Goal: Task Accomplishment & Management: Use online tool/utility

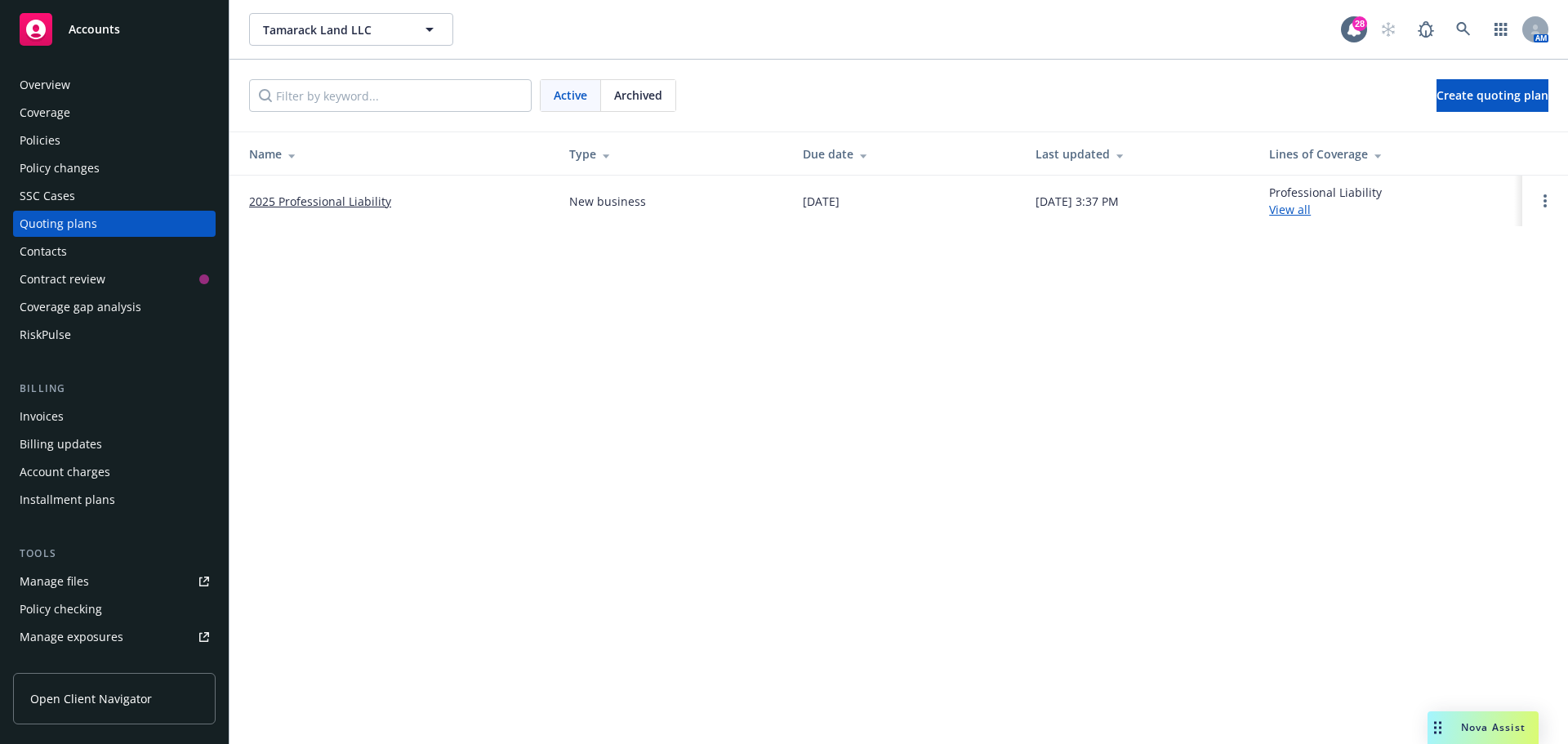
click at [53, 586] on div "Manage files" at bounding box center [54, 581] width 70 height 26
click at [1462, 28] on icon at bounding box center [1463, 29] width 15 height 15
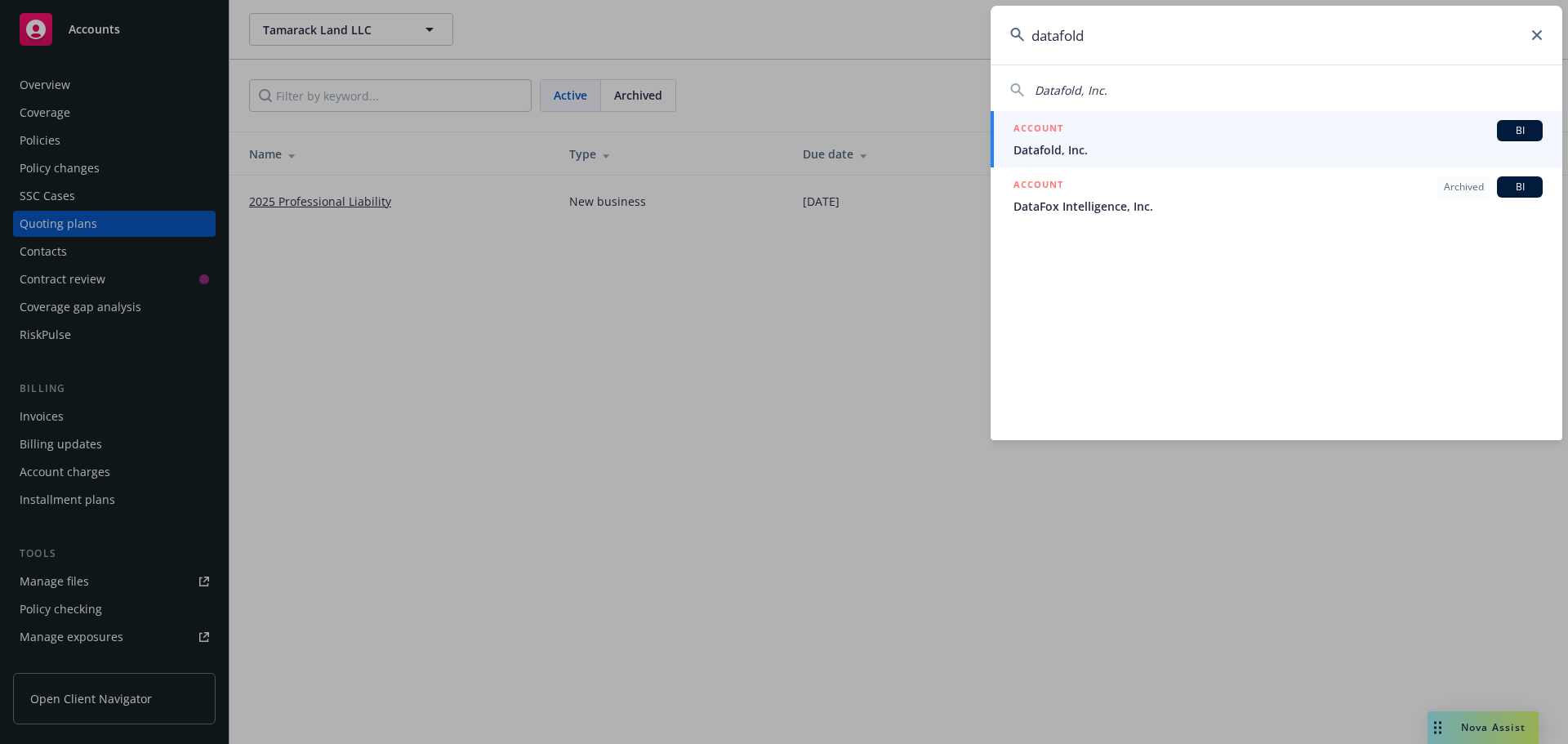
type input "datafold"
click at [1038, 150] on span "Datafold, Inc." at bounding box center [1278, 150] width 529 height 17
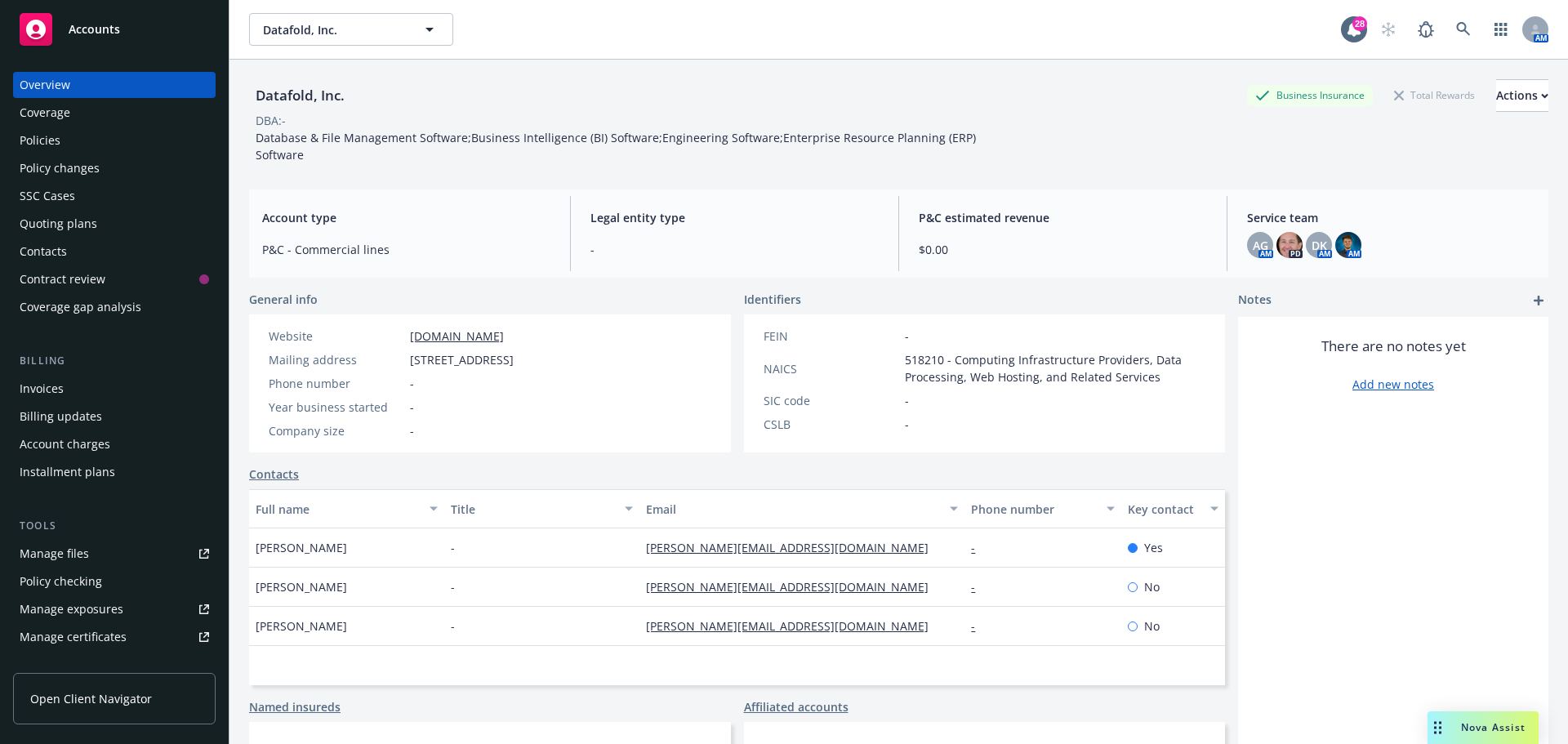
click at [57, 228] on div "Quoting plans" at bounding box center [58, 223] width 77 height 26
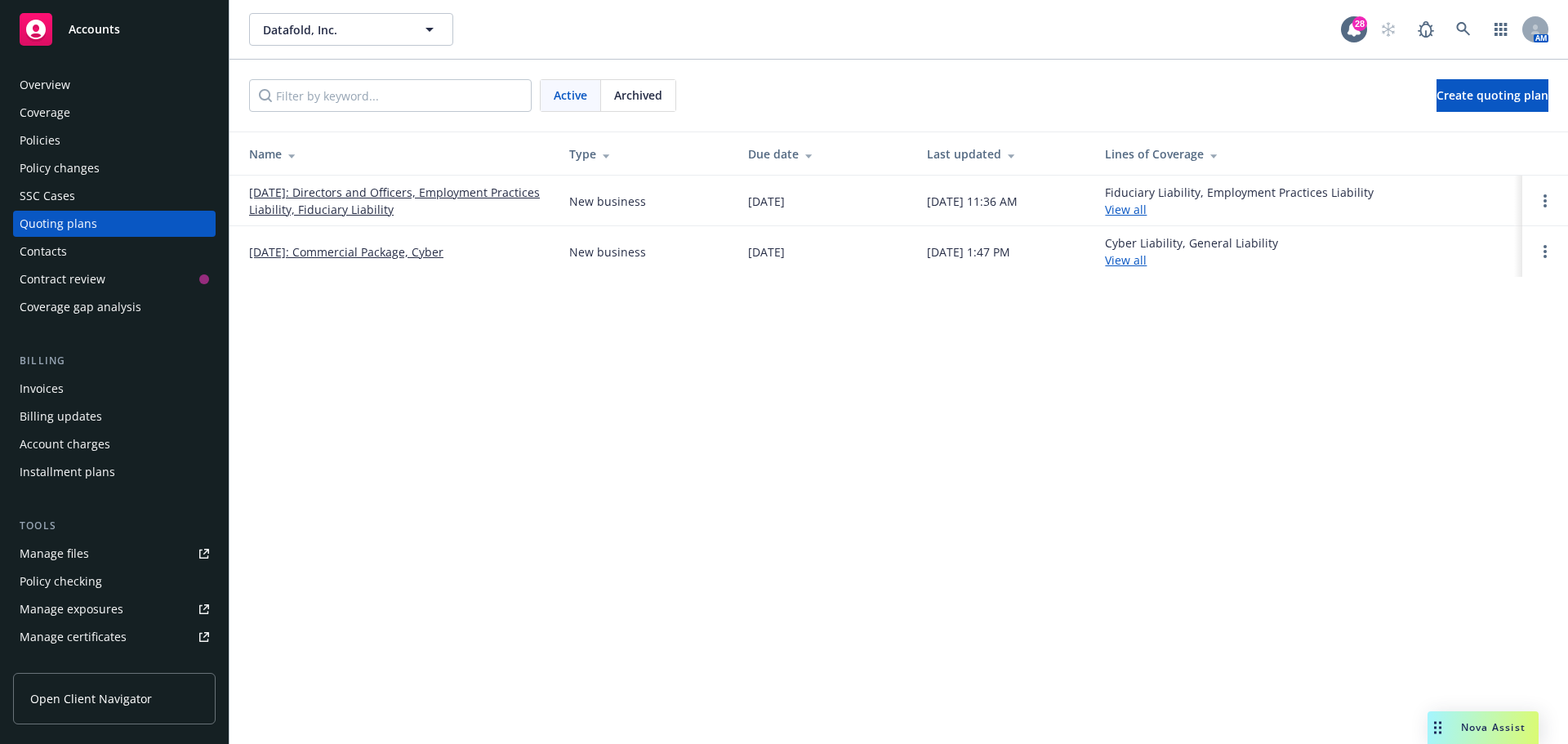
click at [363, 194] on link "09/26/2025: Directors and Officers, Employment Practices Liability, Fiduciary L…" at bounding box center [396, 200] width 294 height 34
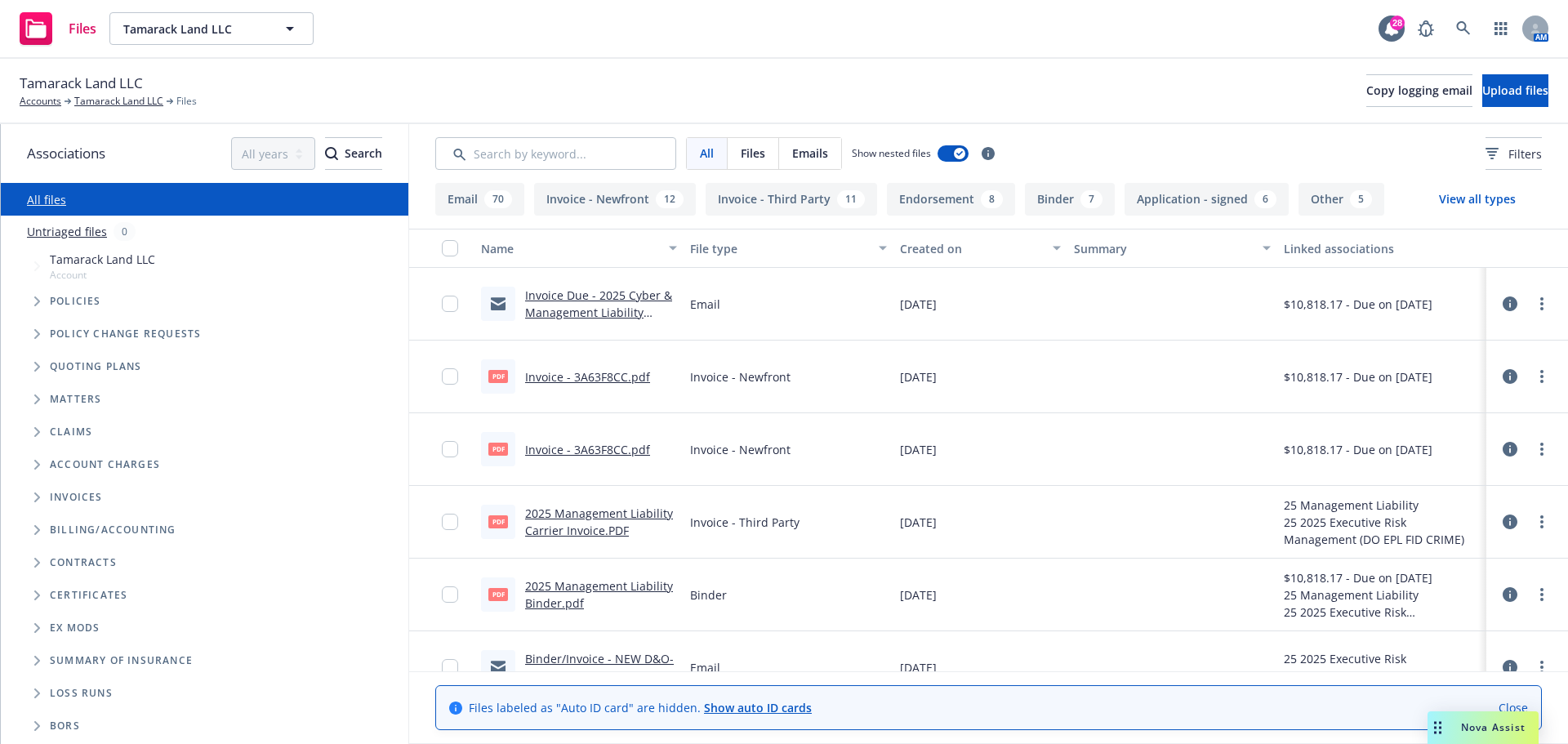
click at [37, 304] on icon "Tree Example" at bounding box center [37, 301] width 6 height 10
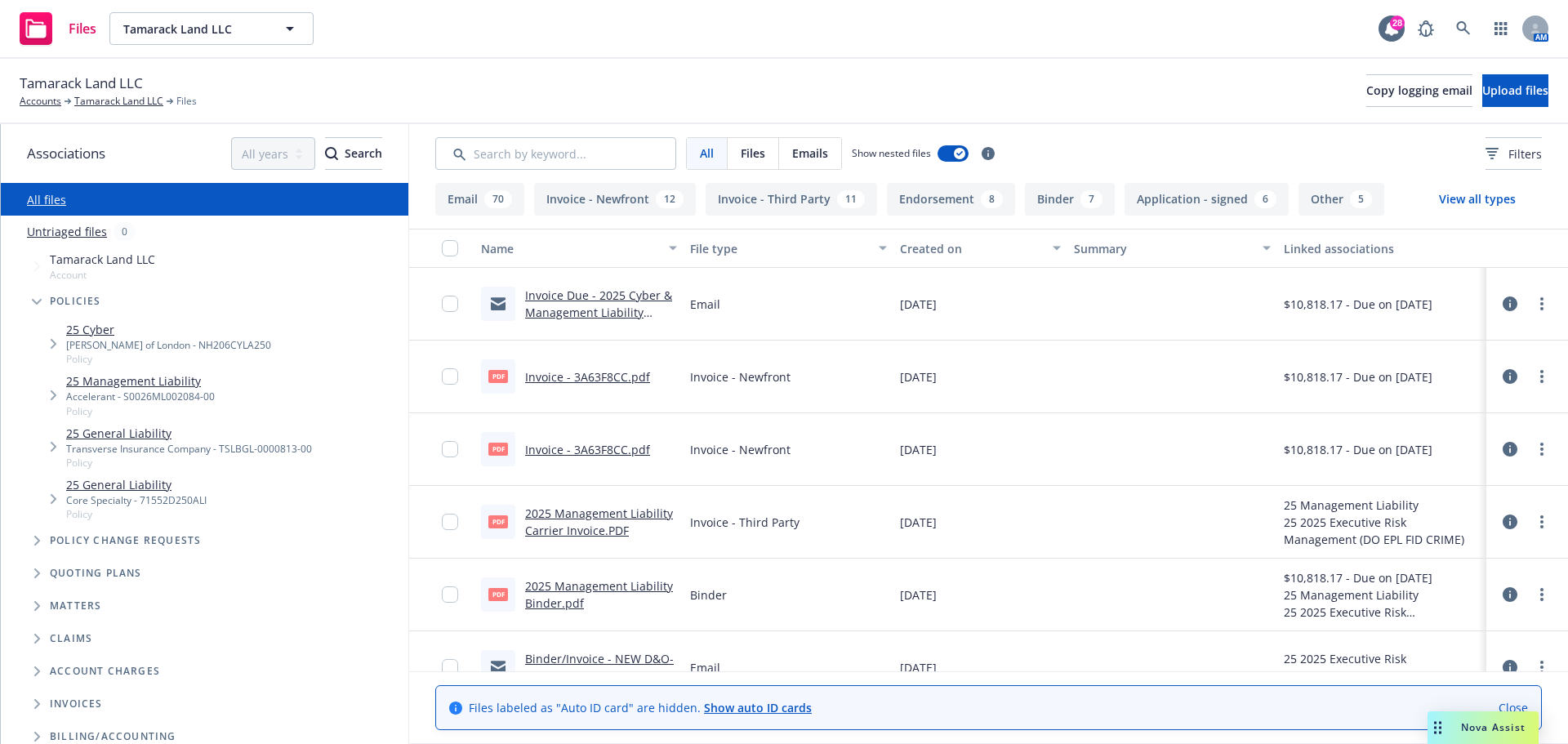
click at [98, 386] on link "25 Management Liability" at bounding box center [141, 380] width 149 height 17
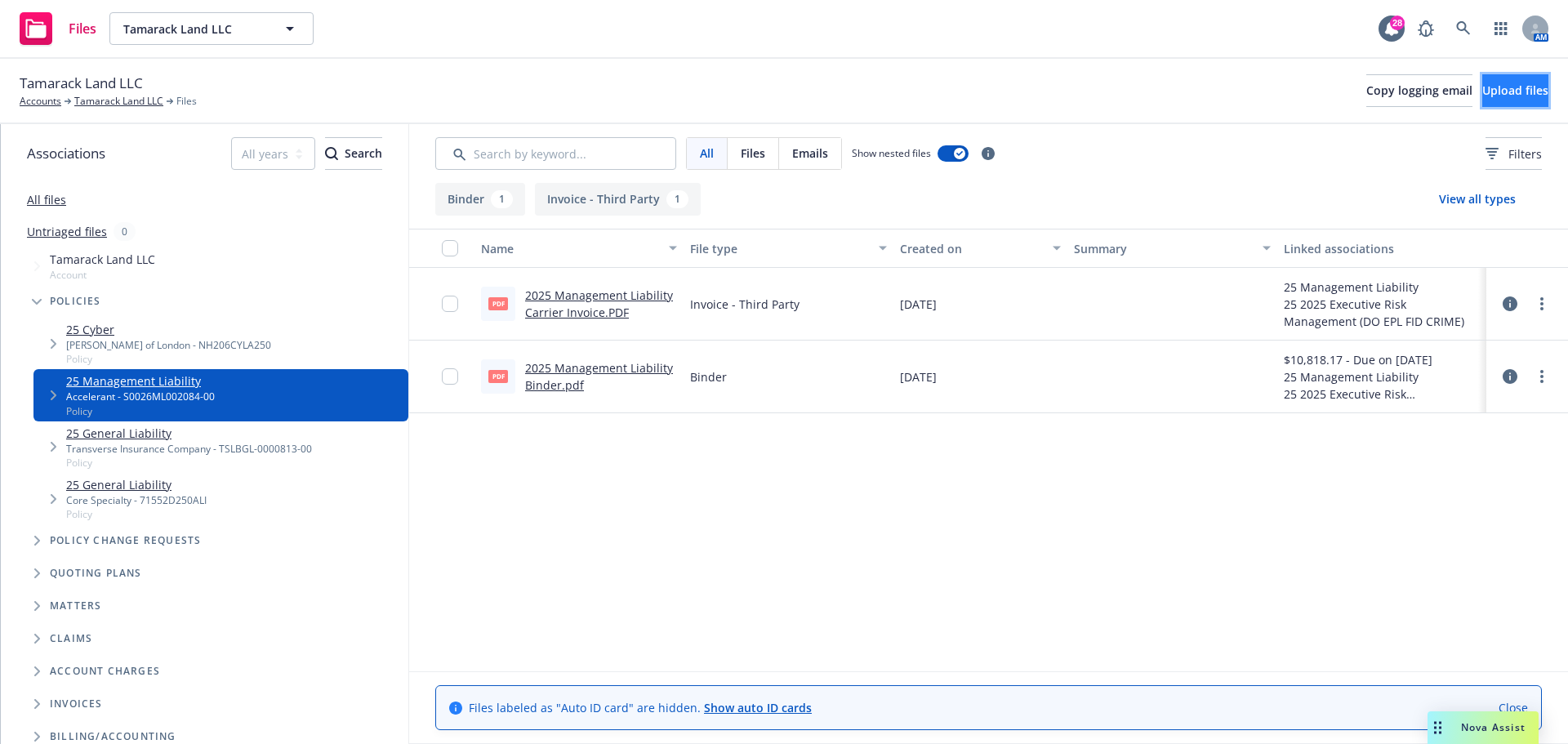
click at [1494, 86] on span "Upload files" at bounding box center [1516, 90] width 66 height 16
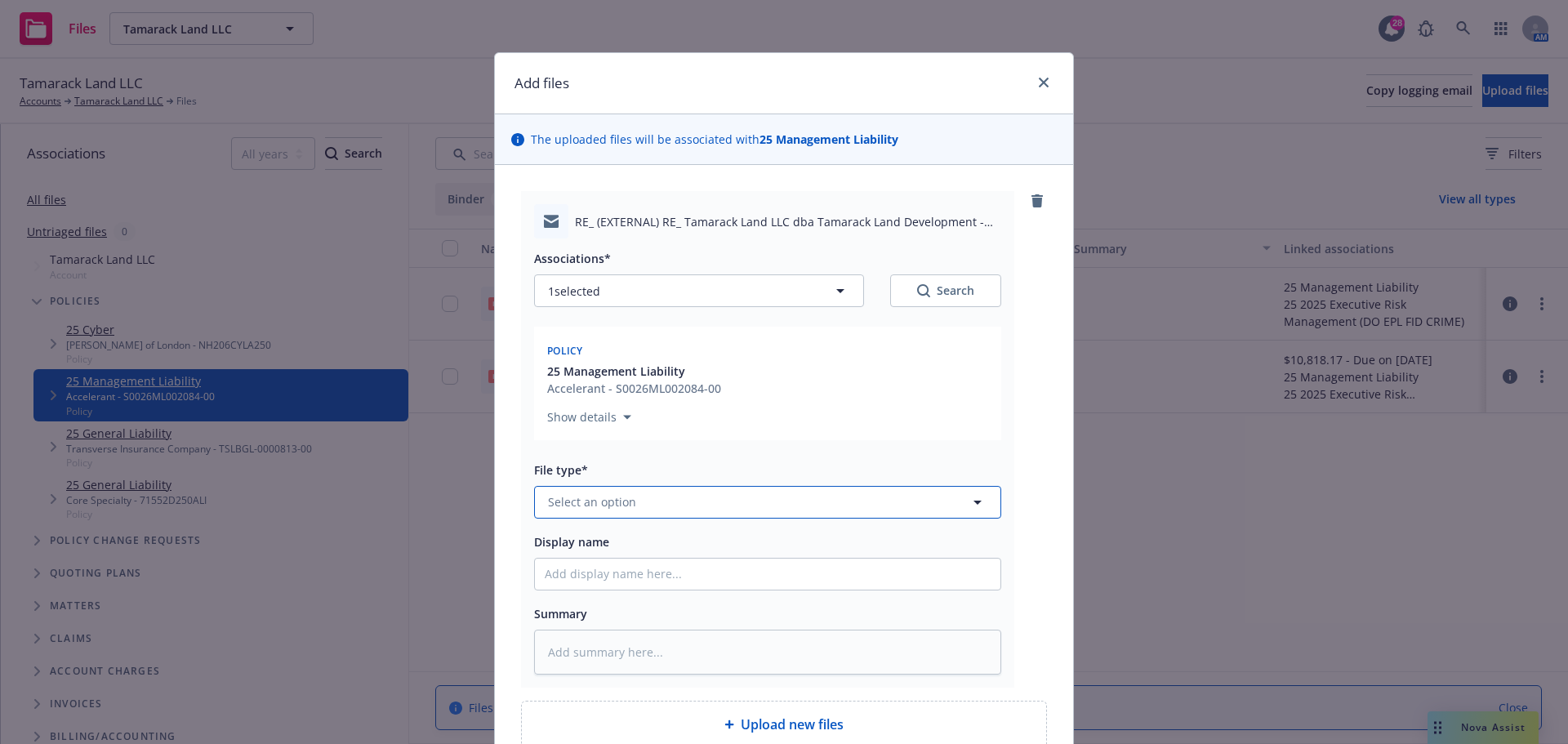
click at [575, 498] on span "Select an option" at bounding box center [592, 502] width 88 height 17
click at [600, 501] on span "Select an option" at bounding box center [592, 502] width 88 height 17
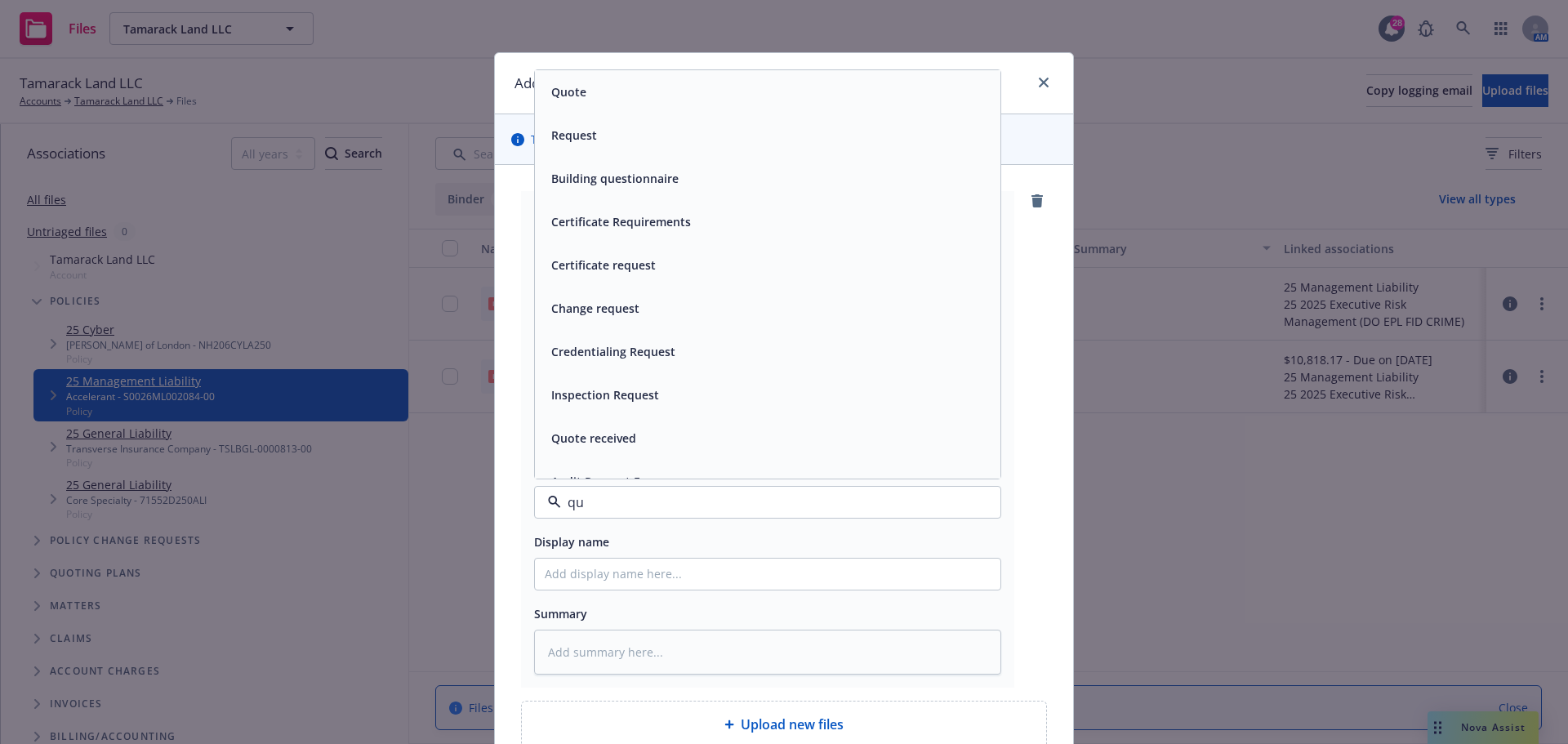
type input "quo"
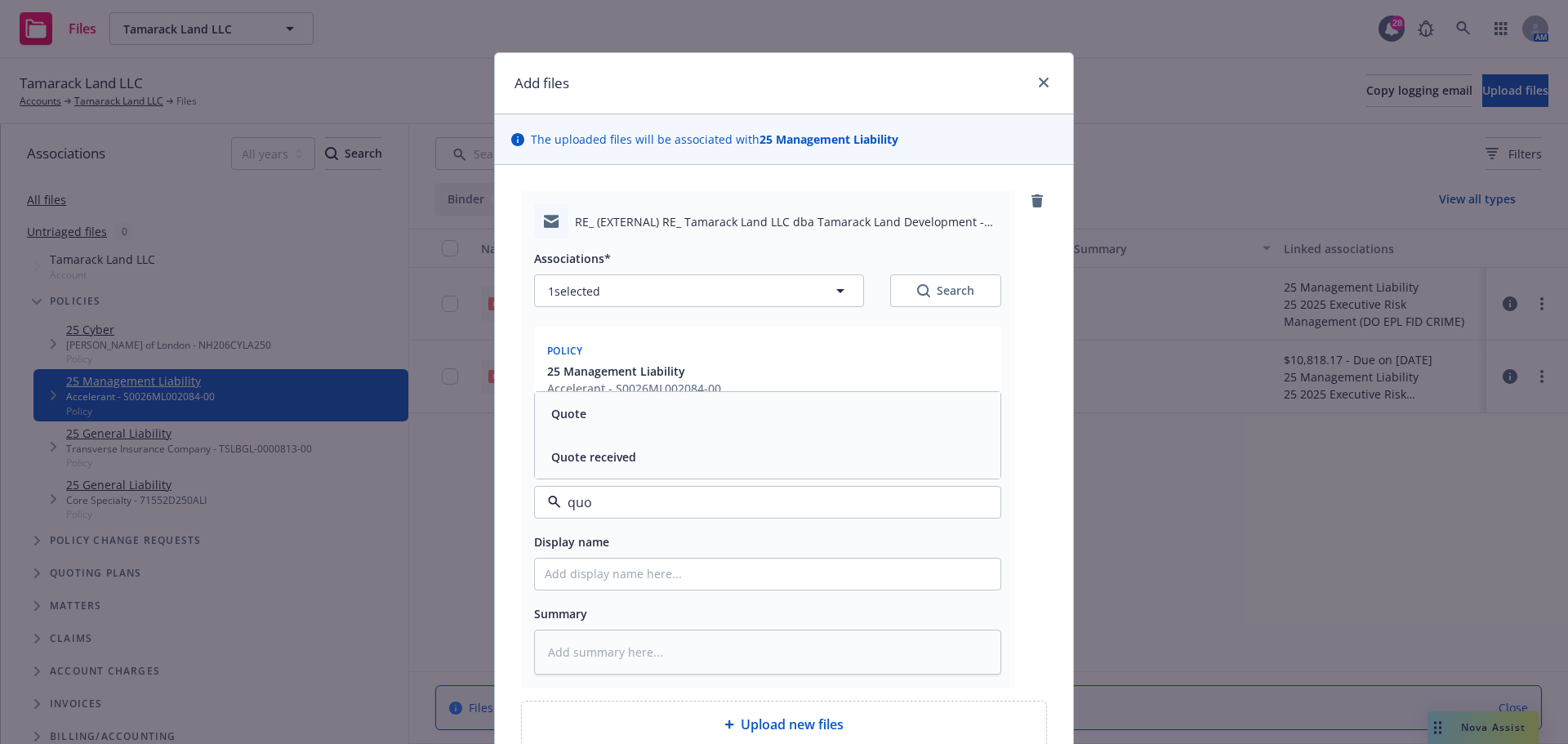
click at [554, 453] on span "Quote received" at bounding box center [593, 457] width 85 height 17
click at [593, 569] on input "Display name" at bounding box center [767, 574] width 466 height 31
paste input "Tamarack Land LLC dba Tamarack Land Development - NEW D&O-EPL-FID-Crime submiss…"
type textarea "x"
type input "Tamarack Land LLC dba Tamarack Land Development - NEW D&O-EPL-FID-Crime submiss…"
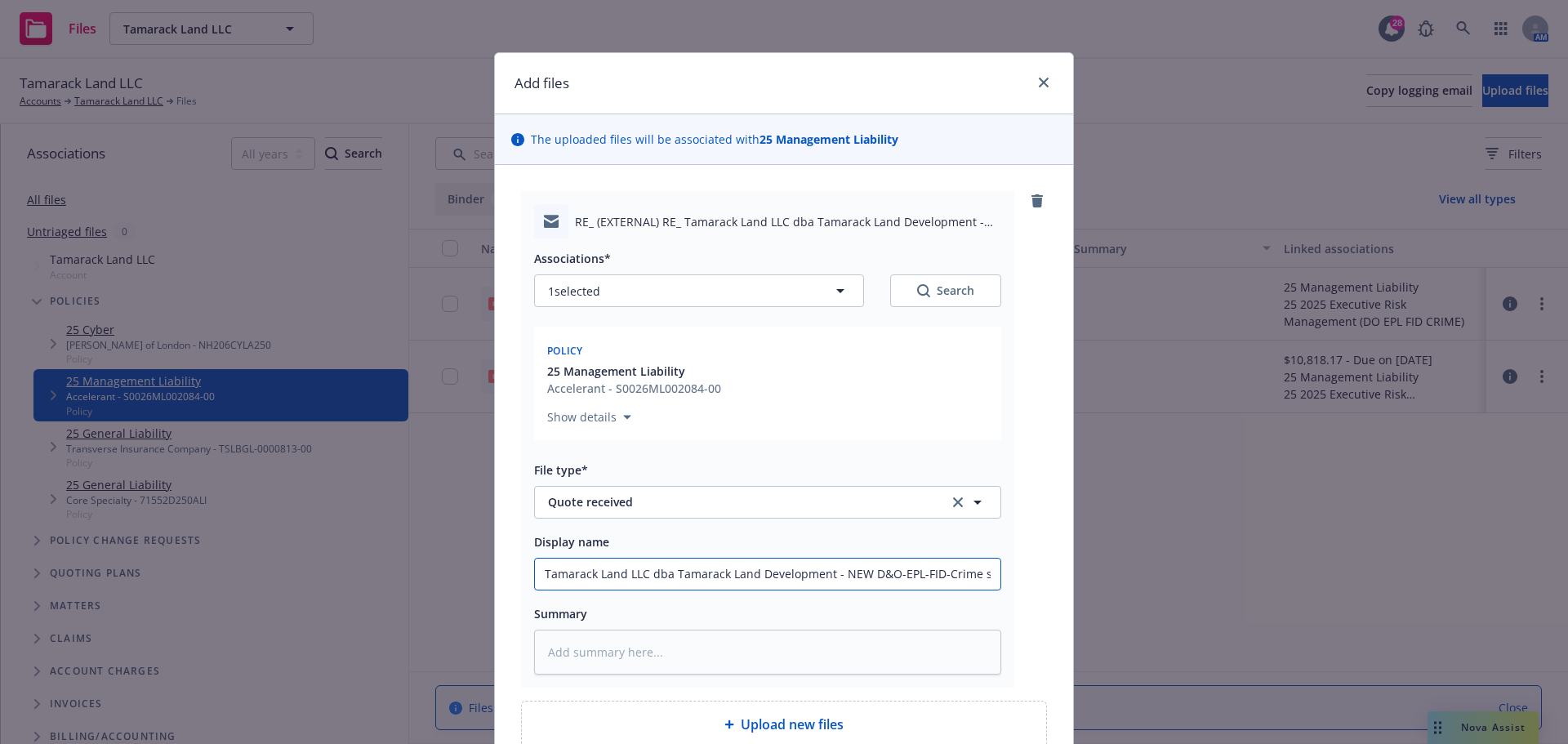
scroll to position [0, 92]
drag, startPoint x: 745, startPoint y: 573, endPoint x: 1052, endPoint y: 592, distance: 307.6
click at [1052, 592] on div "RE_ (EXTERNAL) RE_ Tamarack Land LLC dba Tamarack Land Development - NEW D&O-EP…" at bounding box center [784, 469] width 578 height 609
type textarea "x"
type input "Tamarack Land LLC dba Tamarack Land Development -"
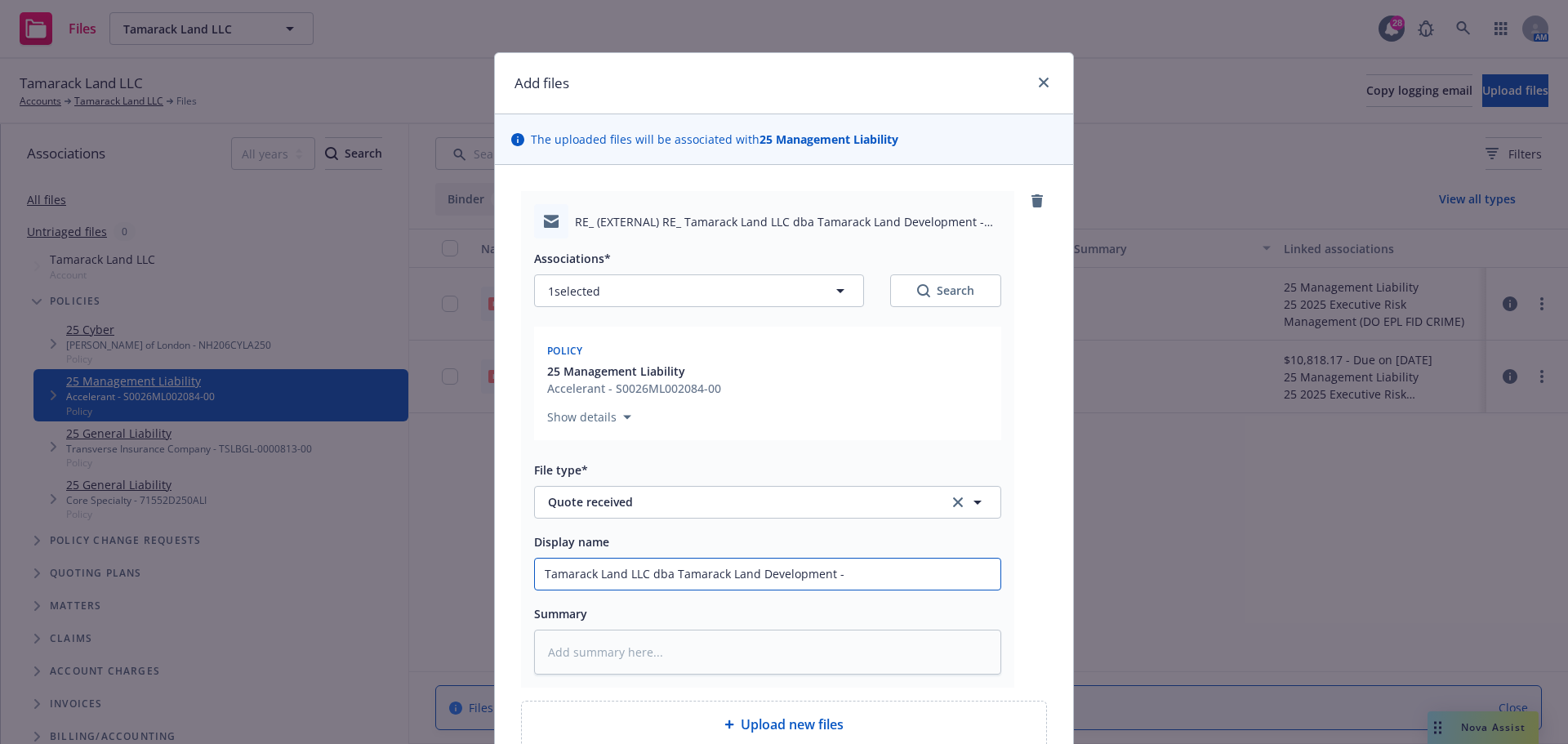
scroll to position [0, 0]
click at [538, 571] on input "Tamarack Land LLC dba Tamarack Land Development -" at bounding box center [767, 574] width 466 height 31
type textarea "x"
type input "TTamarack Land LLC dba Tamarack Land Development -"
type textarea "x"
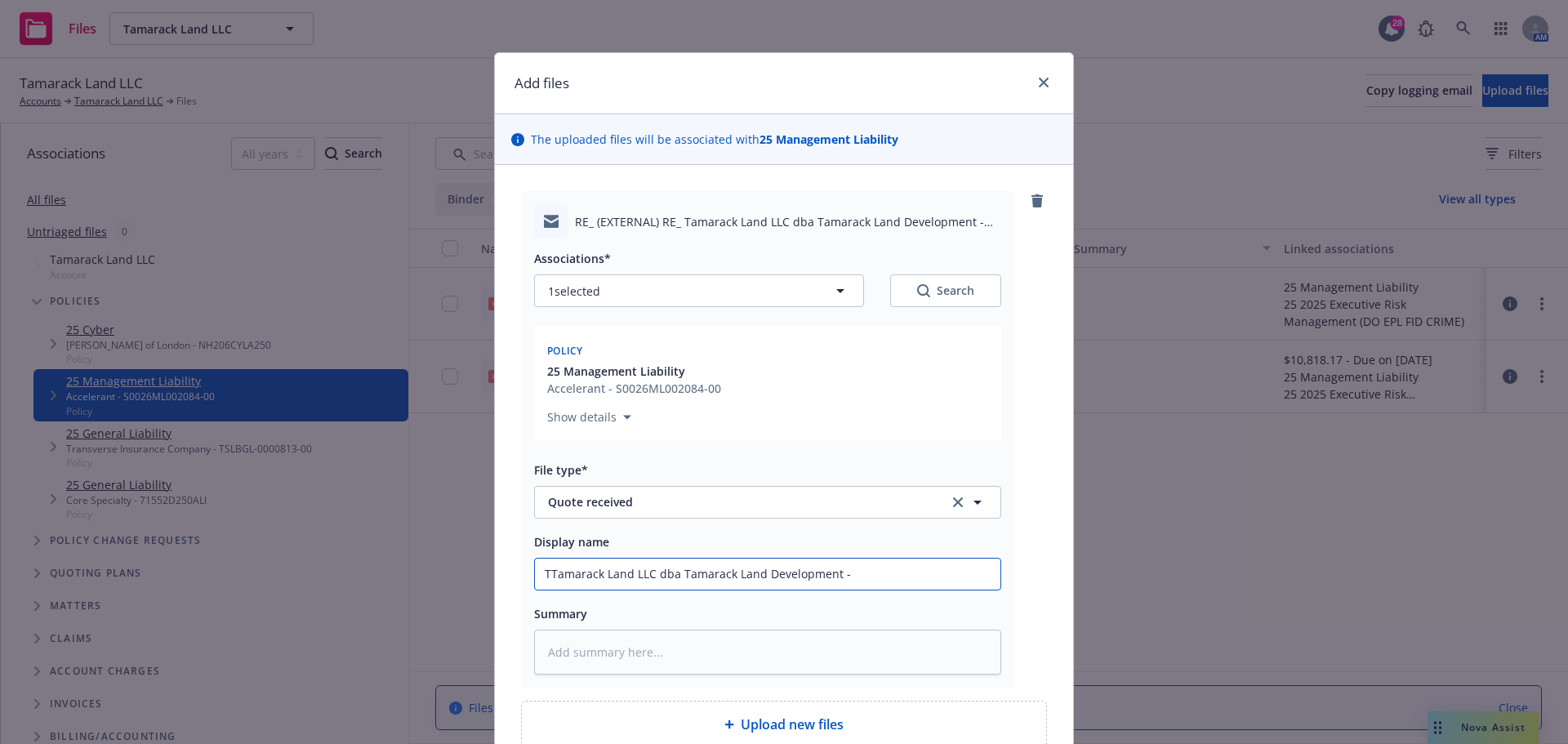
type input "TeTamarack Land LLC dba Tamarack Land Development -"
type textarea "x"
type input "TemTamarack Land LLC dba Tamarack Land Development -"
type textarea "x"
type input "TempTamarack Land LLC dba Tamarack Land Development -"
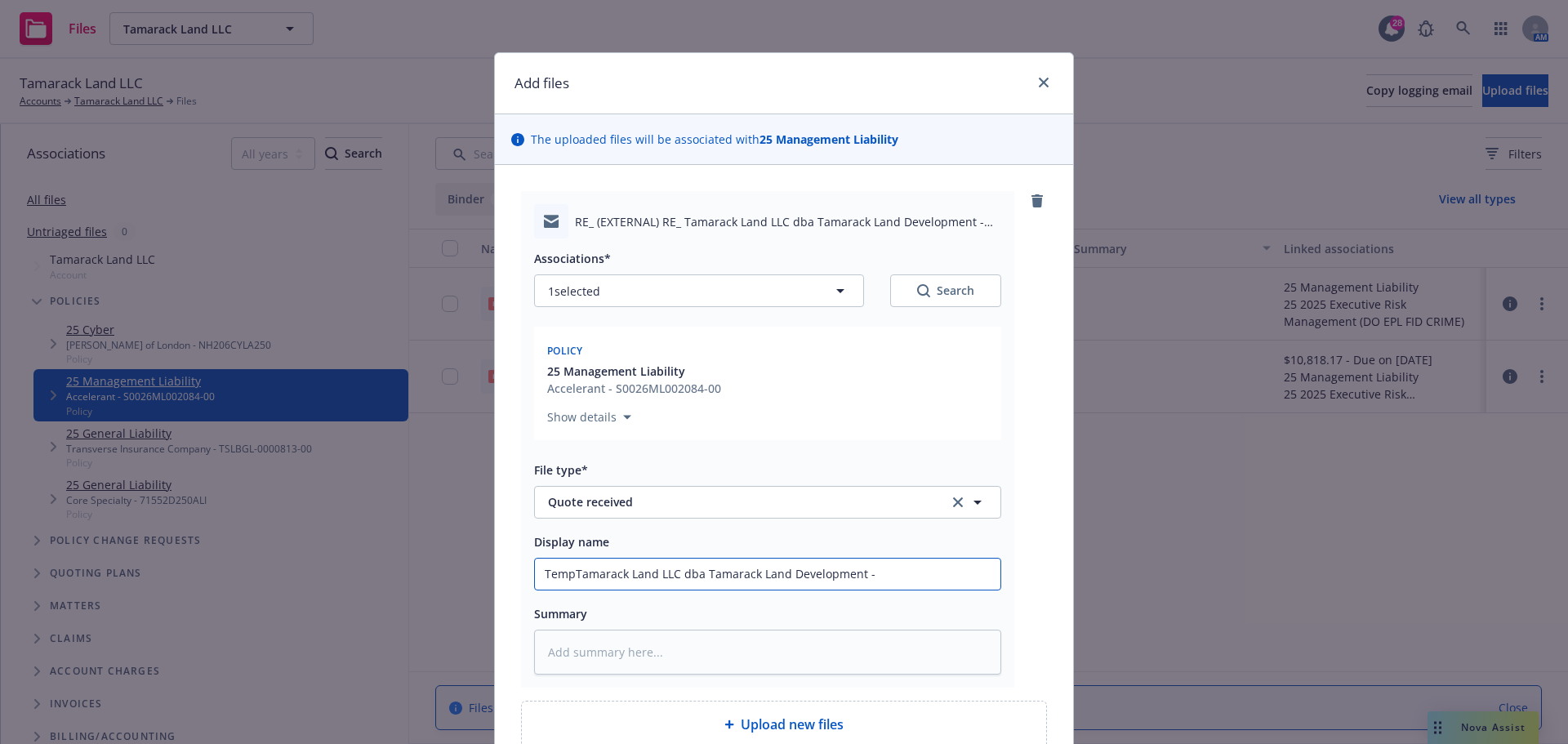
type textarea "x"
type input "TemplTamarack Land LLC dba Tamarack Land Development -"
type textarea "x"
type input "TemplaTamarack Land LLC dba Tamarack Land Development -"
type textarea "x"
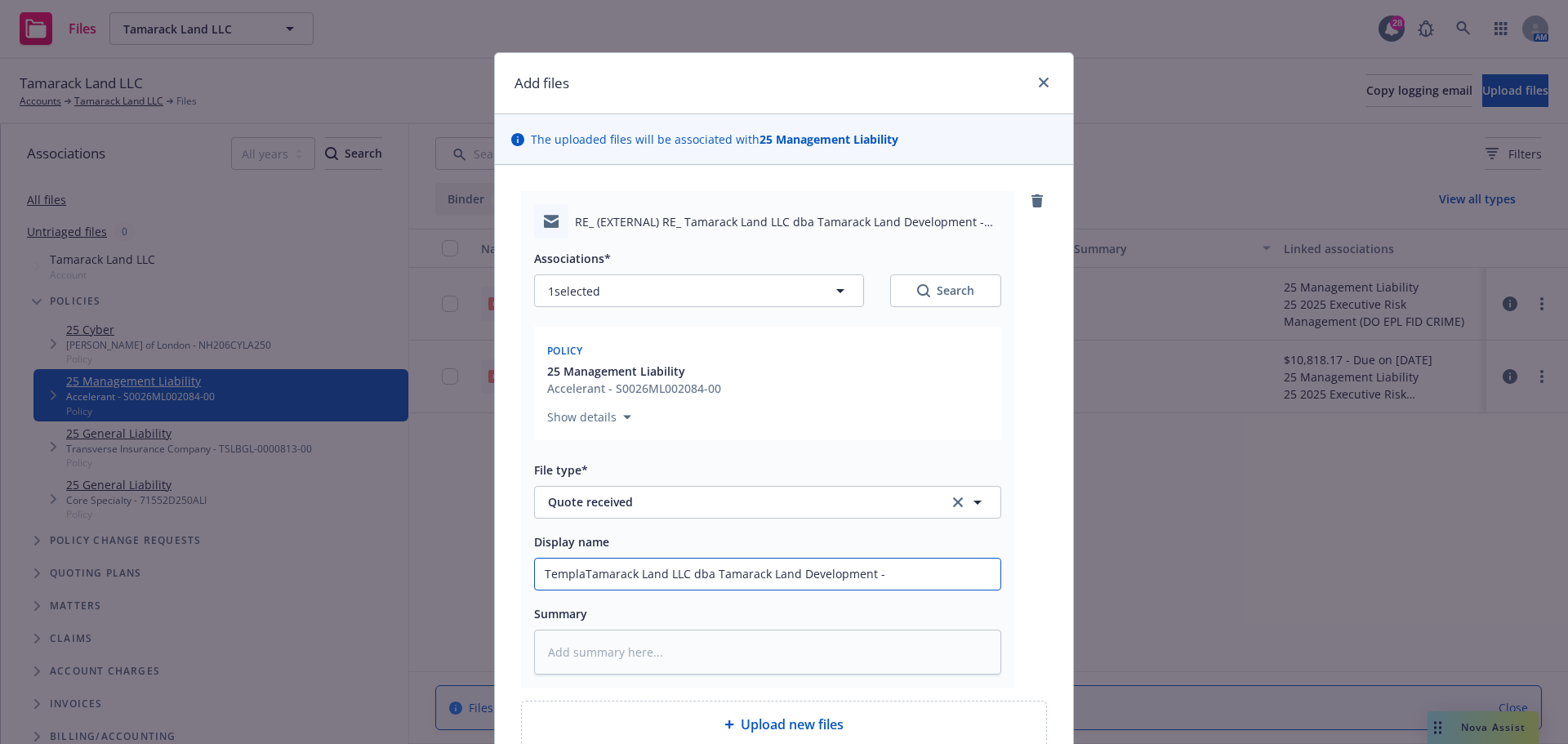
type input "TemplarTamarack Land LLC dba Tamarack Land Development -"
type textarea "x"
type input "Templar Tamarack Land LLC dba Tamarack Land Development -"
type textarea "x"
type input "Templar QTamarack Land LLC dba Tamarack Land Development -"
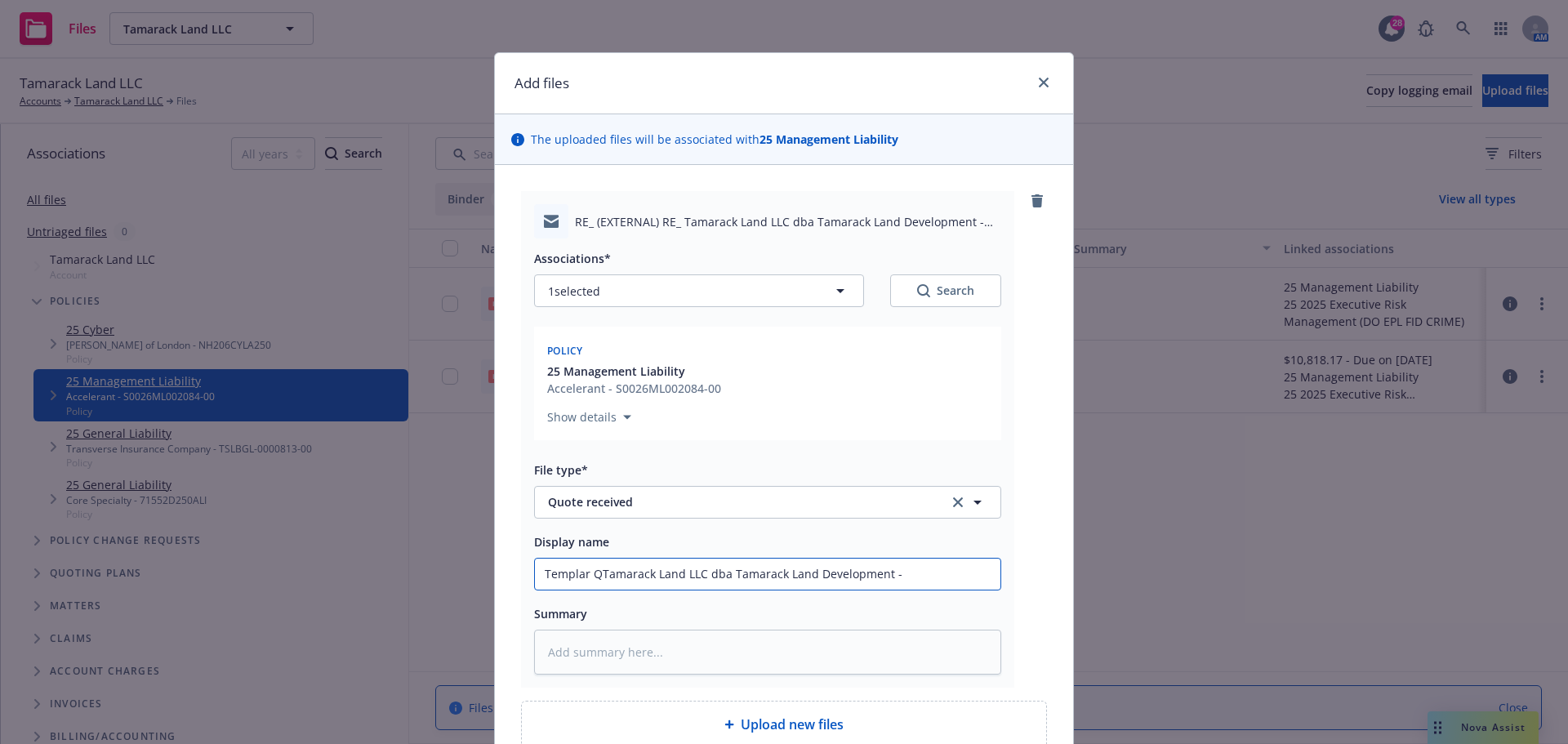
type textarea "x"
type input "Templar QuTamarack Land LLC dba Tamarack Land Development -"
type textarea "x"
type input "Templar QuoTamarack Land LLC dba Tamarack Land Development -"
type textarea "x"
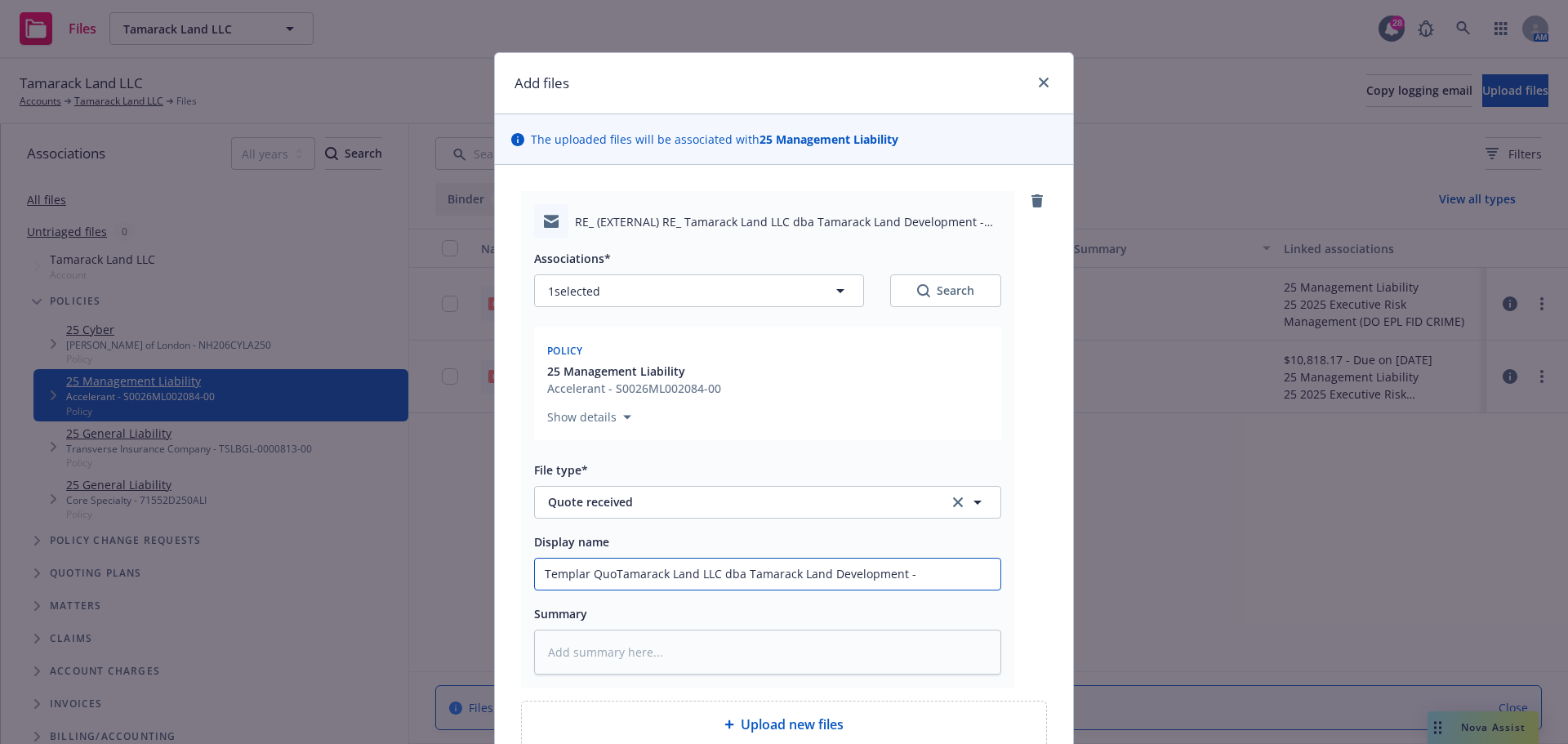
type input "Templar QuotTamarack Land LLC dba Tamarack Land Development -"
type textarea "x"
type input "Templar QuoteTamarack Land LLC dba Tamarack Land Development -"
type textarea "x"
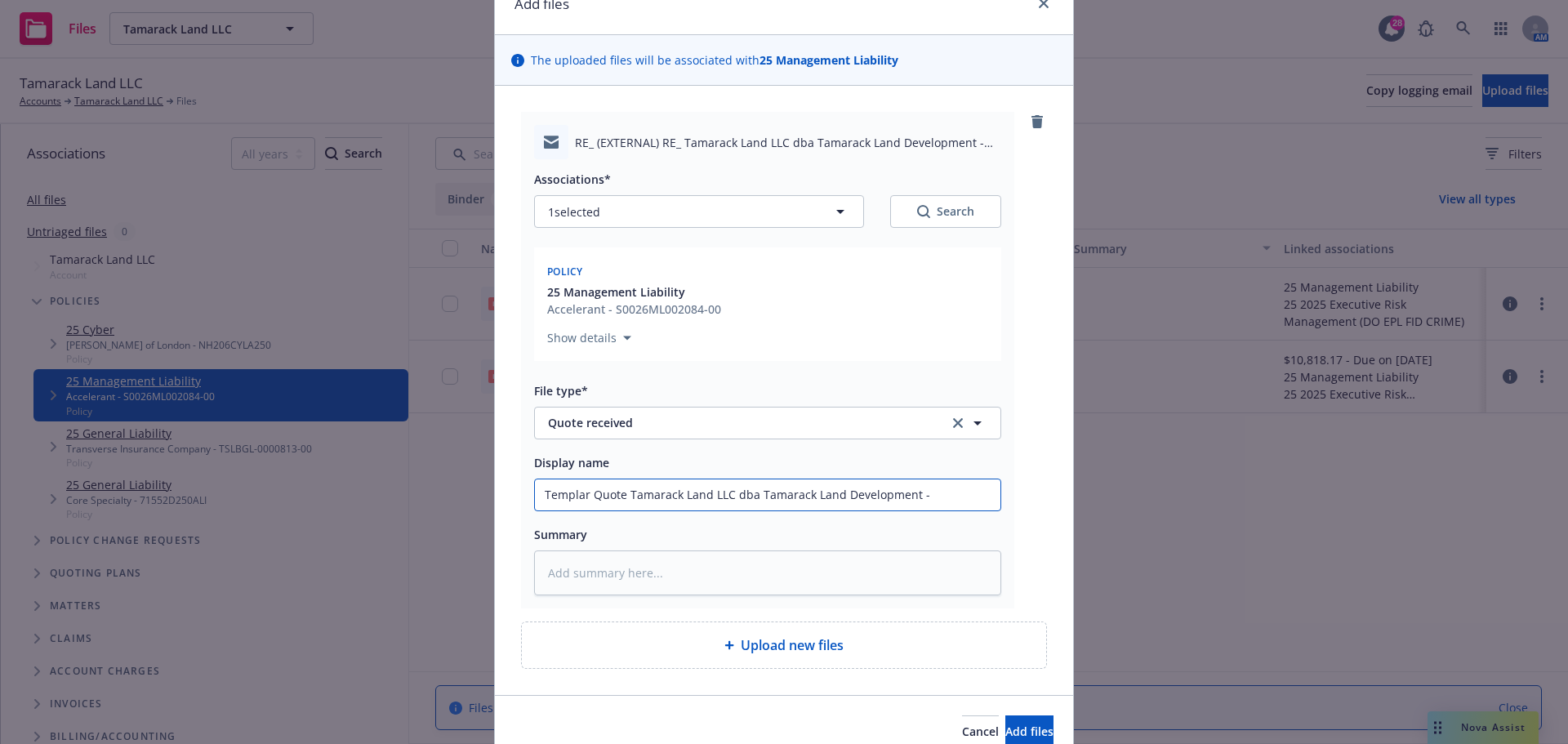
scroll to position [156, 0]
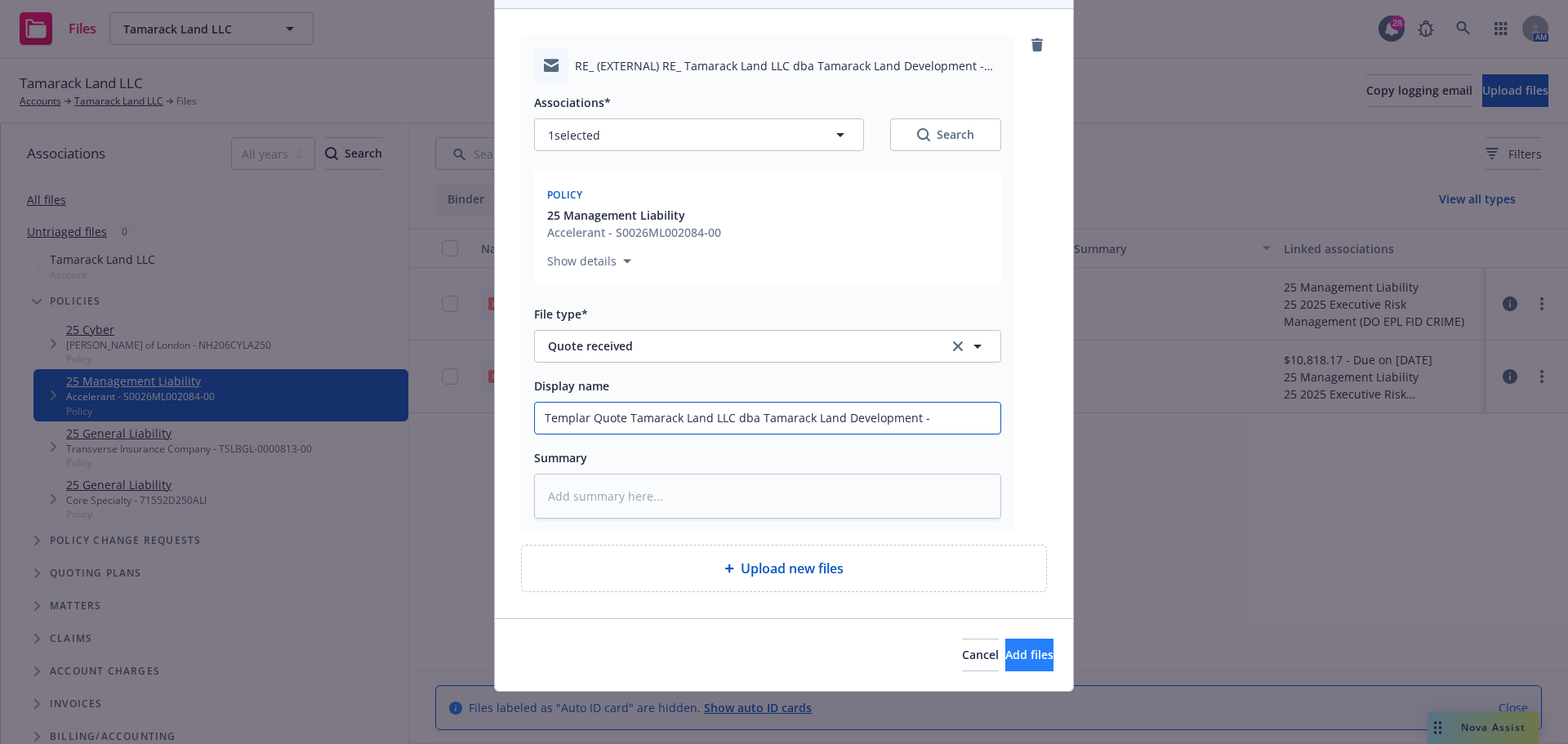
type input "Templar Quote Tamarack Land LLC dba Tamarack Land Development -"
drag, startPoint x: 991, startPoint y: 659, endPoint x: 937, endPoint y: 693, distance: 63.8
click at [1005, 659] on span "Add files" at bounding box center [1029, 654] width 48 height 16
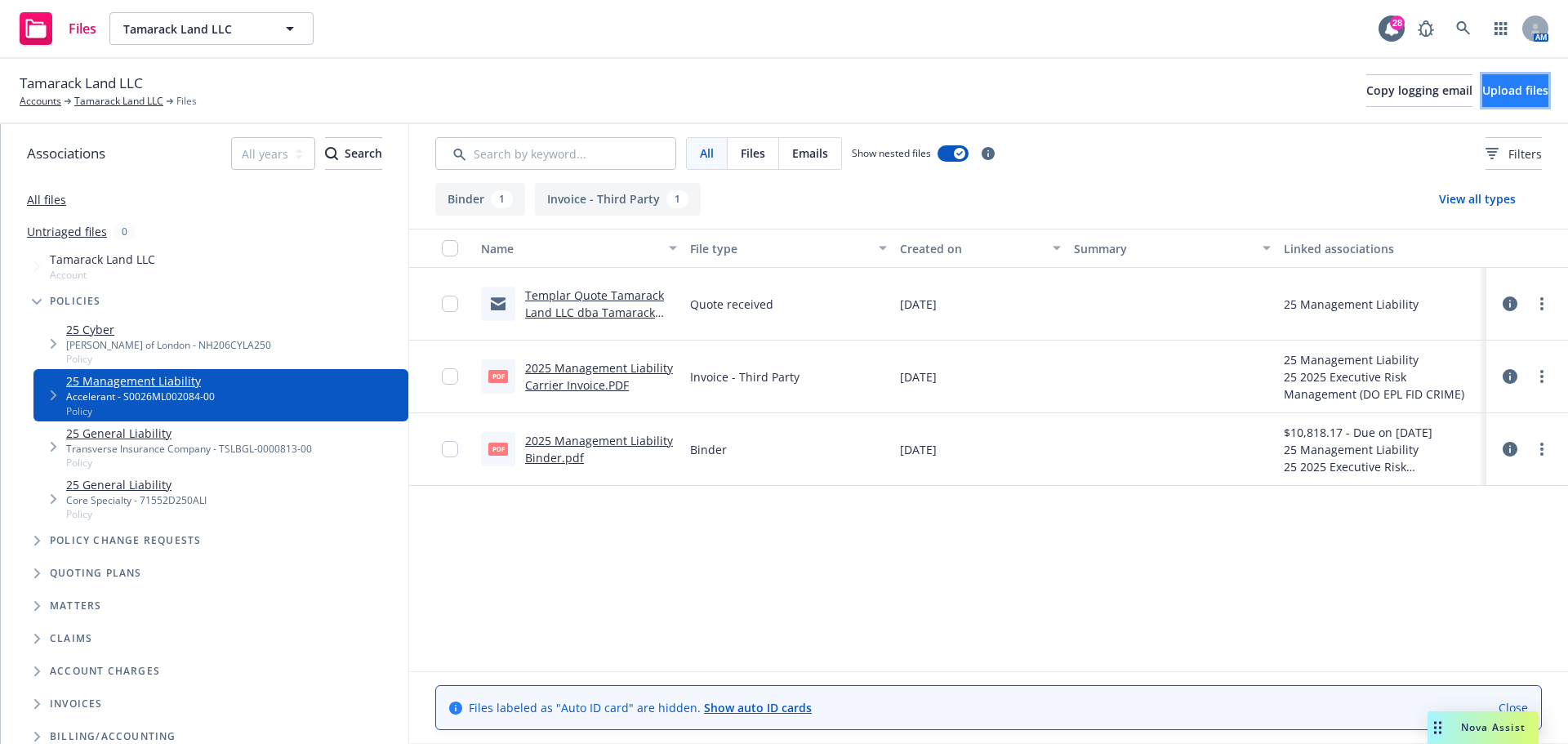
click at [1483, 94] on span "Upload files" at bounding box center [1516, 90] width 66 height 16
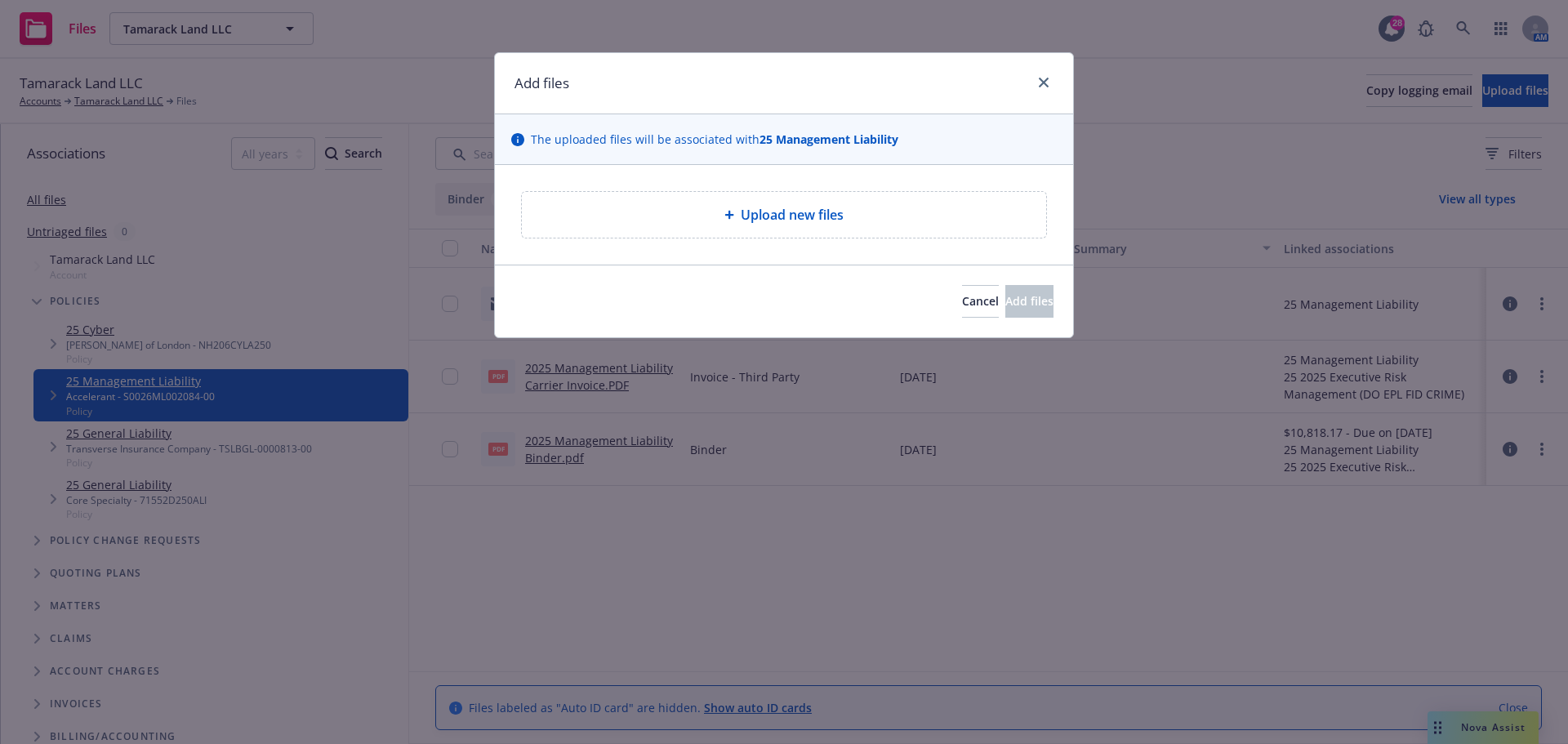
type textarea "x"
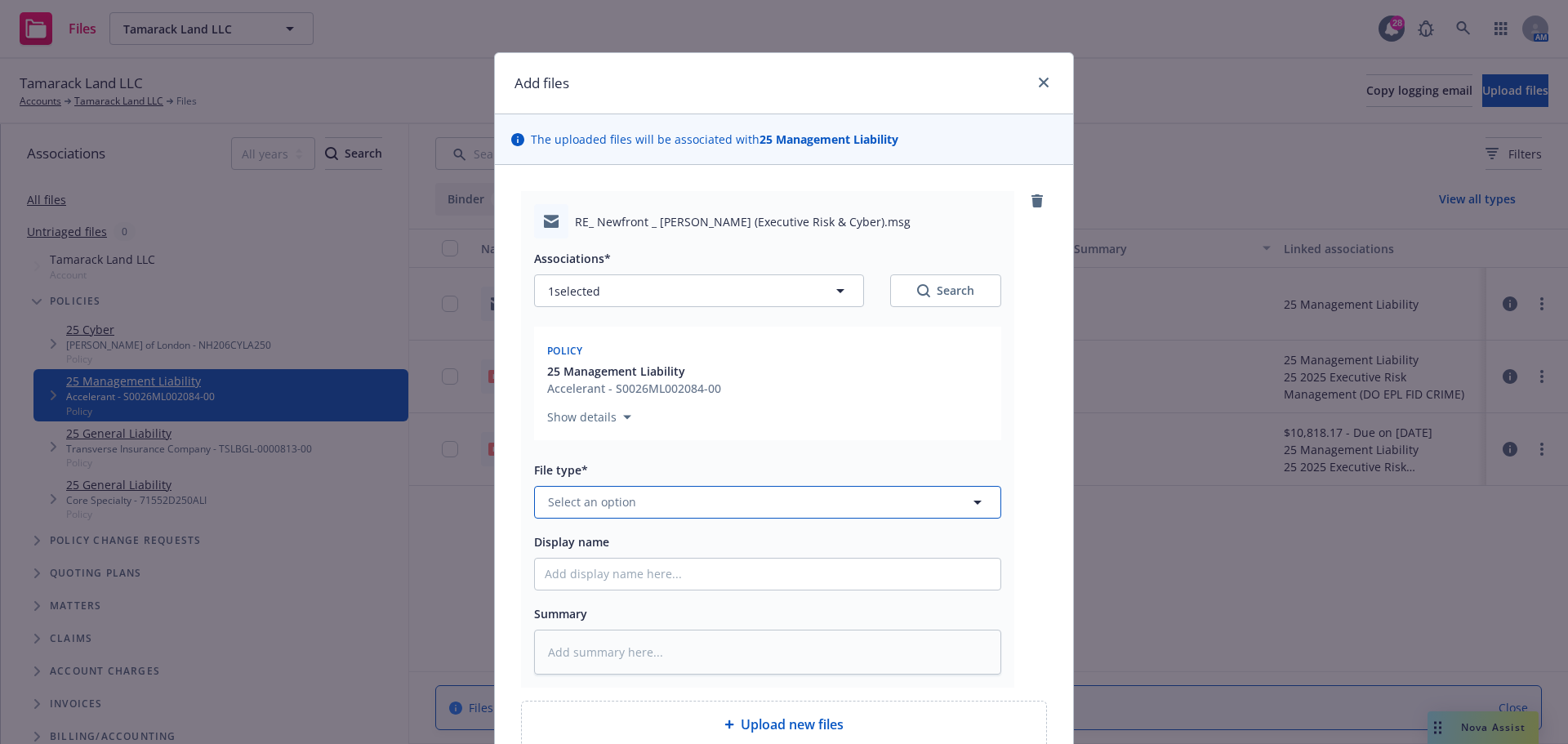
click at [614, 493] on span "Select an option" at bounding box center [592, 502] width 88 height 17
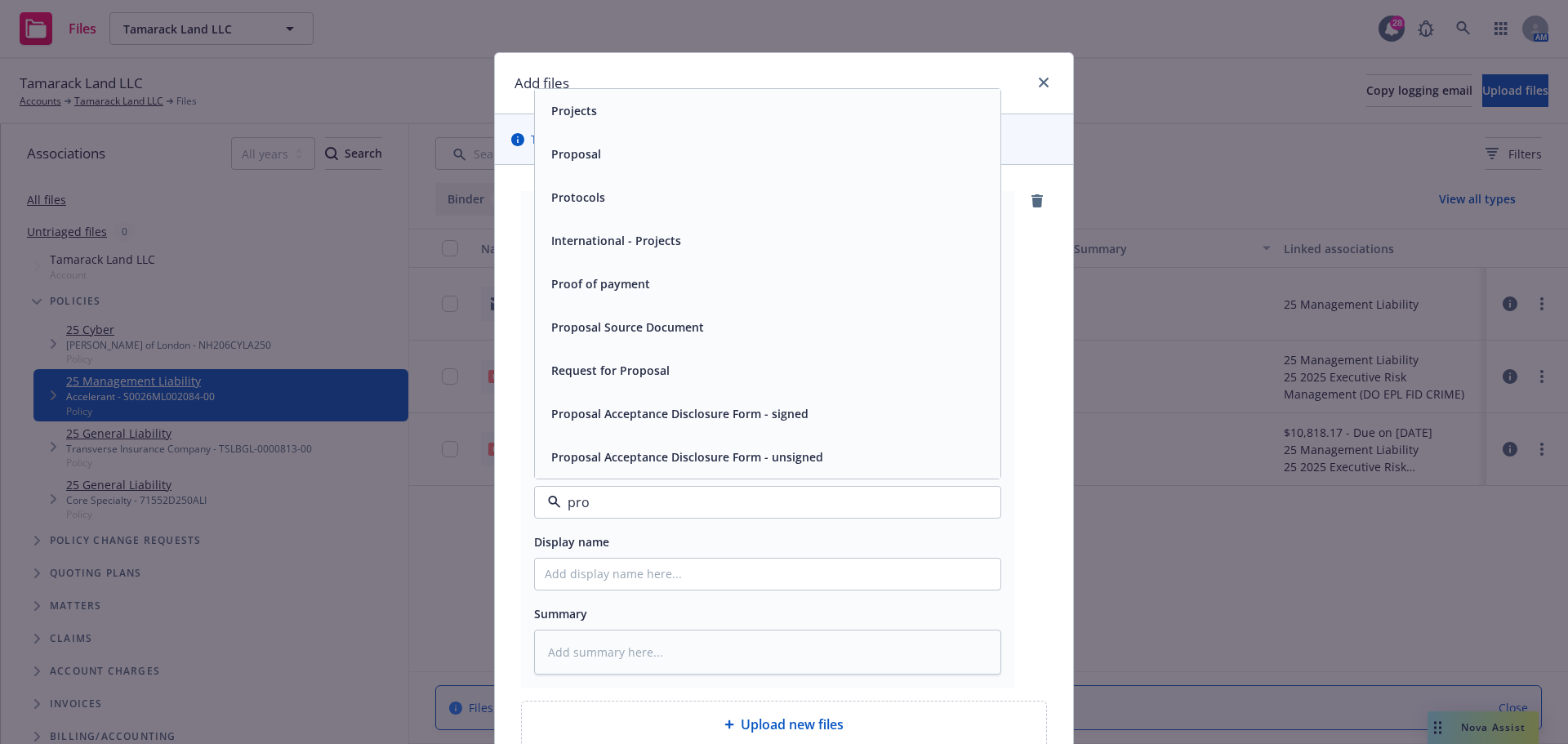
type input "prop"
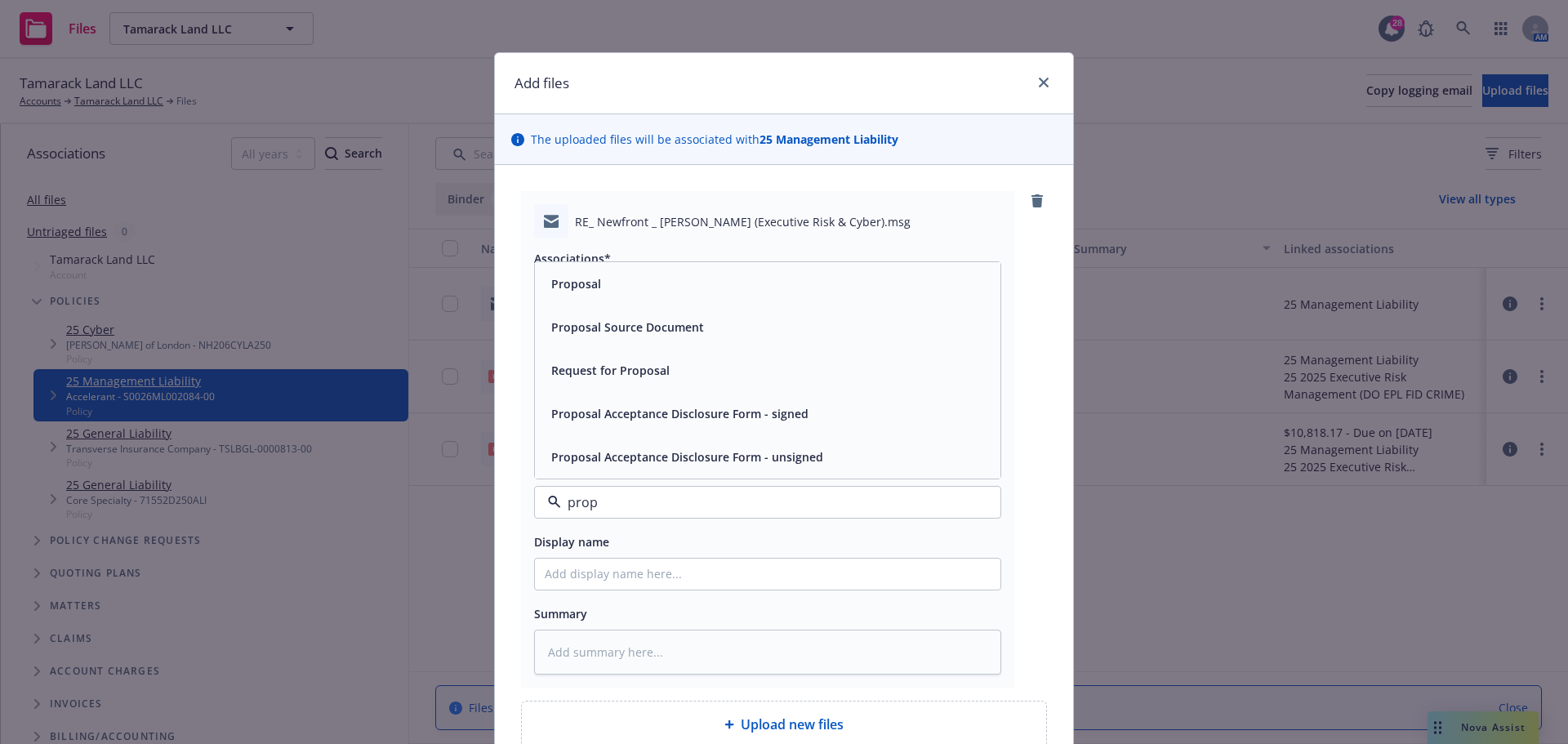
click at [609, 283] on div "Proposal" at bounding box center [767, 284] width 446 height 24
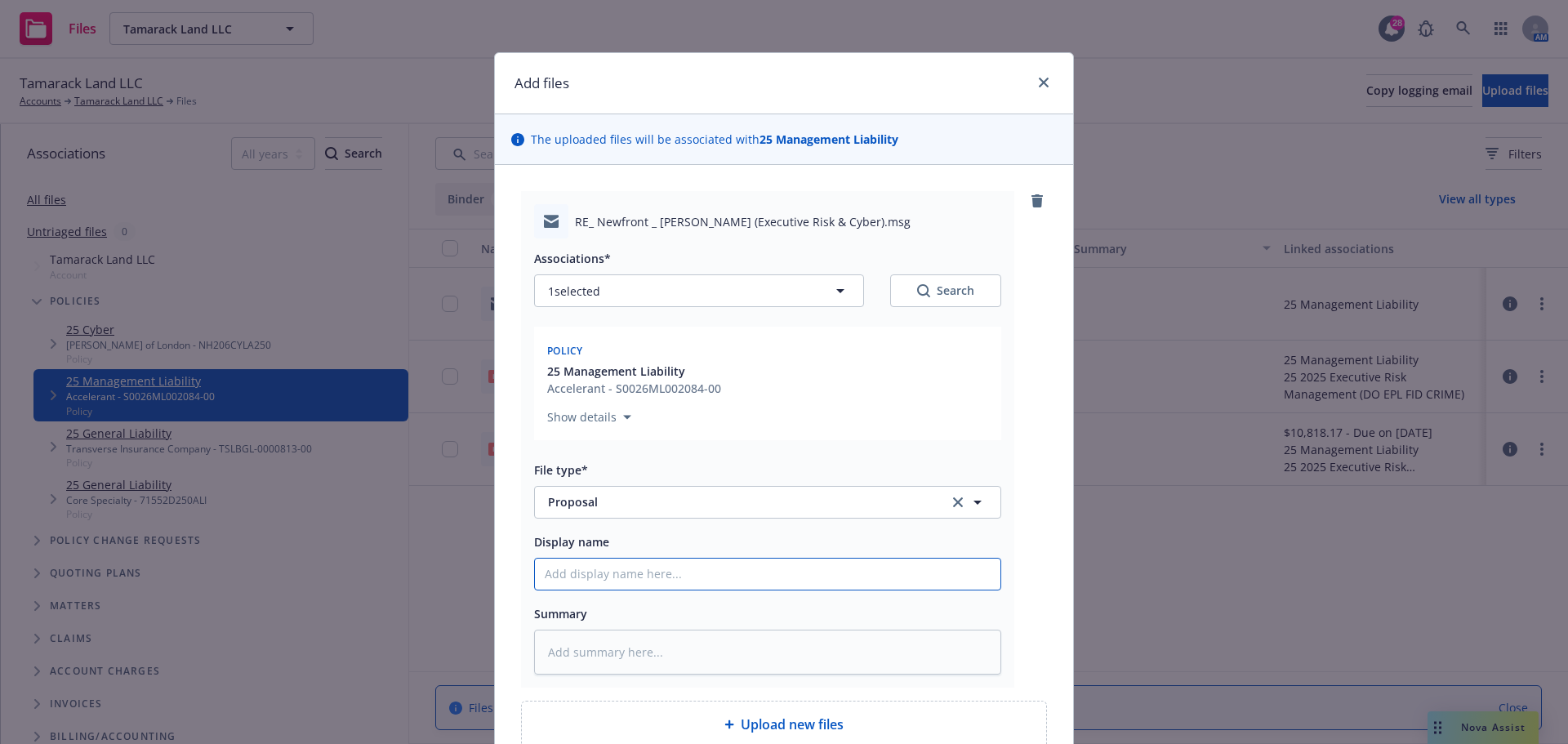
click at [586, 576] on input "Display name" at bounding box center [767, 574] width 466 height 31
type textarea "x"
type input "25"
type textarea "x"
type input "25-"
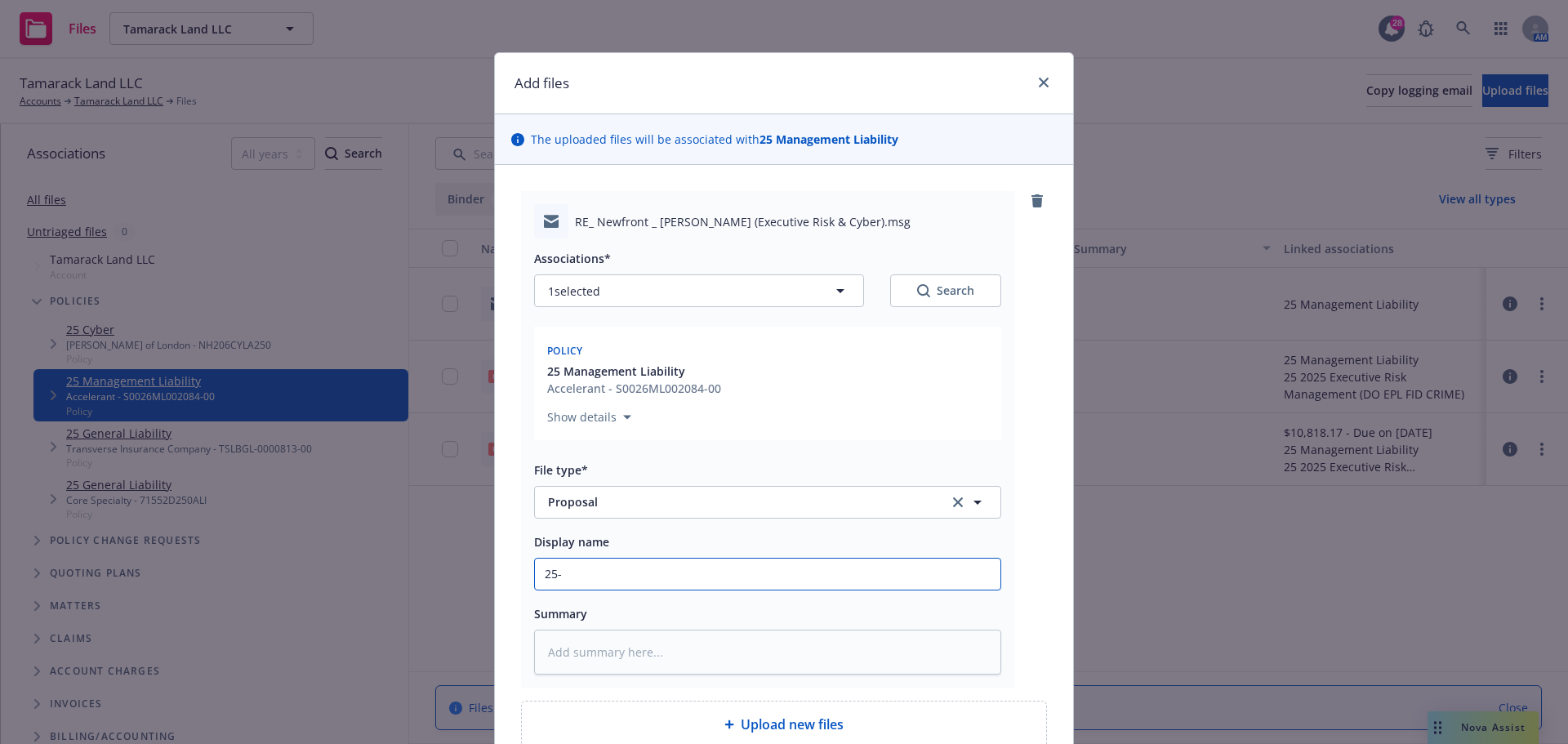
type textarea "x"
type input "25-2"
type textarea "x"
type input "25-26"
type textarea "x"
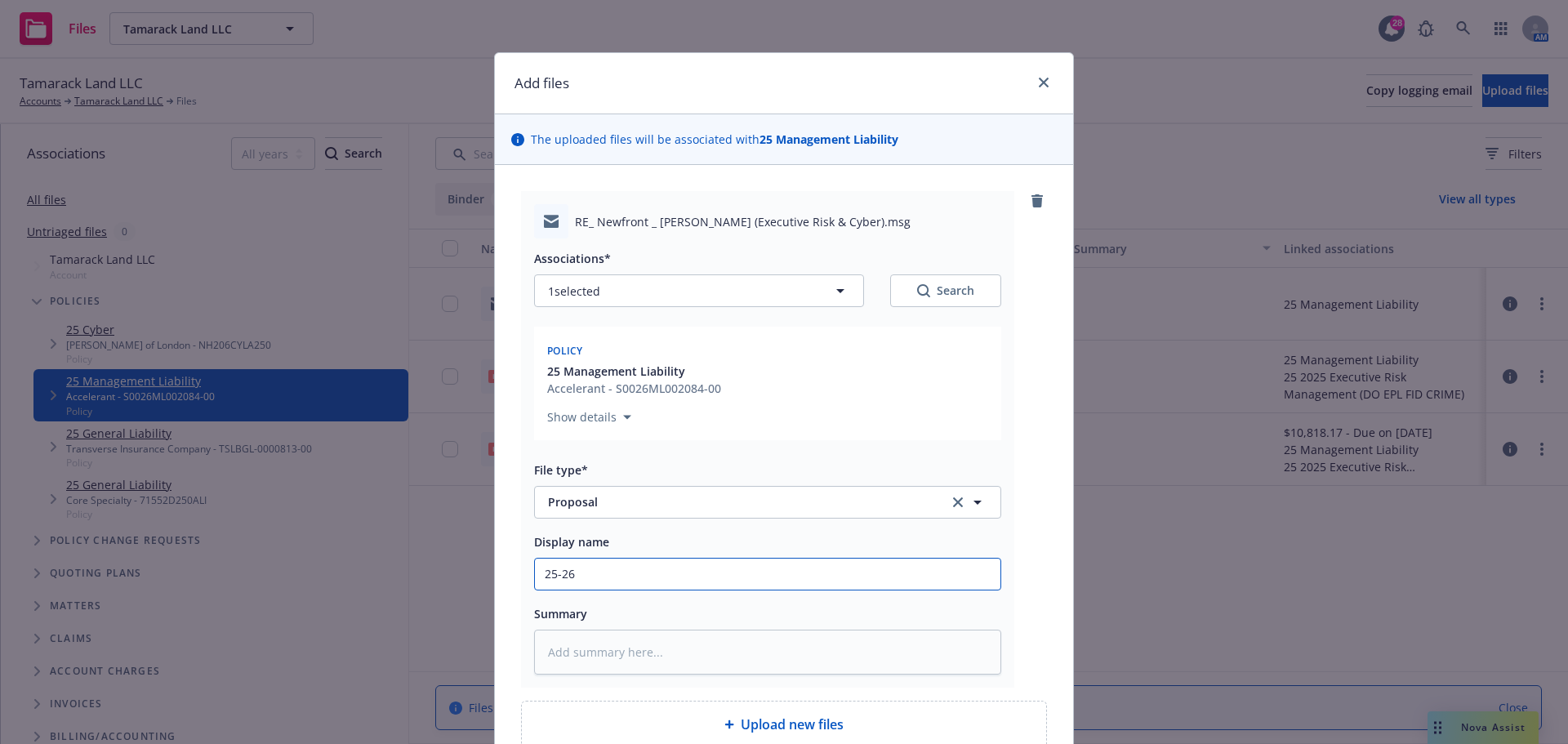
type input "25-26"
paste input "RE: Newfront / Tamarack (Executive Risk & Cyber)"
type textarea "x"
type input "25-26 RE: Newfront / Tamarack (Executive Risk & Cyber)"
drag, startPoint x: 705, startPoint y: 575, endPoint x: 724, endPoint y: 608, distance: 38.1
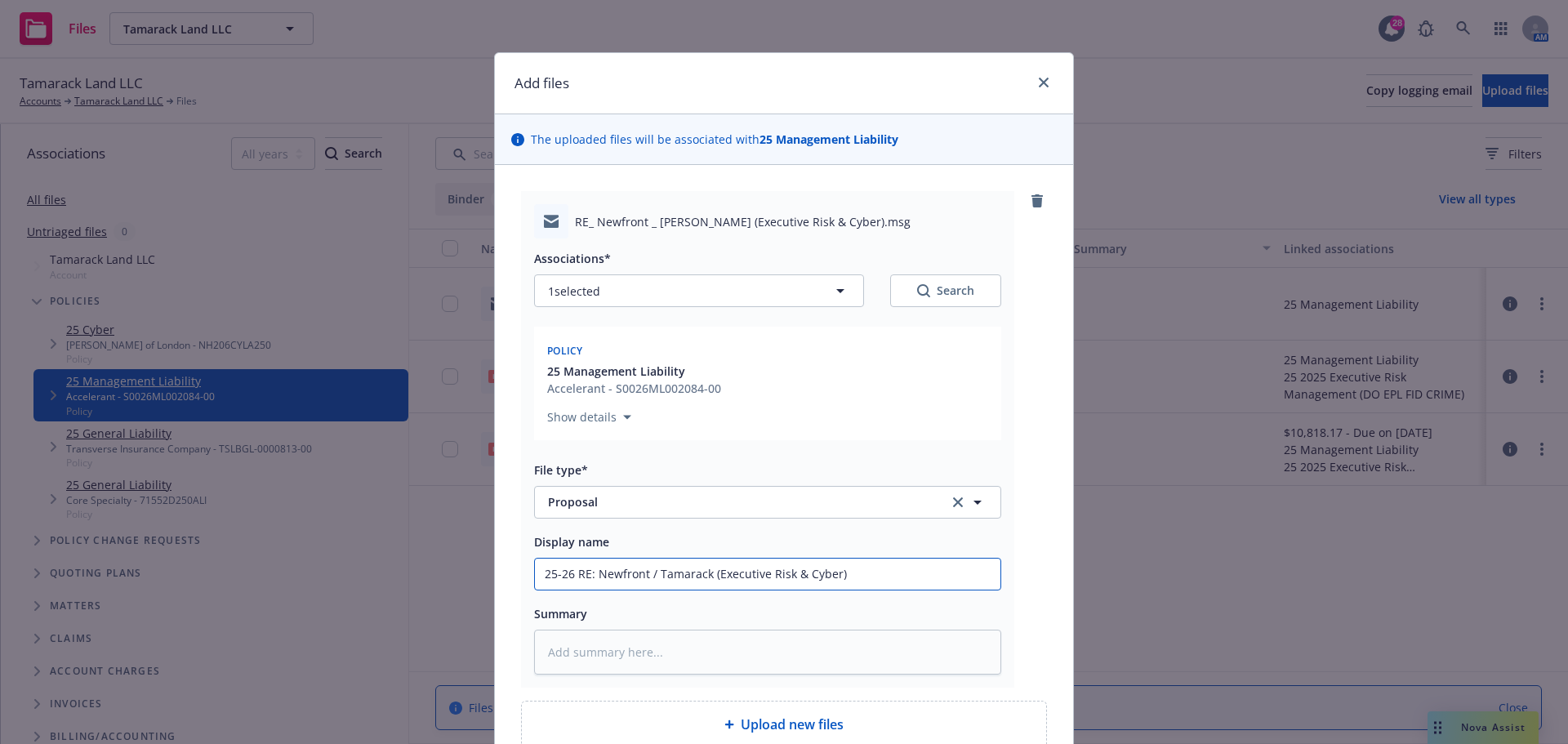
click at [707, 579] on input "25-26 RE: Newfront / Tamarack (Executive Risk & Cyber)" at bounding box center [767, 574] width 466 height 31
type textarea "x"
type input "25-26 RE: Newfront / Tamarack p(Executive Risk & Cyber)"
type textarea "x"
type input "25-26 RE: Newfront / Tamarack pr(Executive Risk & Cyber)"
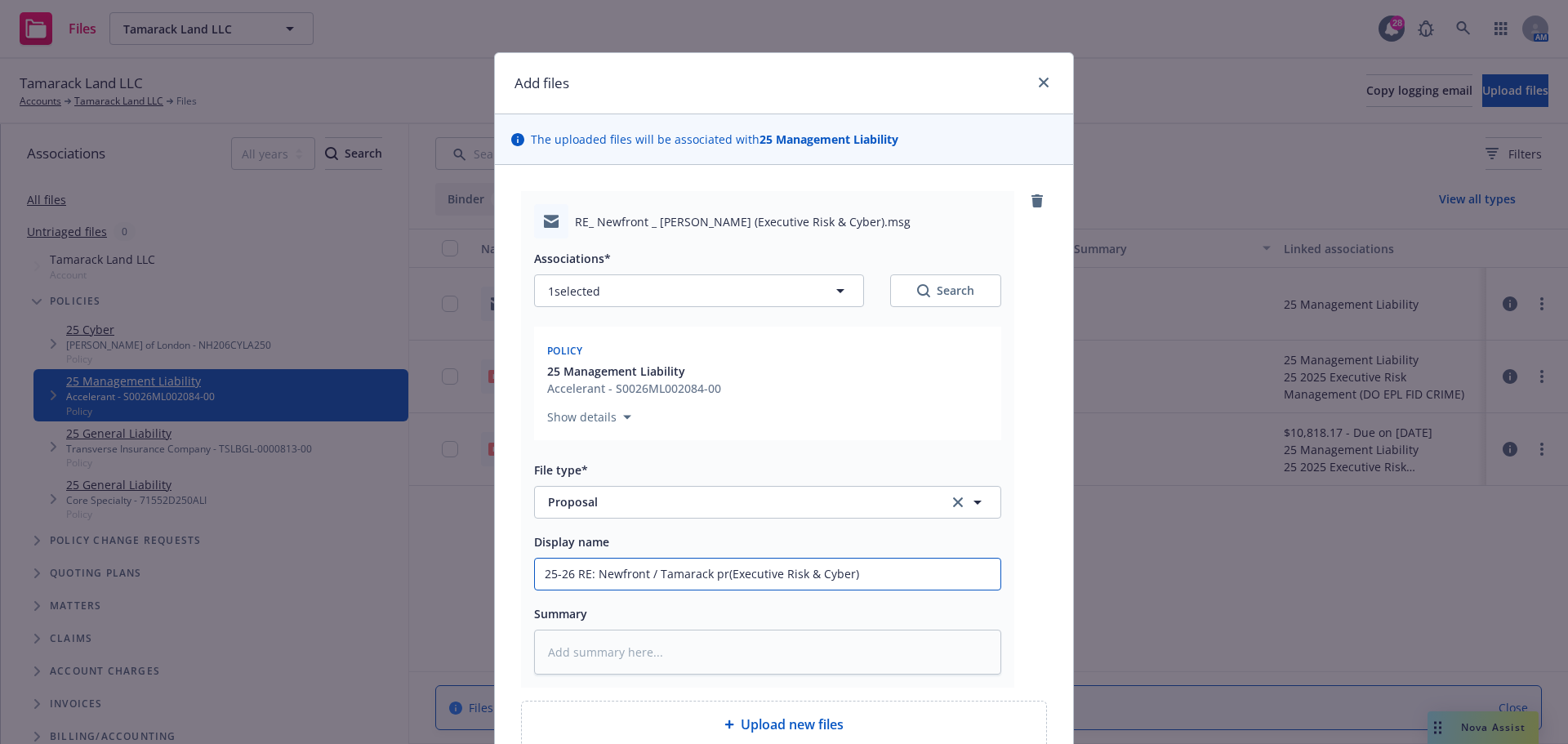
type textarea "x"
type input "25-26 RE: Newfront / Tamarack pro(Executive Risk & Cyber)"
type textarea "x"
type input "25-26 RE: Newfront / Tamarack prop(Executive Risk & Cyber)"
type textarea "x"
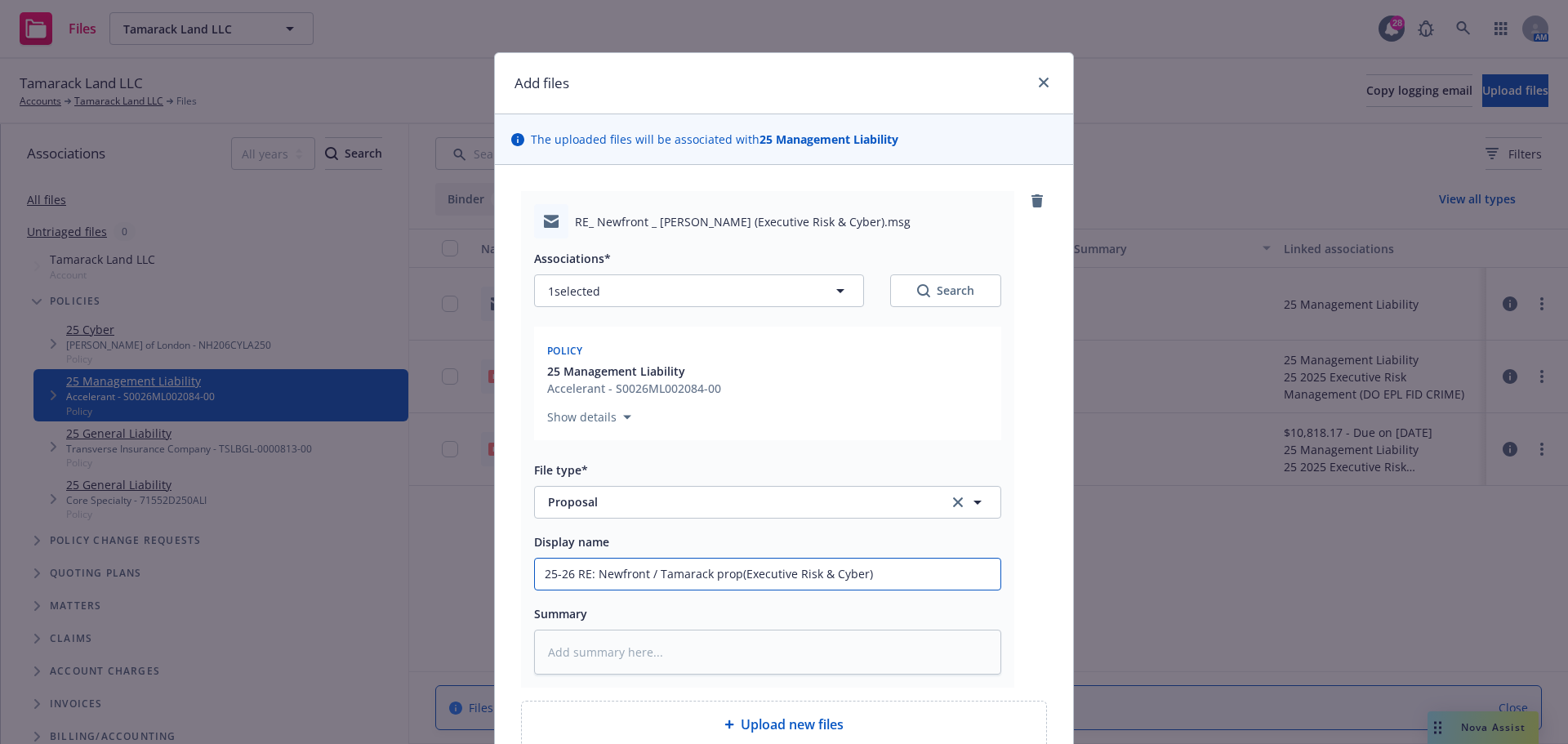
type input "25-26 RE: Newfront / Tamarack propo(Executive Risk & Cyber)"
type textarea "x"
type input "25-26 RE: Newfront / Tamarack propos(Executive Risk & Cyber)"
type textarea "x"
type input "25-26 RE: Newfront / Tamarack proposa(Executive Risk & Cyber)"
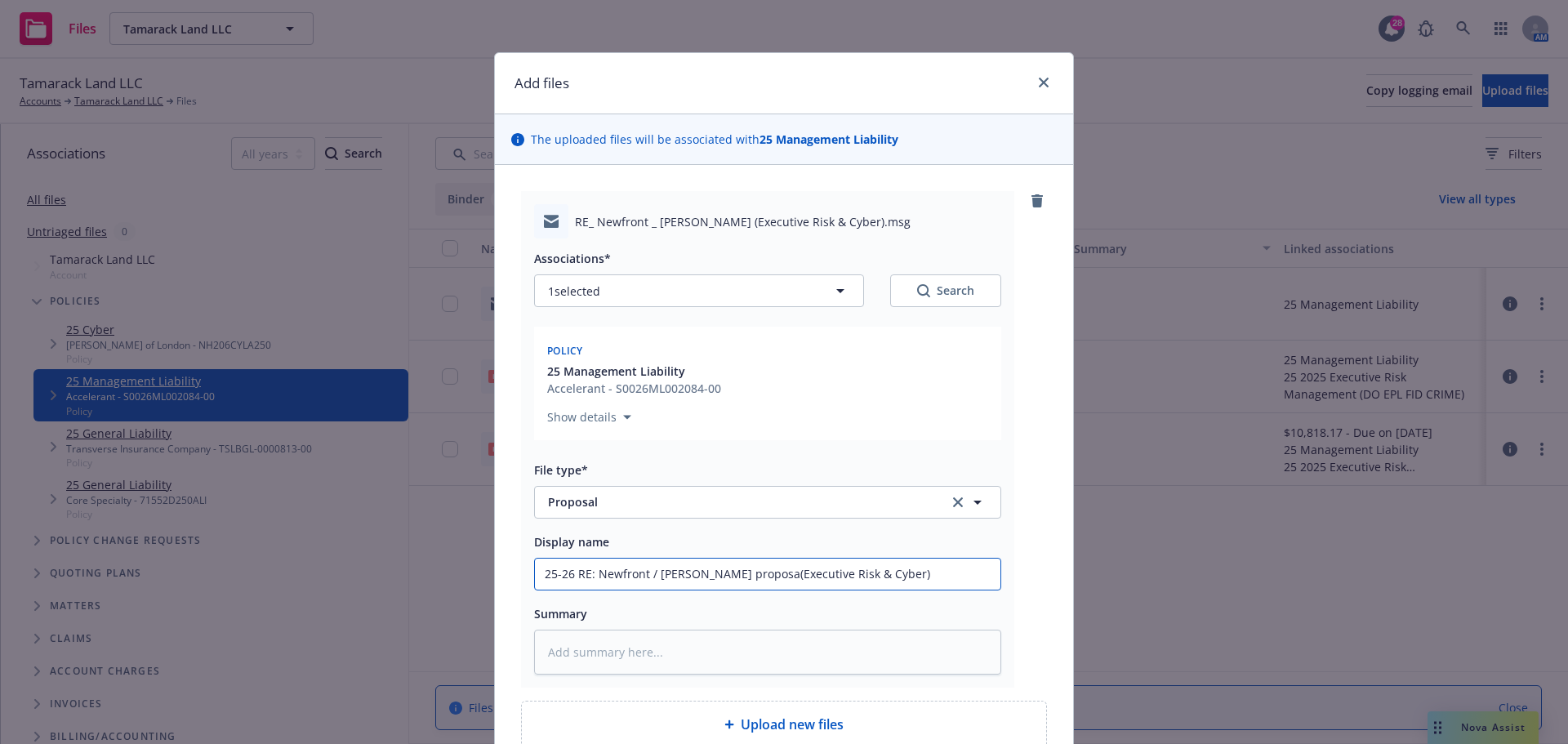
type textarea "x"
type input "25-26 RE: Newfront / Tamarack proposal(Executive Risk & Cyber)"
type textarea "x"
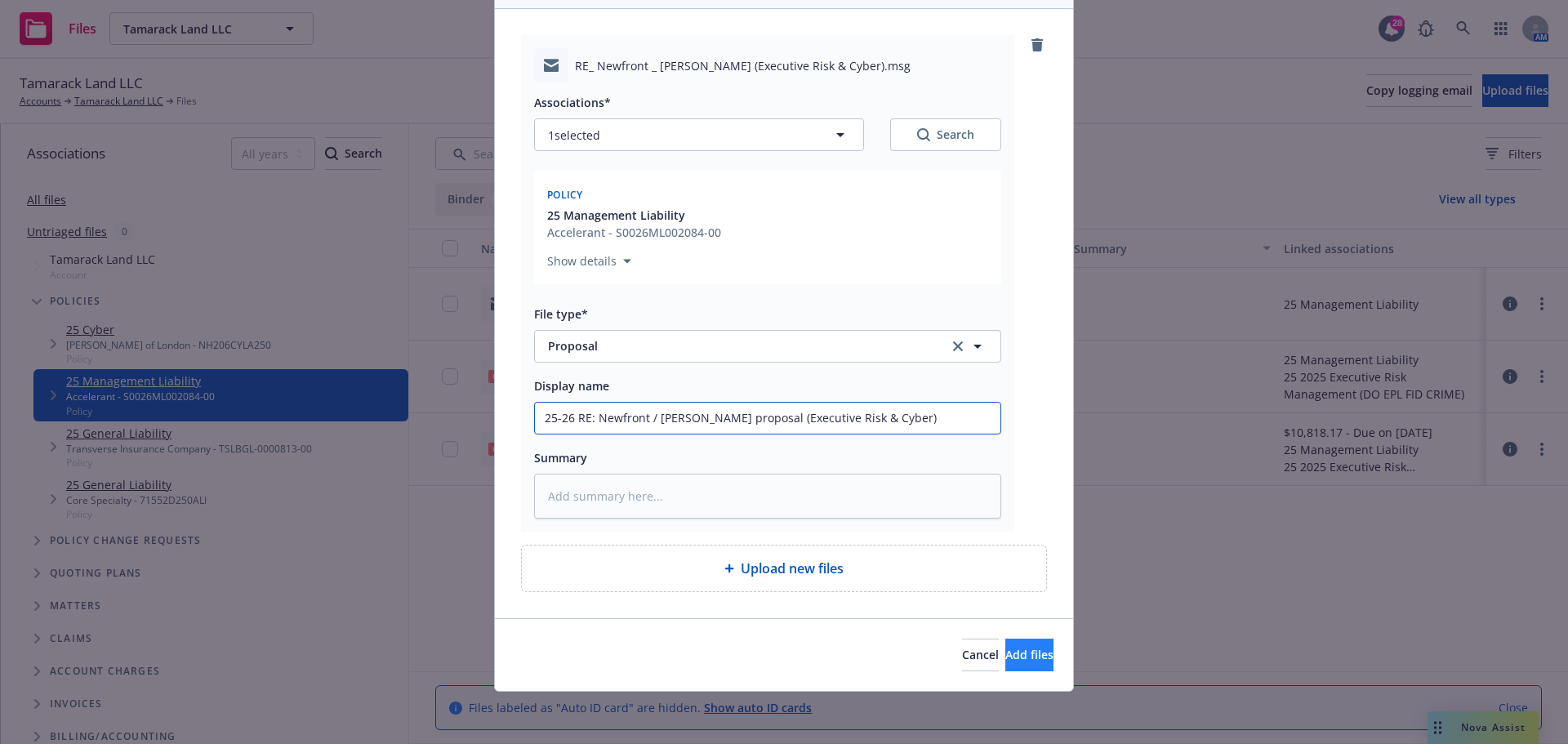
type input "25-26 RE: Newfront / Tamarack proposal (Executive Risk & Cyber)"
click at [1005, 659] on span "Add files" at bounding box center [1029, 654] width 48 height 16
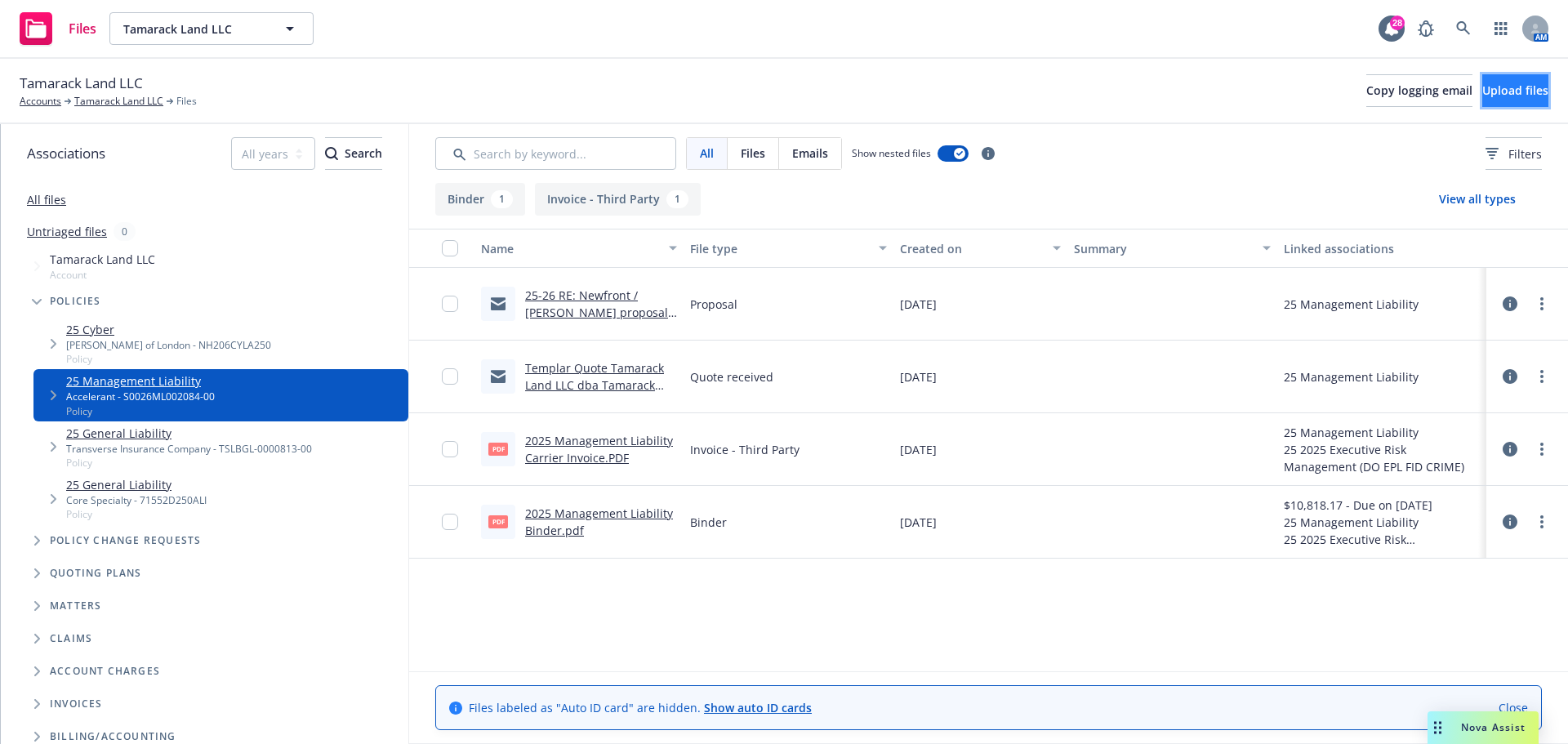
click at [1483, 92] on span "Upload files" at bounding box center [1516, 90] width 66 height 16
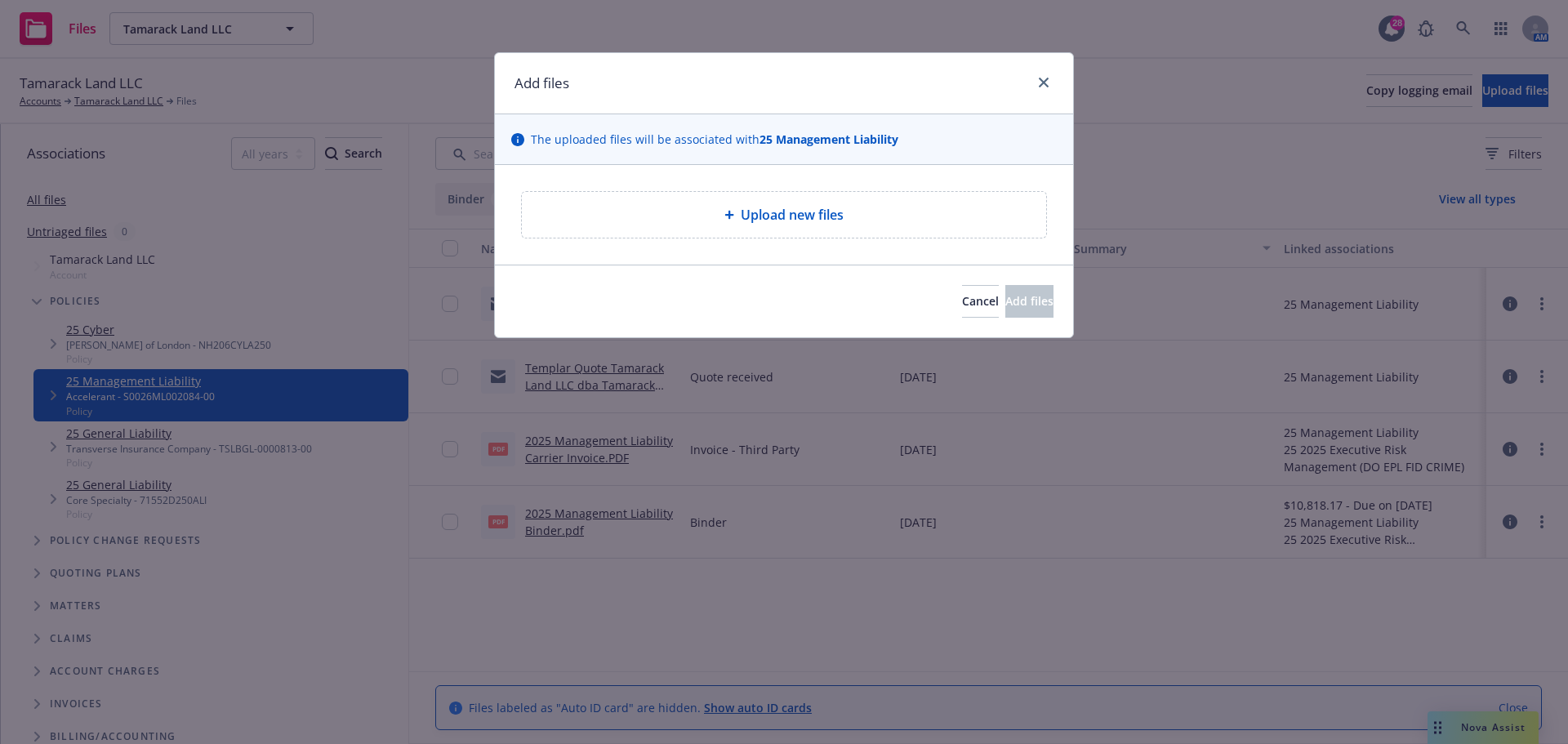
type textarea "x"
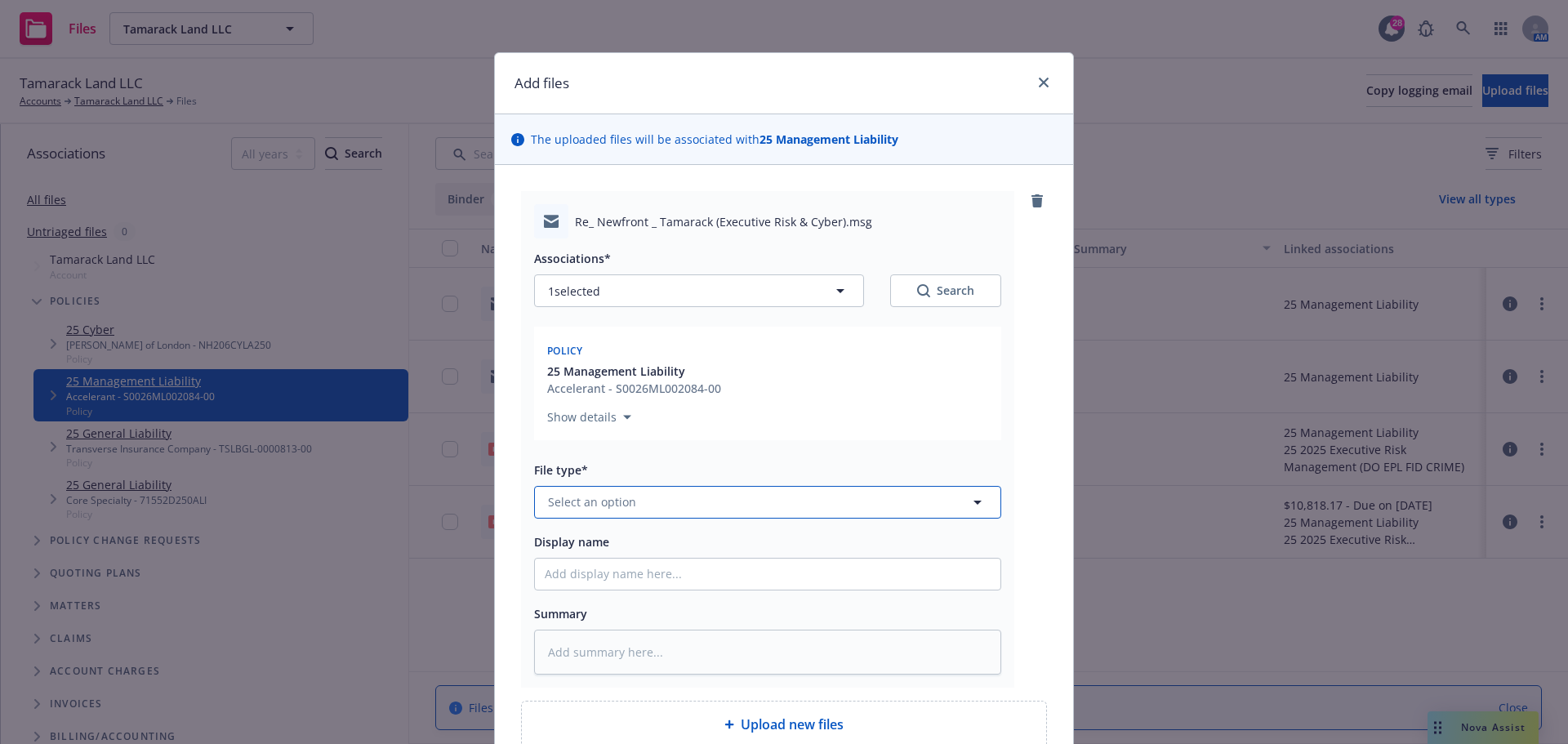
click at [633, 500] on button "Select an option" at bounding box center [767, 502] width 468 height 33
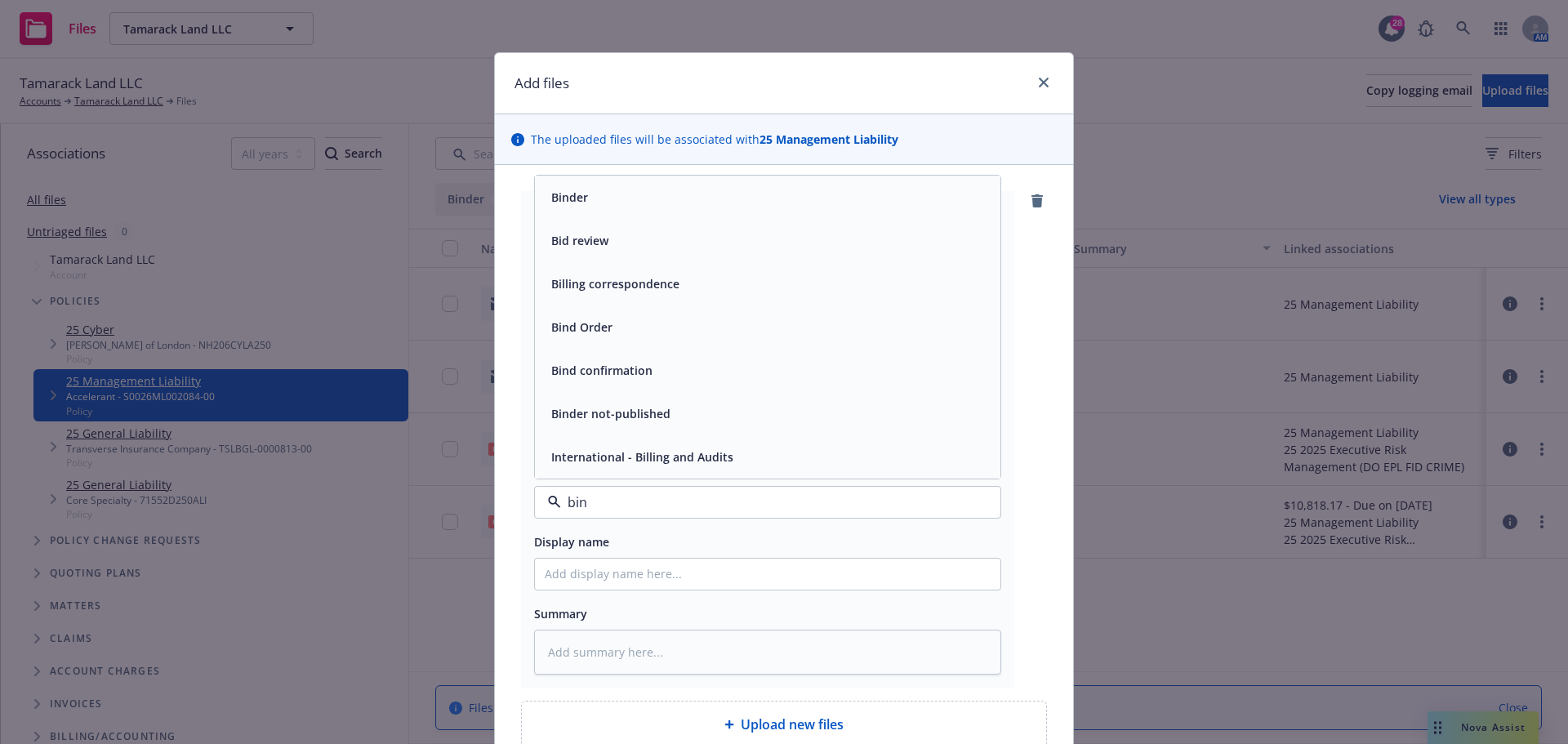
type input "bind"
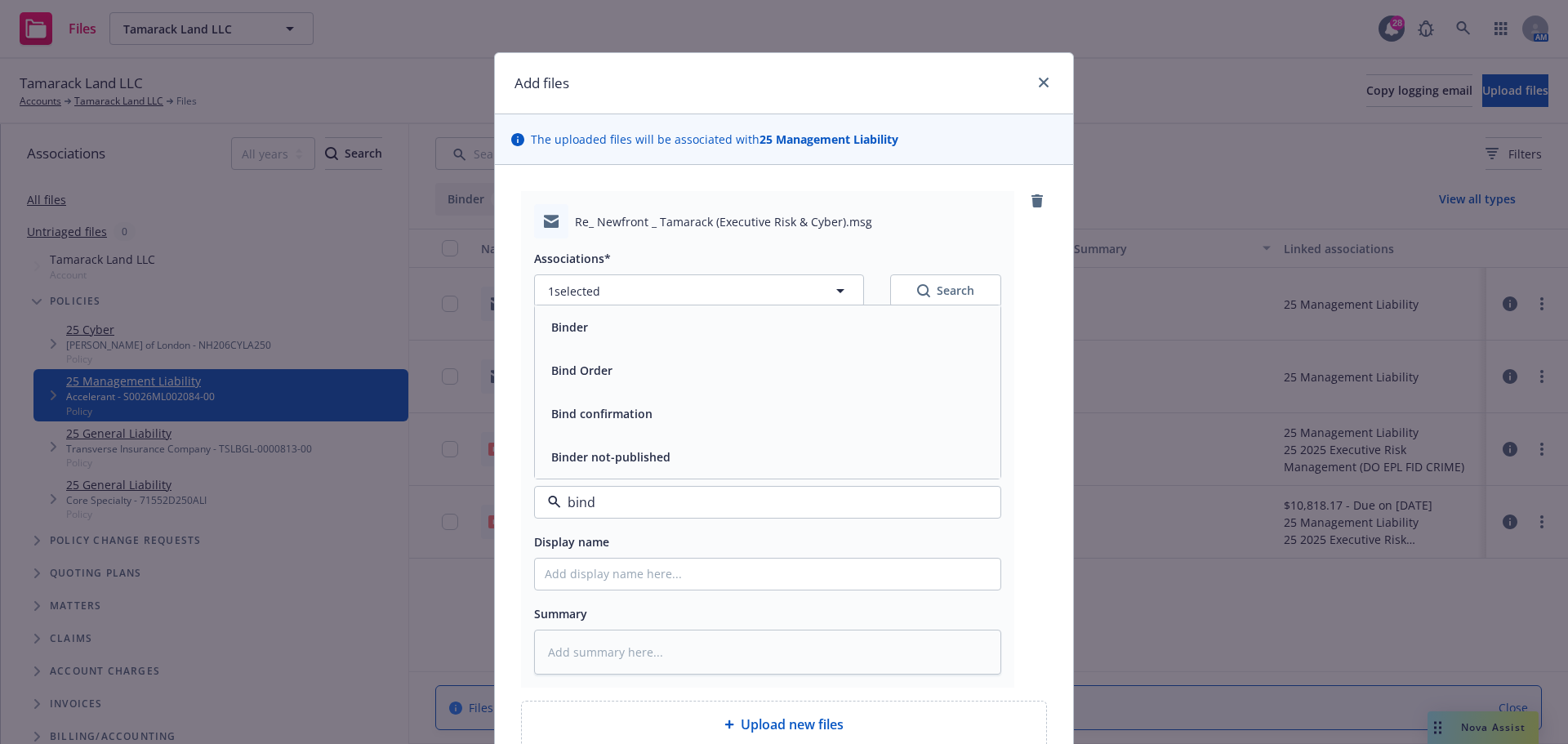
click at [626, 370] on div "Bind Order" at bounding box center [767, 370] width 446 height 24
click at [603, 576] on input "Display name" at bounding box center [767, 574] width 466 height 31
type textarea "x"
type input "C"
type textarea "x"
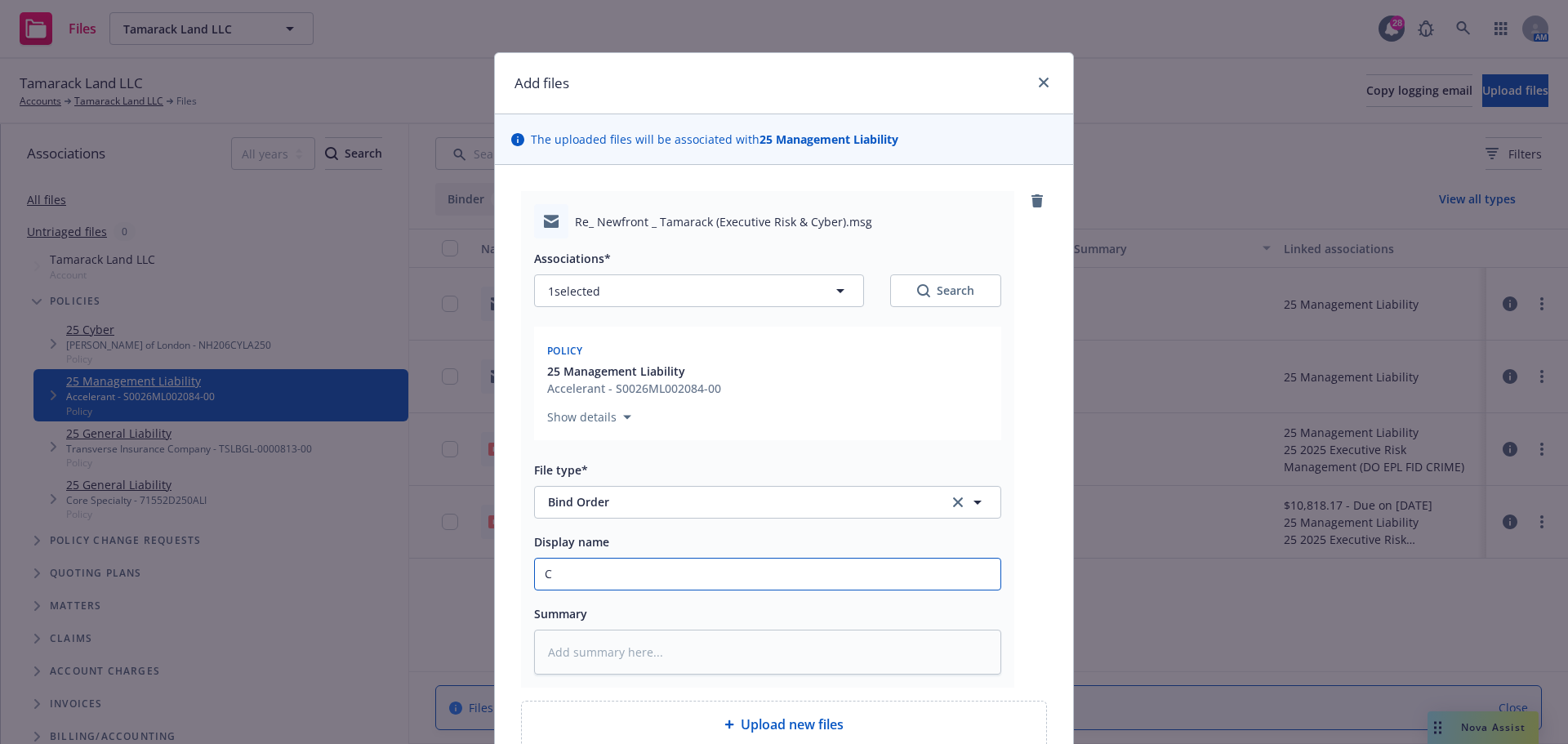
type input "Cl"
type textarea "x"
type input "Cli"
type textarea "x"
type input "Clie"
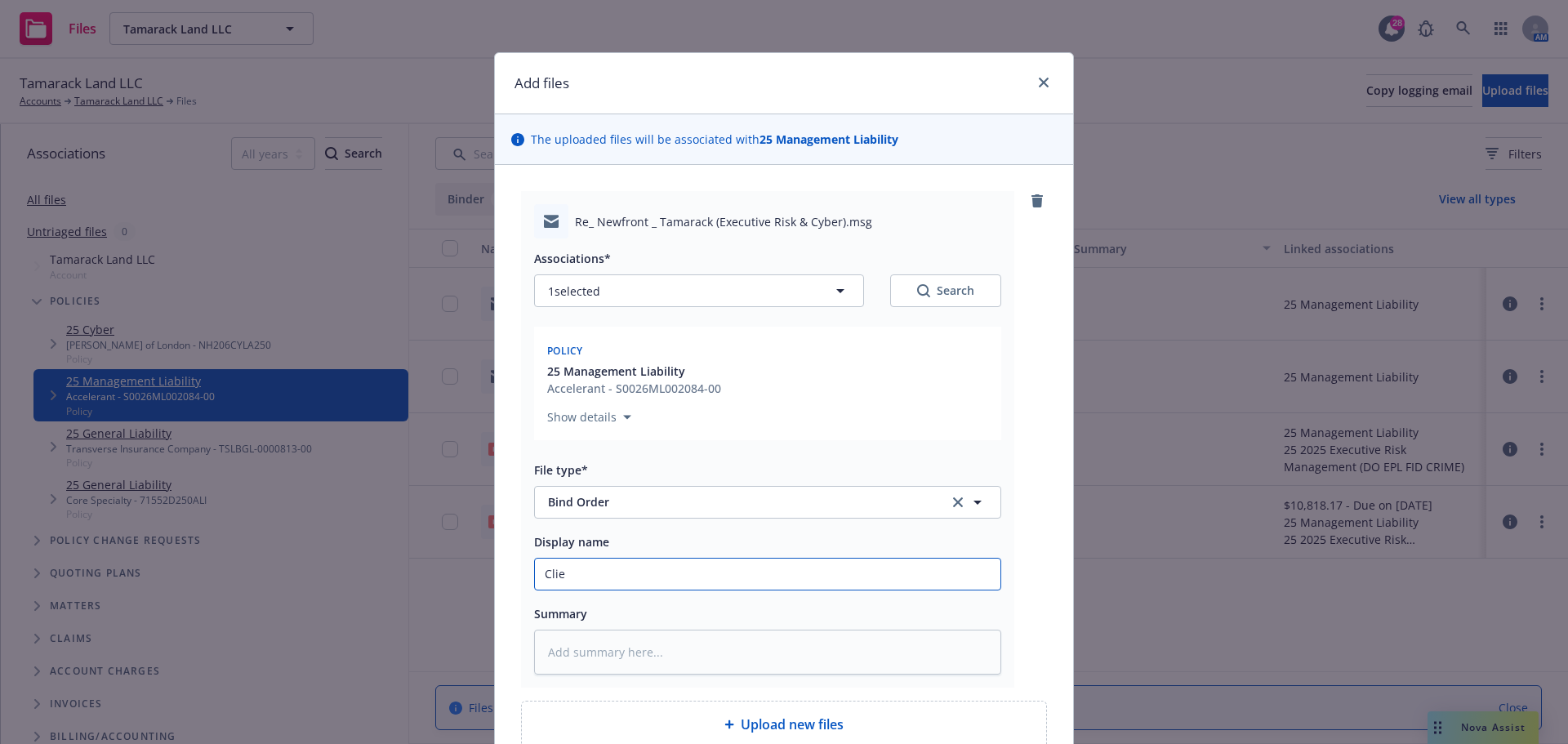
type textarea "x"
type input "Clien"
type textarea "x"
type input "Client"
type textarea "x"
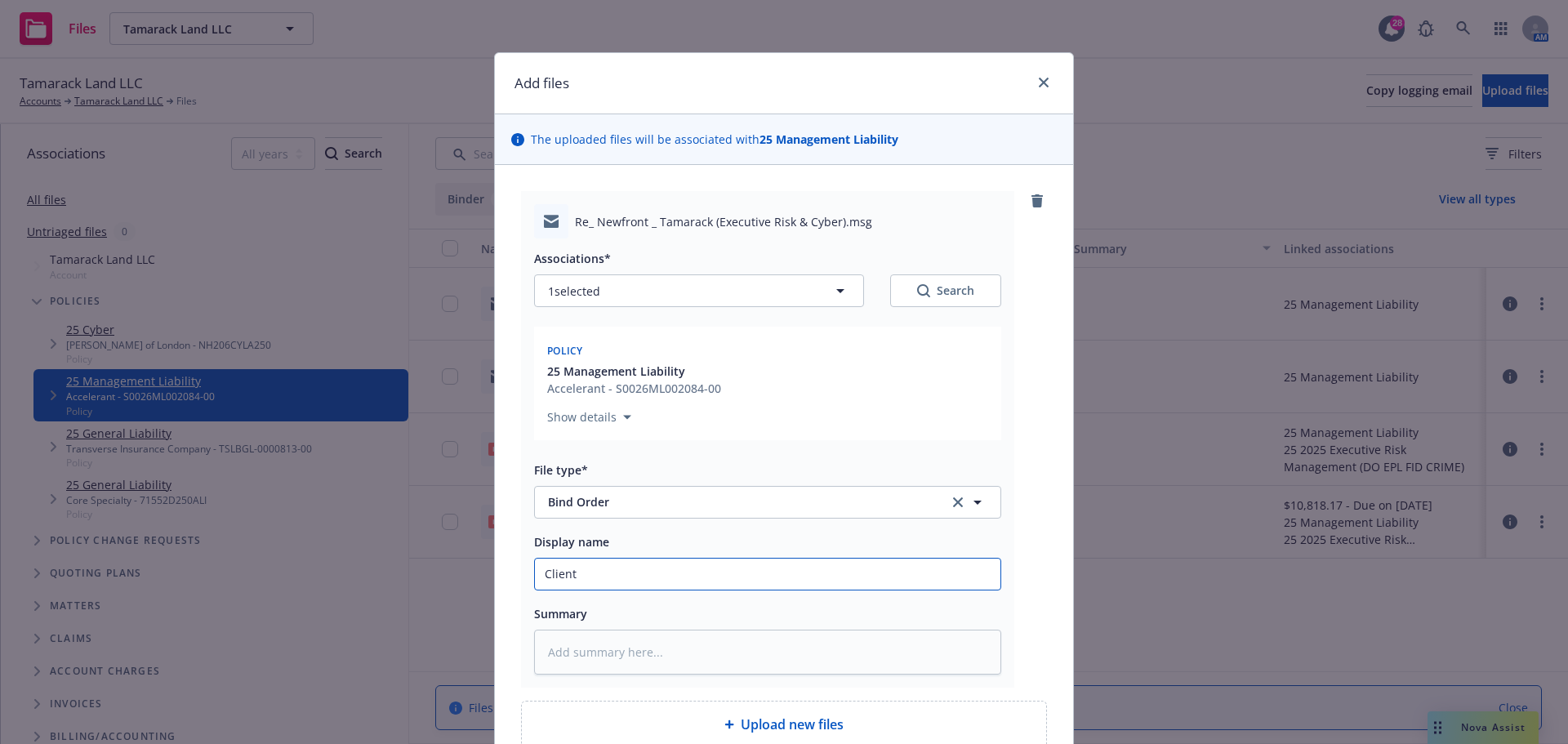
type input "Client"
type textarea "x"
type input "Client b"
type textarea "x"
type input "Client bi"
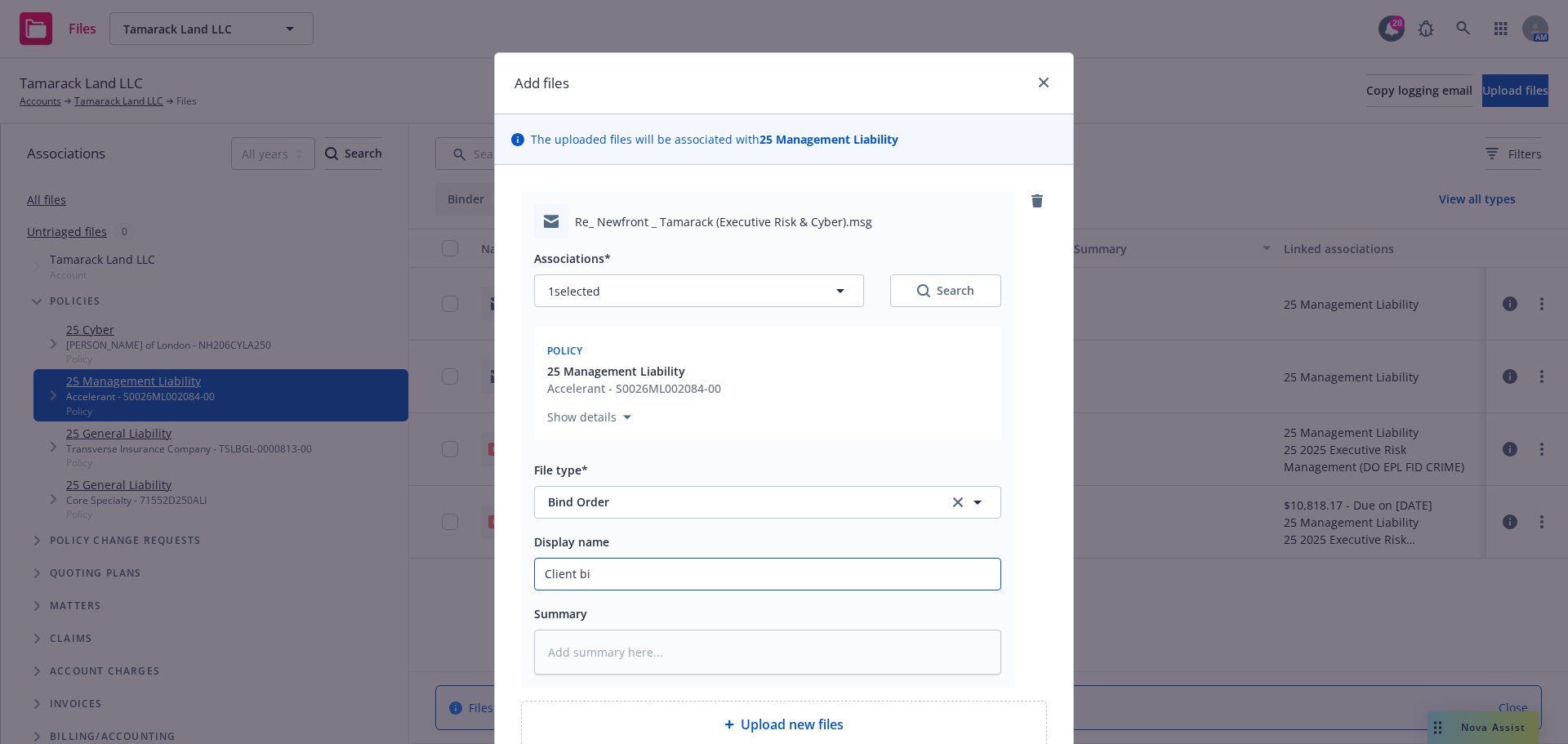
type textarea "x"
type input "Client bin"
type textarea "x"
type input "Client bind"
type textarea "x"
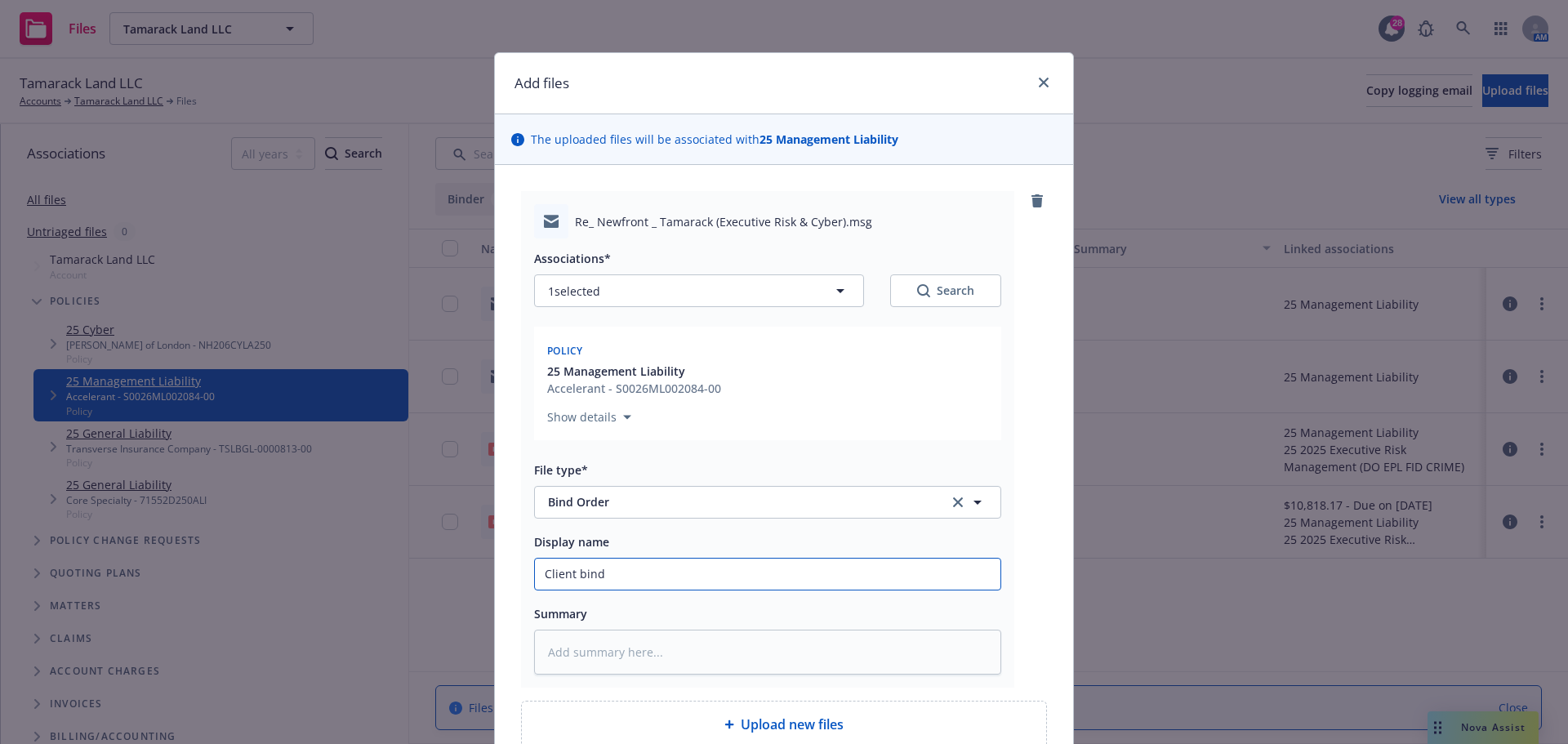
type input "Client bind"
type textarea "x"
type input "Client bind o"
type textarea "x"
type input "Client bind or"
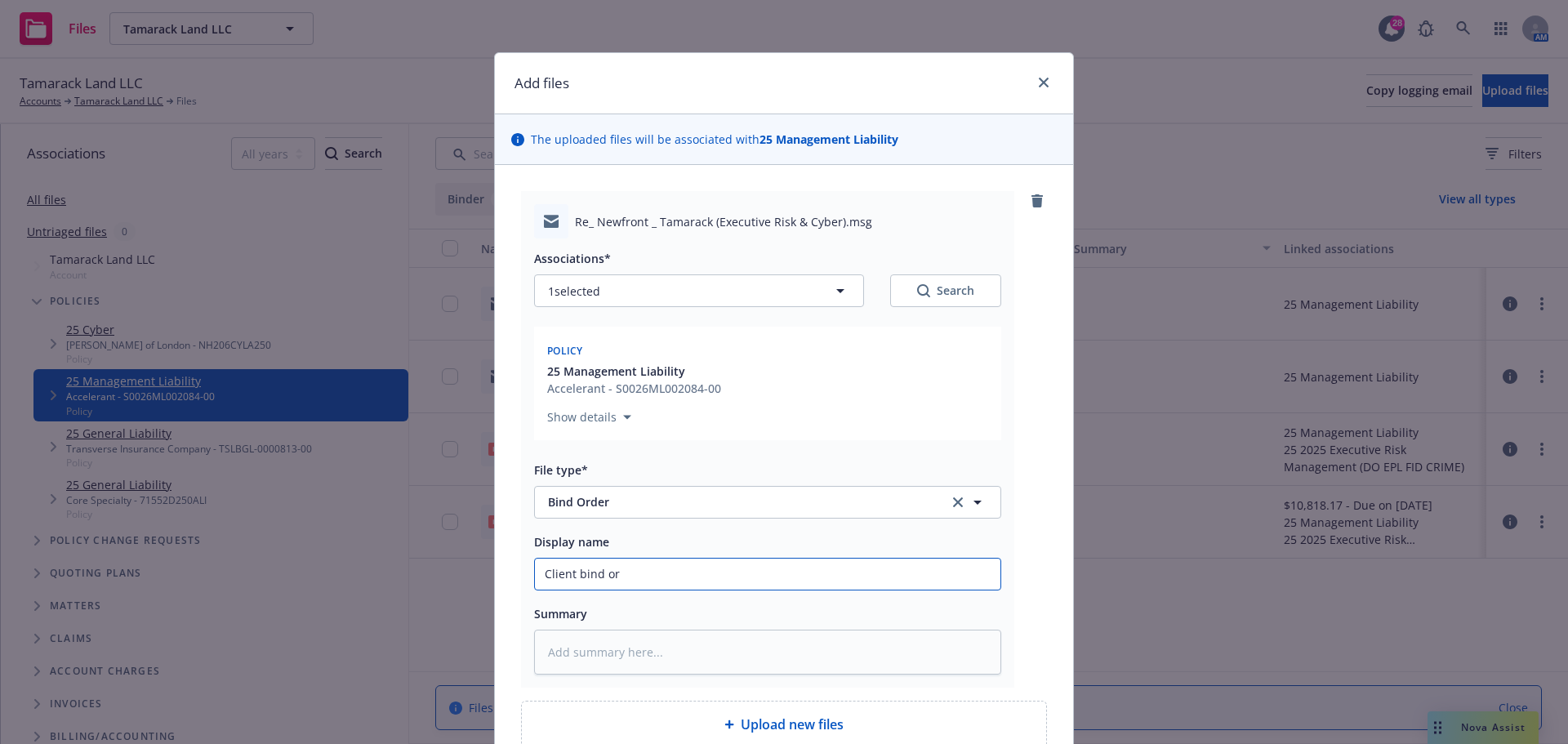
type textarea "x"
type input "Client bind ord"
type textarea "x"
type input "Client bind orde"
type textarea "x"
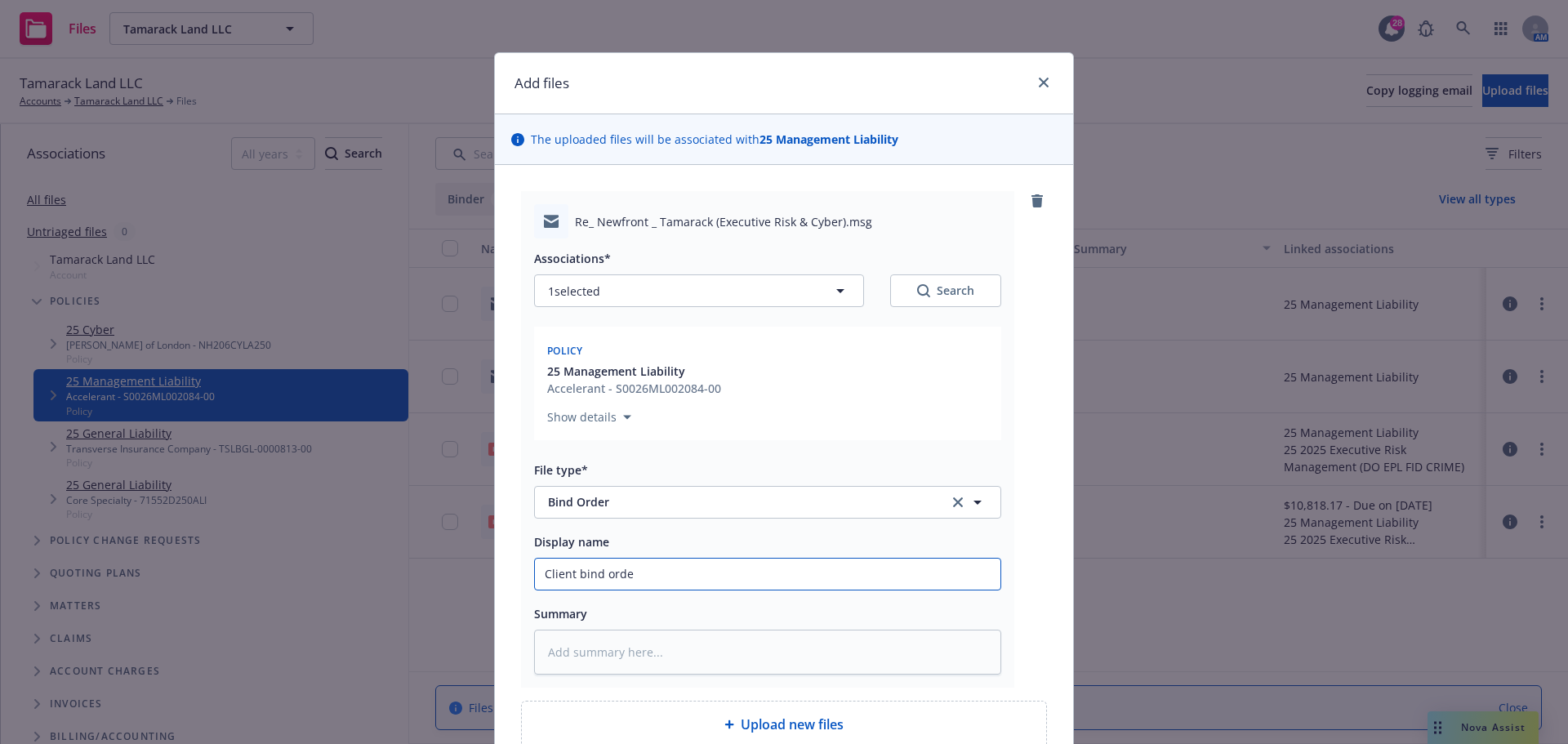
type input "Client bind order"
type textarea "x"
type input "Client bind order"
paste input "Newfront / Tamarack (Executive Risk & Cyber)"
type textarea "x"
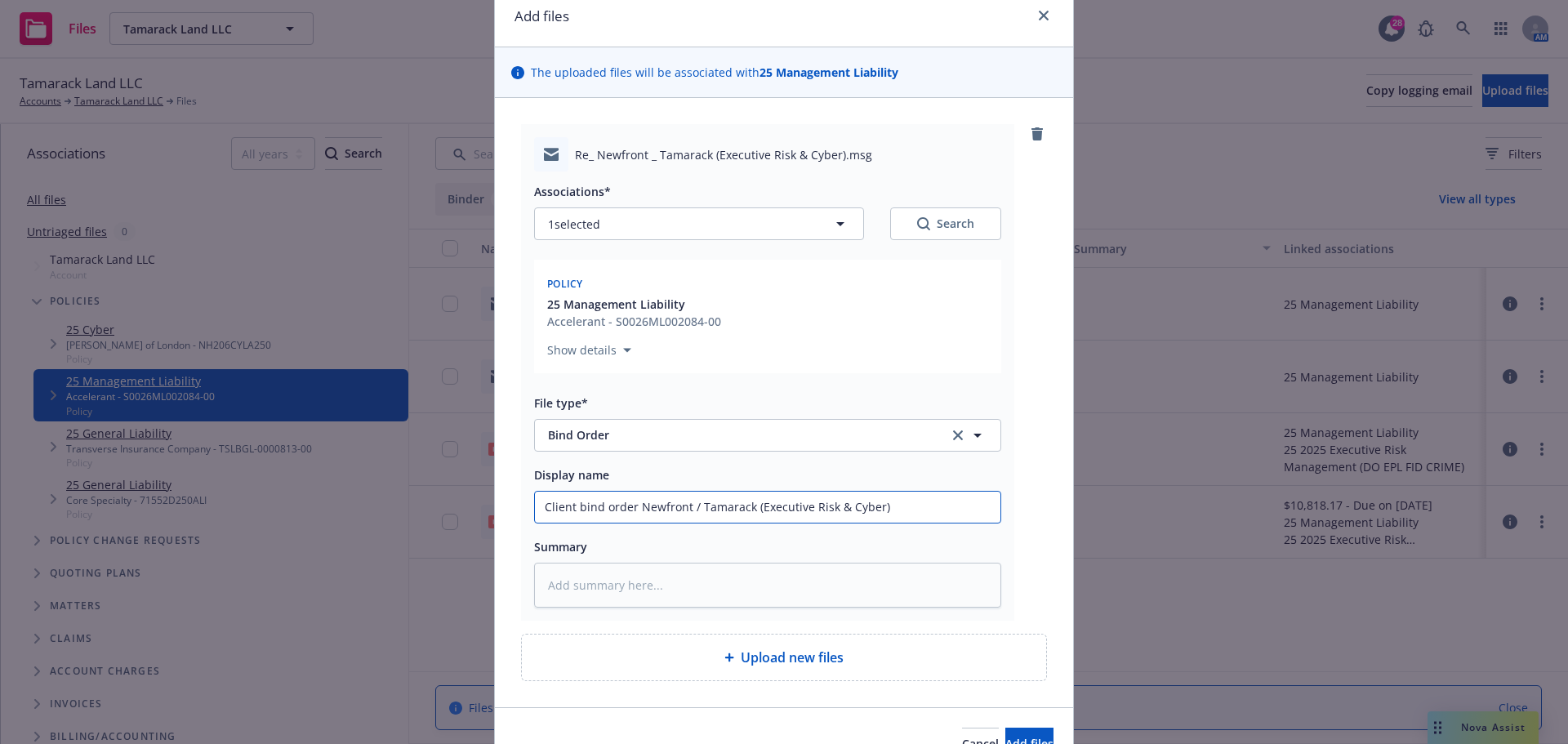
scroll to position [156, 0]
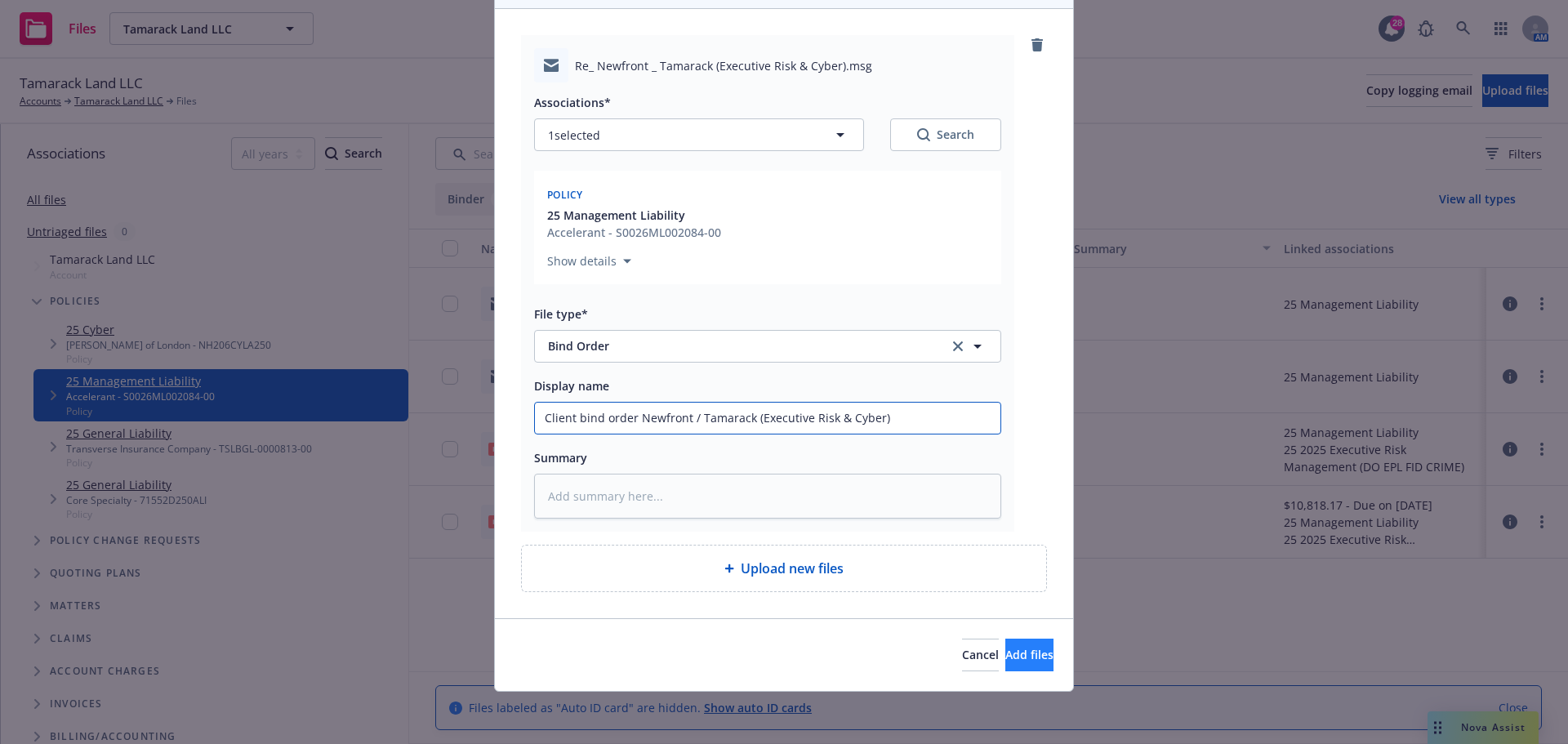
type input "Client bind order Newfront / Tamarack (Executive Risk & Cyber)"
click at [1005, 657] on span "Add files" at bounding box center [1029, 654] width 48 height 16
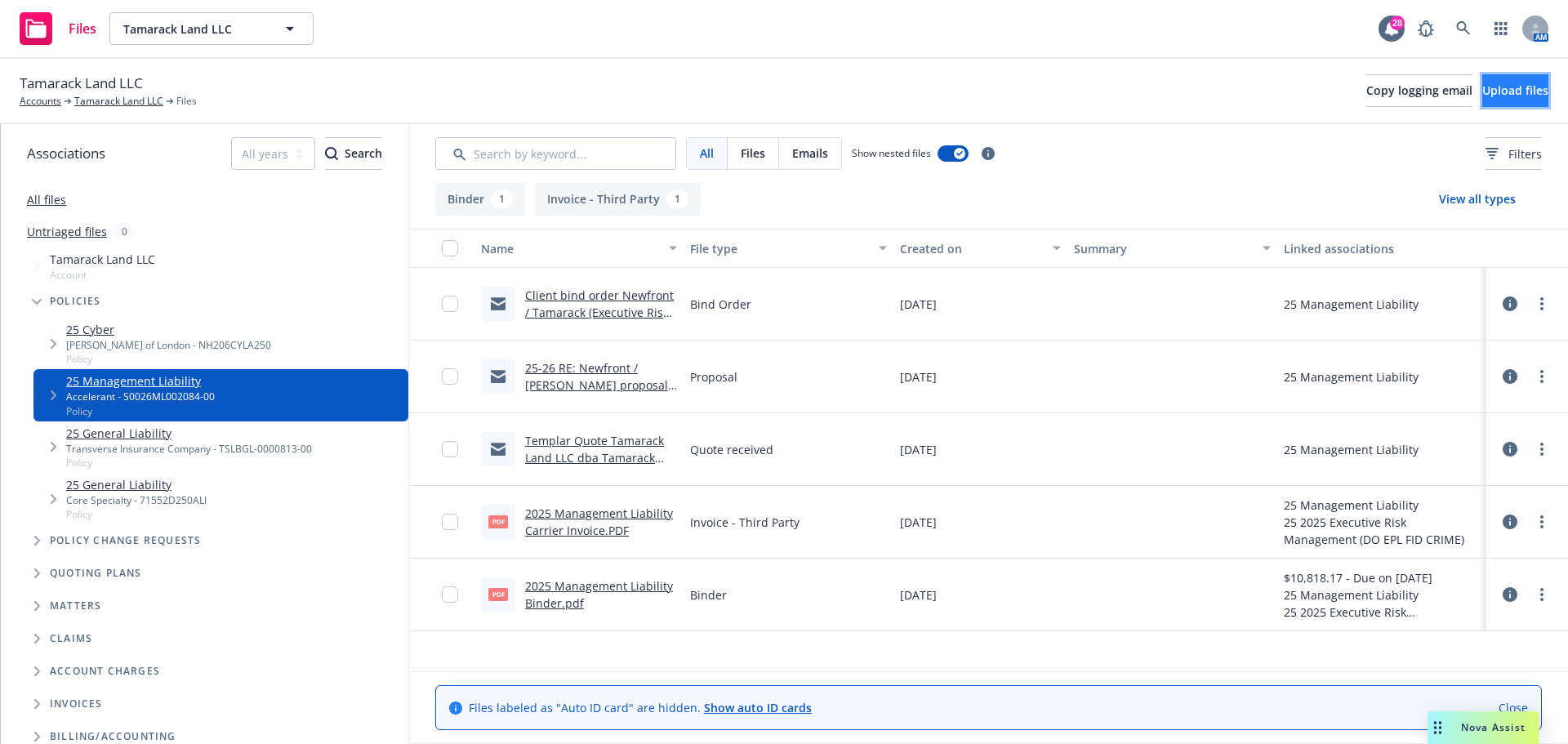
click at [1483, 84] on span "Upload files" at bounding box center [1516, 90] width 66 height 16
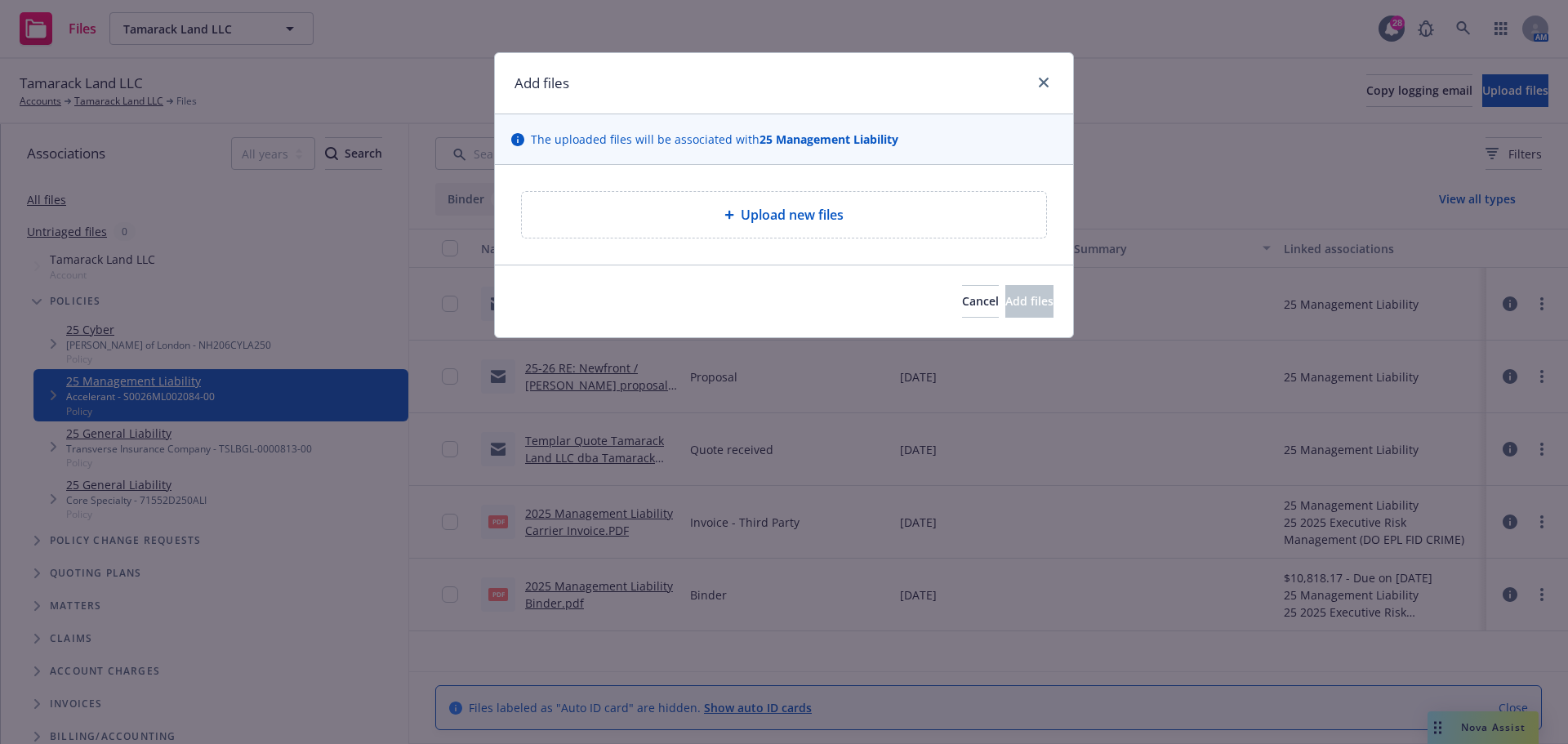
type textarea "x"
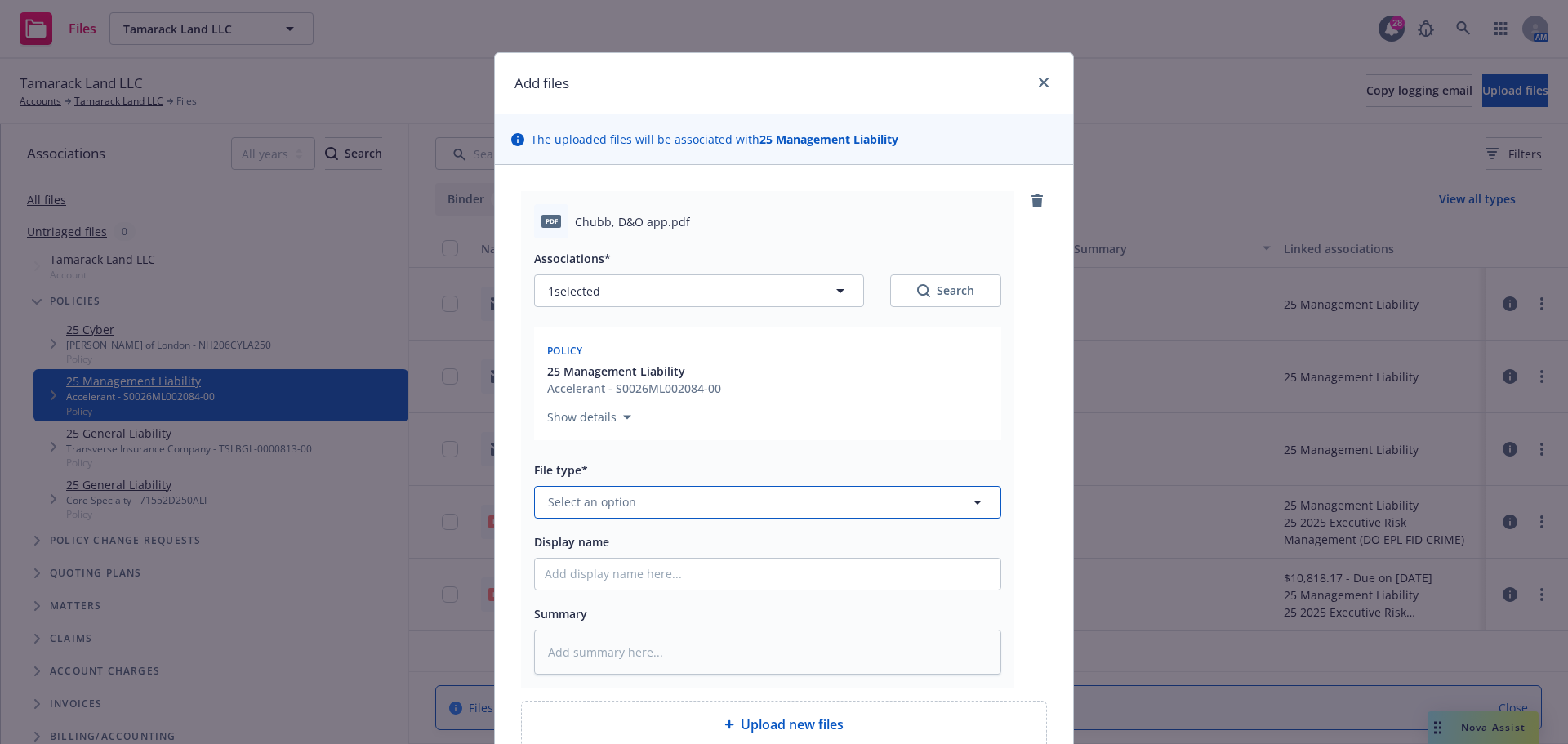
click at [585, 501] on span "Select an option" at bounding box center [592, 502] width 88 height 17
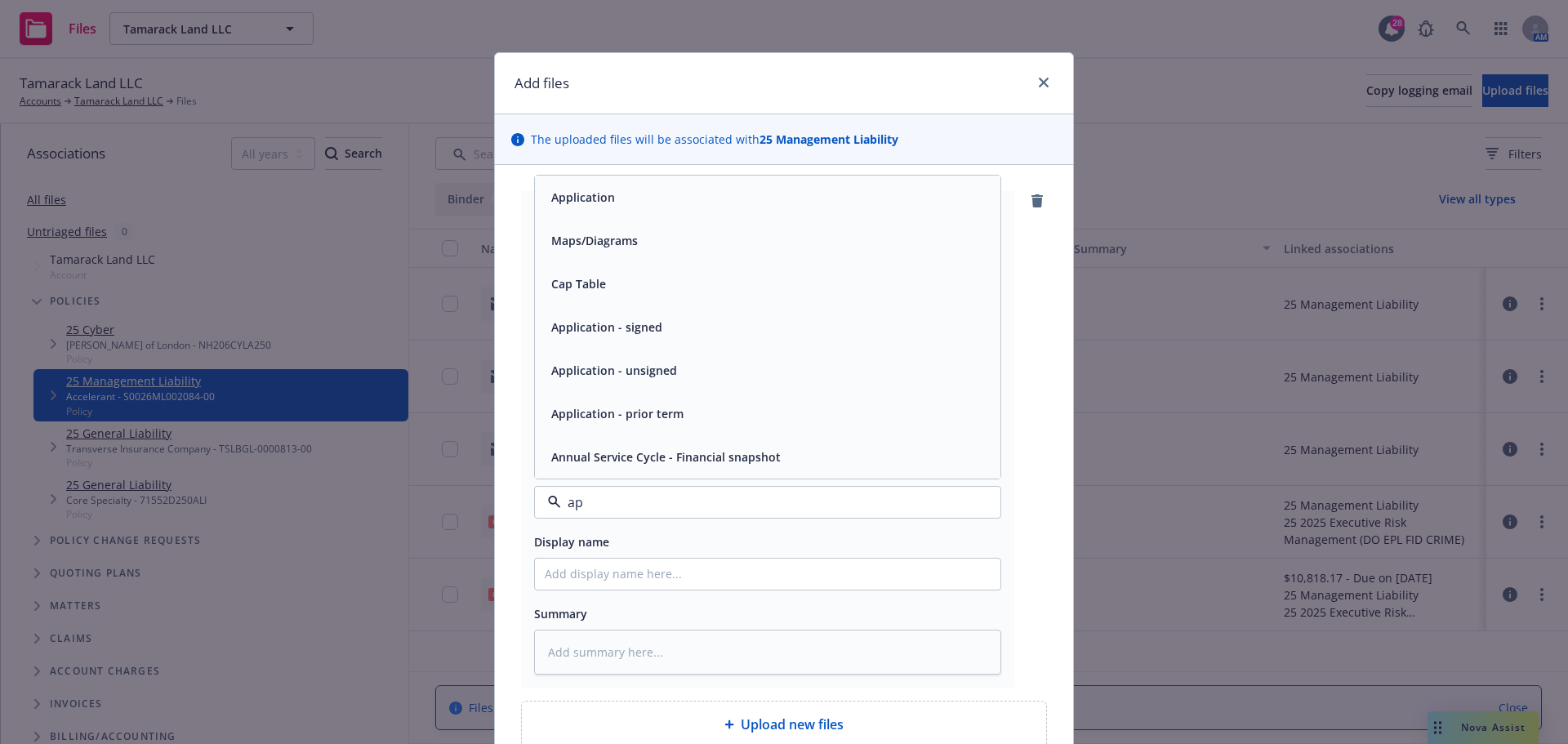
type input "app"
click at [642, 371] on span "Application - signed" at bounding box center [606, 370] width 111 height 17
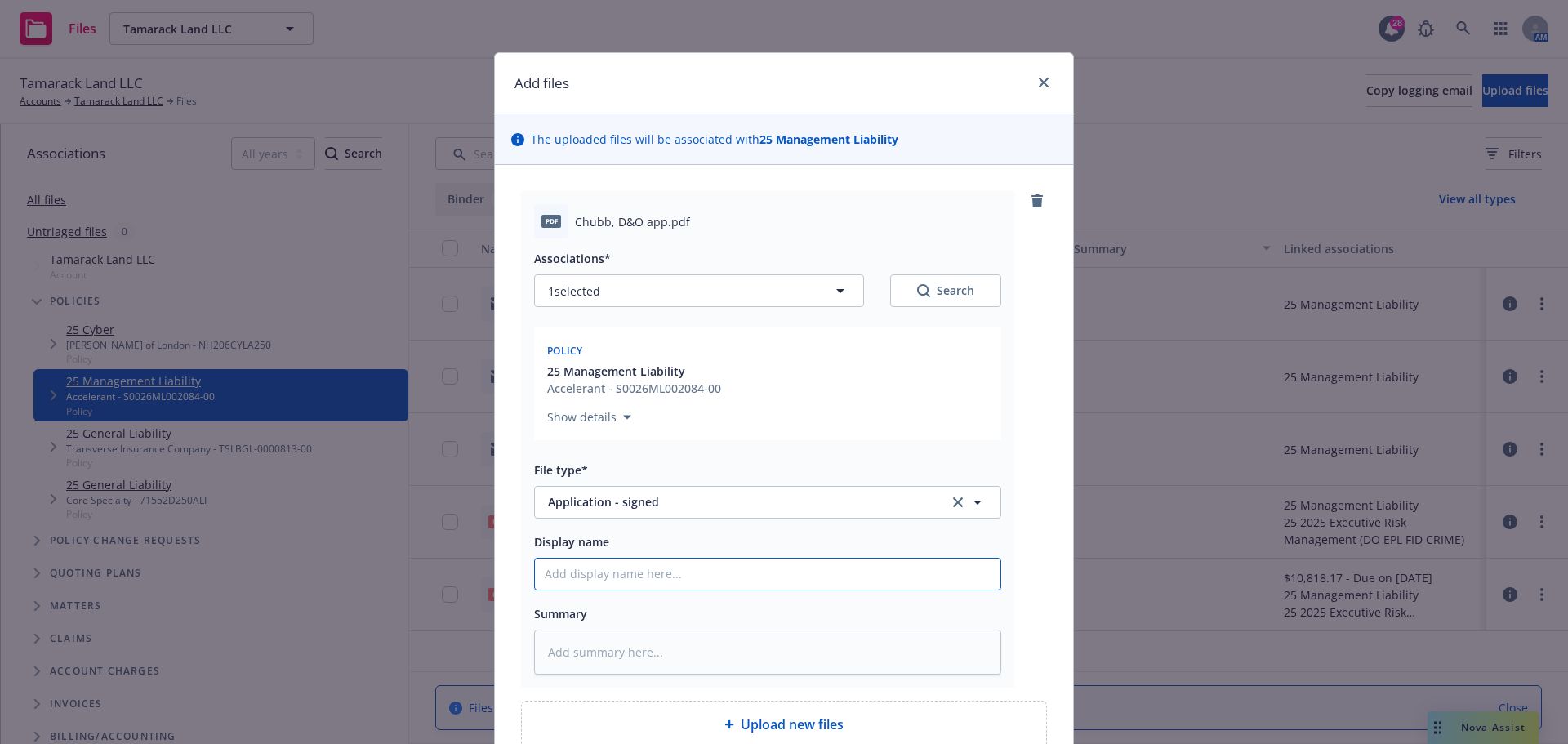
click at [570, 578] on input "Display name" at bounding box center [767, 574] width 466 height 31
type textarea "x"
type input "R"
type textarea "x"
type input "RE"
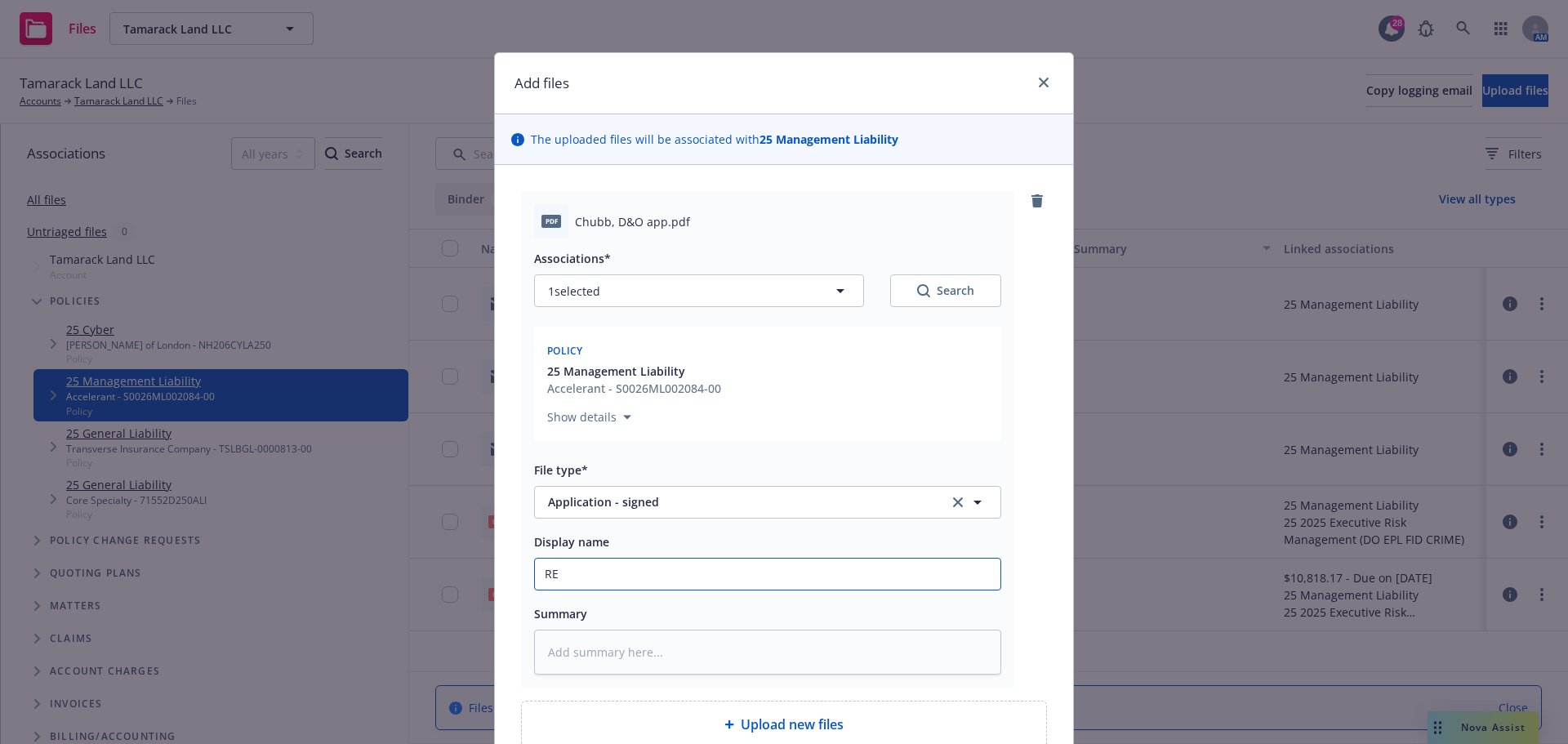
type textarea "x"
type input "RES"
type textarea "x"
type input "RESI"
type textarea "x"
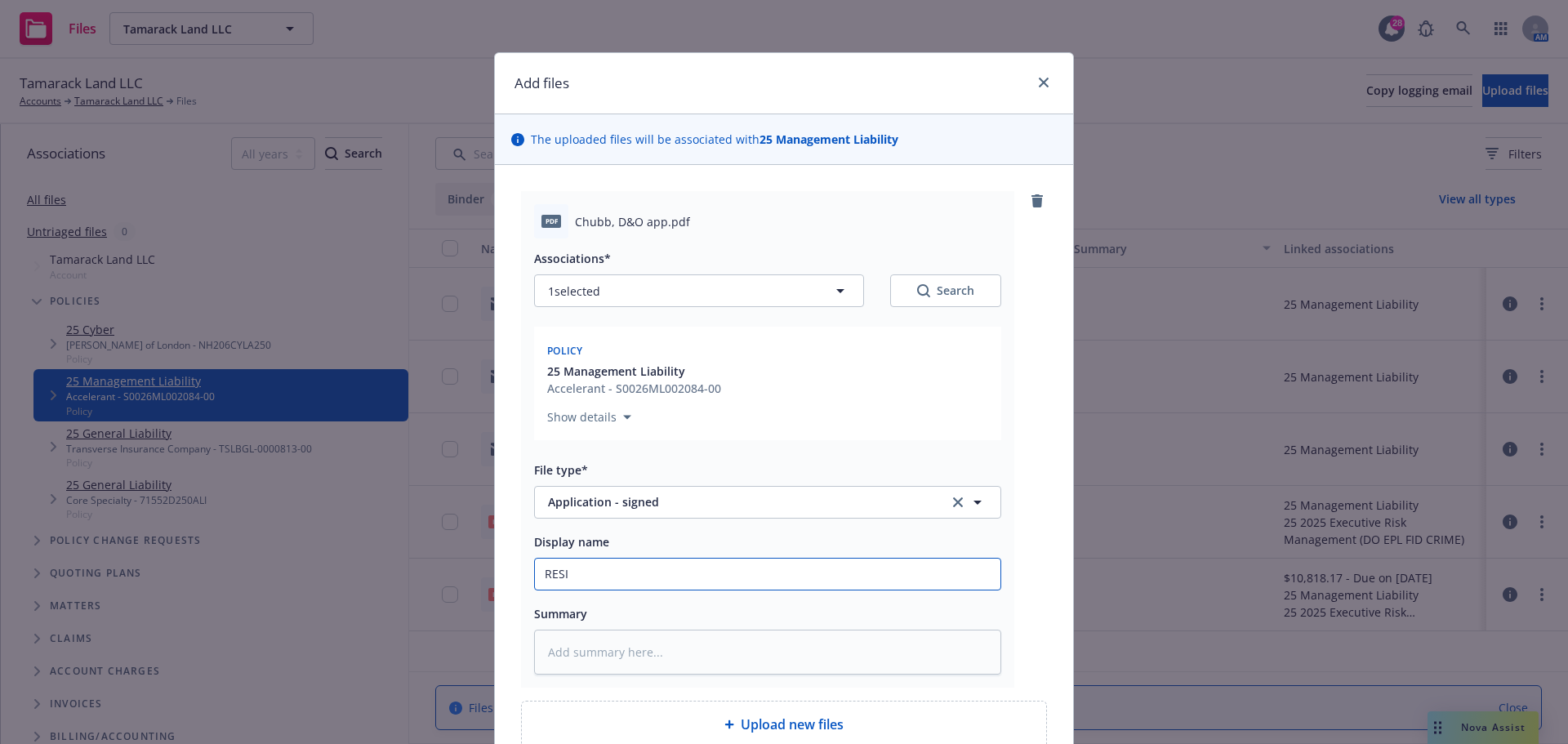
type input "RESIG"
type textarea "x"
type input "RESIGN"
type textarea "x"
type input "RESIGNE"
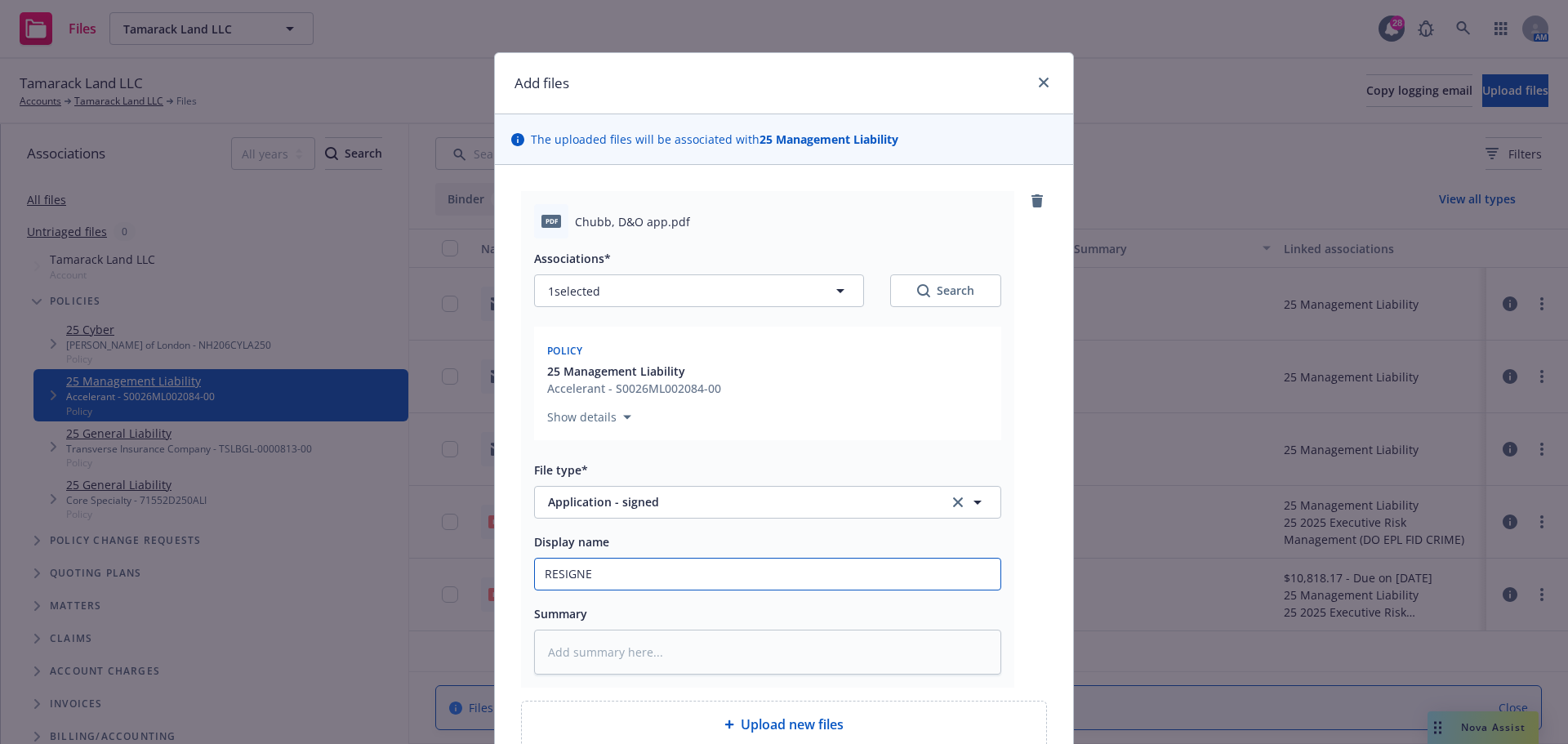
type textarea "x"
type input "RESIGNED"
type textarea "x"
type input "RESIGNED"
type textarea "x"
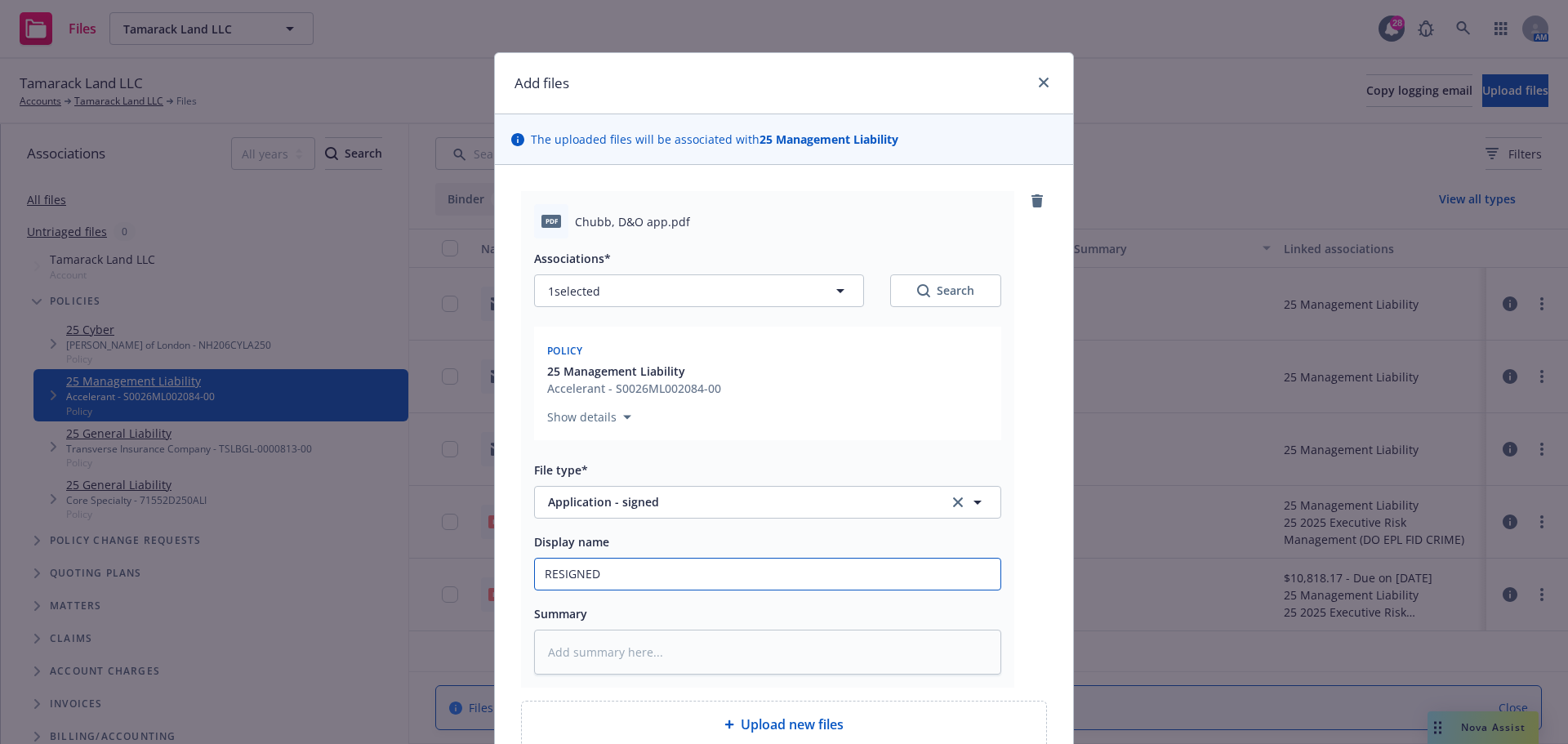
type input "RESIGNED A"
type textarea "x"
type input "RESIGNED AN"
type textarea "x"
type input "RESIGNED AND"
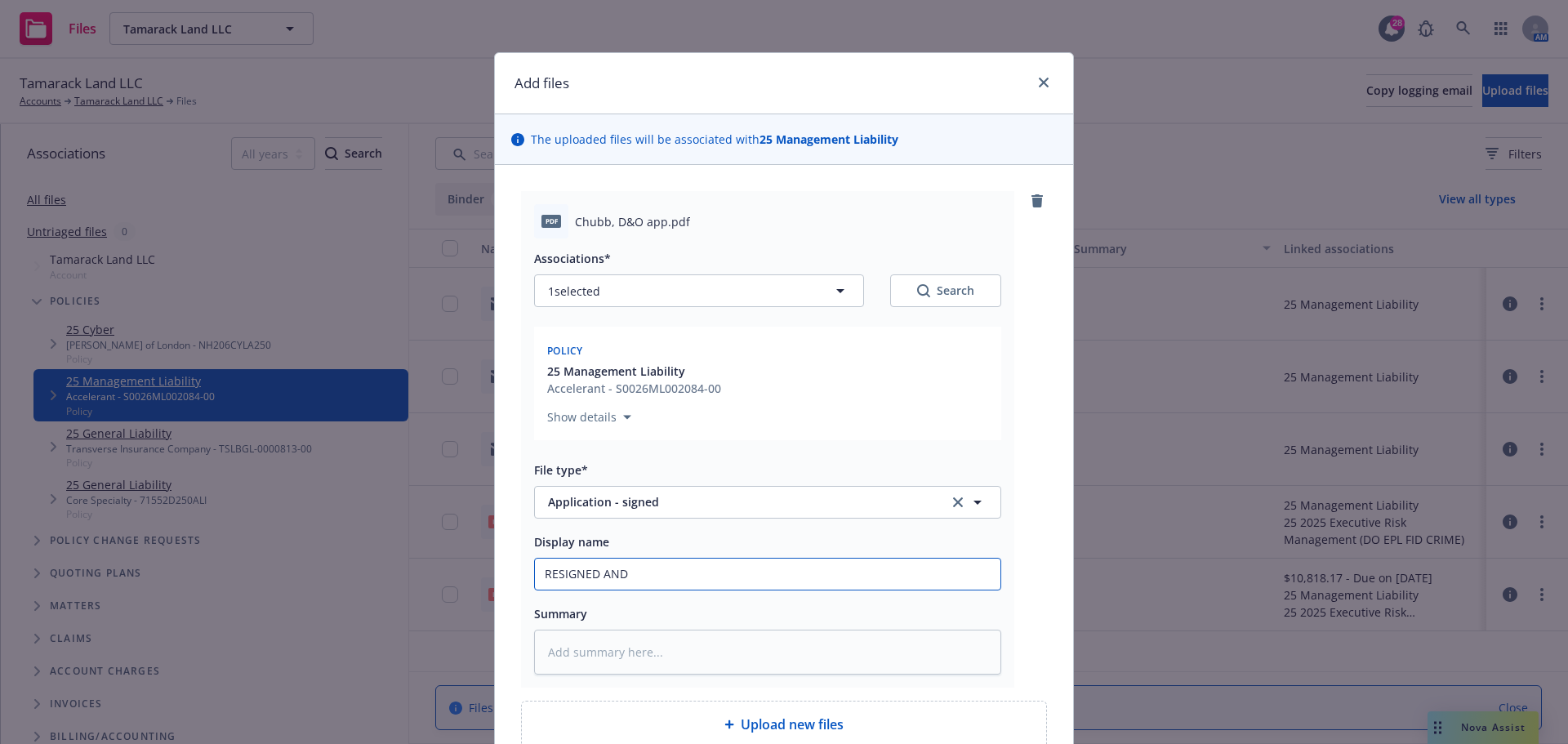
type textarea "x"
type input "RESIGNED AND D"
type textarea "x"
type input "RESIGNED AND DS"
type textarea "x"
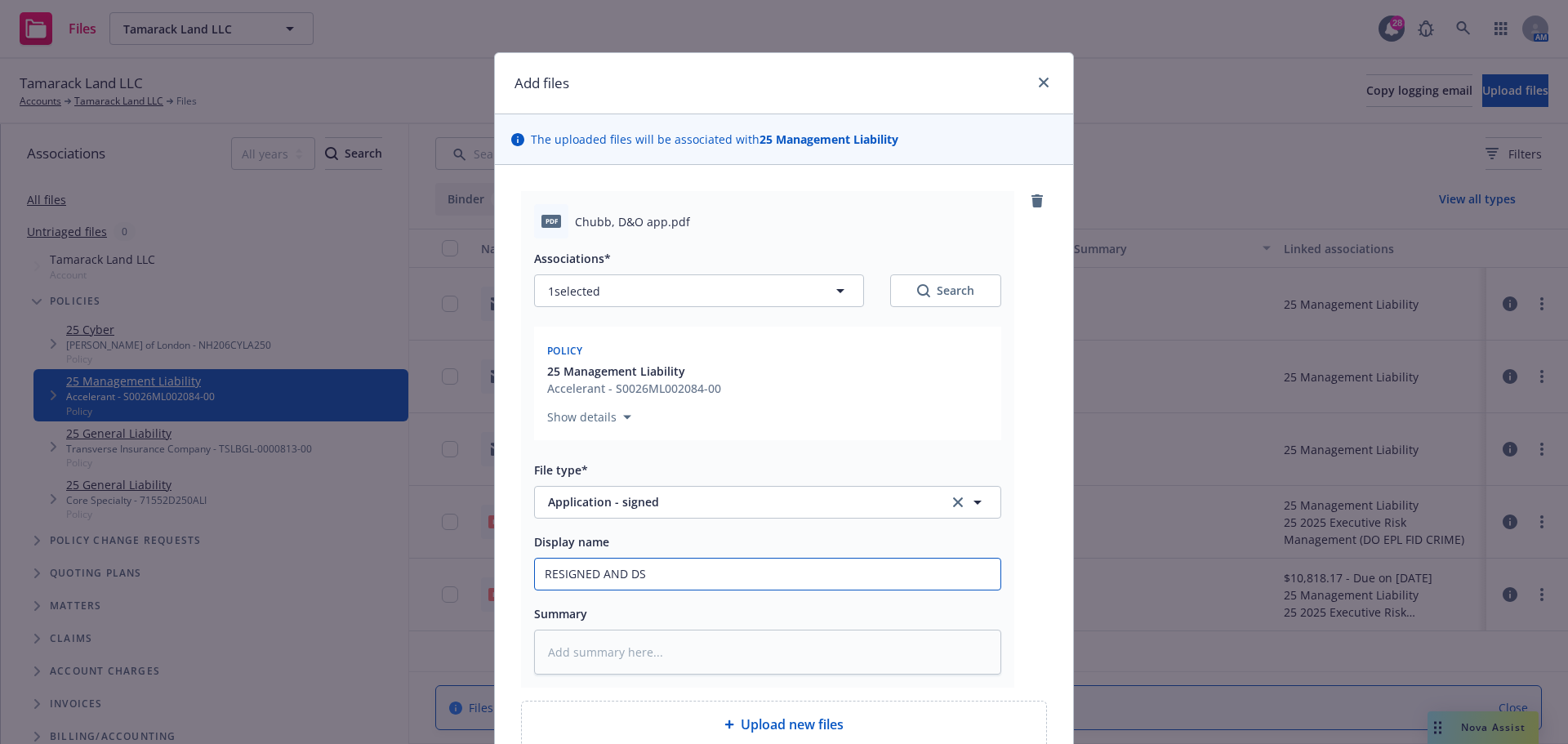
type input "RESIGNED AND DSA"
type textarea "x"
type input "RESIGNED AND DSAT"
type textarea "x"
type input "RESIGNED AND DSATE"
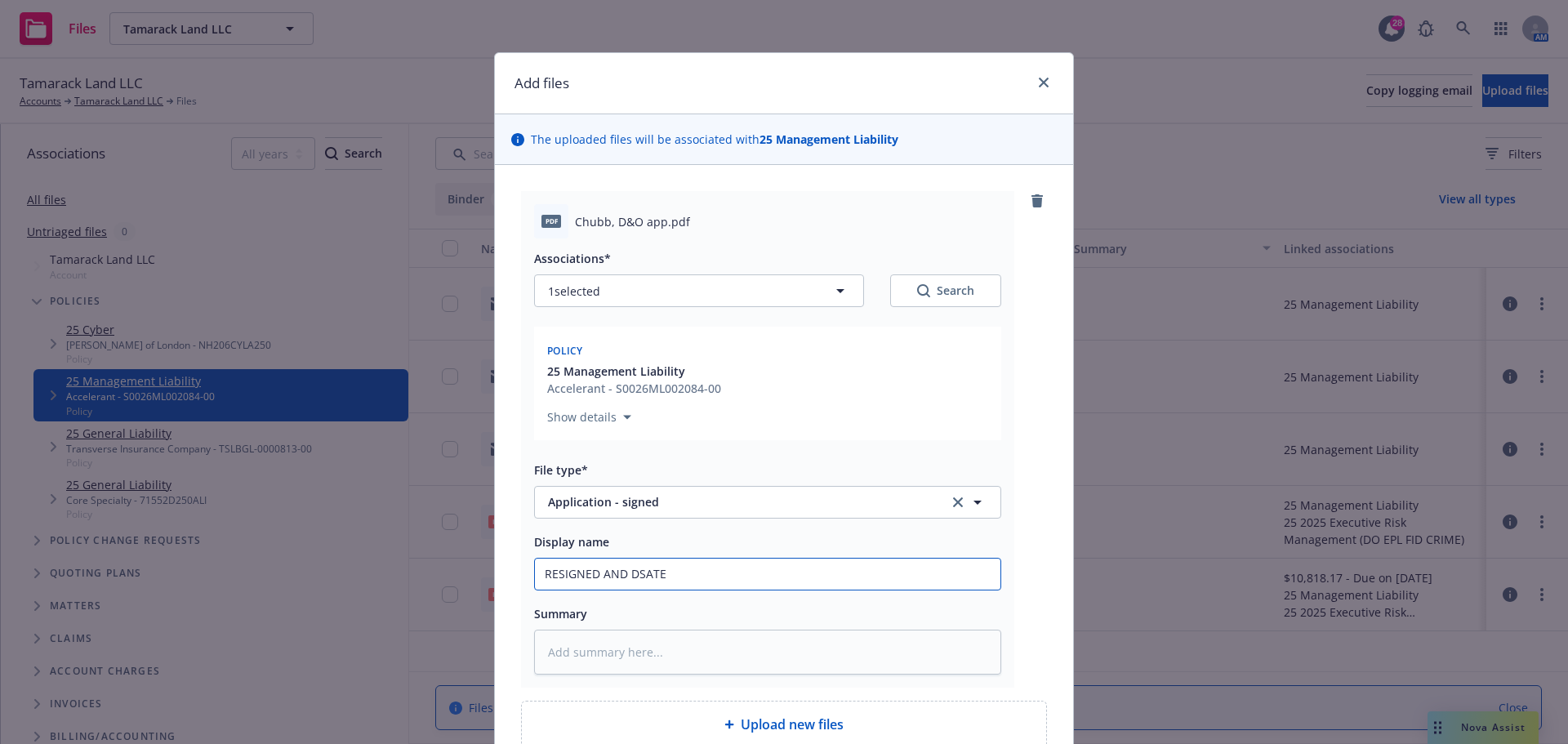
type textarea "x"
type input "RESIGNED AND DSATED"
type textarea "x"
type input "RESIGNED AND DSATE"
type textarea "x"
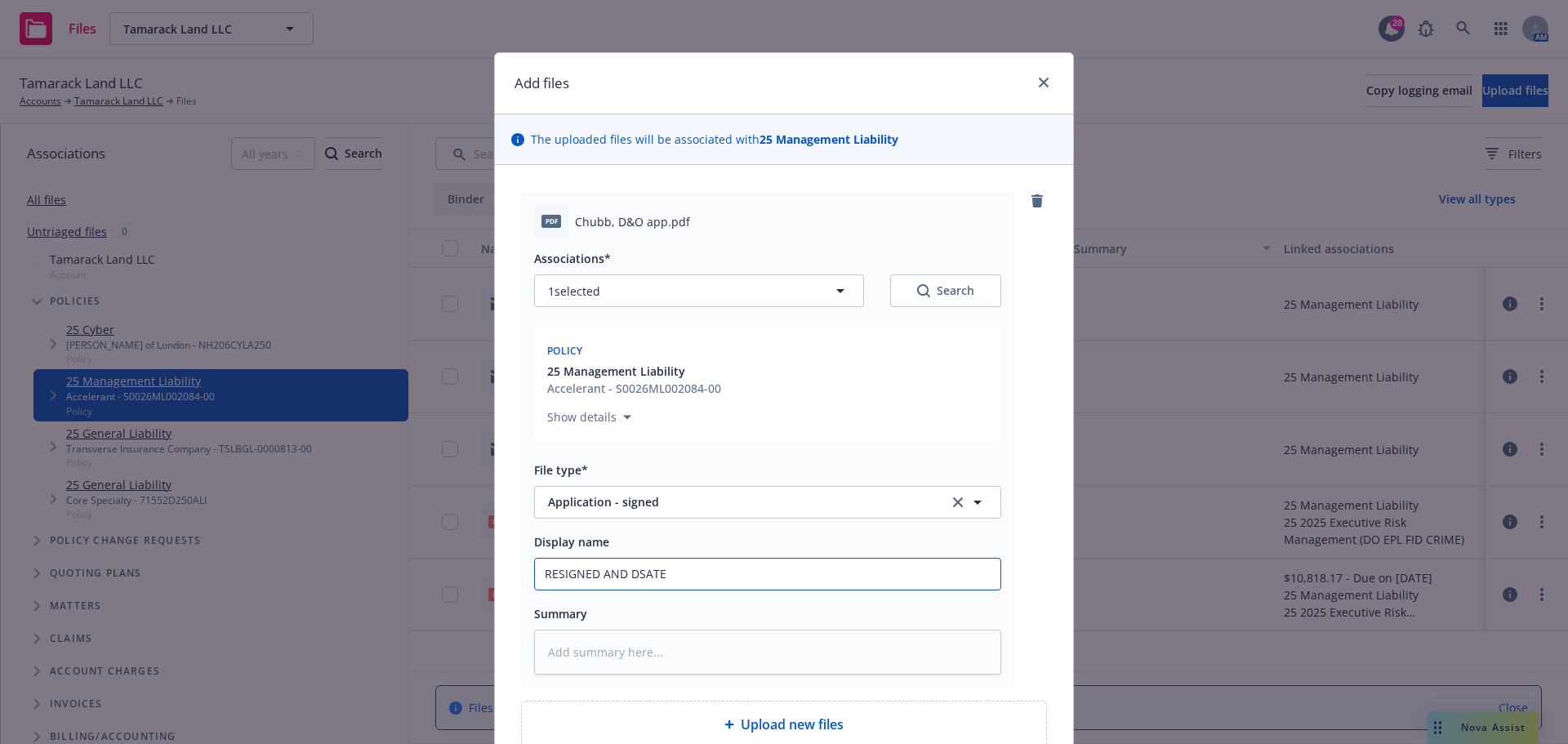
type input "RESIGNED AND DSAT"
type textarea "x"
type input "RESIGNED AND DSA"
type textarea "x"
type input "RESIGNED AND DS"
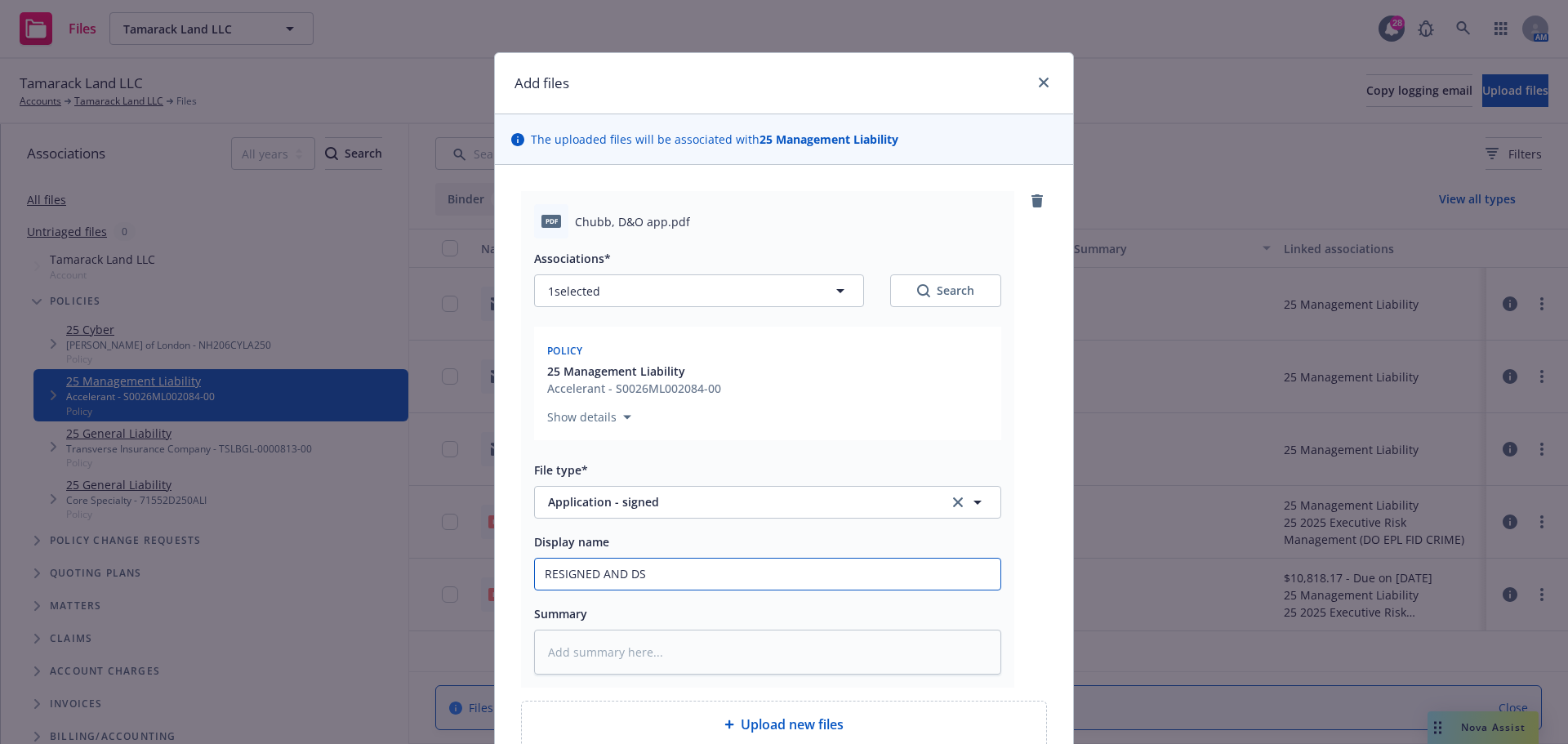
type textarea "x"
type input "RESIGNED AND D"
type textarea "x"
type input "RESIGNED AND DA"
type textarea "x"
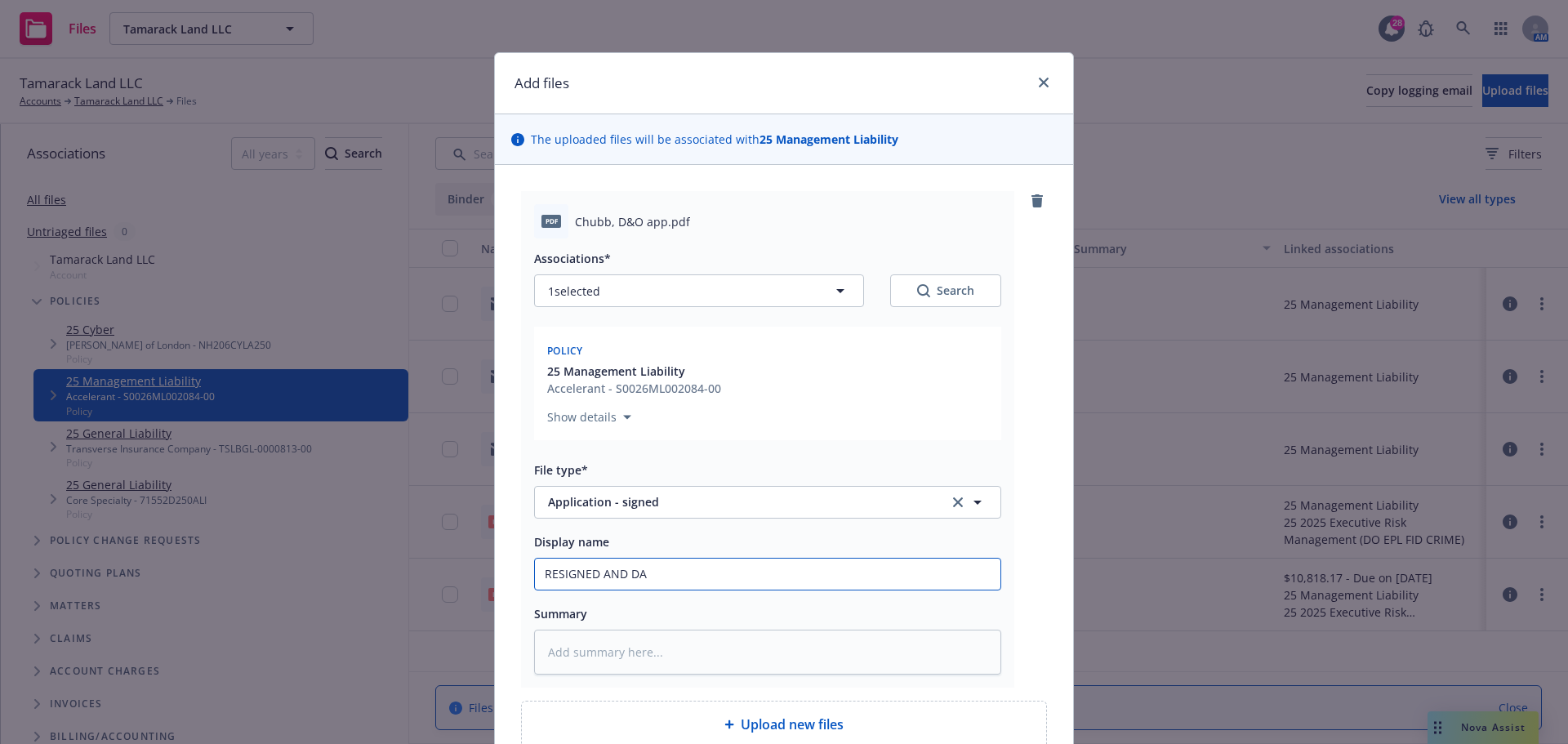
type input "RESIGNED AND DAT"
type textarea "x"
type input "RESIGNED AND DATE"
type textarea "x"
type input "RESIGNED AND DATED"
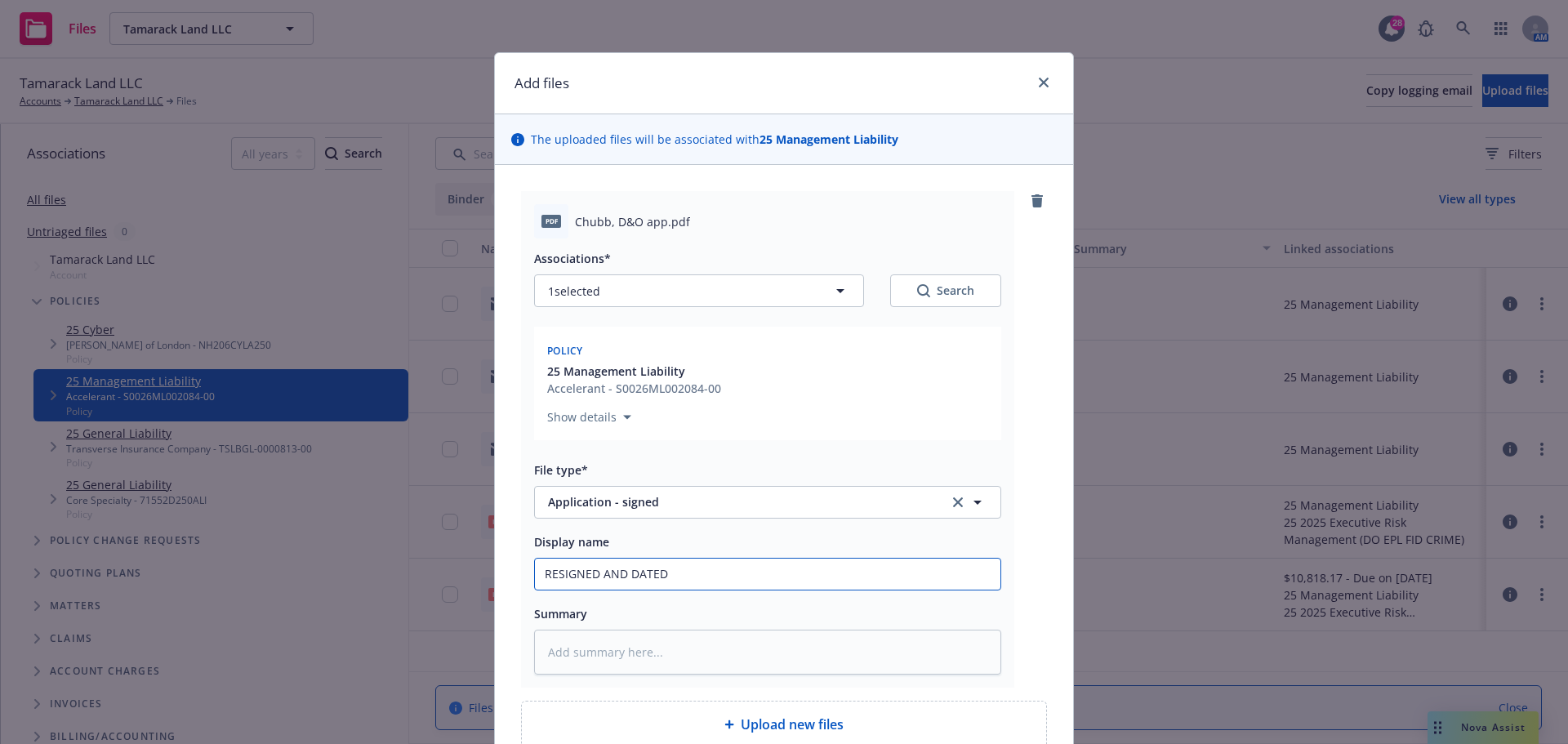
type textarea "x"
type input "RESIGNED AND DATED"
type textarea "x"
type input "RESIGNED AND DATED C"
type textarea "x"
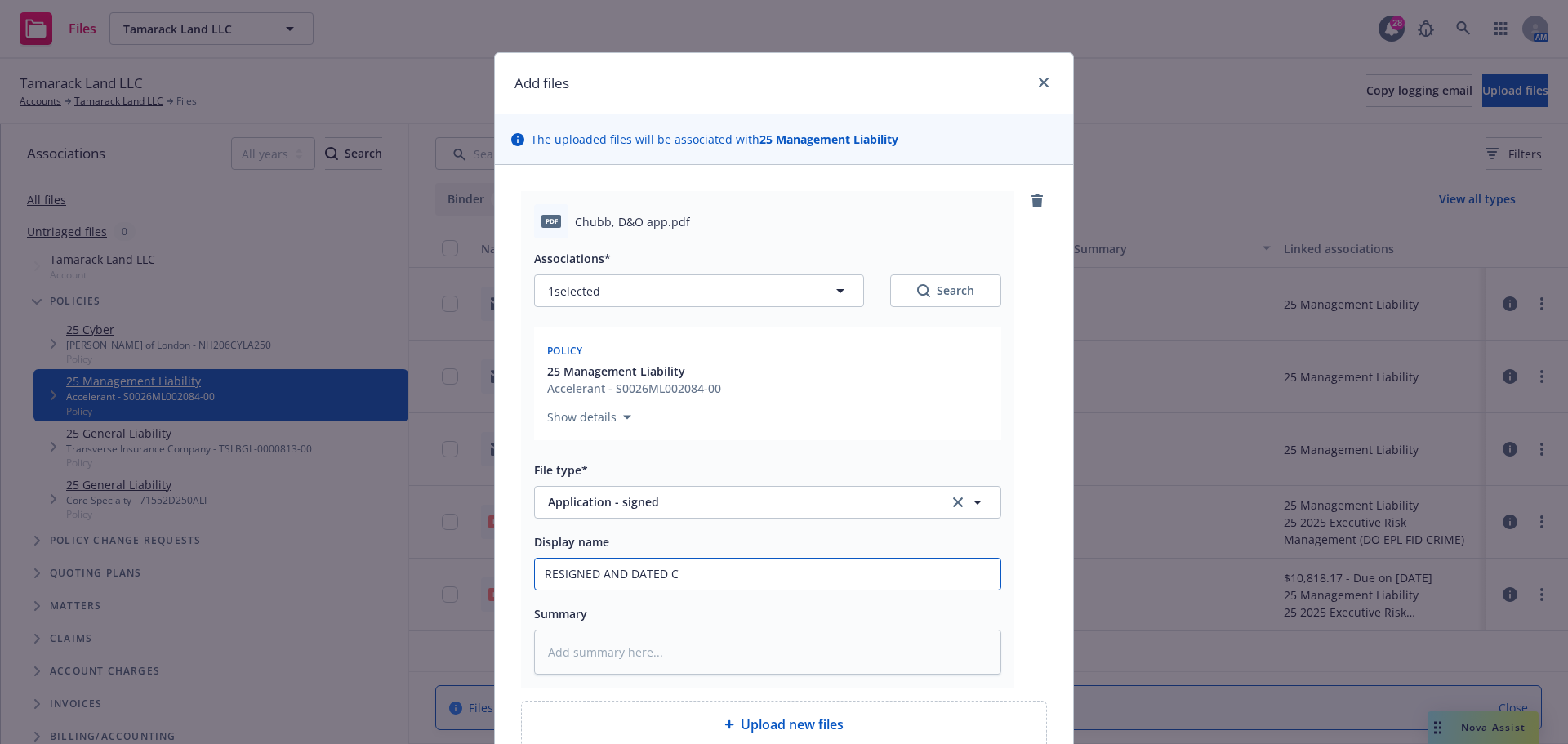
type input "RESIGNED AND DATED Ch"
type textarea "x"
type input "RESIGNED AND DATED Chu"
type textarea "x"
type input "RESIGNED AND DATED Chub"
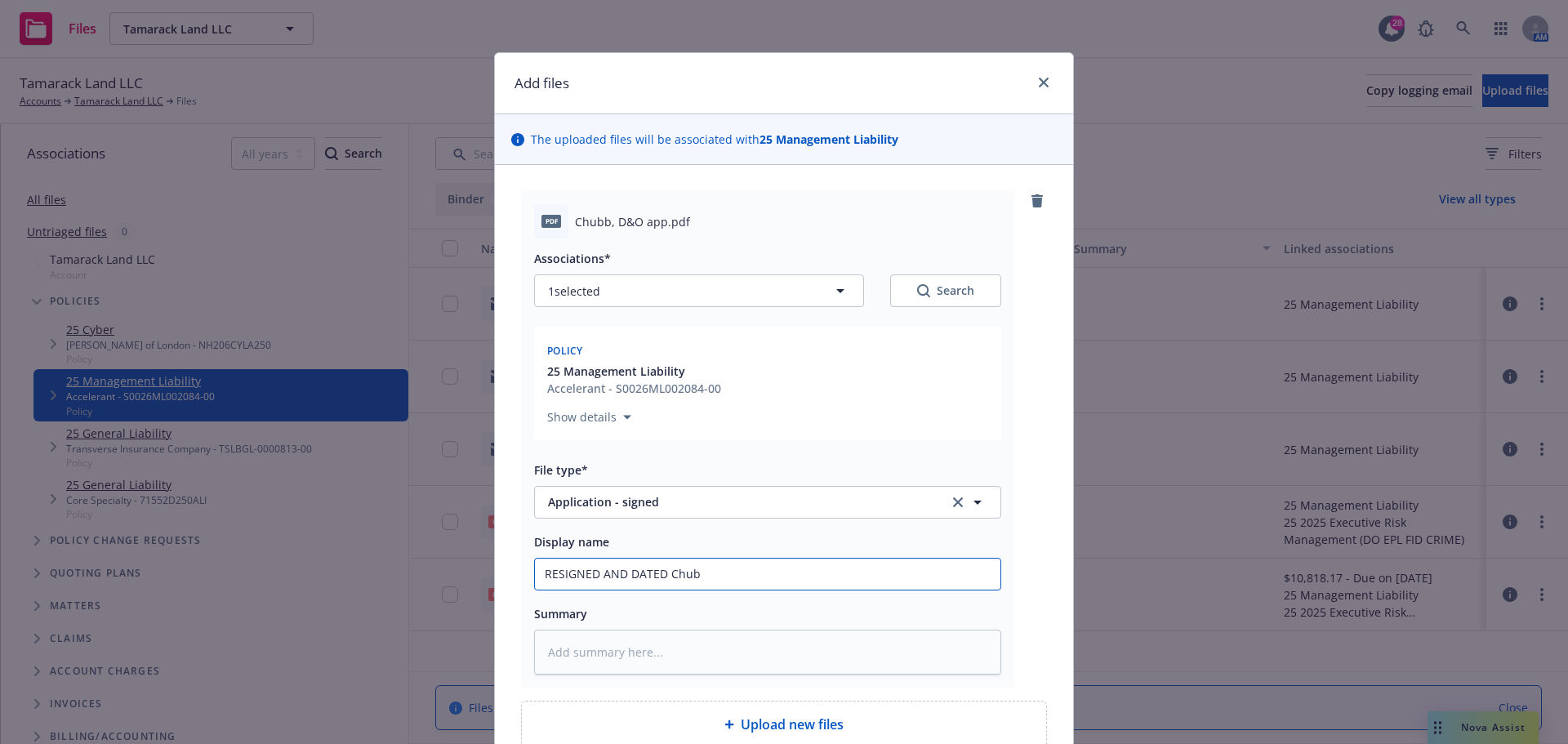
type textarea "x"
type input "RESIGNED AND DATED Chubb"
type textarea "x"
type input "RESIGNED AND DATED Chubb"
type textarea "x"
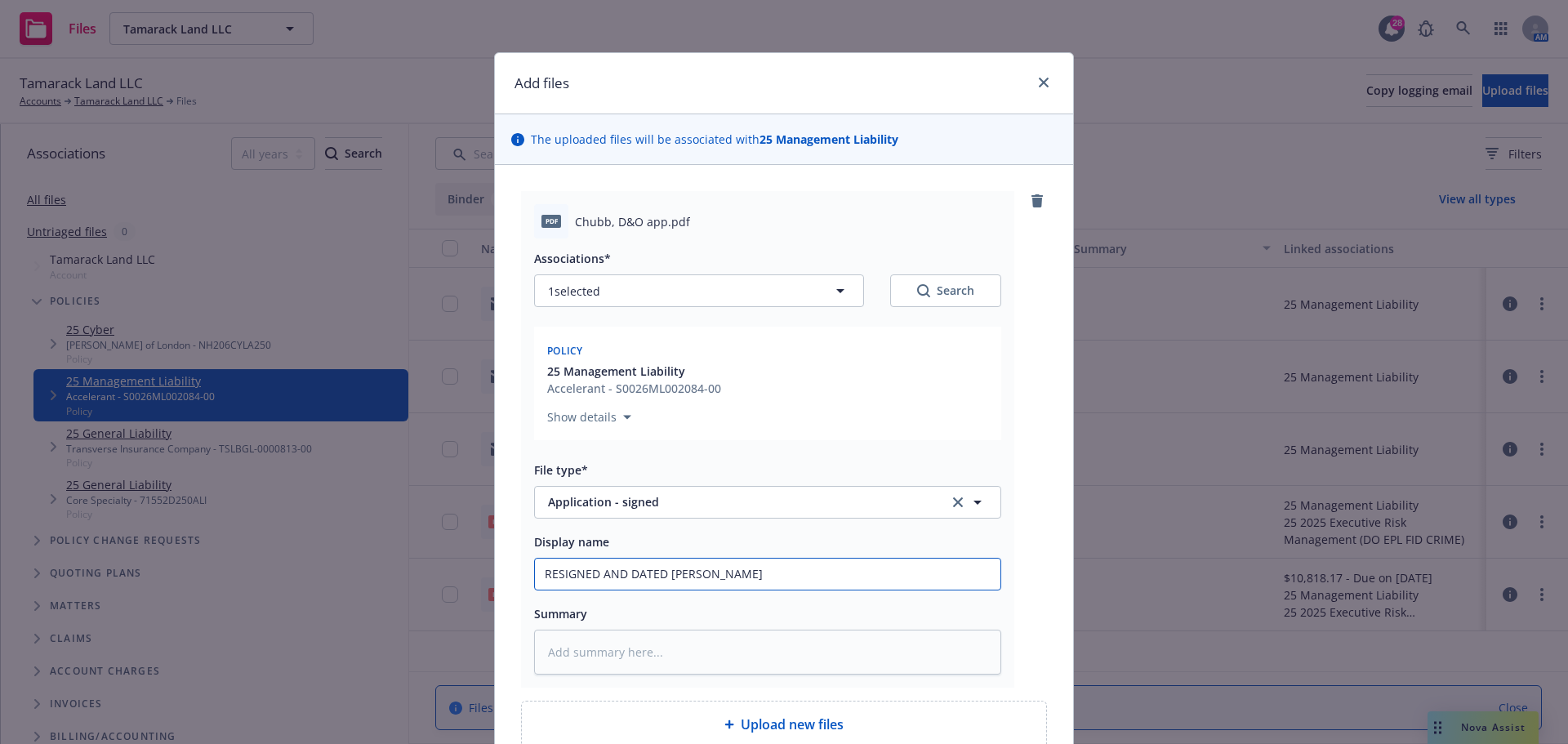
type input "RESIGNED AND DATED Chubb a"
type textarea "x"
type input "RESIGNED AND DATED Chubb ap"
type textarea "x"
type input "RESIGNED AND DATED Chubb app"
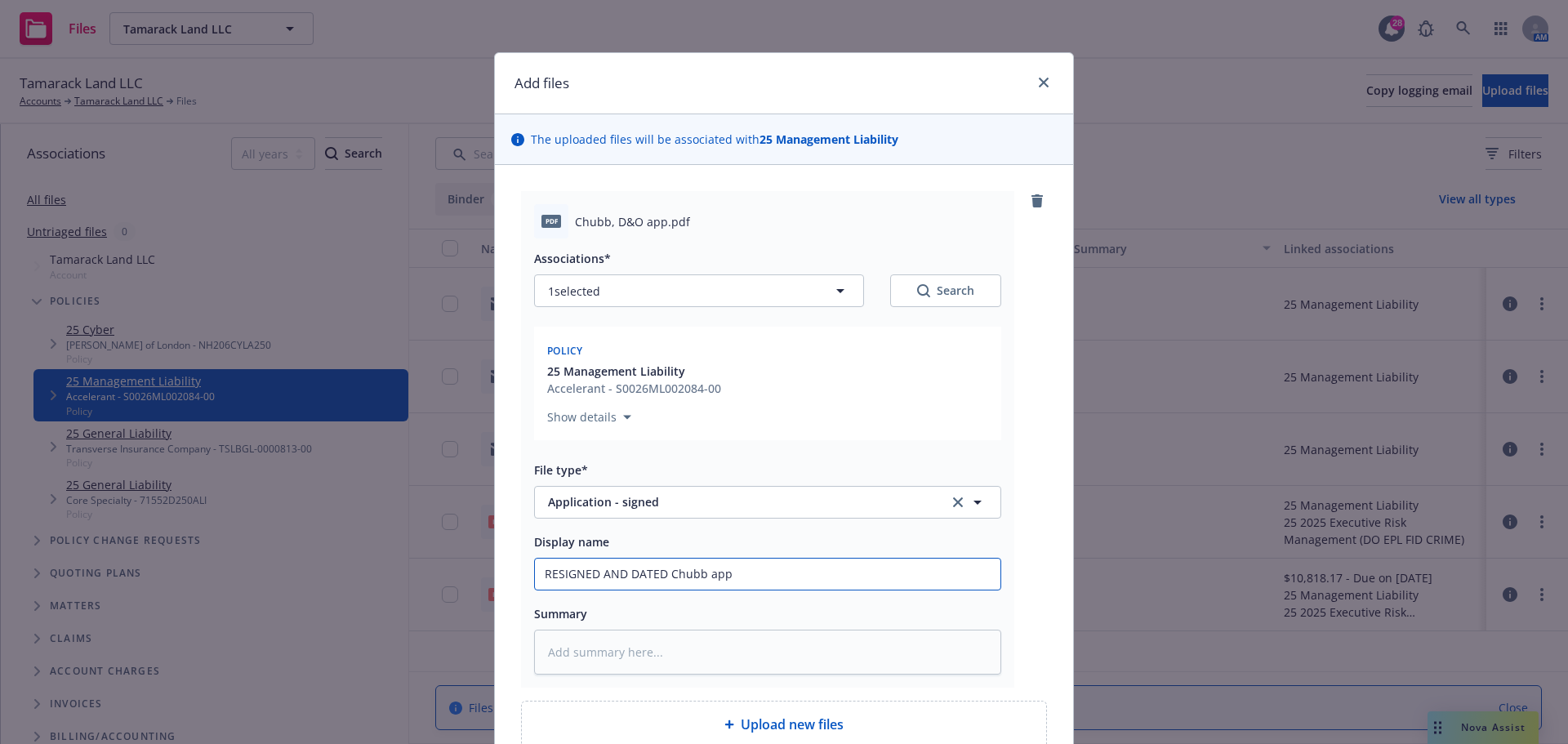
type textarea "x"
type input "RESIGNED AND DATED Chubb appl"
type textarea "x"
type input "RESIGNED AND DATED Chubb appli"
type textarea "x"
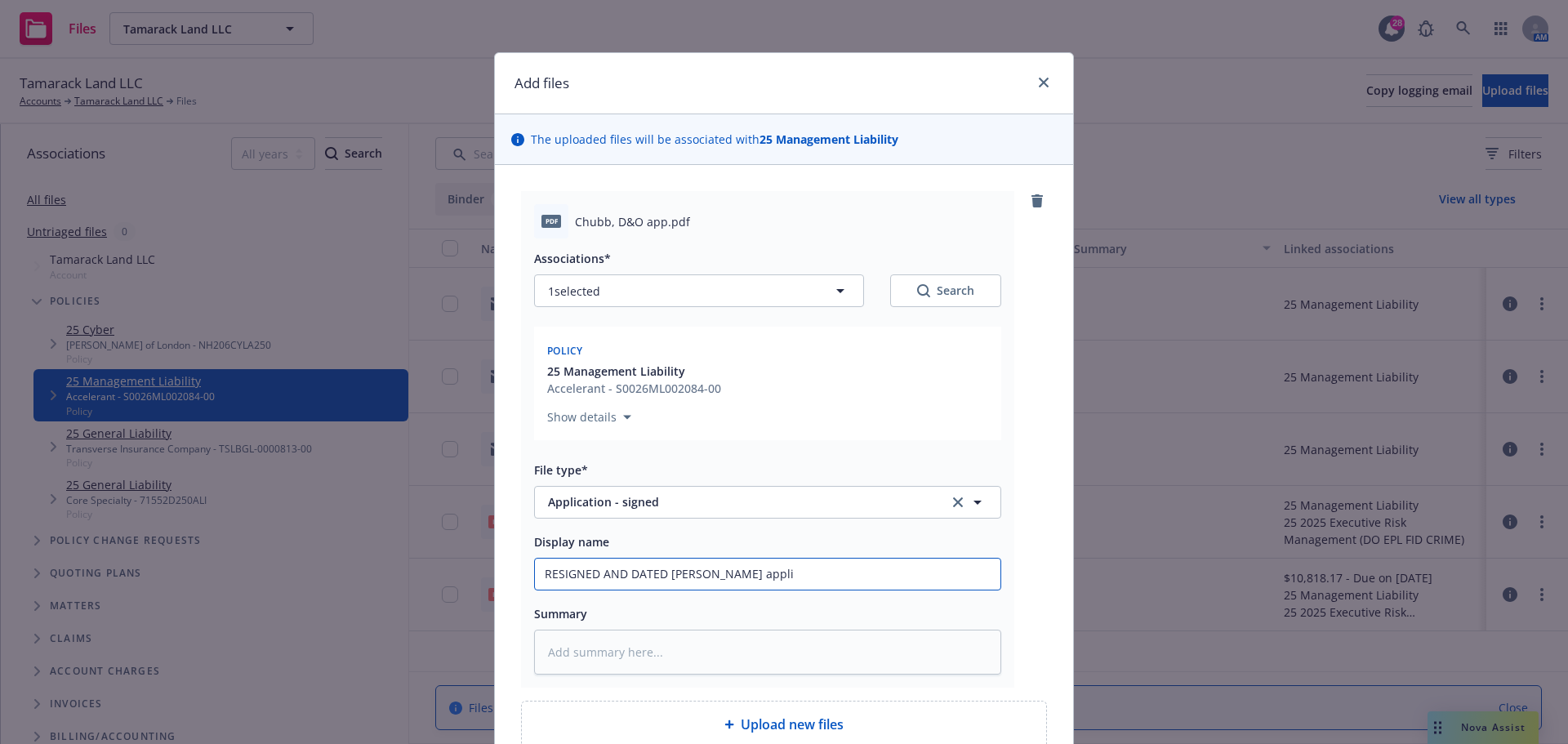
type input "RESIGNED AND DATED Chubb applic"
type textarea "x"
type input "RESIGNED AND DATED Chubb applica"
type textarea "x"
type input "RESIGNED AND DATED Chubb applicat"
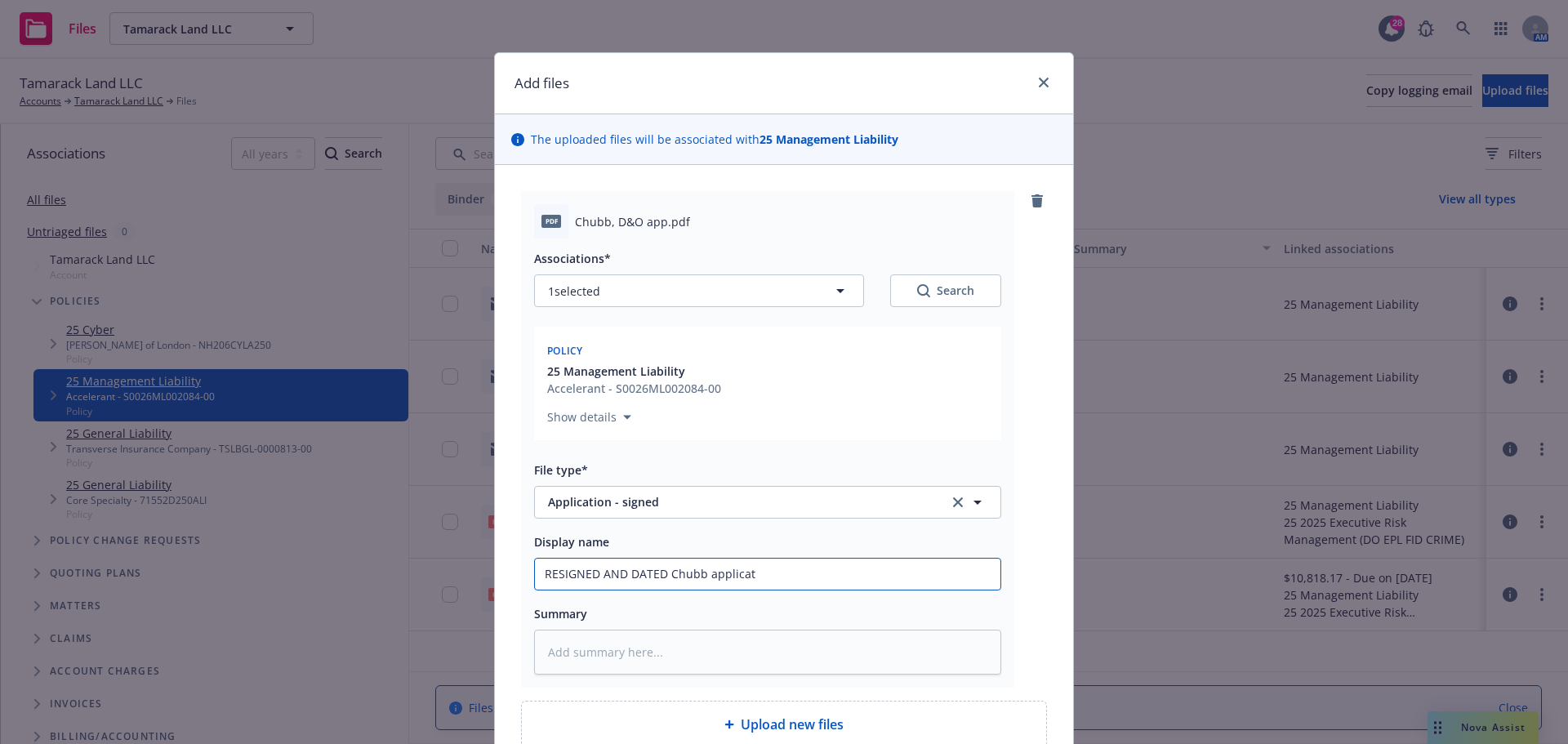
type textarea "x"
type input "RESIGNED AND DATED Chubb applicati"
type textarea "x"
type input "RESIGNED AND DATED Chubb applicatio"
type textarea "x"
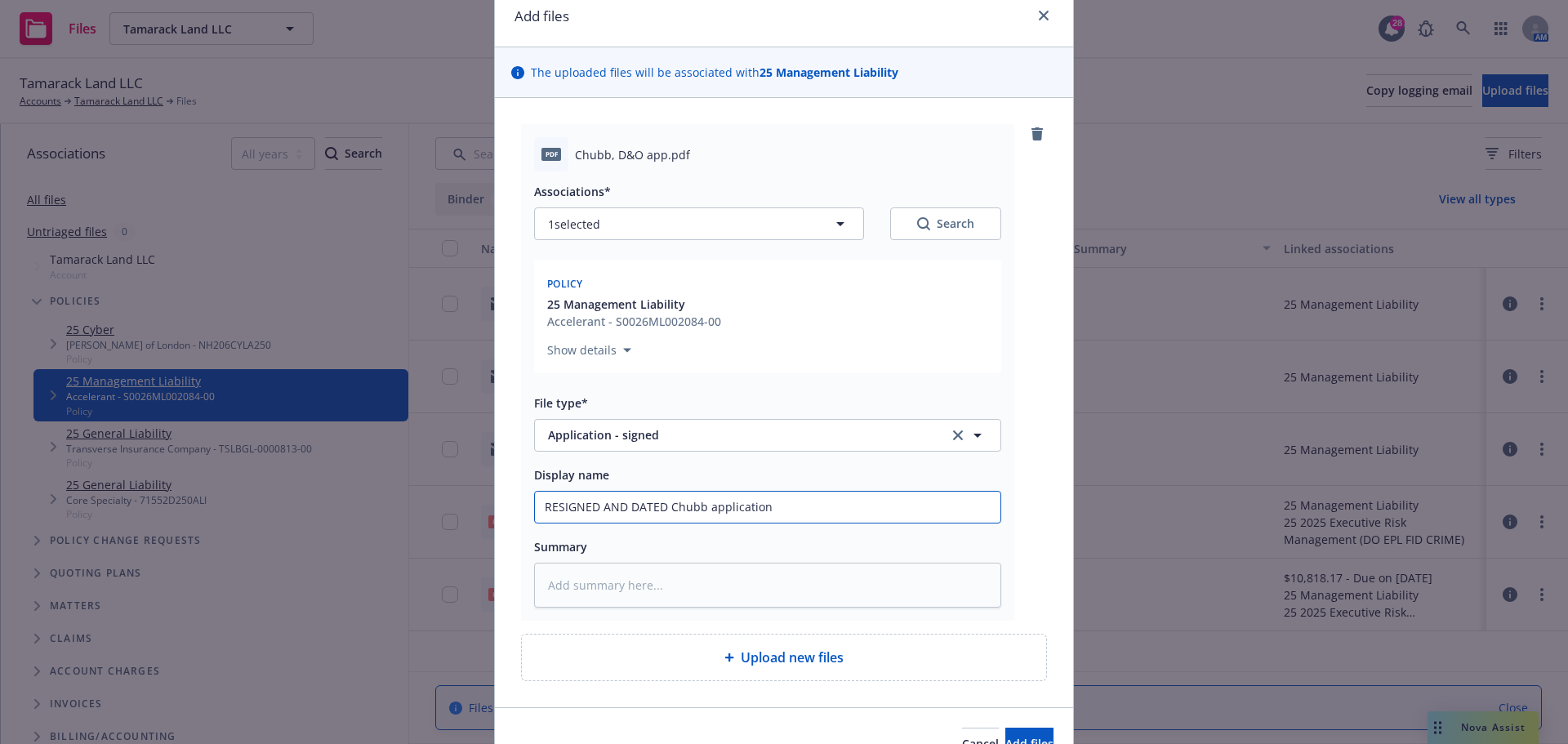
scroll to position [156, 0]
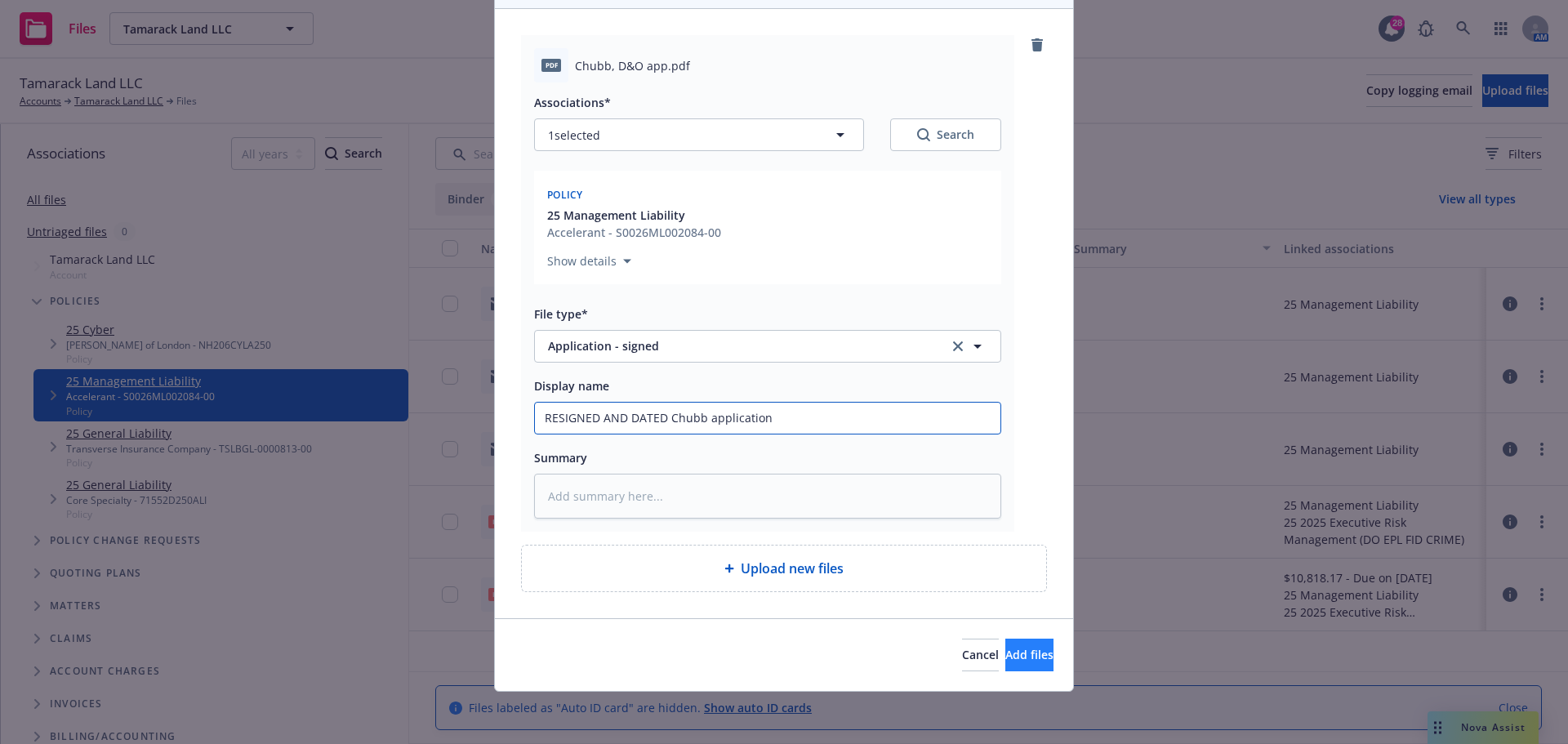
type input "RESIGNED AND DATED Chubb application"
click at [1005, 658] on span "Add files" at bounding box center [1029, 654] width 48 height 16
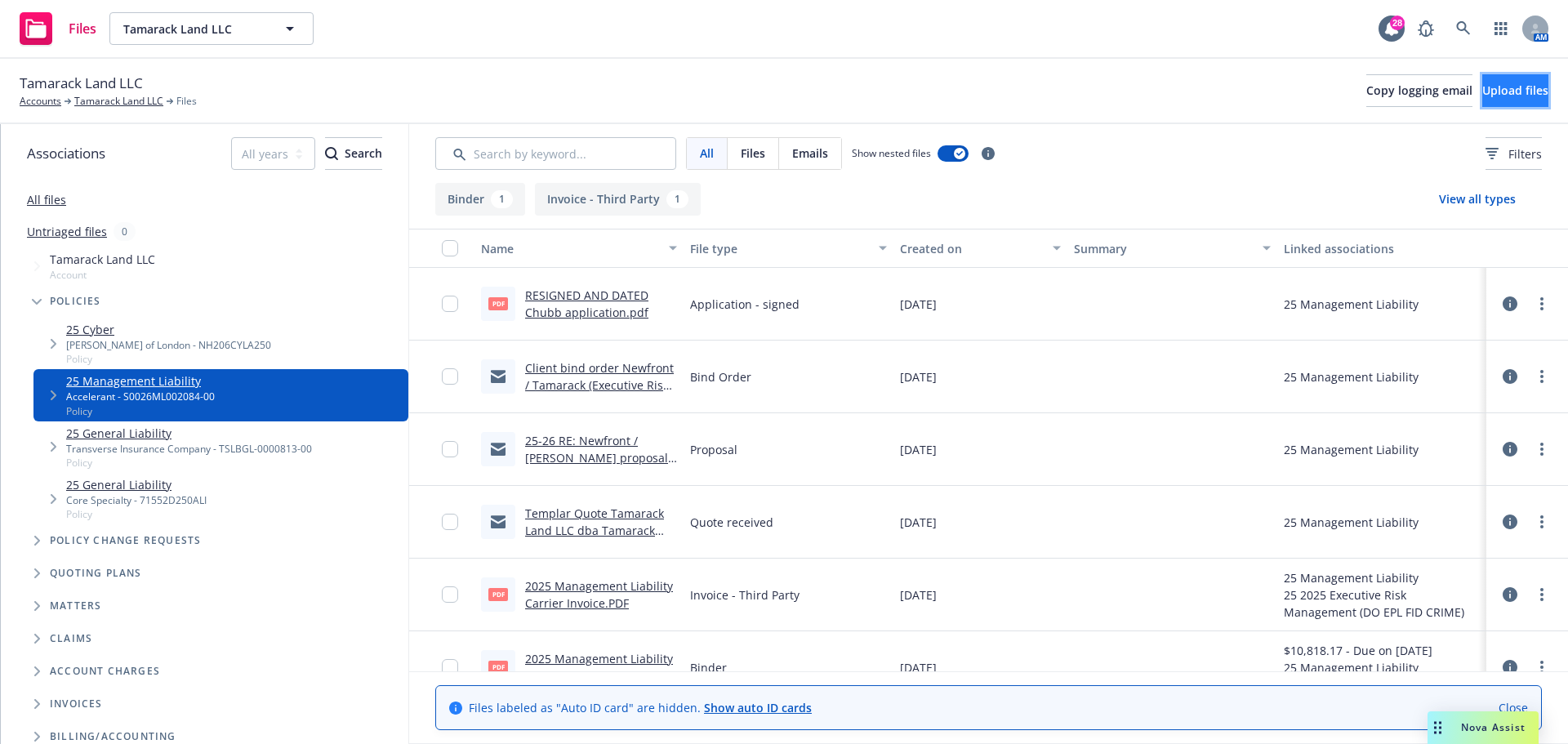
click at [1493, 94] on span "Upload files" at bounding box center [1516, 90] width 66 height 16
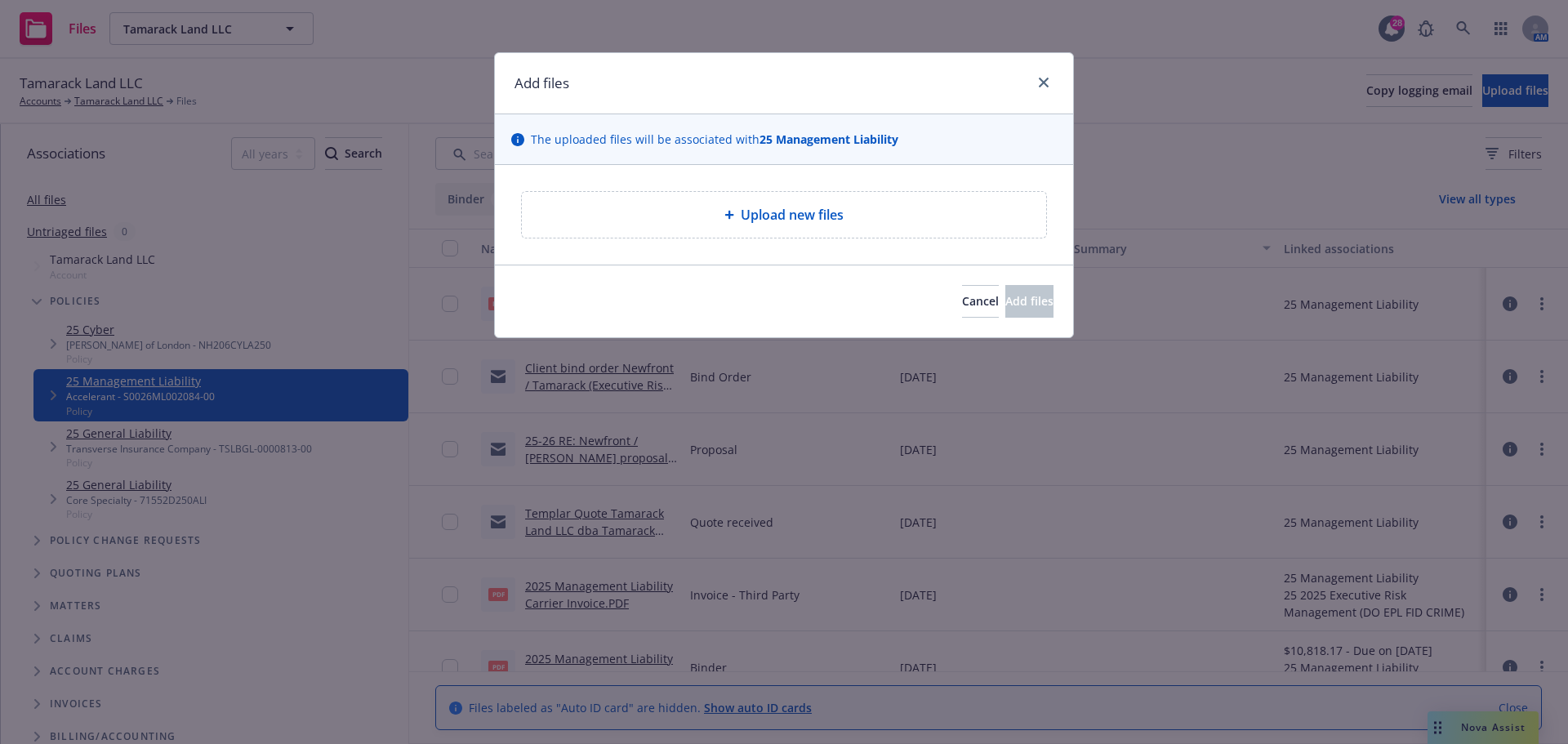
type textarea "x"
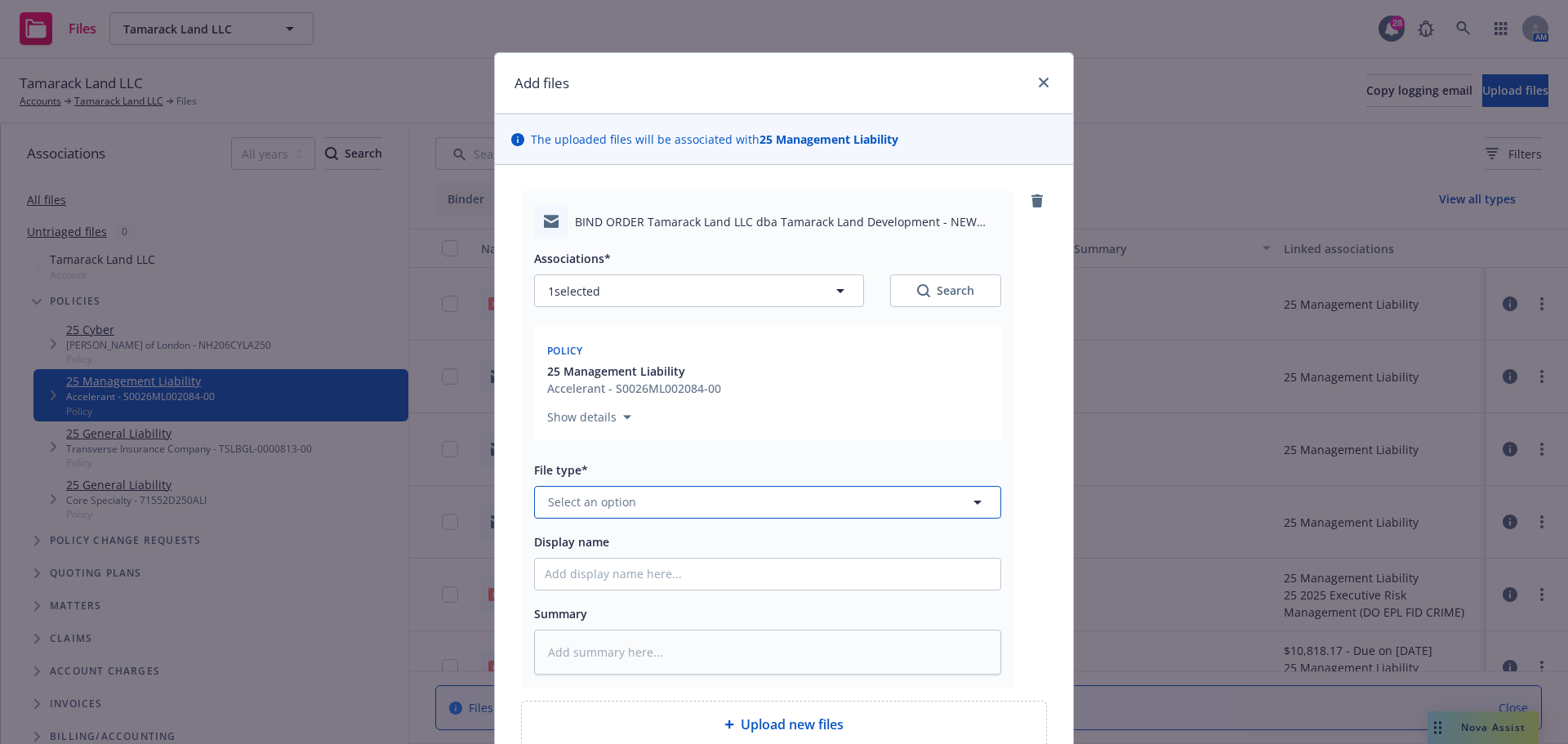
click at [599, 502] on span "Select an option" at bounding box center [592, 502] width 88 height 17
type input "bind"
drag, startPoint x: 610, startPoint y: 378, endPoint x: 607, endPoint y: 428, distance: 50.1
click at [613, 375] on div "Bind Order" at bounding box center [767, 370] width 446 height 24
click at [581, 576] on input "Display name" at bounding box center [767, 574] width 466 height 31
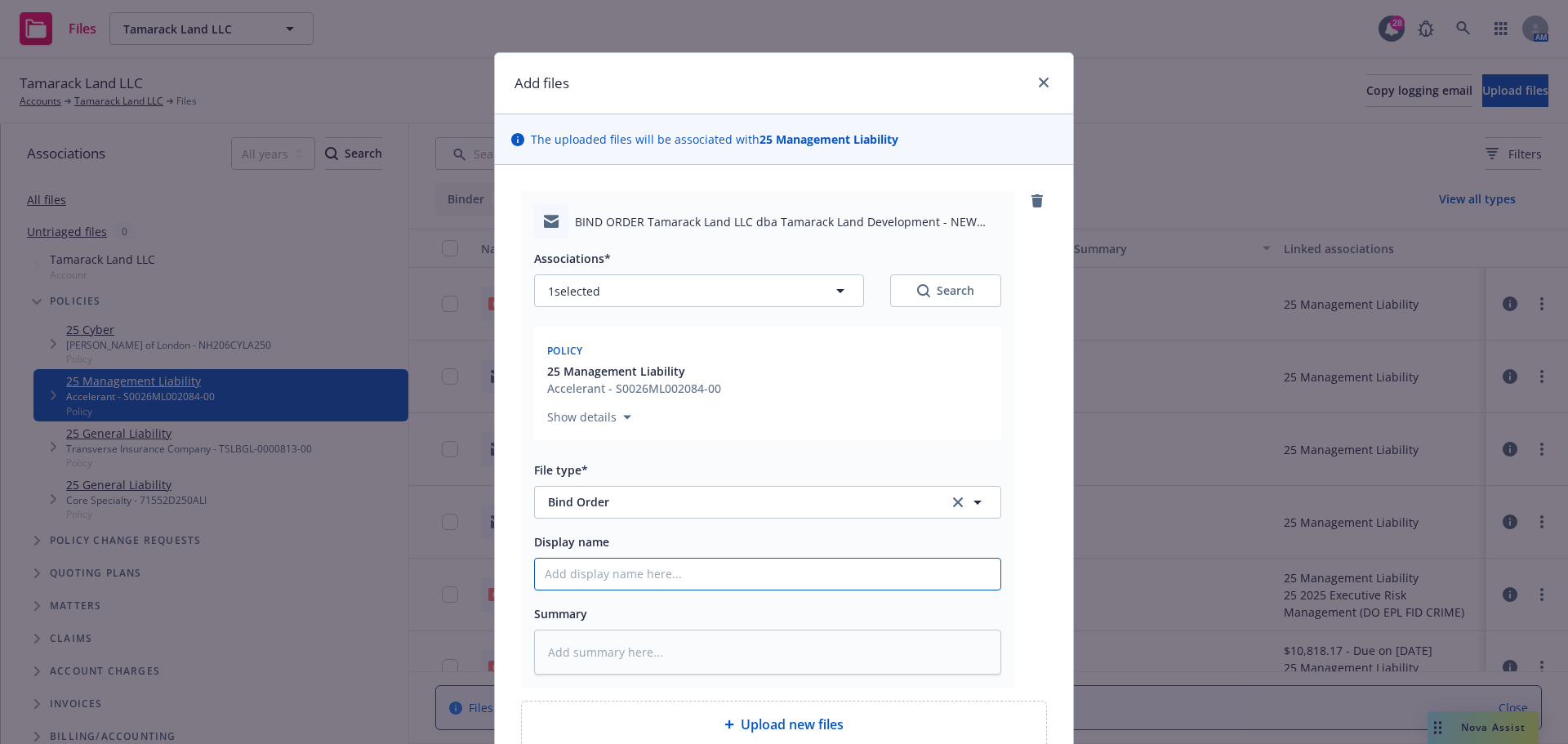
paste input "BIND ORDER Tamarack Land LLC dba Tamarack Land Development - NEW D&O-EPL-FID-Cr…"
type textarea "x"
click at [611, 647] on textarea at bounding box center [767, 651] width 468 height 45
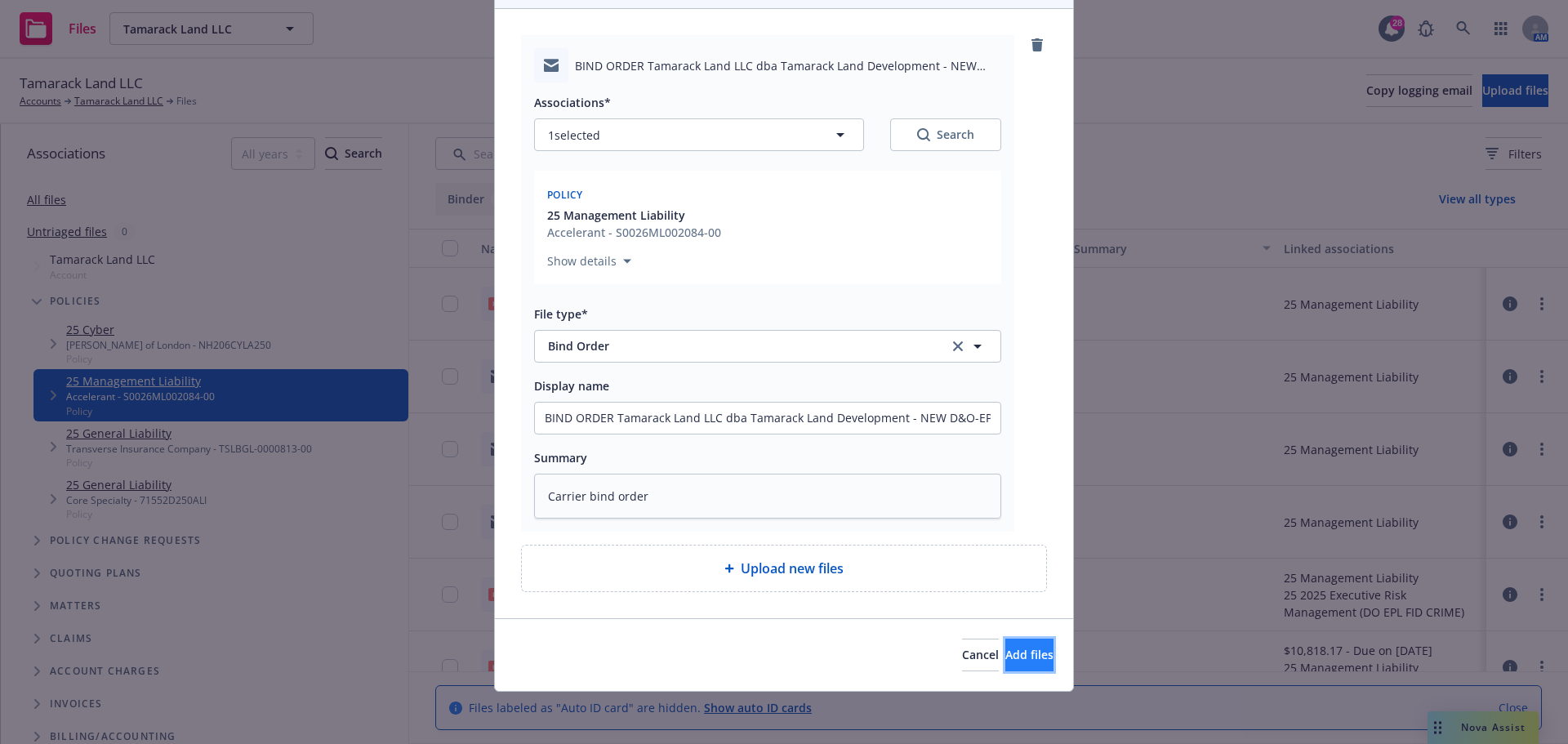
click at [1005, 659] on span "Add files" at bounding box center [1029, 654] width 48 height 16
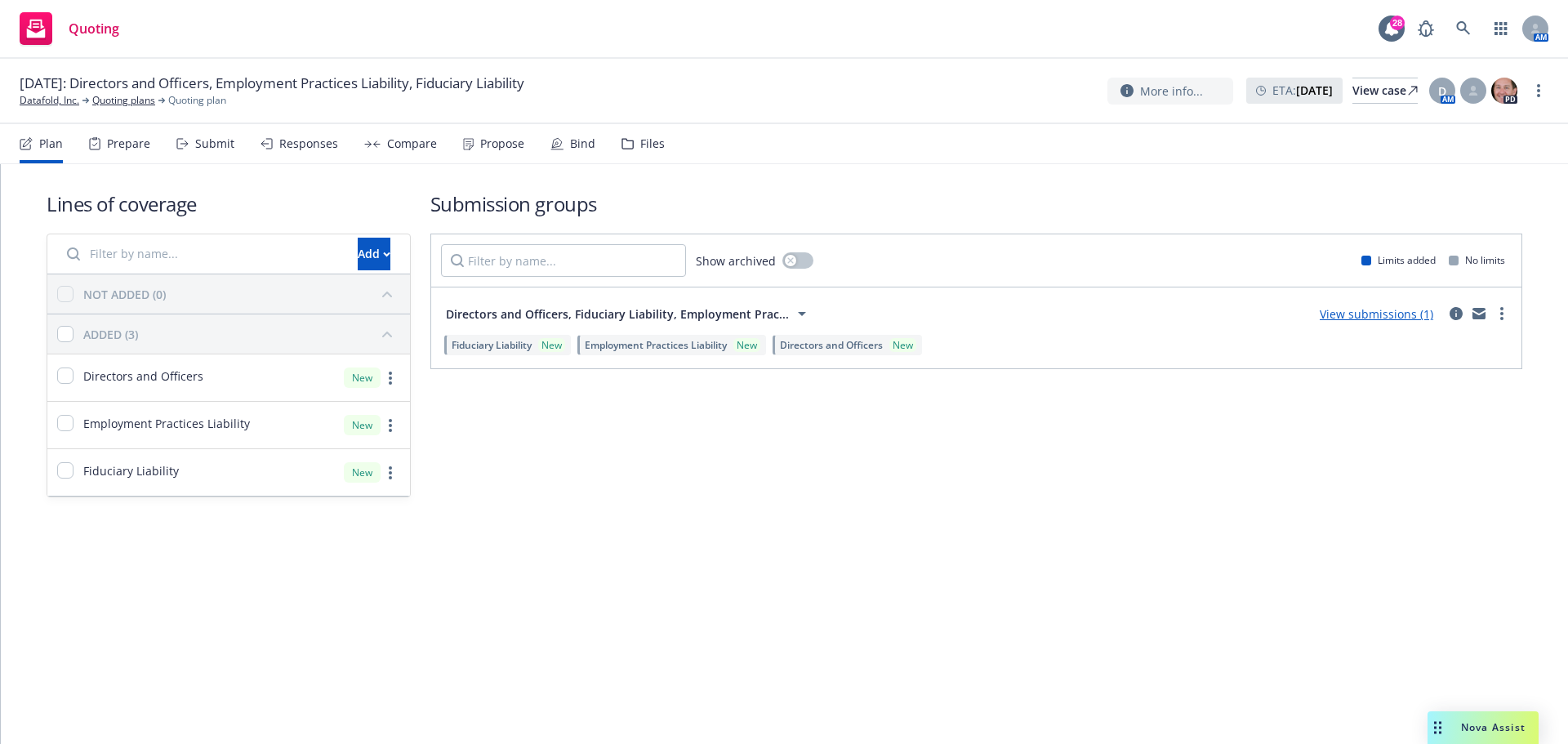
click at [657, 144] on div "Files" at bounding box center [652, 143] width 25 height 13
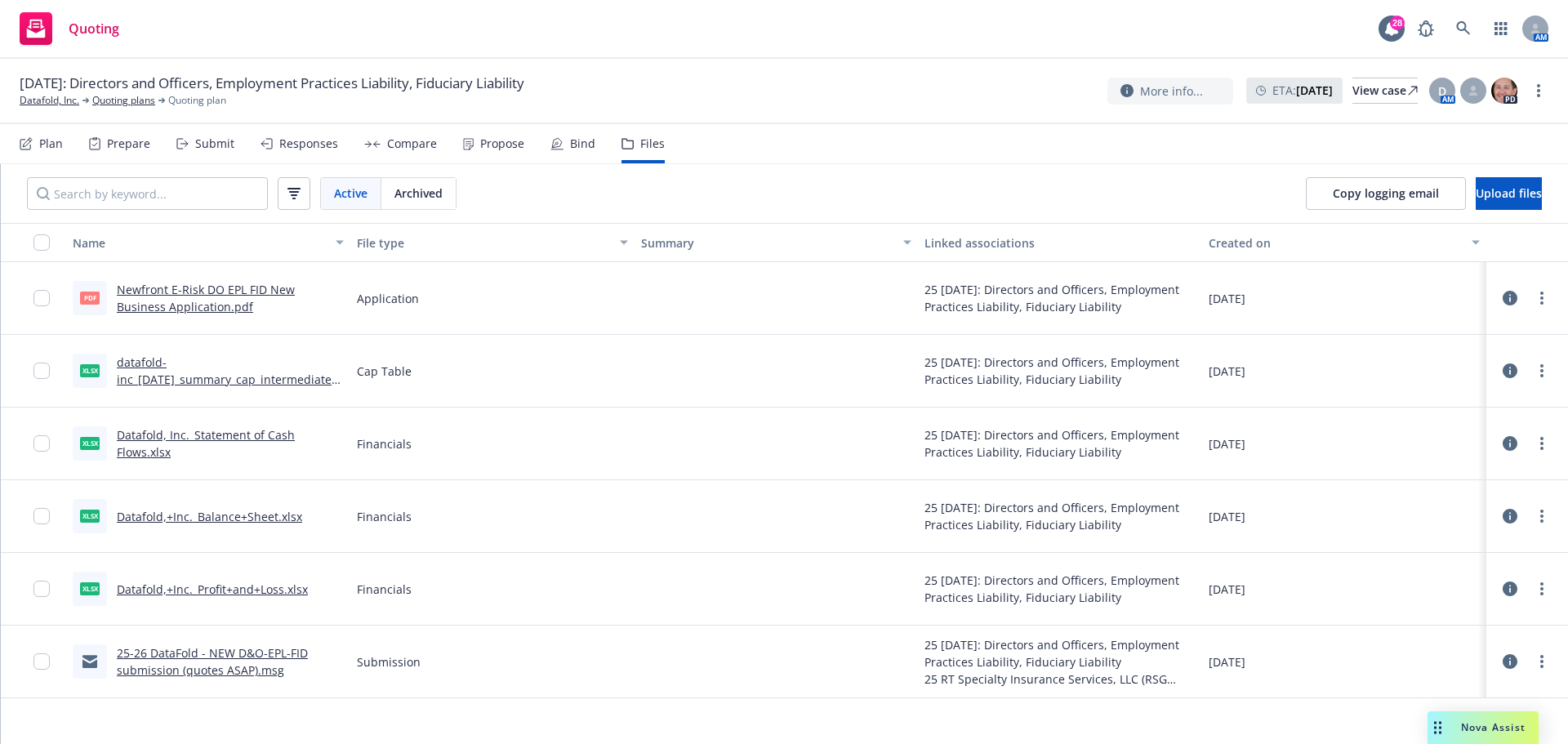
click at [570, 146] on div "Bind" at bounding box center [583, 143] width 26 height 13
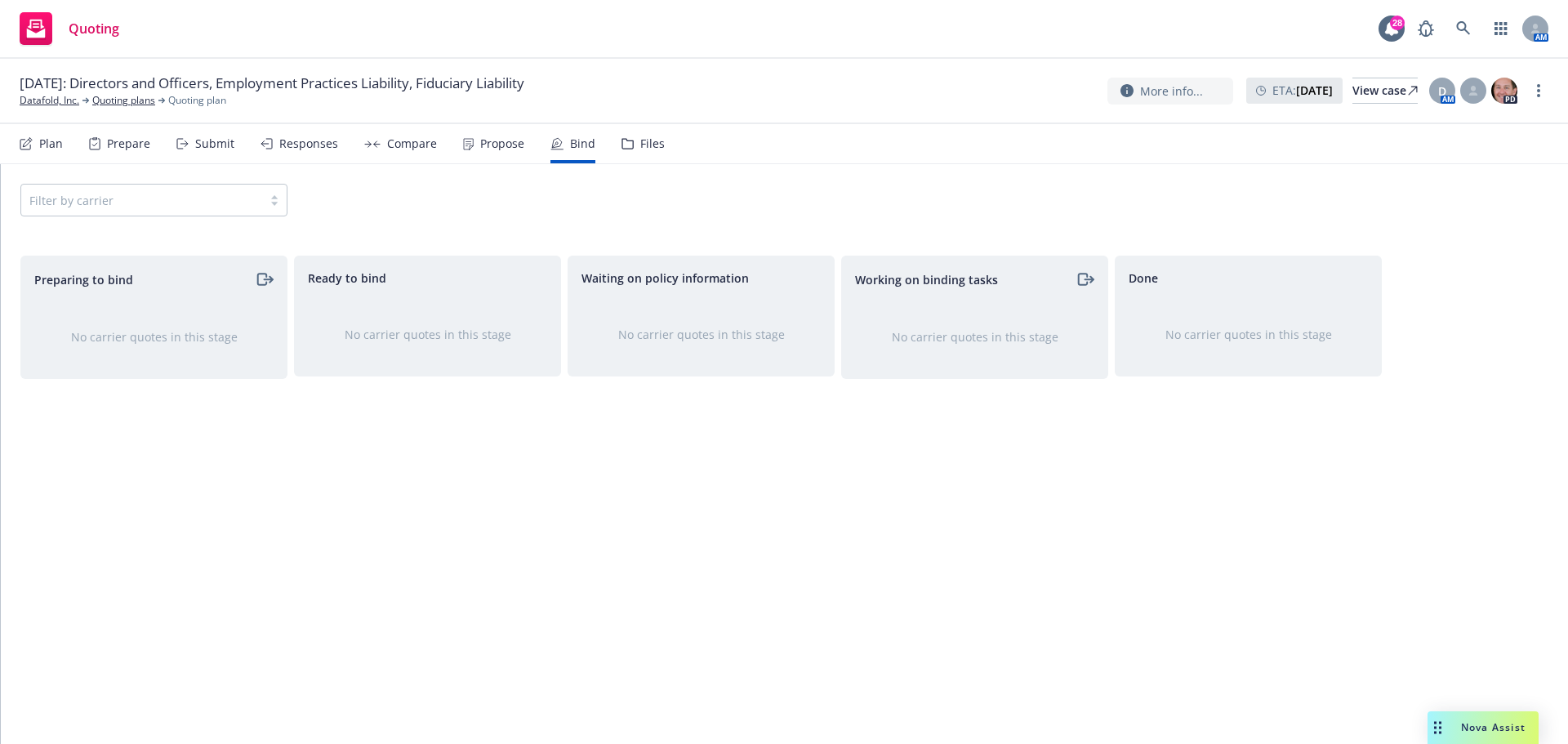
click at [62, 145] on div "Plan" at bounding box center [51, 143] width 24 height 13
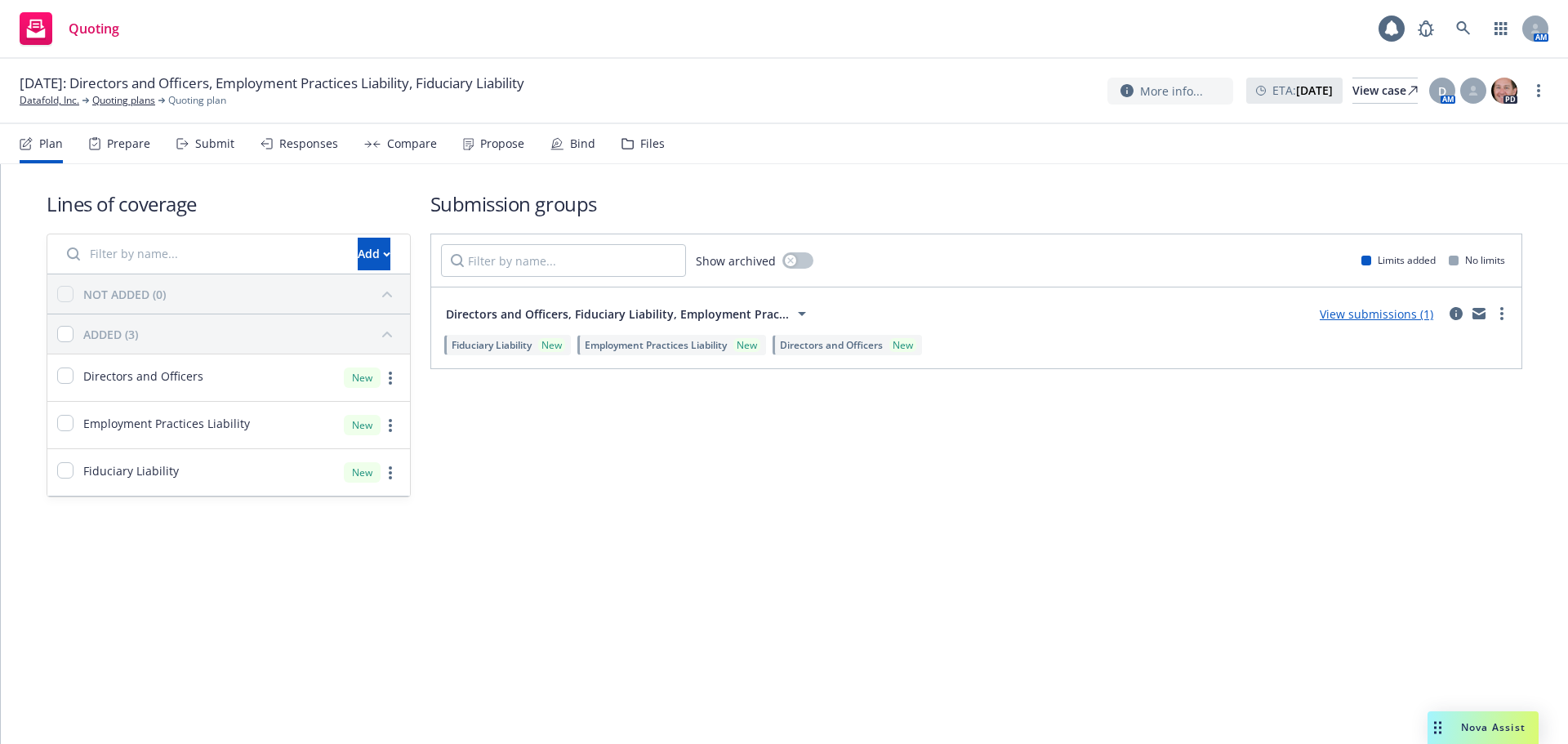
click at [1347, 315] on link "View submissions (1)" at bounding box center [1377, 313] width 114 height 16
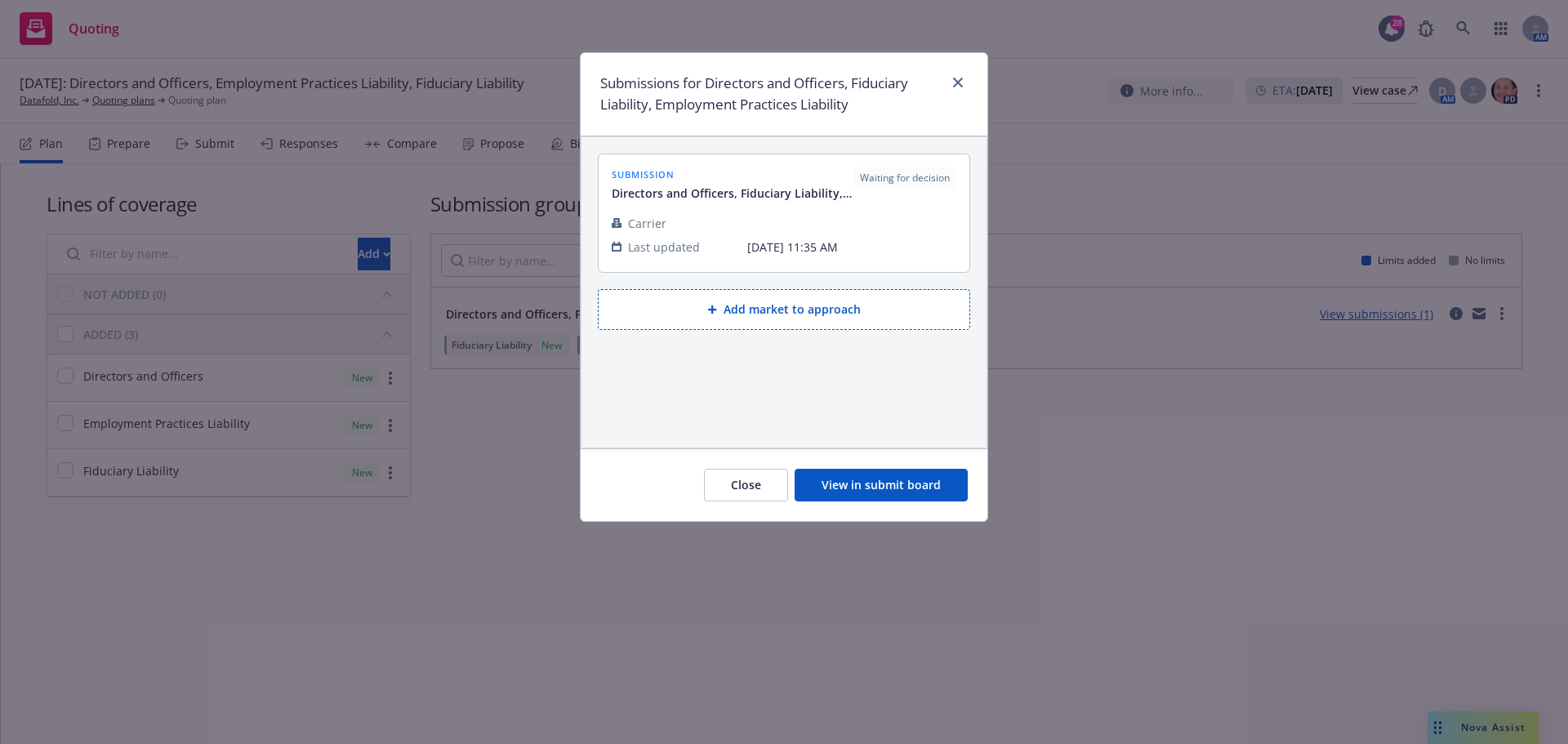
click at [901, 488] on button "View in submit board" at bounding box center [881, 485] width 173 height 33
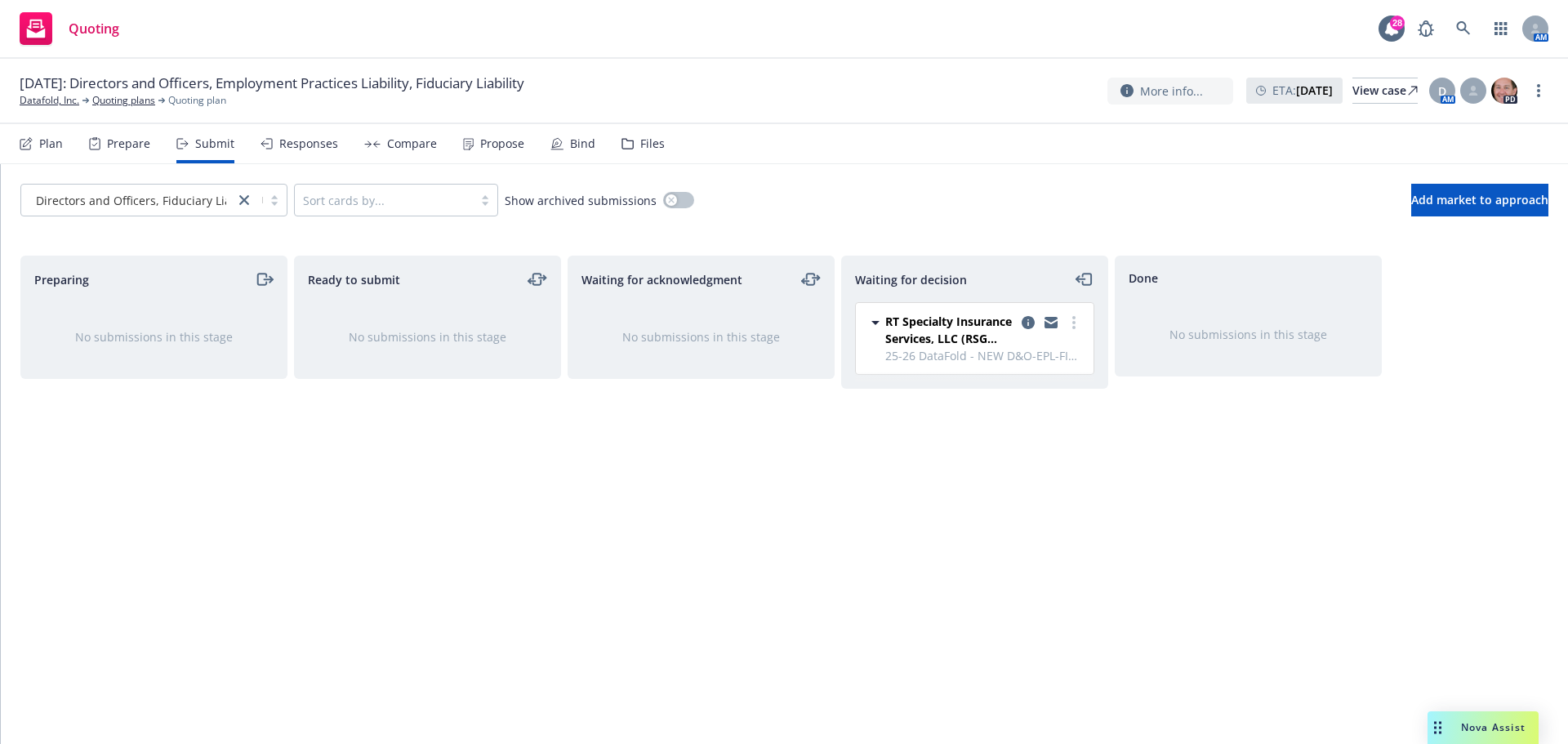
click at [576, 144] on div "Bind" at bounding box center [583, 143] width 26 height 13
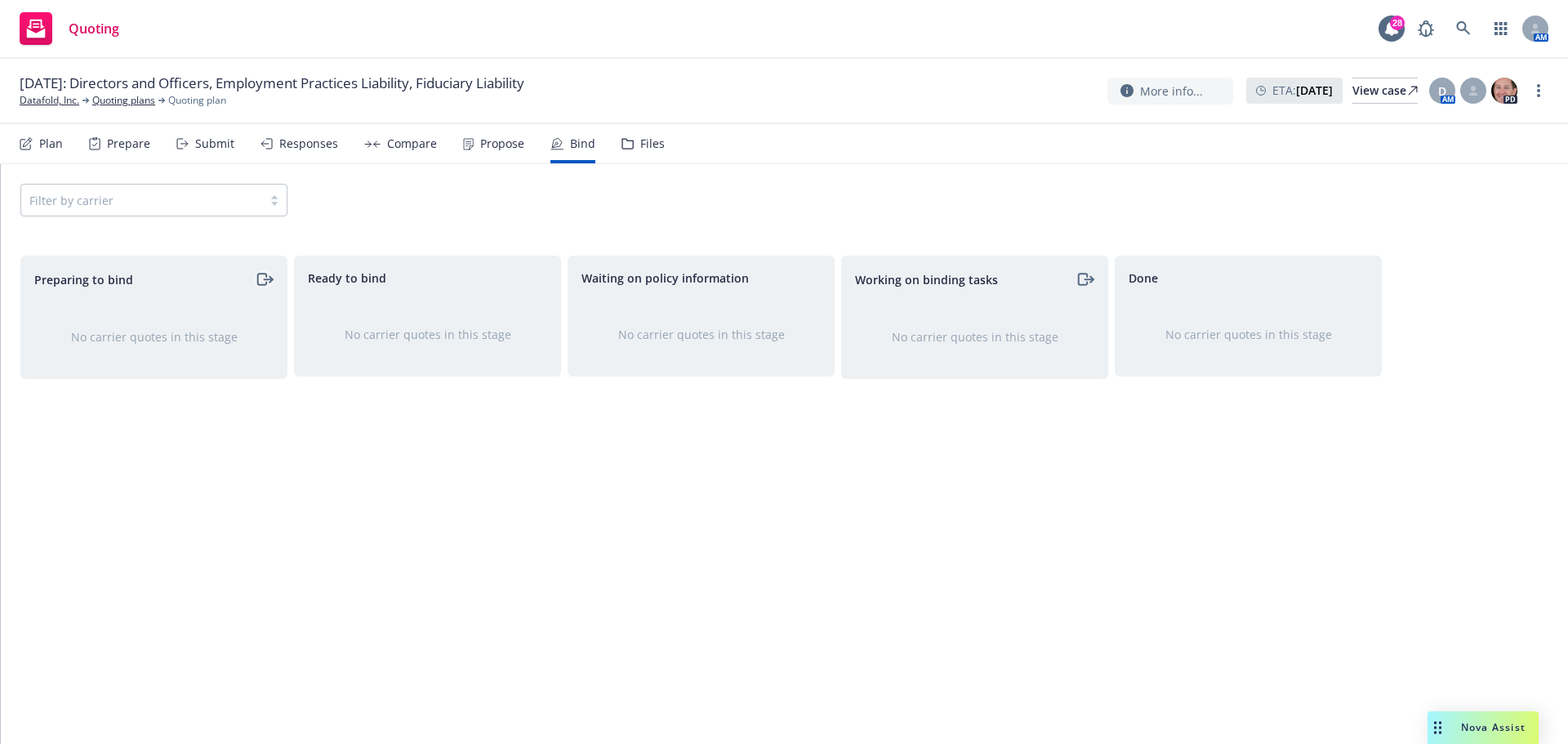
click at [267, 282] on icon "moveRight" at bounding box center [264, 278] width 18 height 19
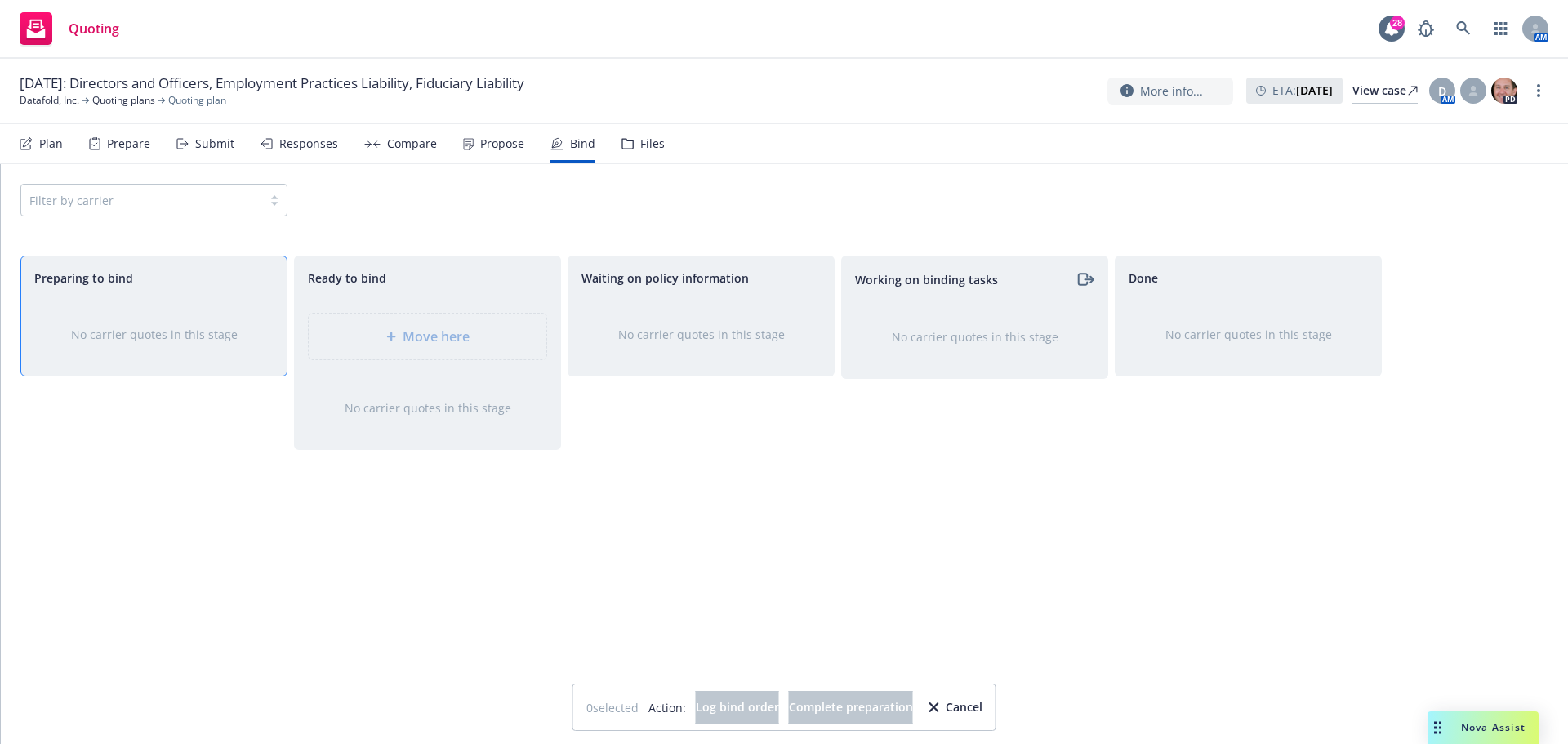
click at [464, 338] on div "Move here" at bounding box center [427, 336] width 265 height 73
click at [190, 318] on div "No carrier quotes in this stage" at bounding box center [153, 334] width 265 height 70
click at [558, 139] on div "Bind" at bounding box center [572, 143] width 45 height 39
click at [198, 344] on div "No carrier quotes in this stage" at bounding box center [153, 334] width 265 height 70
click at [54, 144] on div "Plan" at bounding box center [51, 143] width 24 height 13
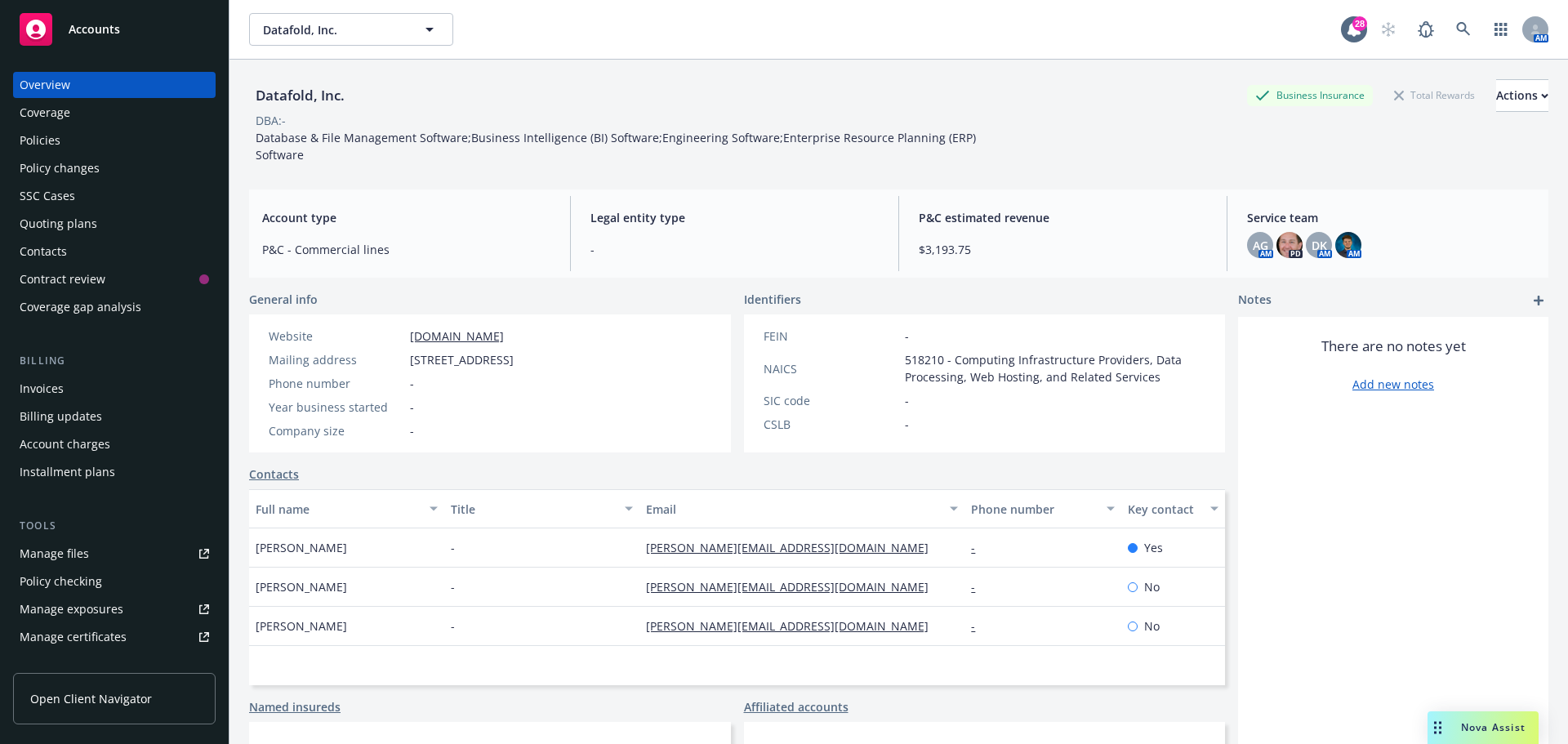
click at [46, 220] on div "Quoting plans" at bounding box center [58, 223] width 77 height 26
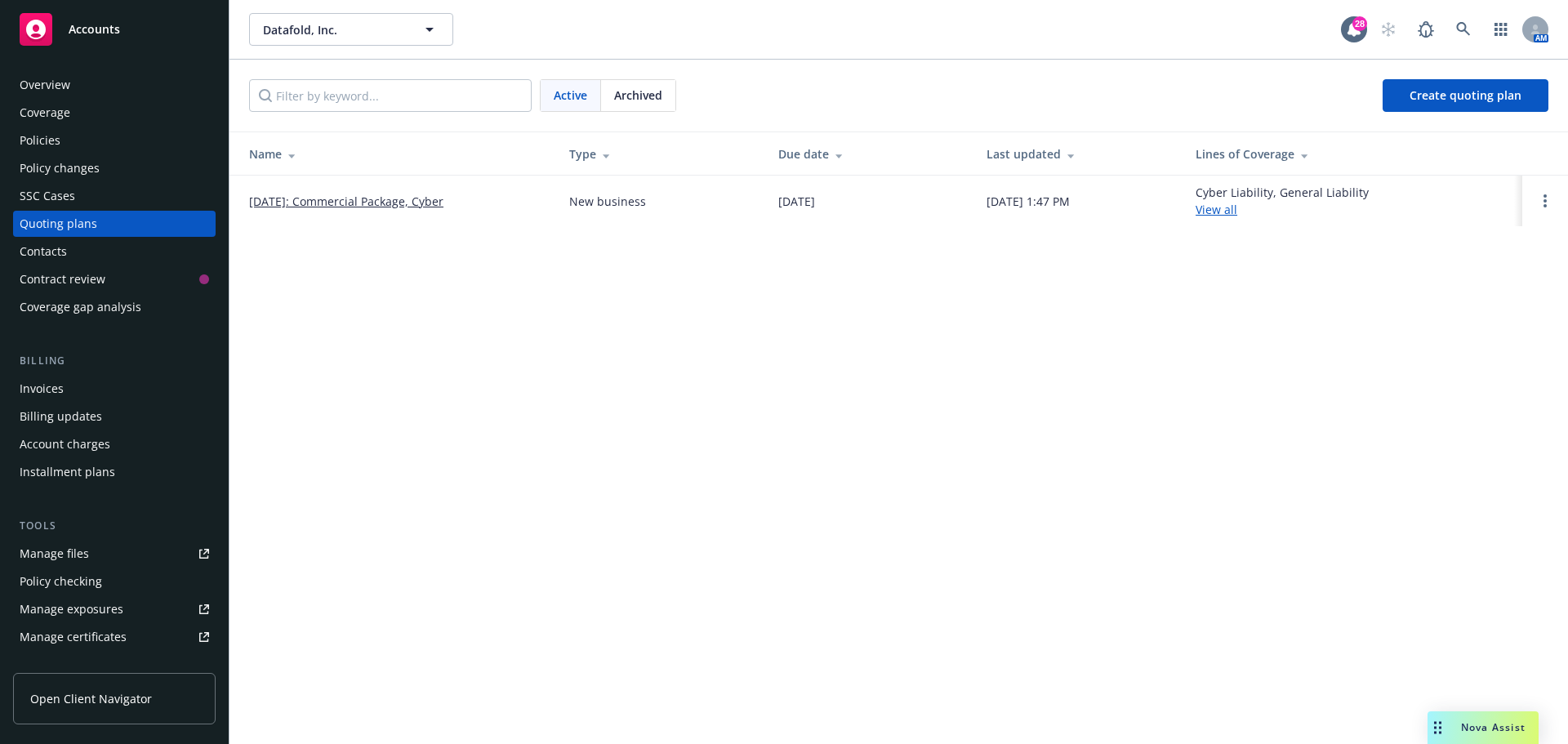
click at [50, 556] on div "Manage files" at bounding box center [54, 554] width 70 height 26
click at [1461, 30] on icon at bounding box center [1462, 28] width 14 height 14
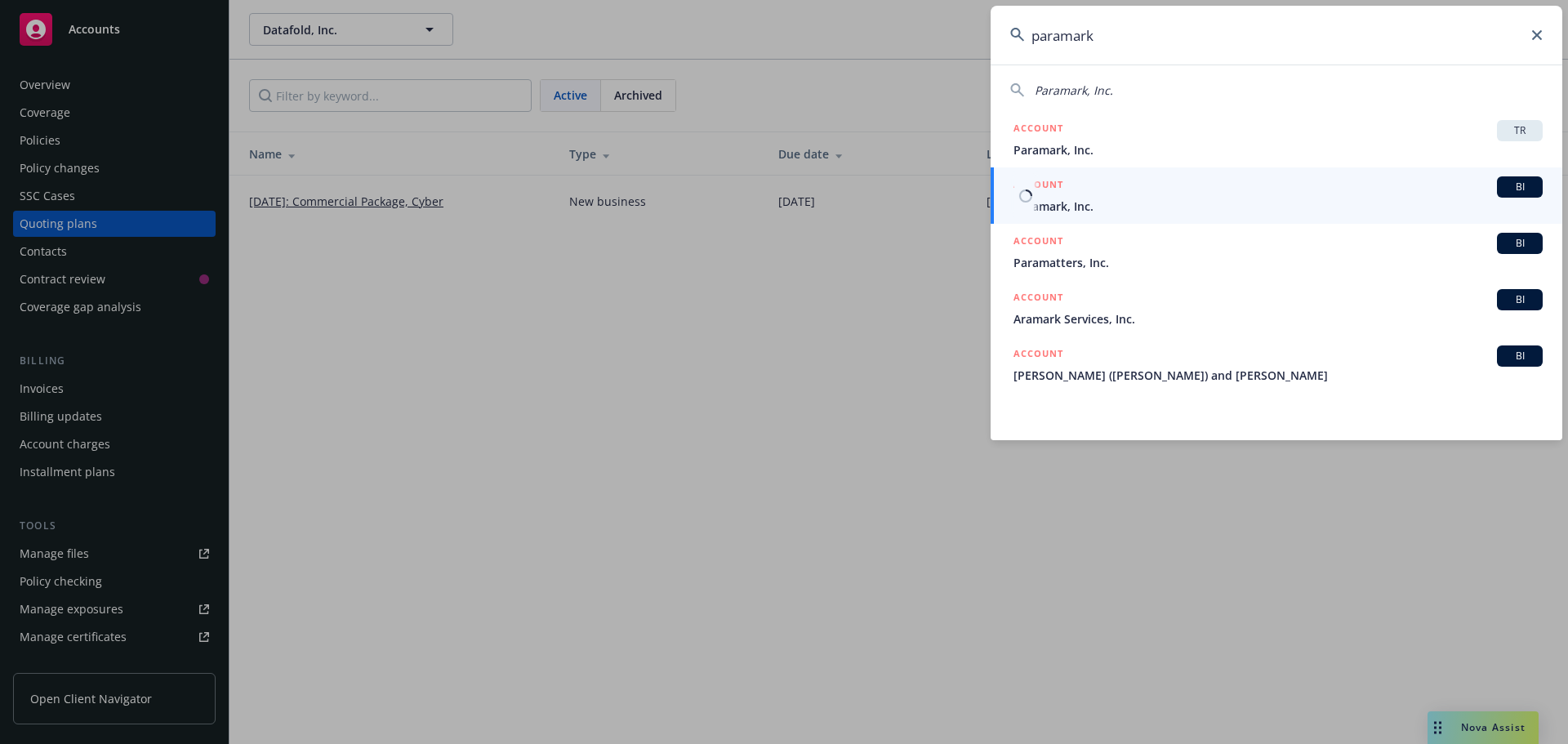
type input "paramark"
click at [1057, 210] on span "Paramark, Inc." at bounding box center [1278, 206] width 529 height 17
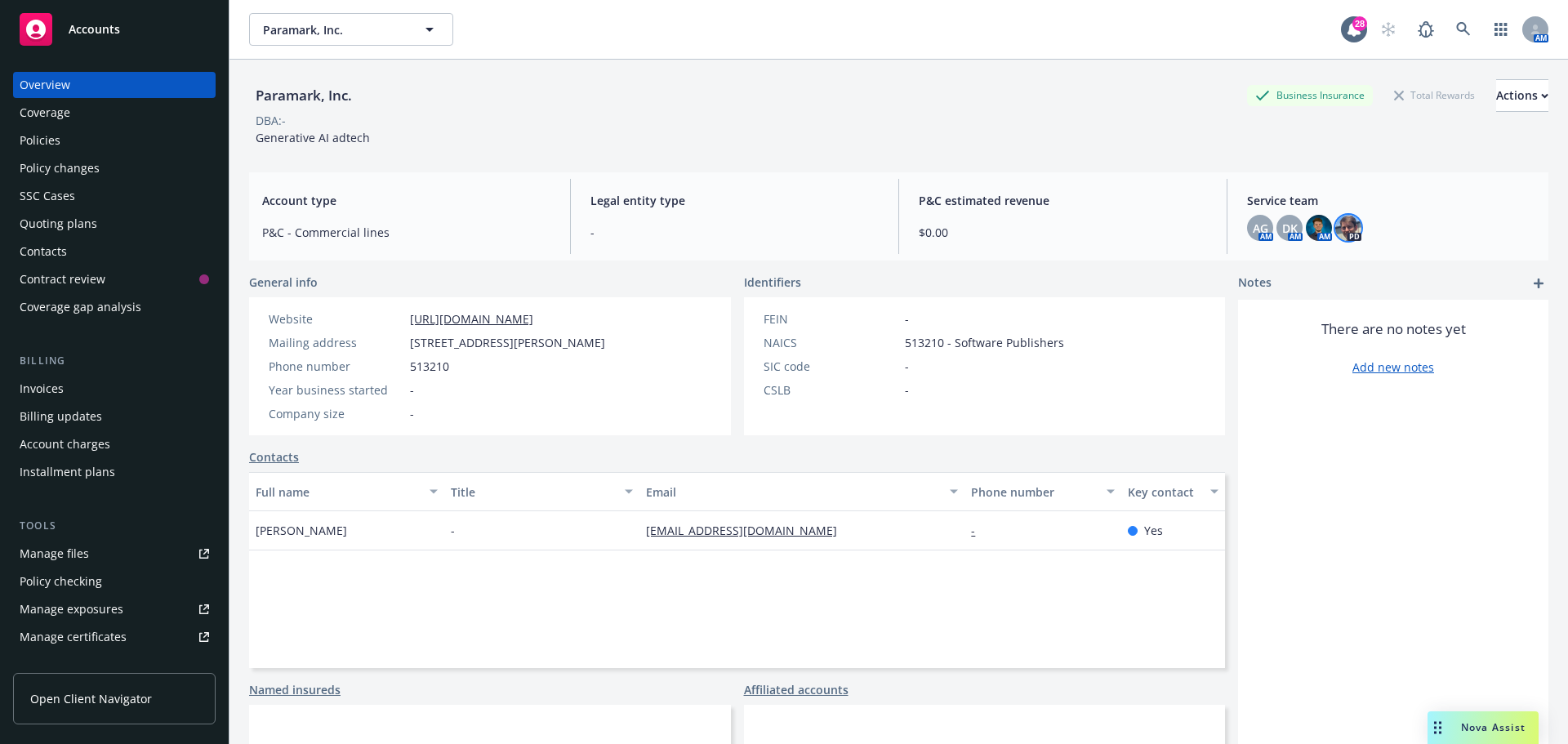
click at [1349, 222] on img at bounding box center [1348, 228] width 26 height 26
click at [1253, 228] on span "AG" at bounding box center [1260, 228] width 16 height 17
click at [1306, 223] on img at bounding box center [1319, 228] width 26 height 26
click at [59, 220] on div "Quoting plans" at bounding box center [58, 223] width 77 height 26
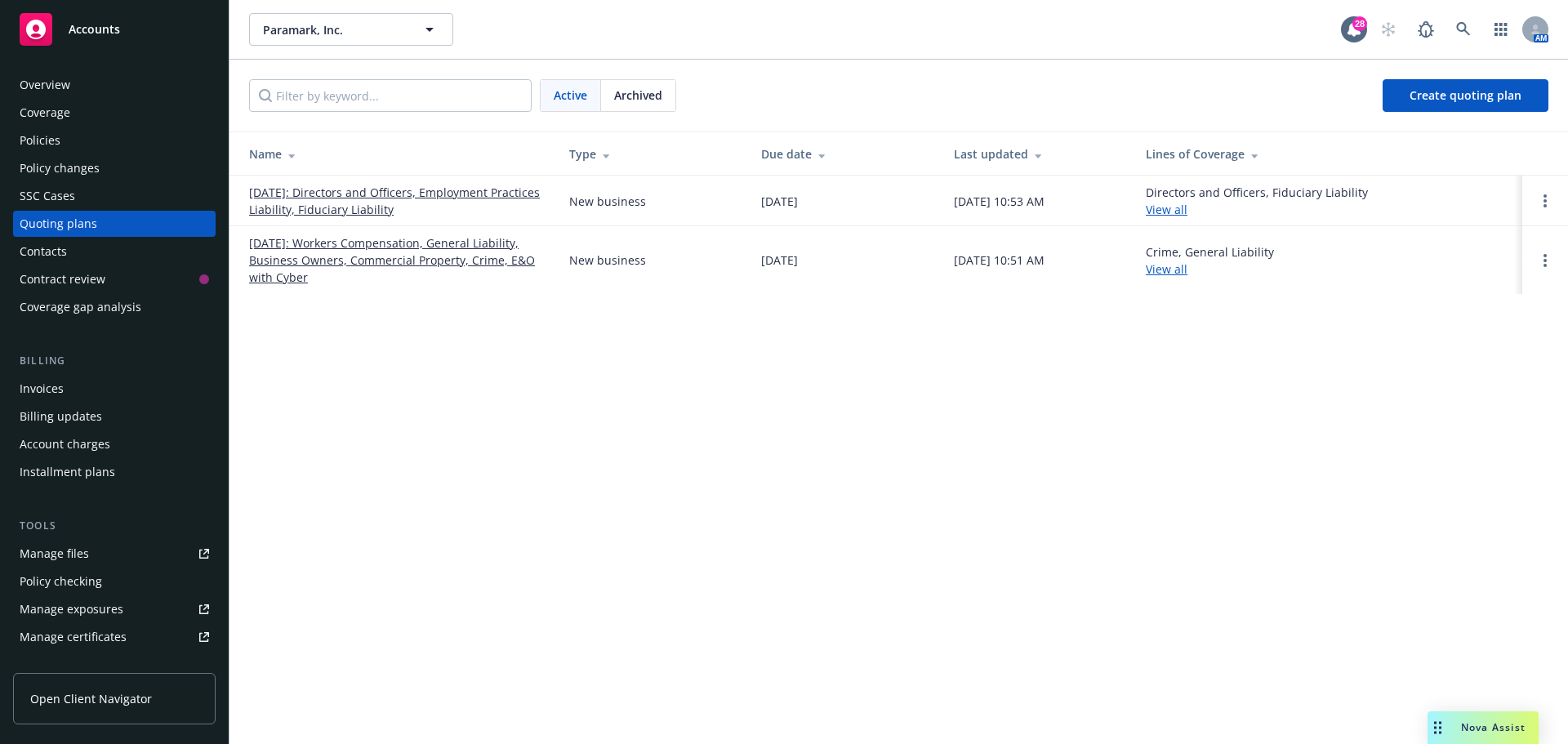
click at [34, 86] on div "Overview" at bounding box center [44, 85] width 51 height 26
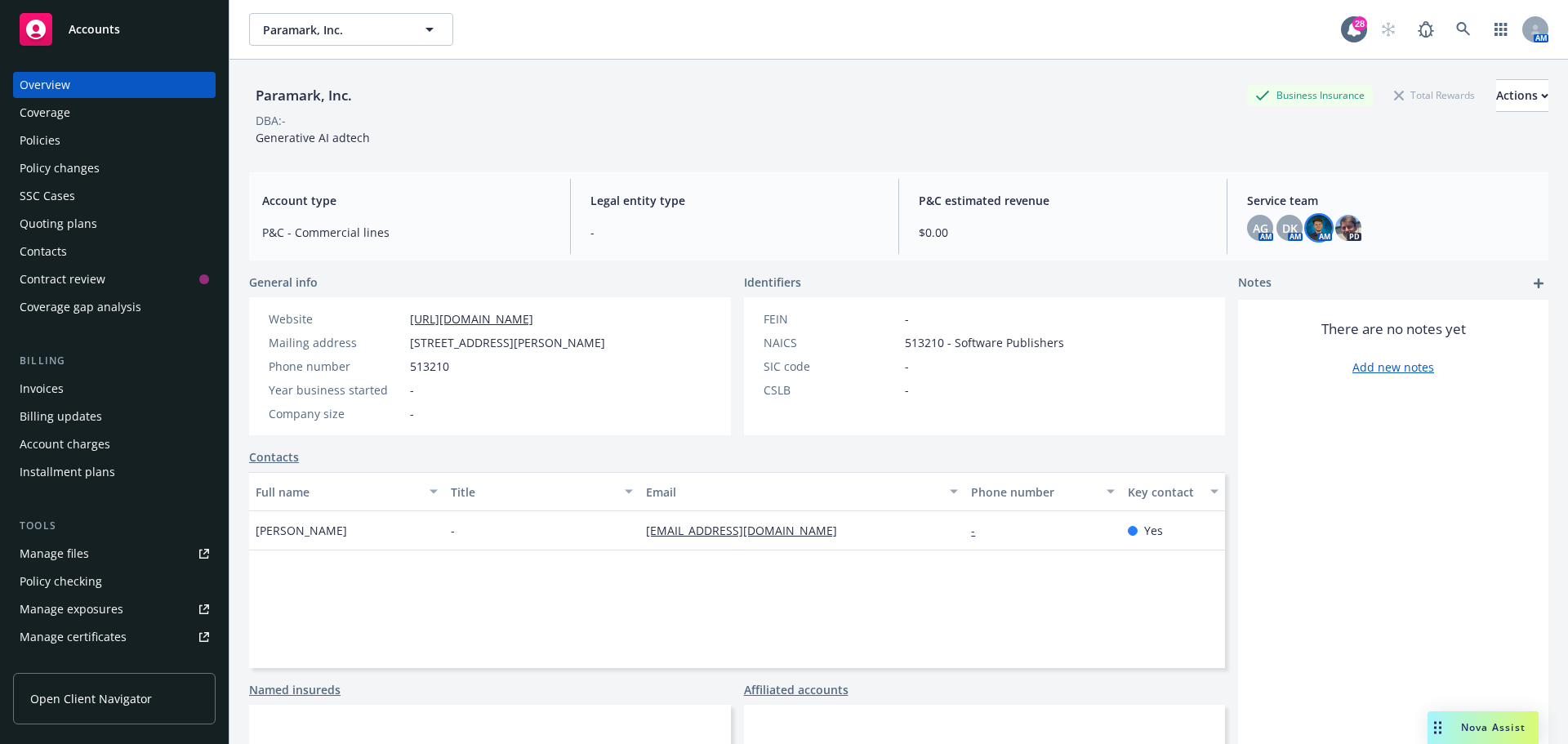
click at [1320, 229] on img at bounding box center [1319, 228] width 26 height 26
click at [53, 230] on div "Quoting plans" at bounding box center [58, 223] width 77 height 26
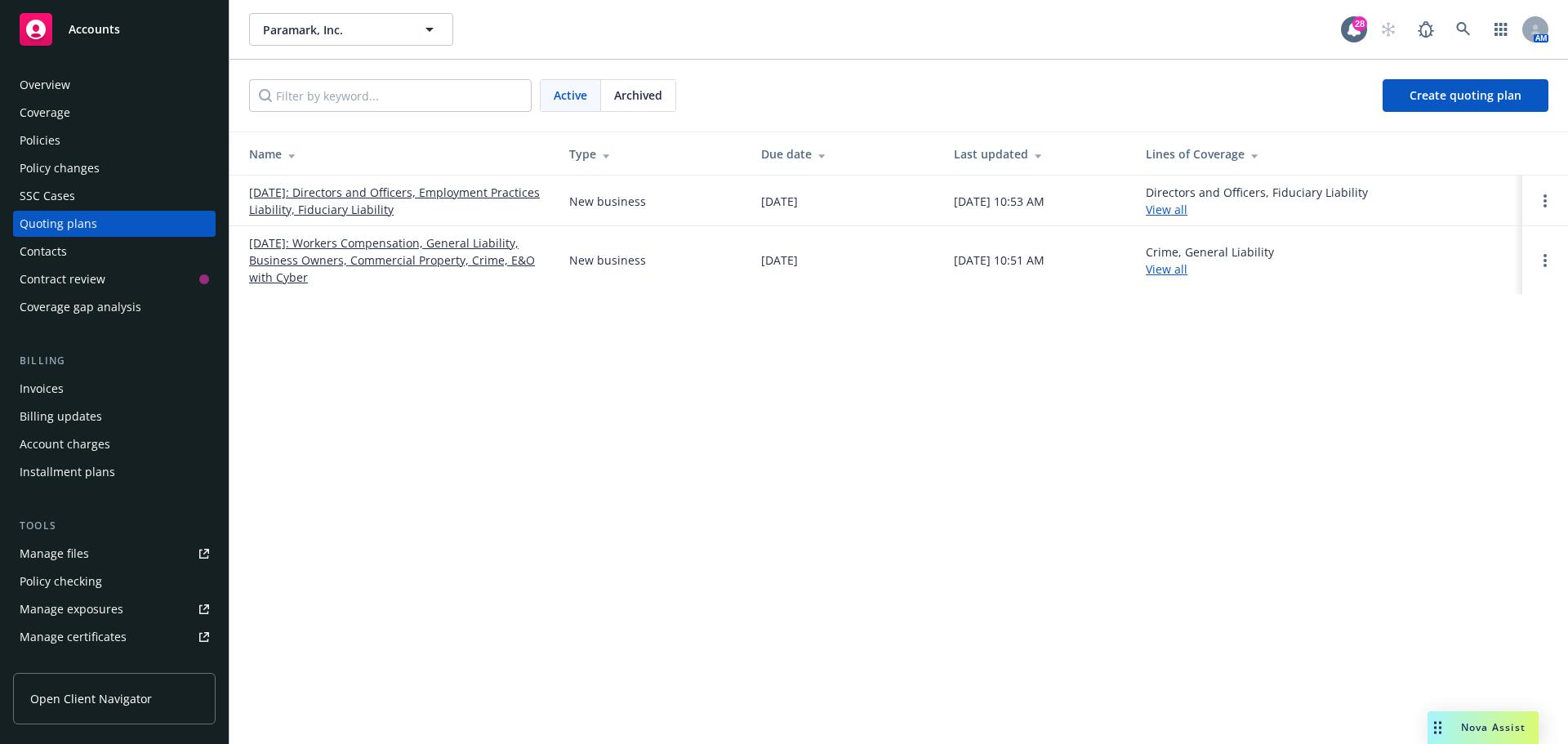
click at [441, 188] on link "12/06/2025: Directors and Officers, Employment Practices Liability, Fiduciary L…" at bounding box center [396, 200] width 294 height 34
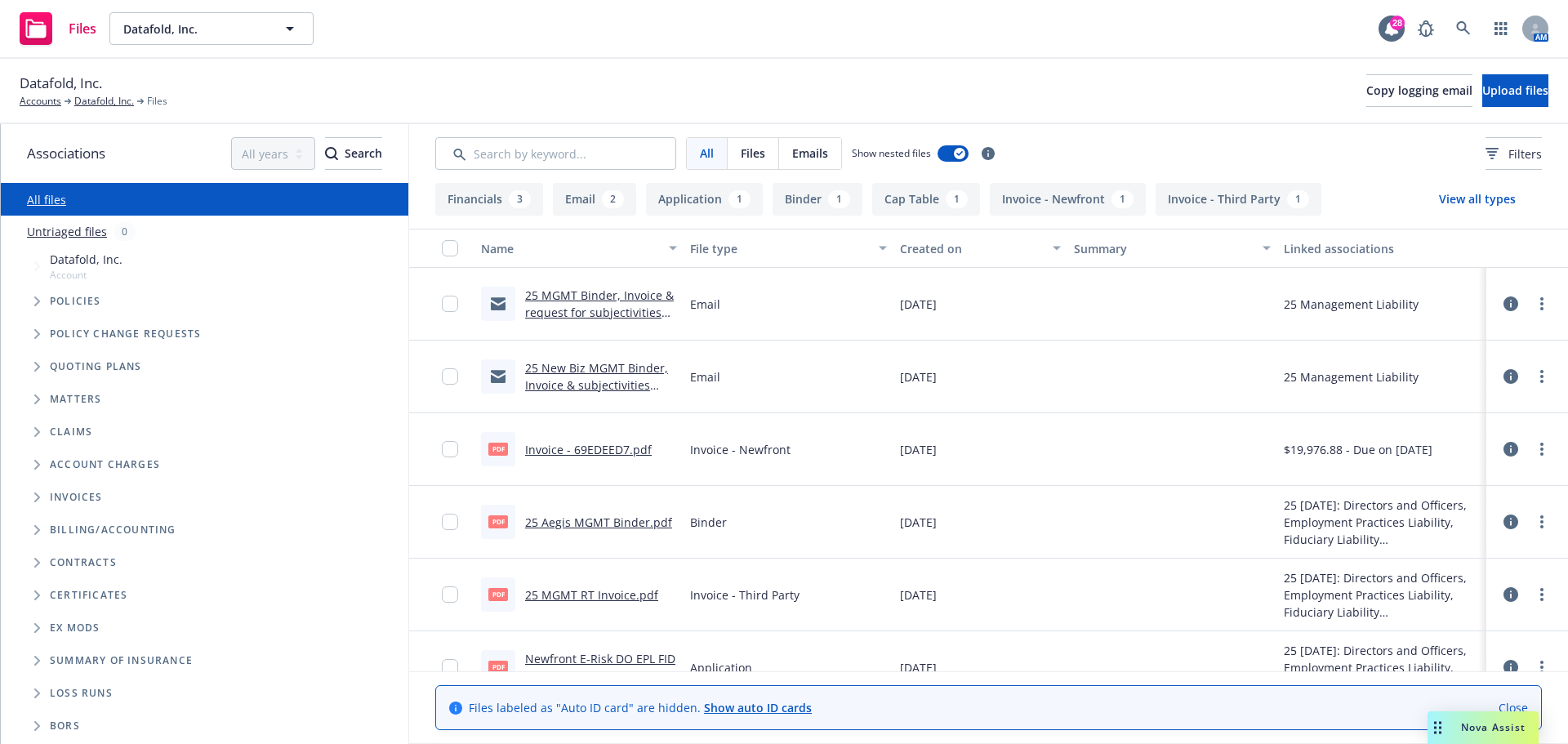
click at [34, 298] on icon "Tree Example" at bounding box center [37, 301] width 6 height 10
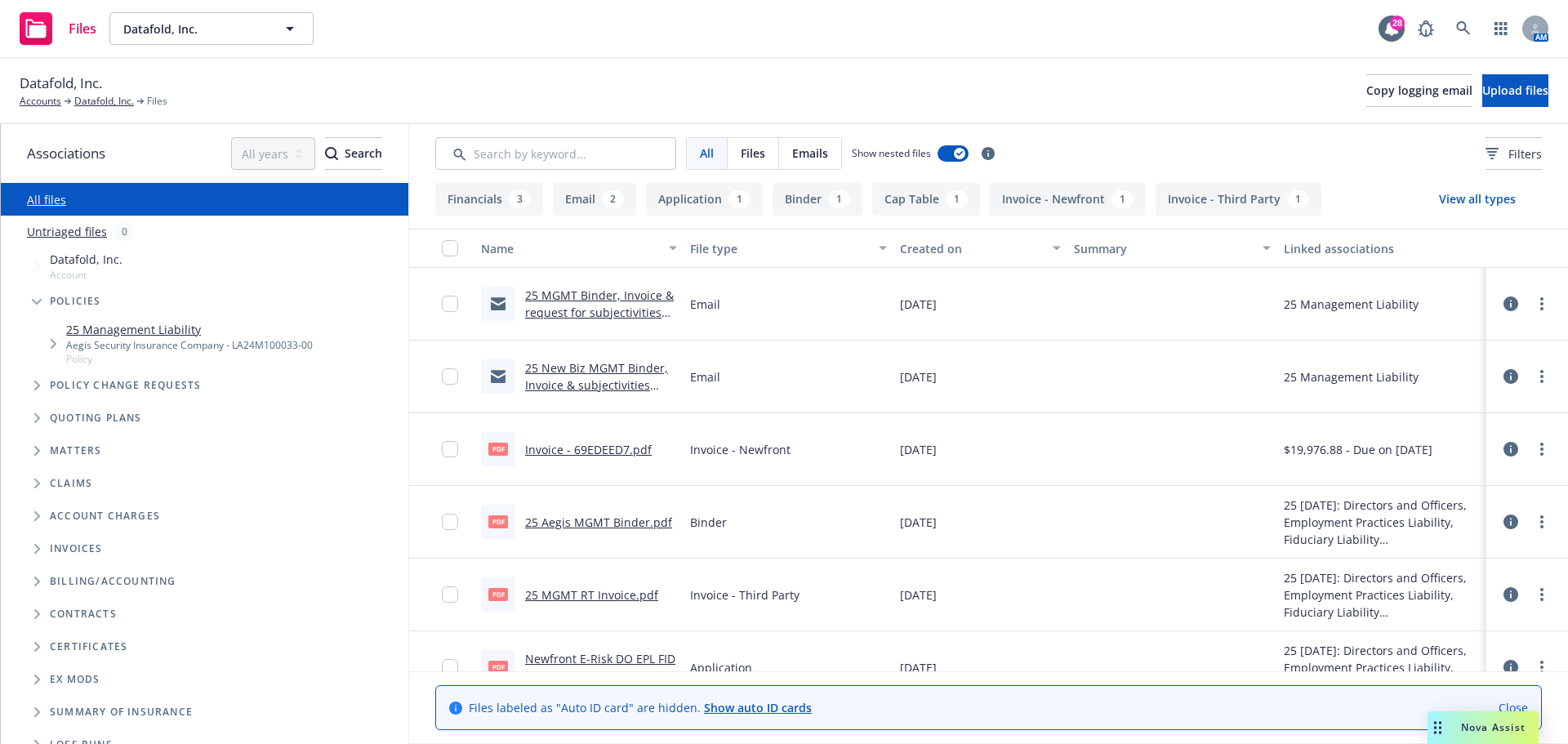
click at [107, 329] on link "25 Management Liability" at bounding box center [189, 329] width 246 height 17
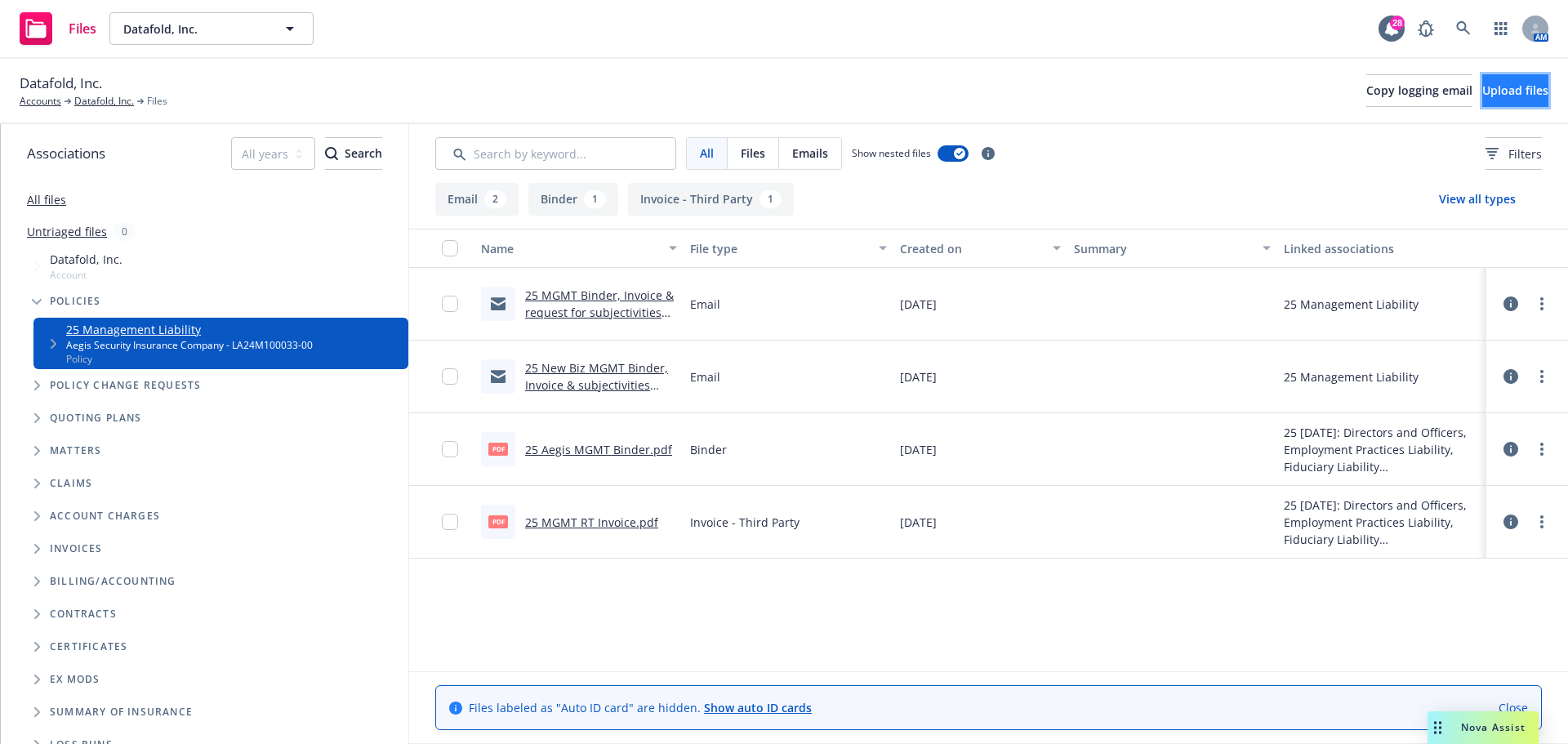
click at [1483, 86] on span "Upload files" at bounding box center [1516, 90] width 66 height 16
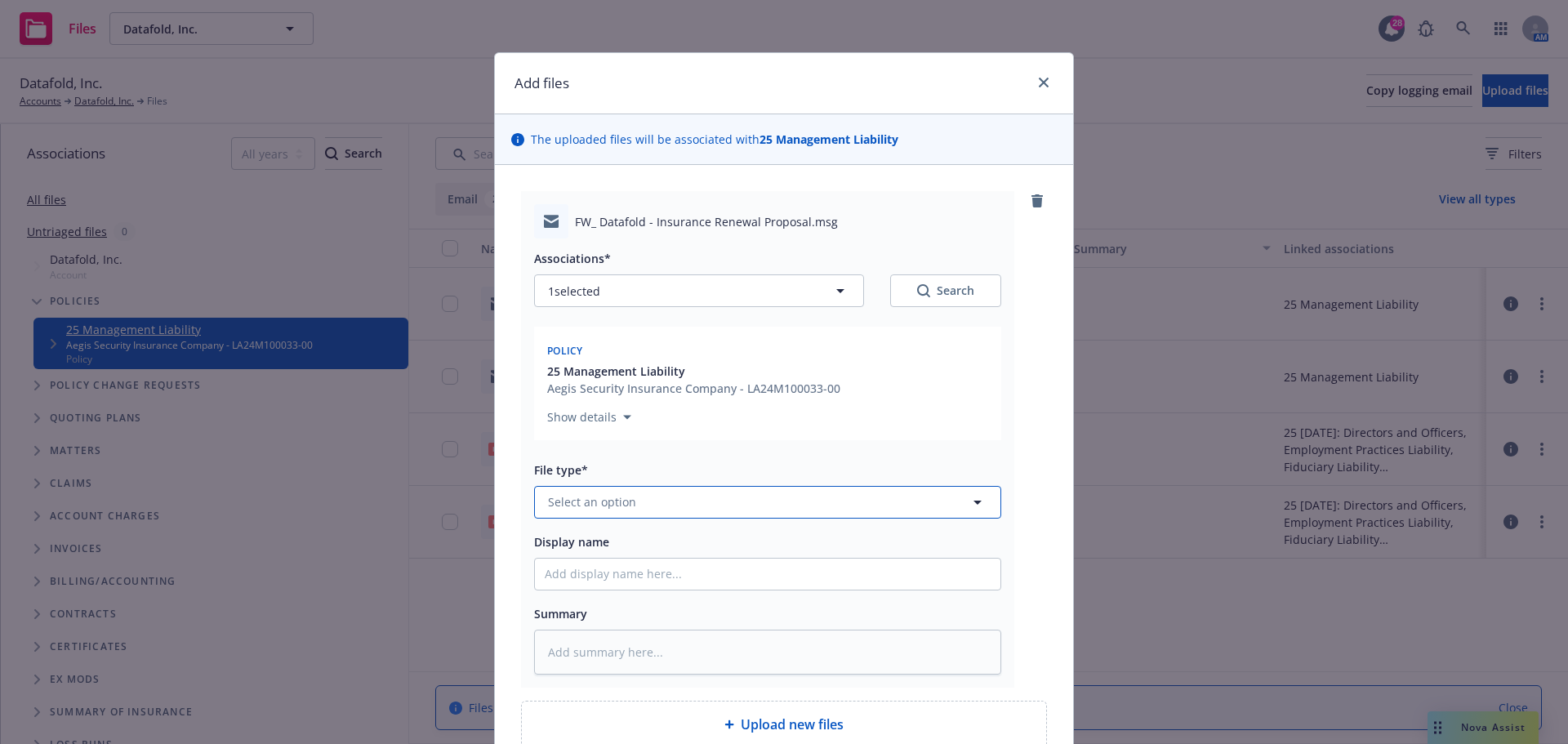
click at [586, 500] on span "Select an option" at bounding box center [592, 502] width 88 height 17
type input "bind"
click at [604, 419] on span "Bind Order" at bounding box center [581, 413] width 62 height 17
click at [585, 577] on input "Display name" at bounding box center [767, 574] width 466 height 31
type textarea "x"
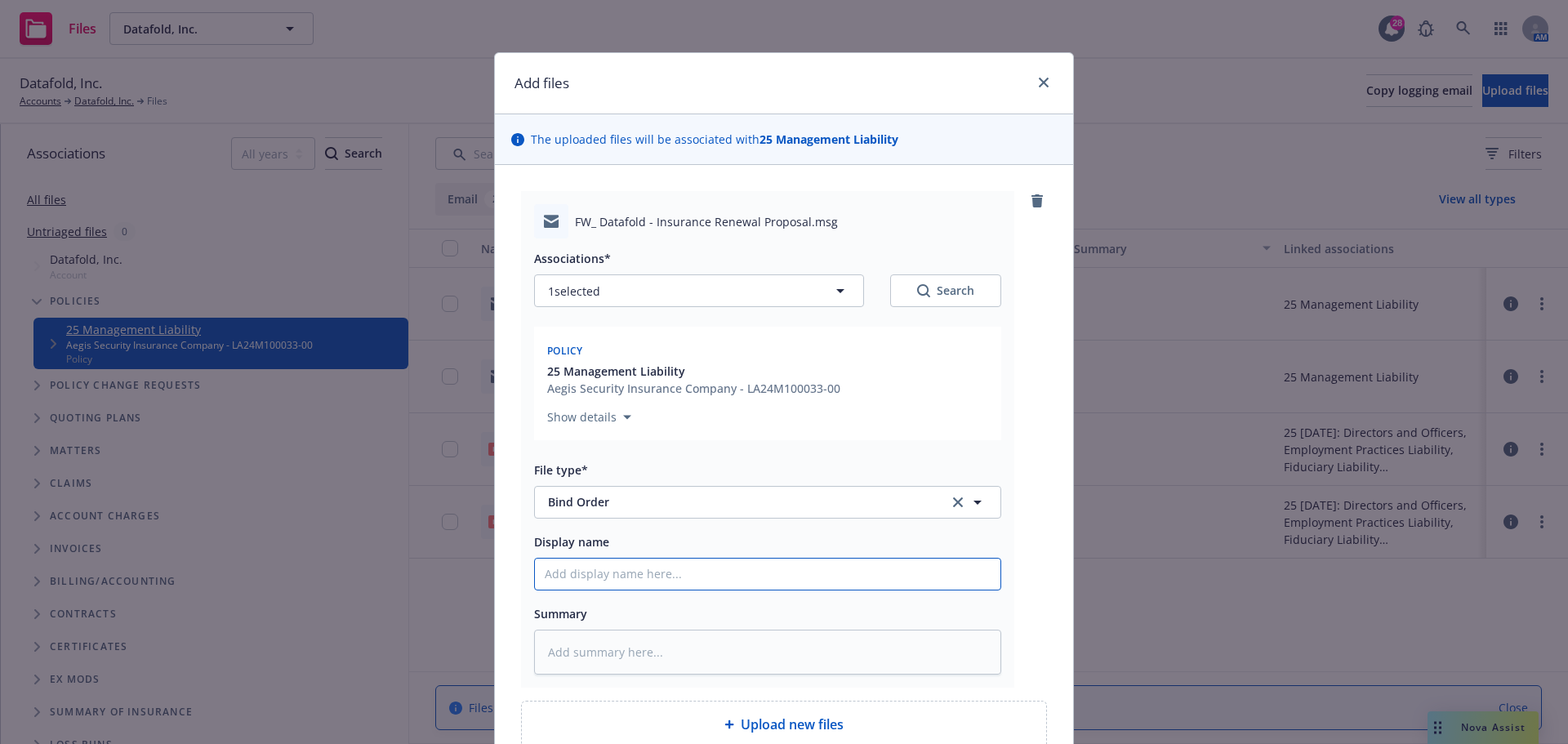
type input "C"
type textarea "x"
type input "Cl"
type textarea "x"
type input "Cli"
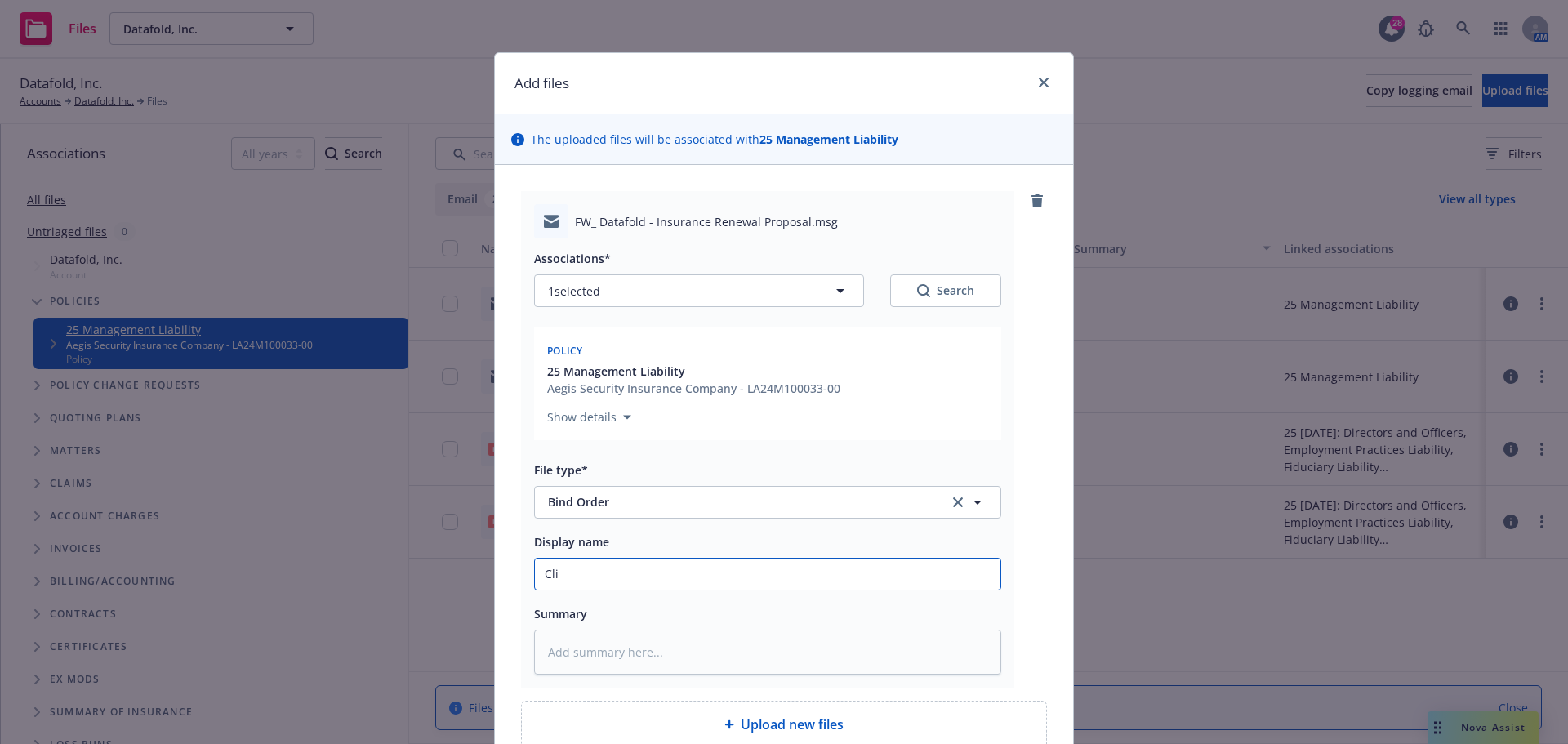
type textarea "x"
type input "Clie"
type textarea "x"
type input "Clien"
type textarea "x"
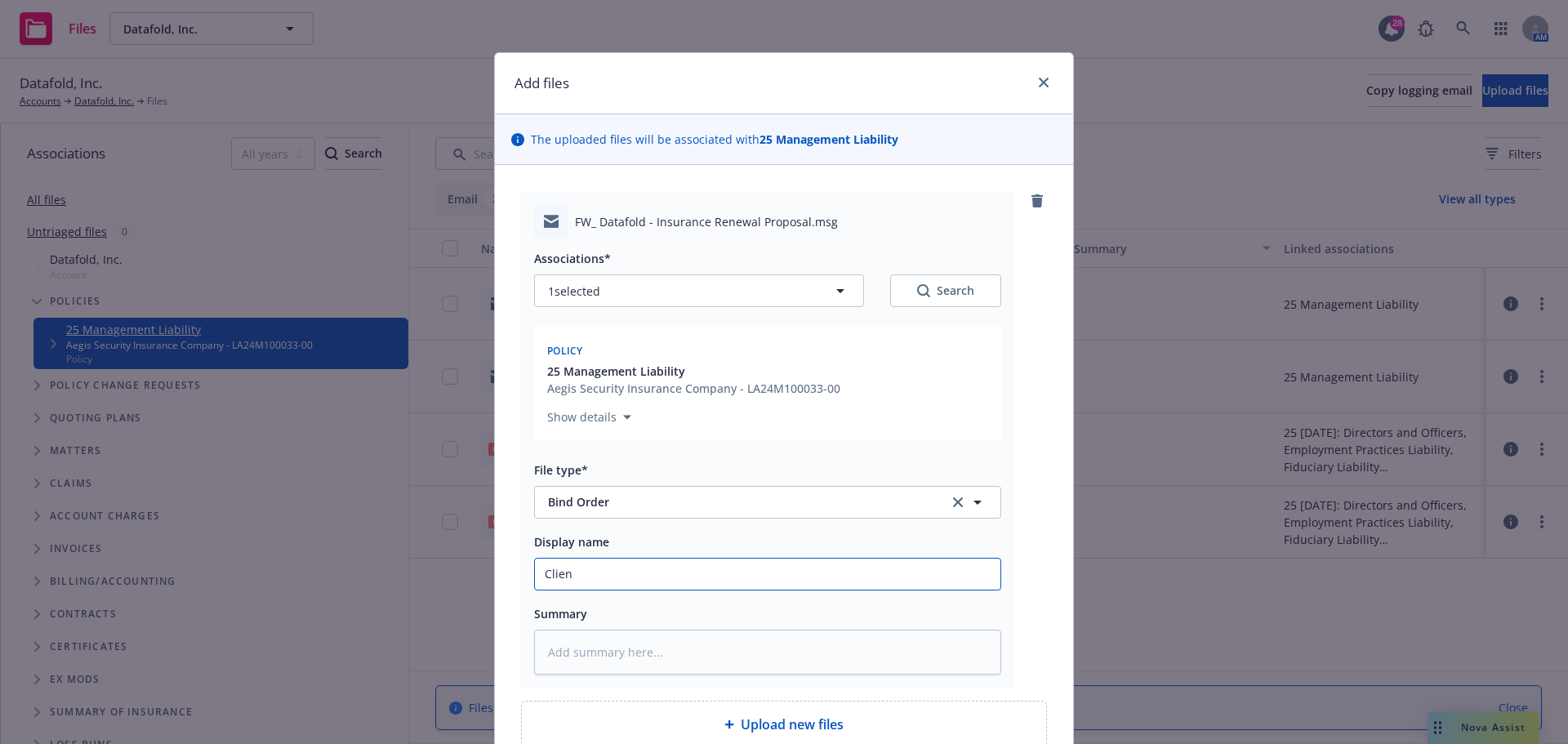
type input "Client"
type textarea "x"
type input "Client"
type textarea "x"
type input "Client e"
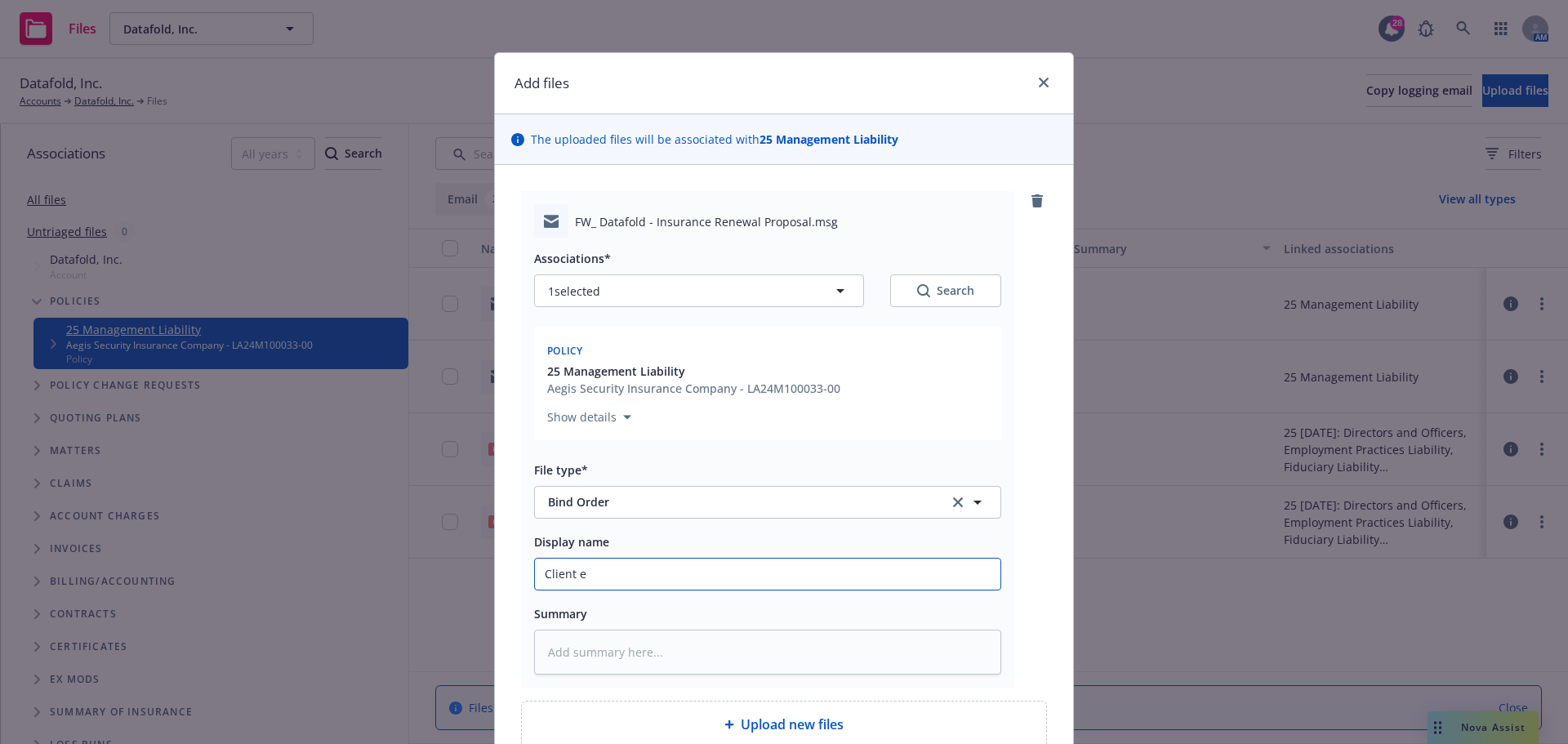
type textarea "x"
type input "Client em"
type textarea "x"
type input "Client ema"
type textarea "x"
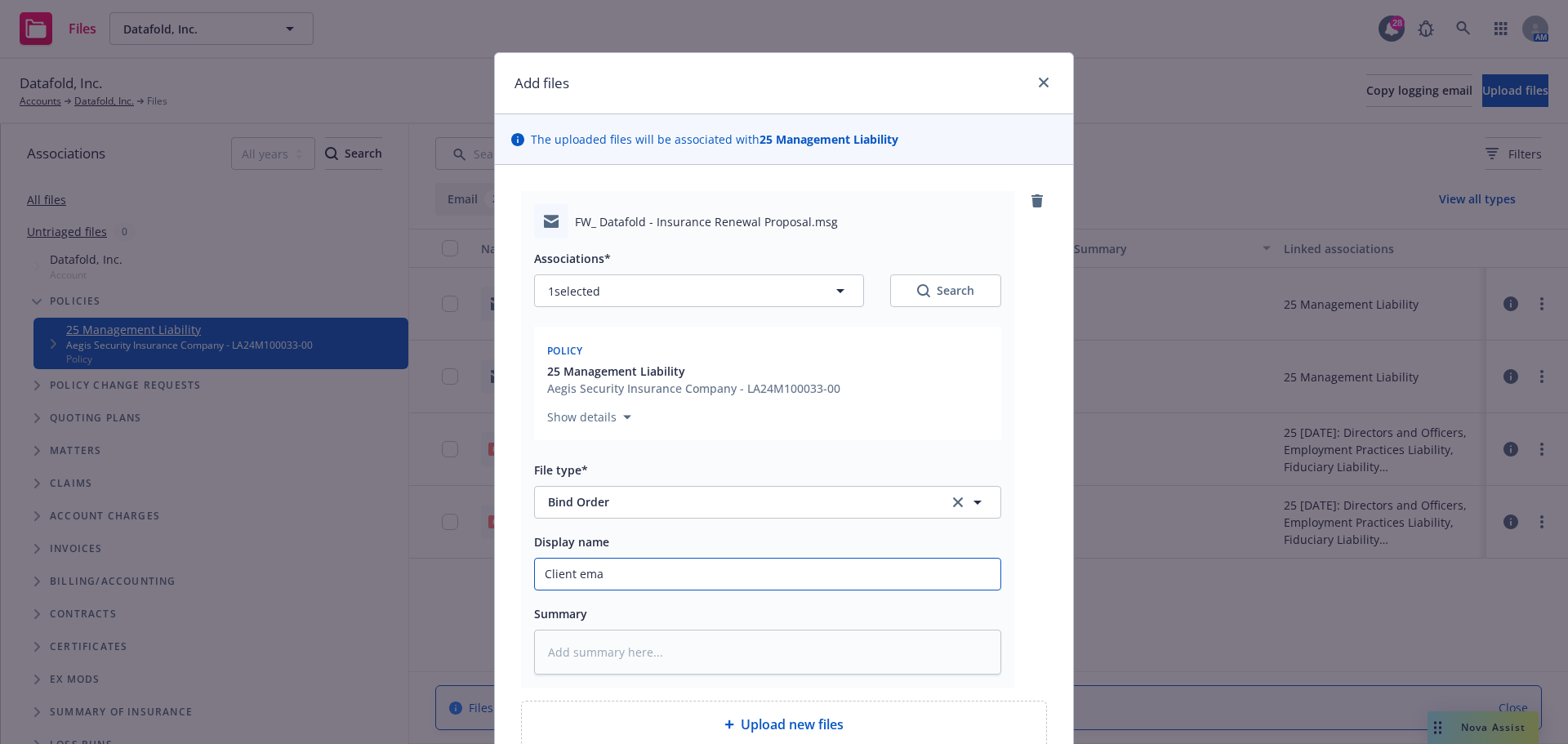
type input "Client emai"
type textarea "x"
type input "Client email"
type textarea "x"
type input "Client email"
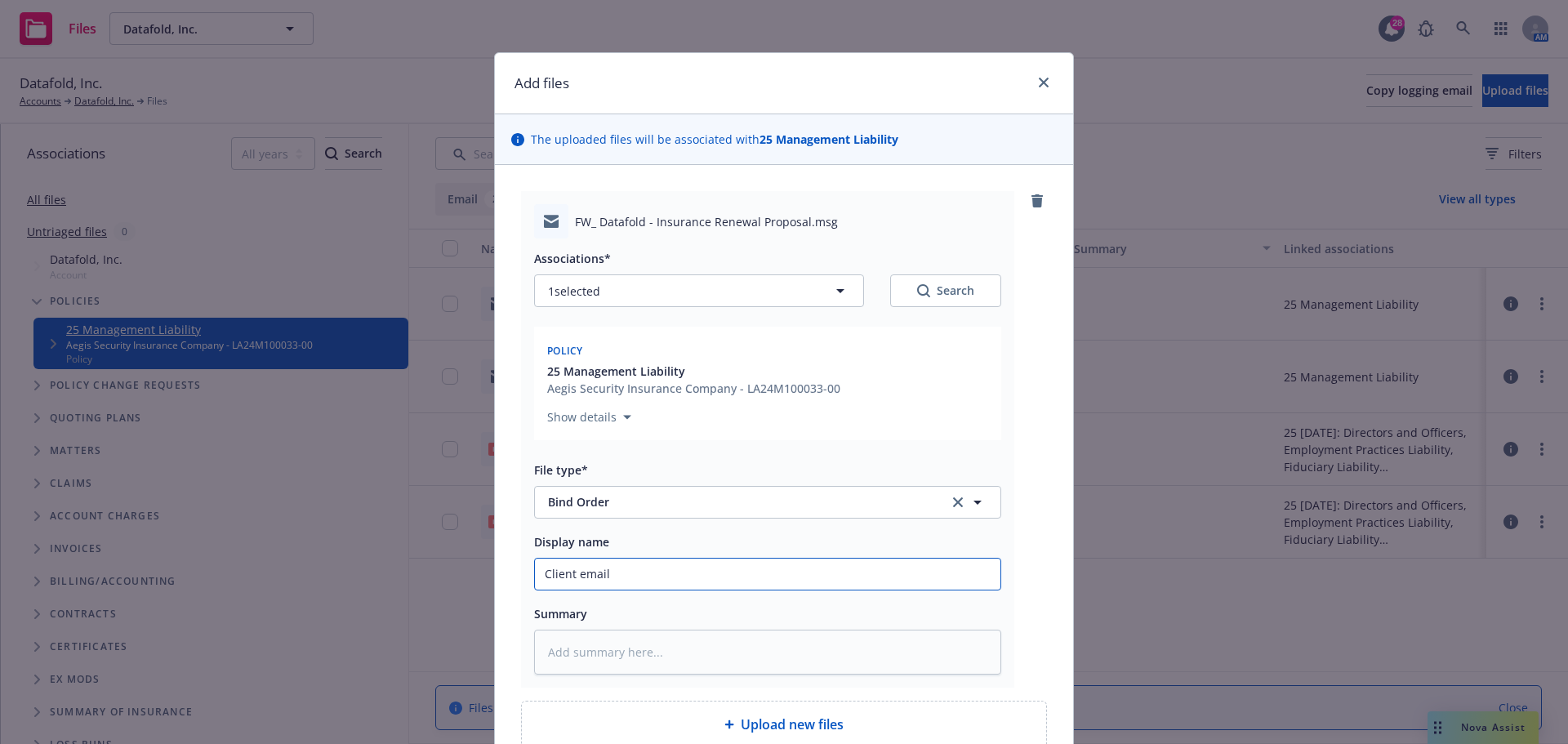
type textarea "x"
type input "Client email b"
type textarea "x"
type input "Client email bin"
type textarea "x"
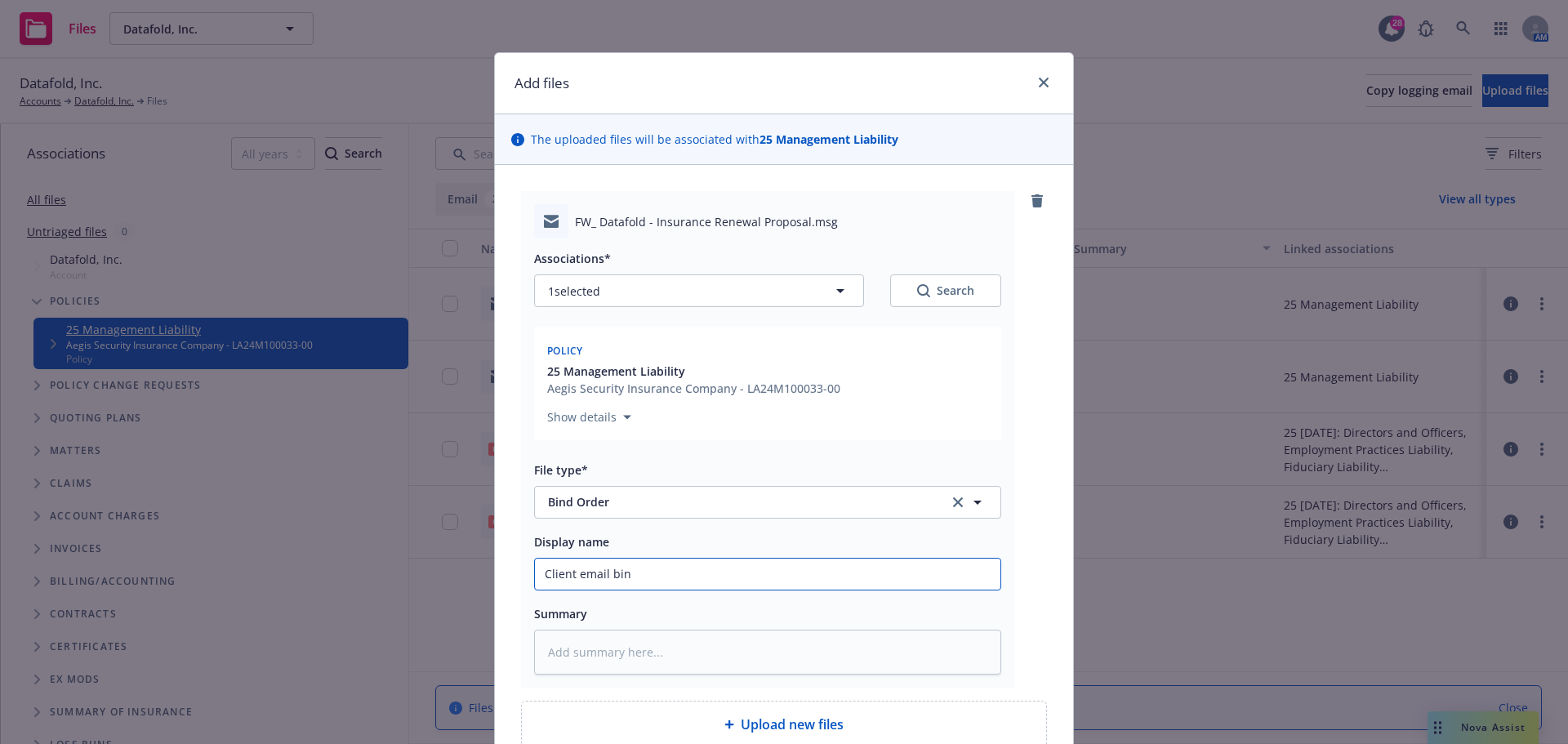
type input "Client email bind"
type textarea "x"
type input "Client email bind"
type textarea "x"
type input "Client email bind o"
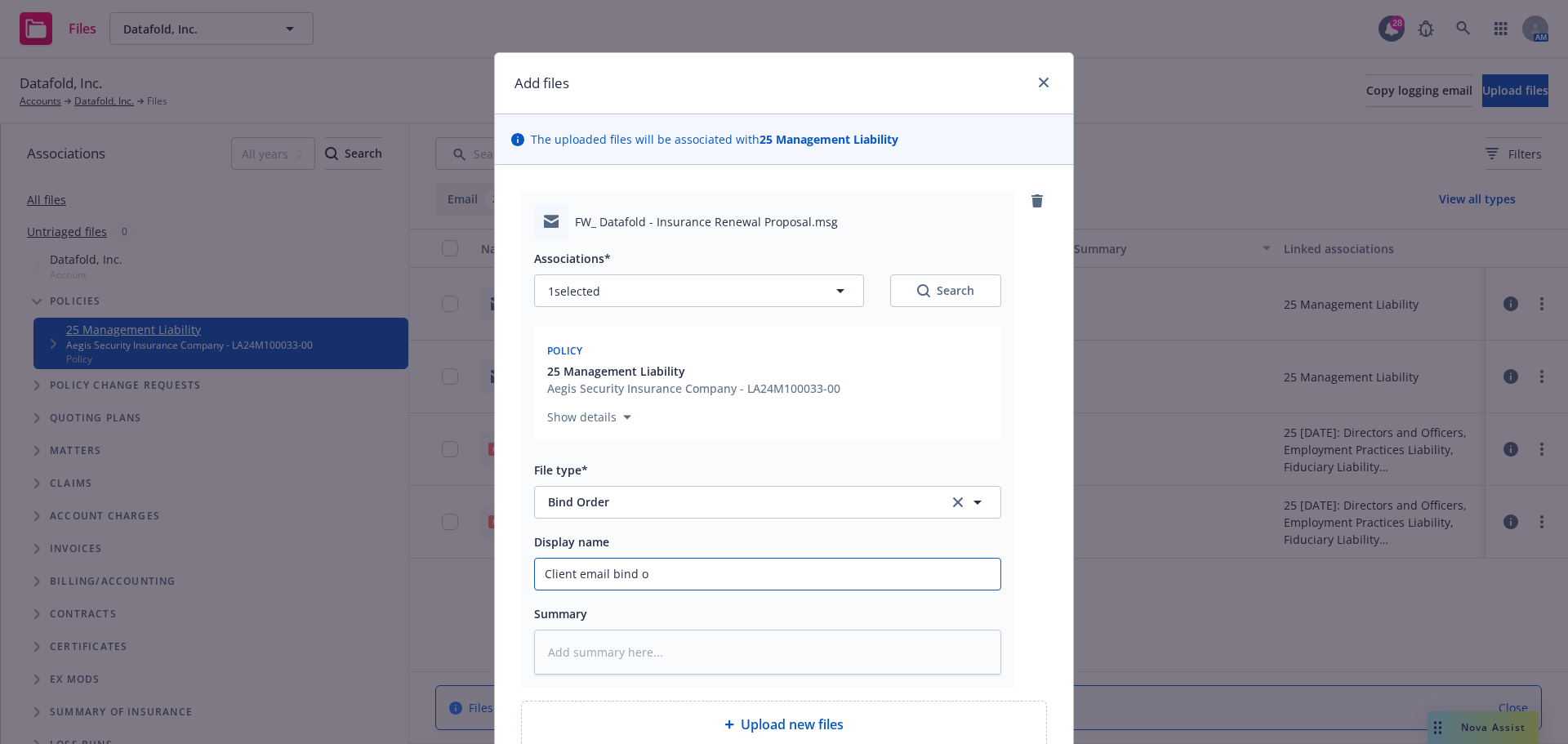
type textarea "x"
type input "Client email bind or"
type textarea "x"
type input "Client email bind ord"
type textarea "x"
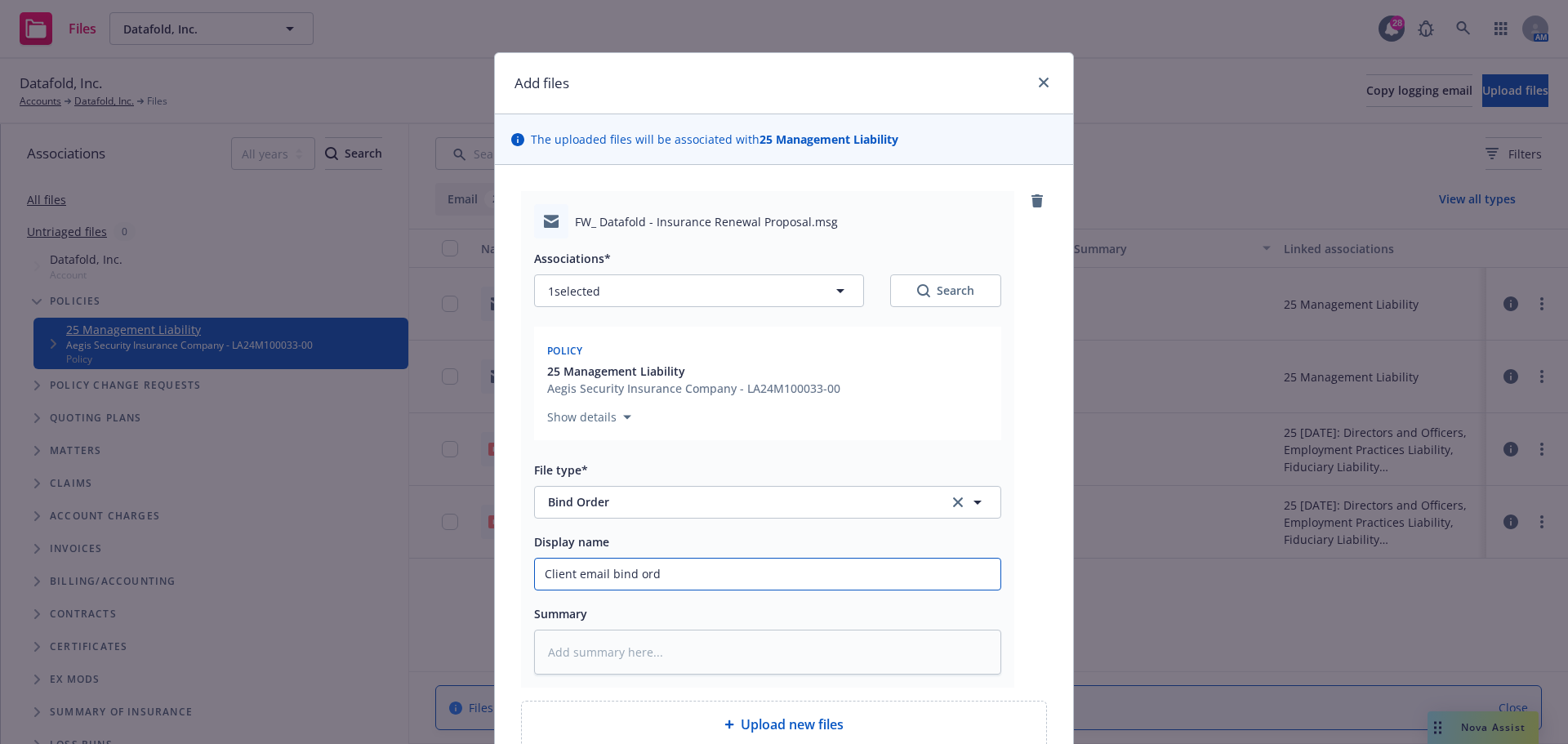
type input "Client email bind orde"
type textarea "x"
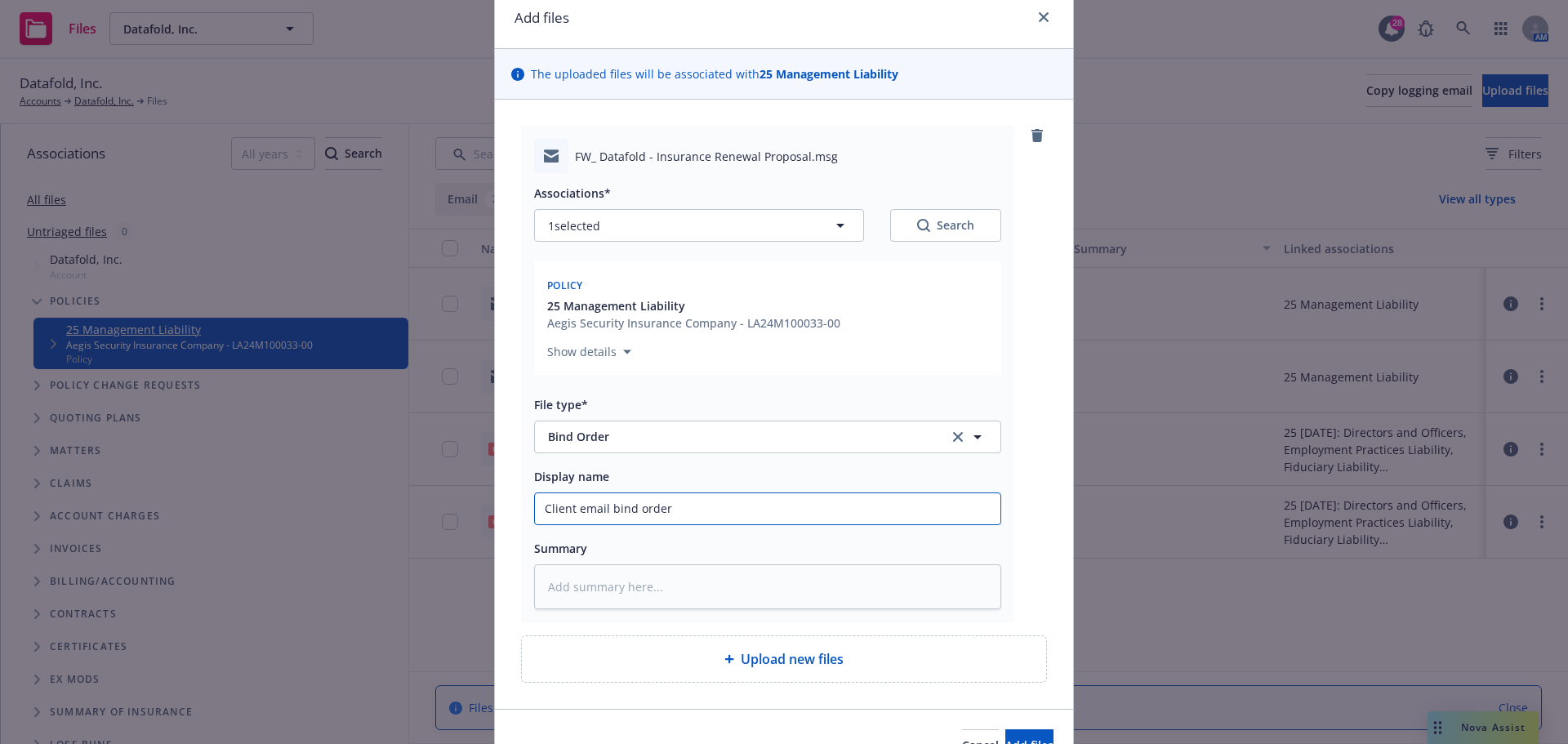
scroll to position [156, 0]
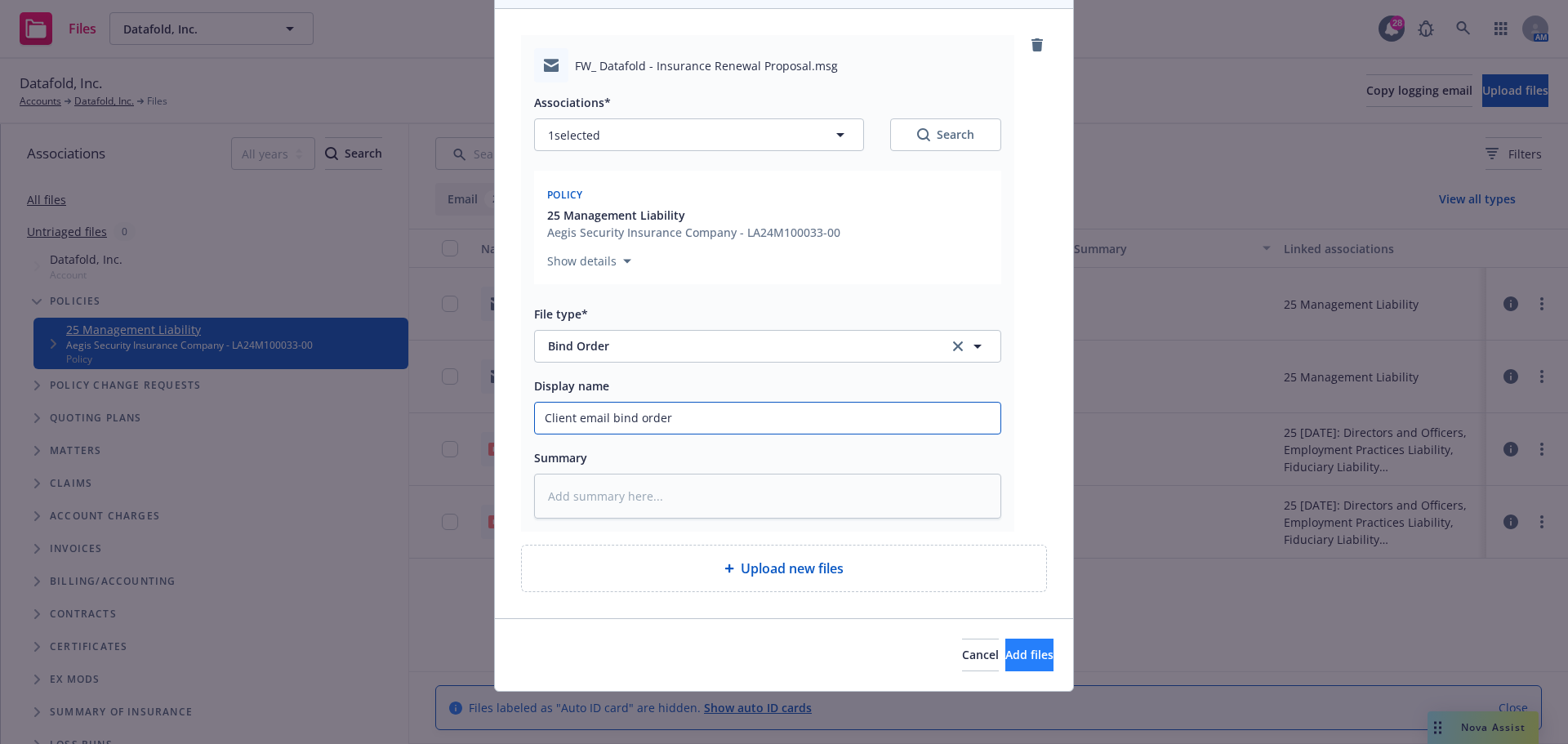
type input "Client email bind order"
click at [1010, 659] on span "Add files" at bounding box center [1029, 654] width 48 height 16
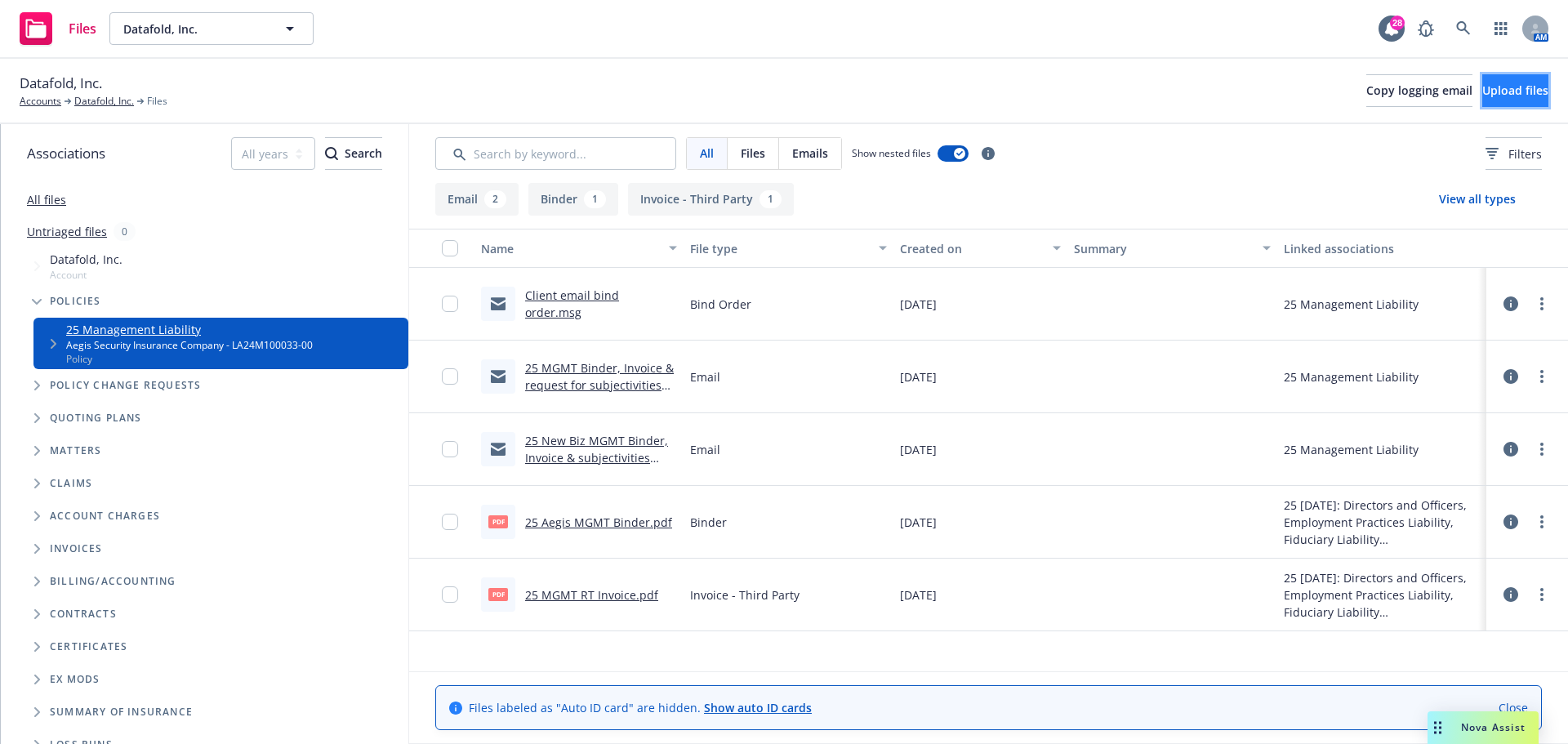
click at [1483, 92] on span "Upload files" at bounding box center [1516, 90] width 66 height 16
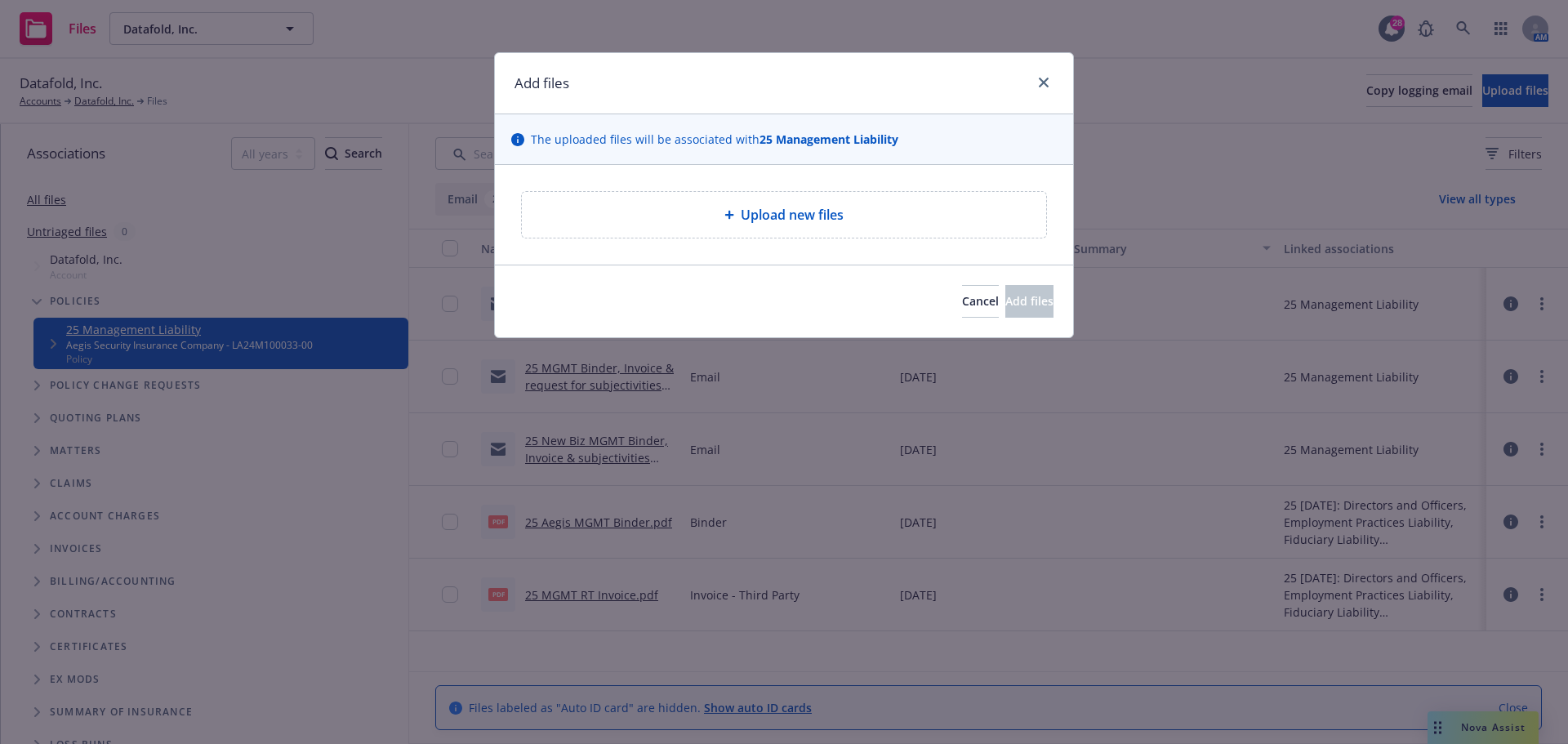
type textarea "x"
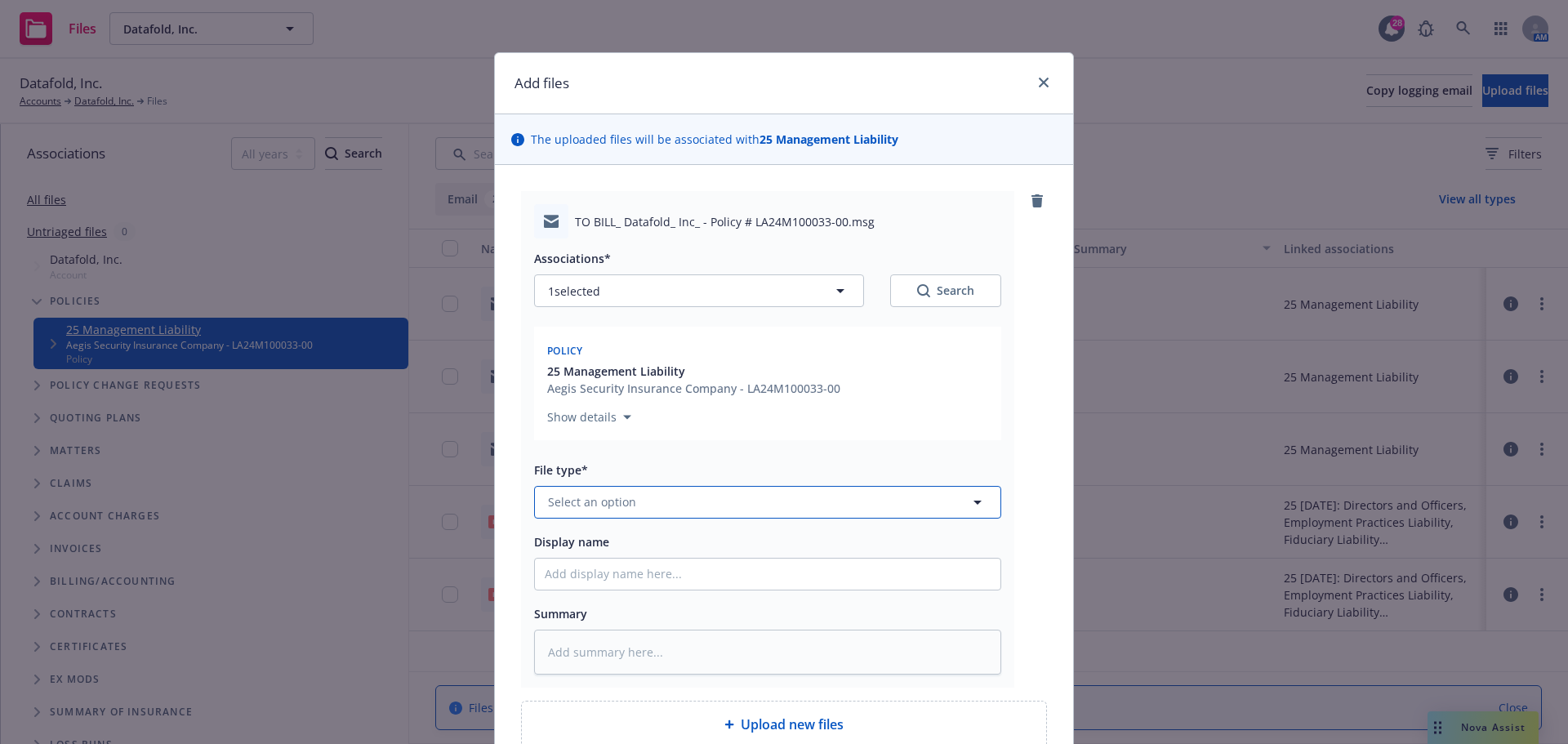
click at [610, 498] on span "Select an option" at bounding box center [592, 502] width 88 height 17
type input "bill"
click at [665, 419] on span "Billing correspondence" at bounding box center [615, 413] width 129 height 17
click at [651, 576] on input "Display name" at bounding box center [767, 574] width 466 height 31
paste input "TO BILL: Datafold, Inc. - Policy # LA24M100033-00"
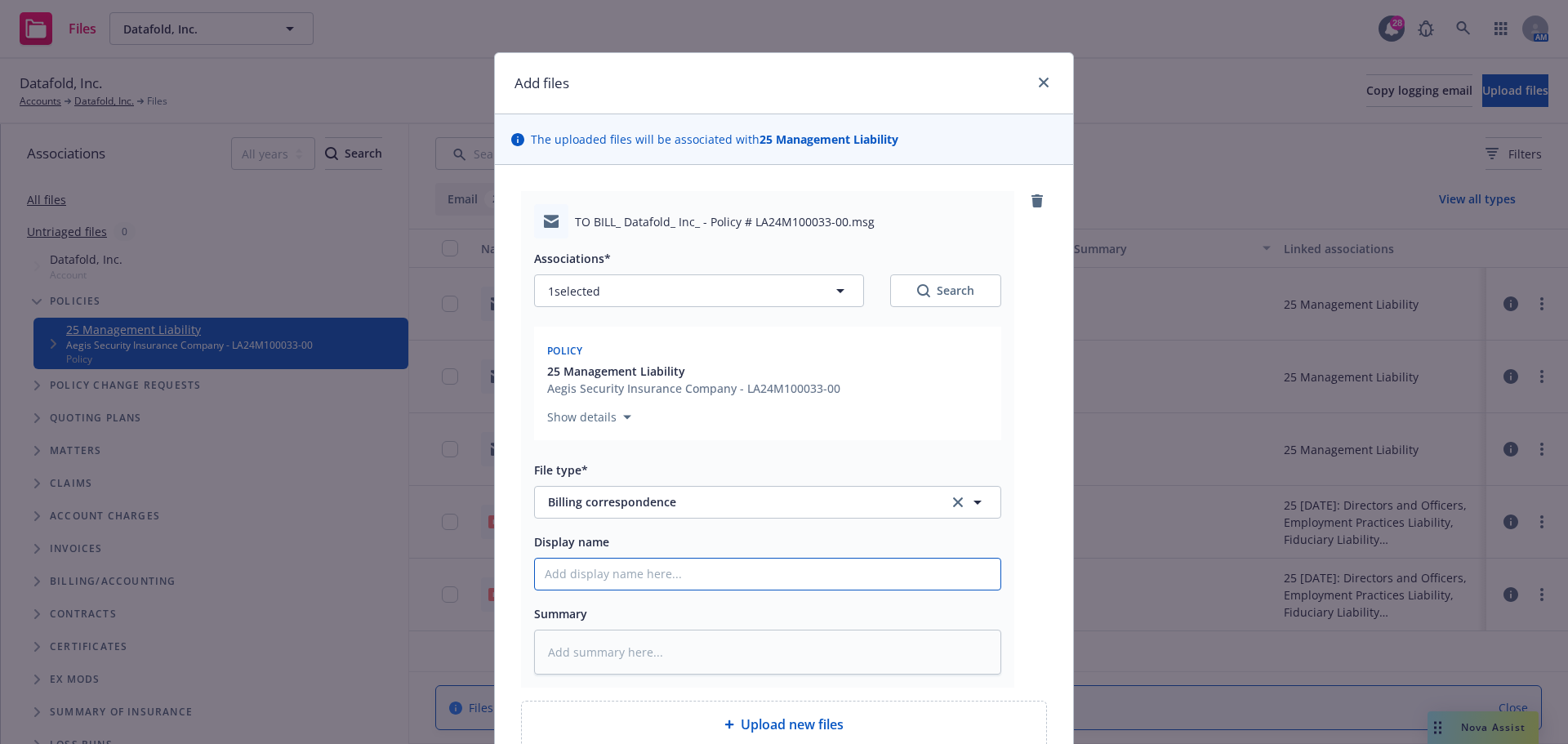
type textarea "x"
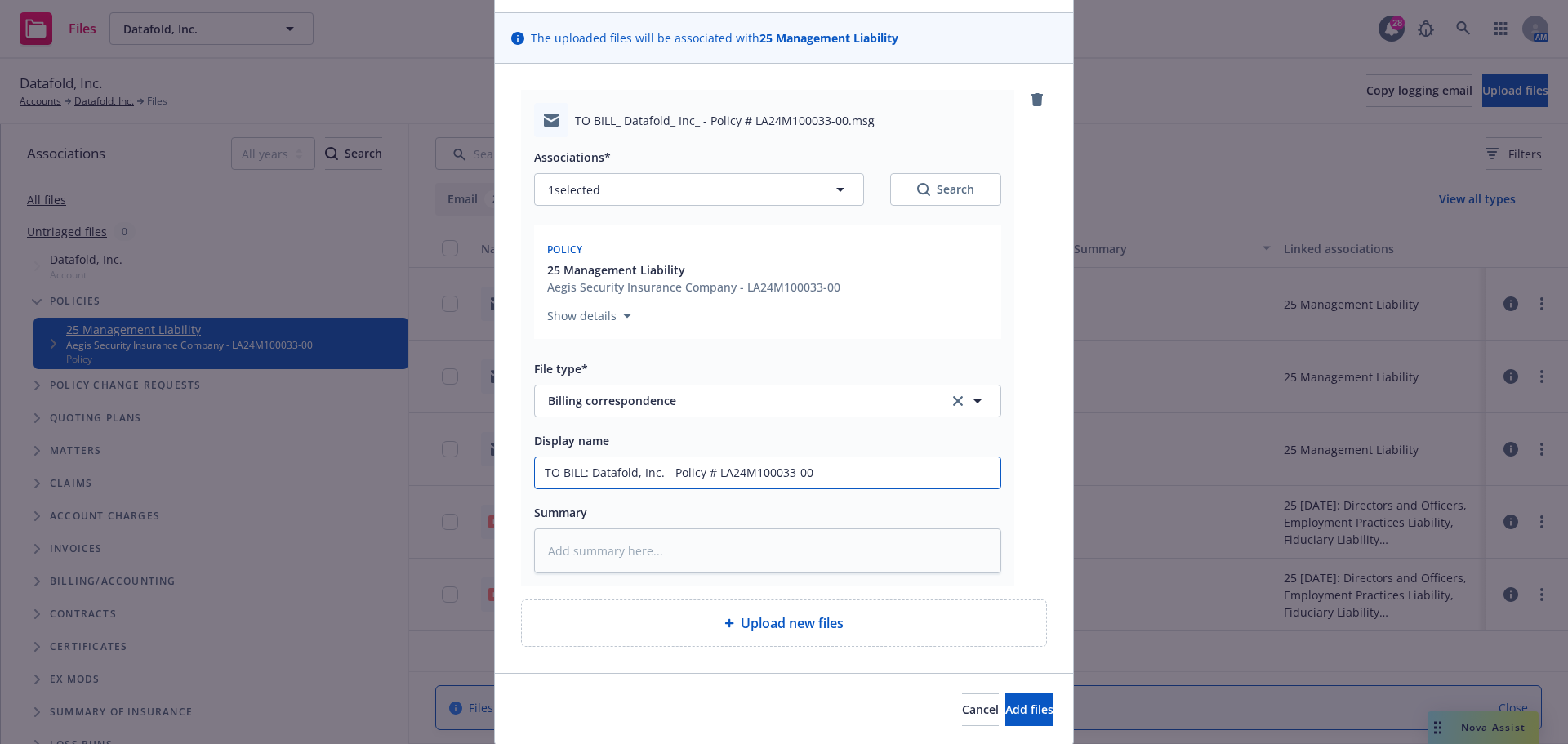
scroll to position [156, 0]
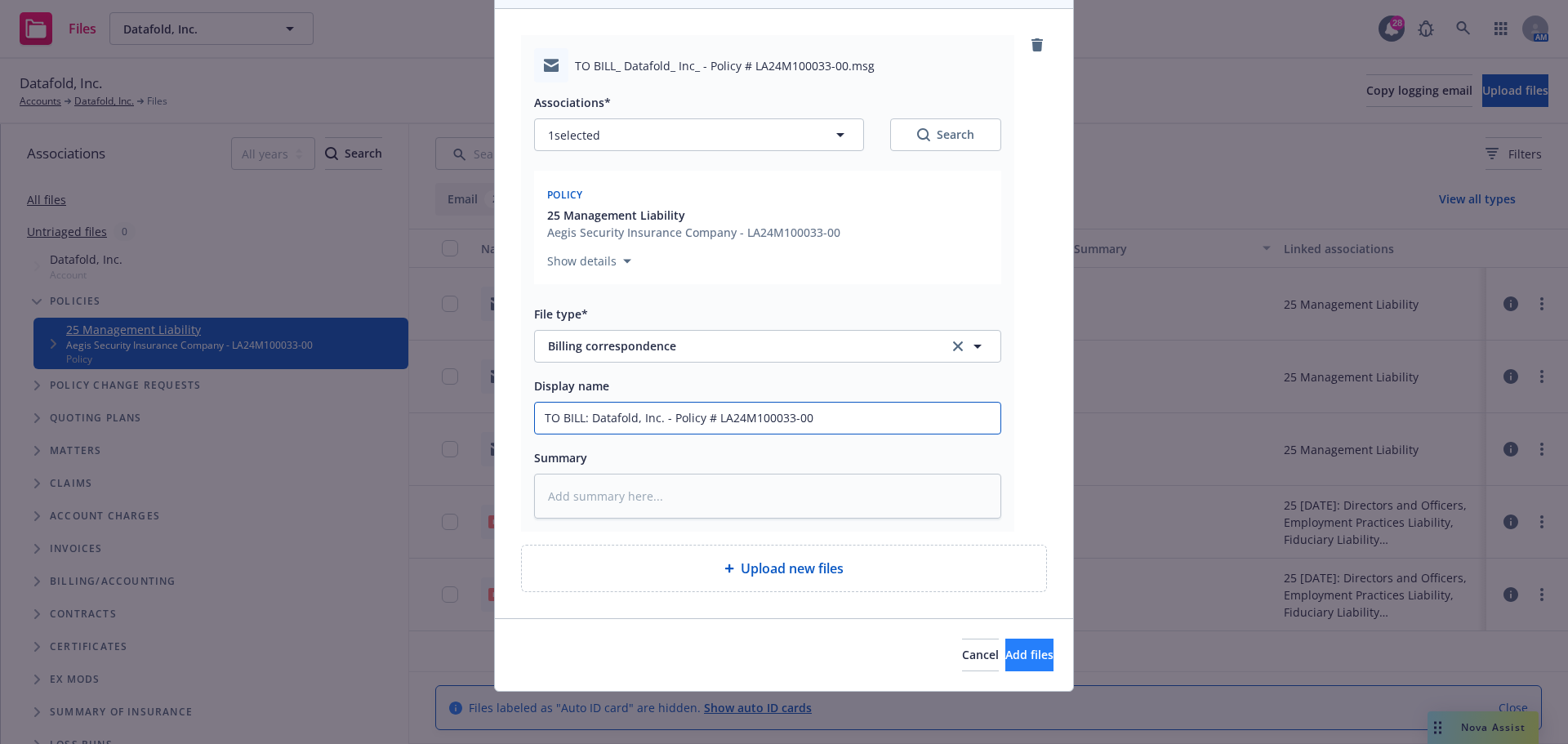
type input "TO BILL: Datafold, Inc. - Policy # LA24M100033-00"
drag, startPoint x: 1005, startPoint y: 661, endPoint x: 1004, endPoint y: 674, distance: 13.0
click at [1005, 662] on button "Add files" at bounding box center [1029, 655] width 48 height 33
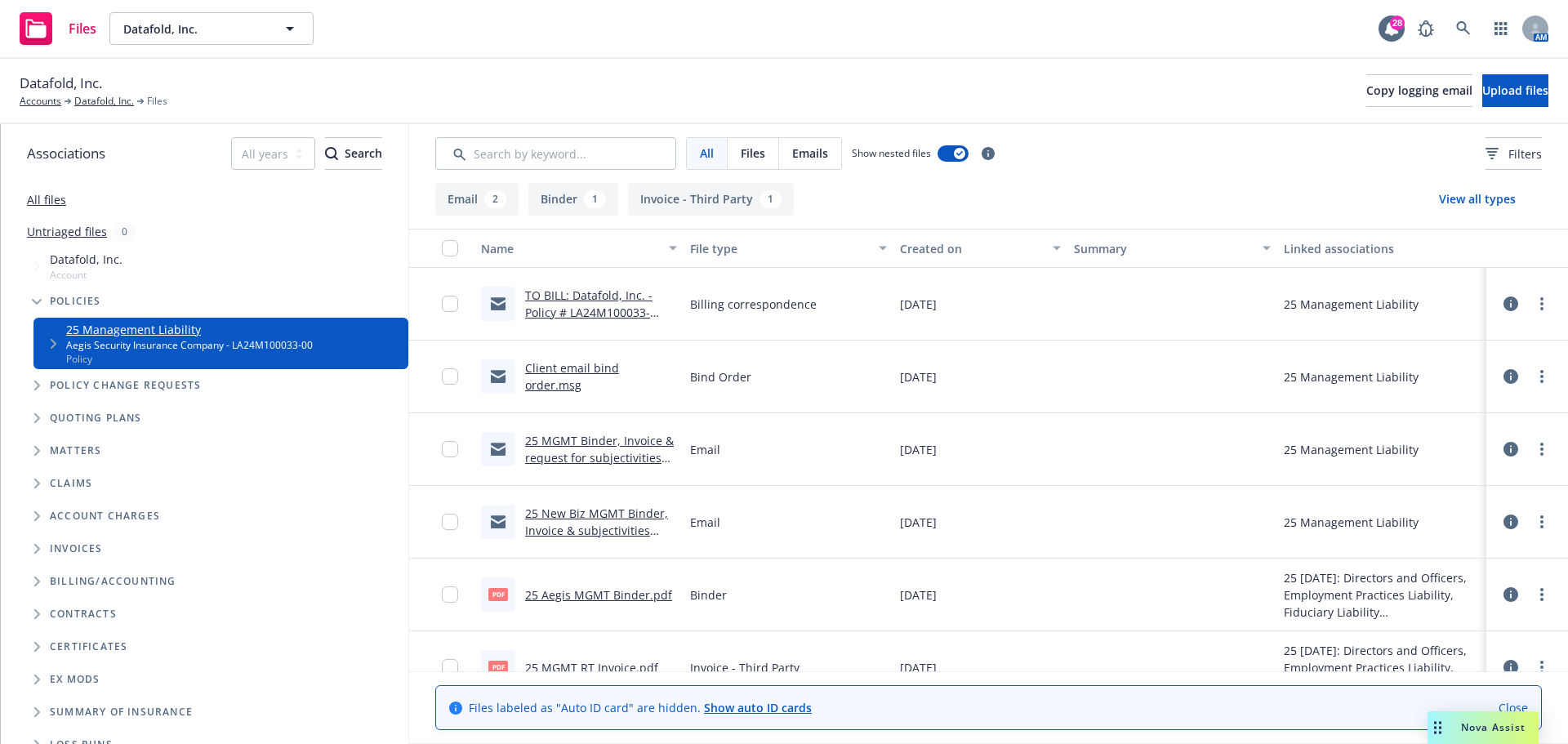
click at [34, 420] on icon "Tree Example" at bounding box center [37, 418] width 6 height 10
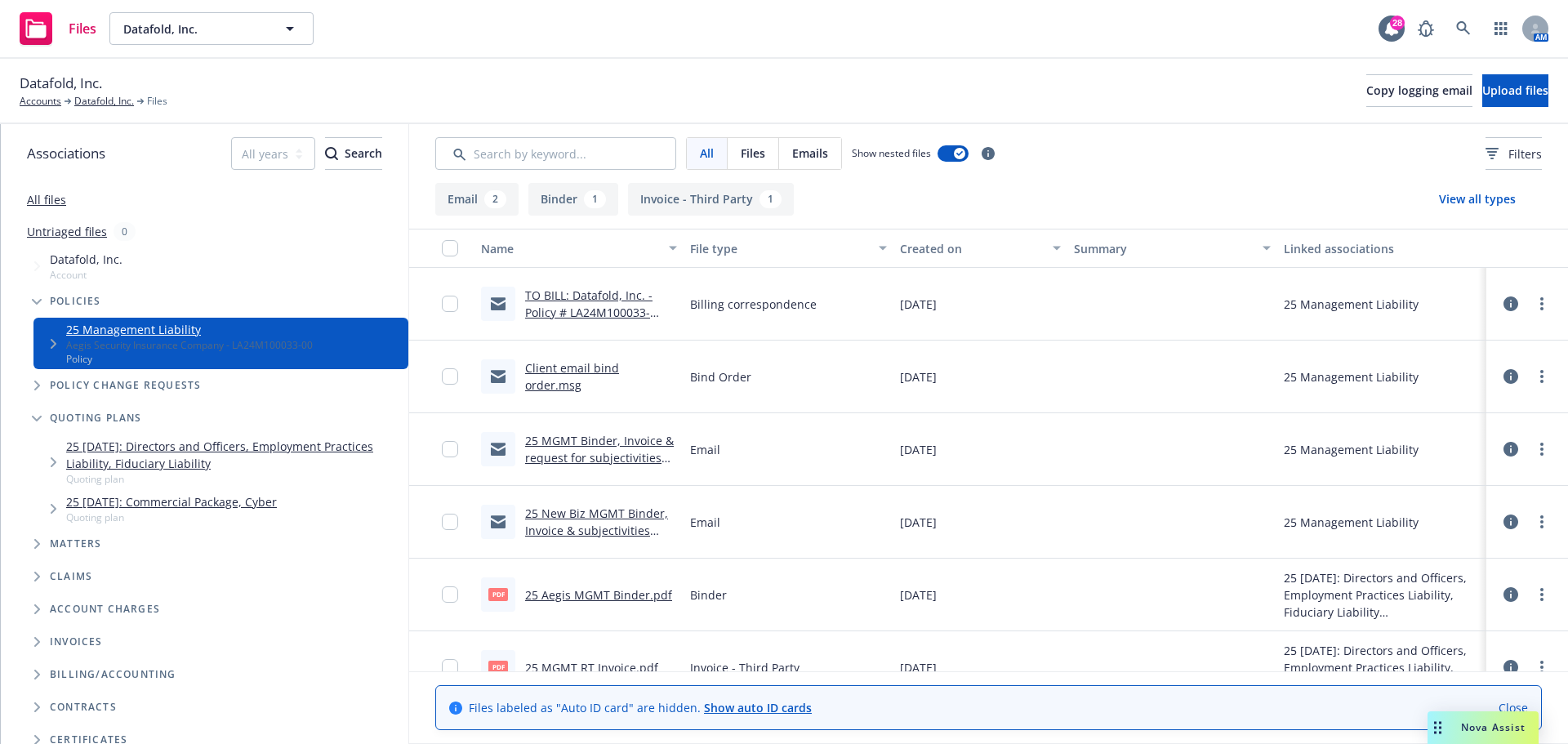
click at [180, 446] on link "25 [DATE]: Directors and Officers, Employment Practices Liability, Fiduciary Li…" at bounding box center [233, 455] width 335 height 34
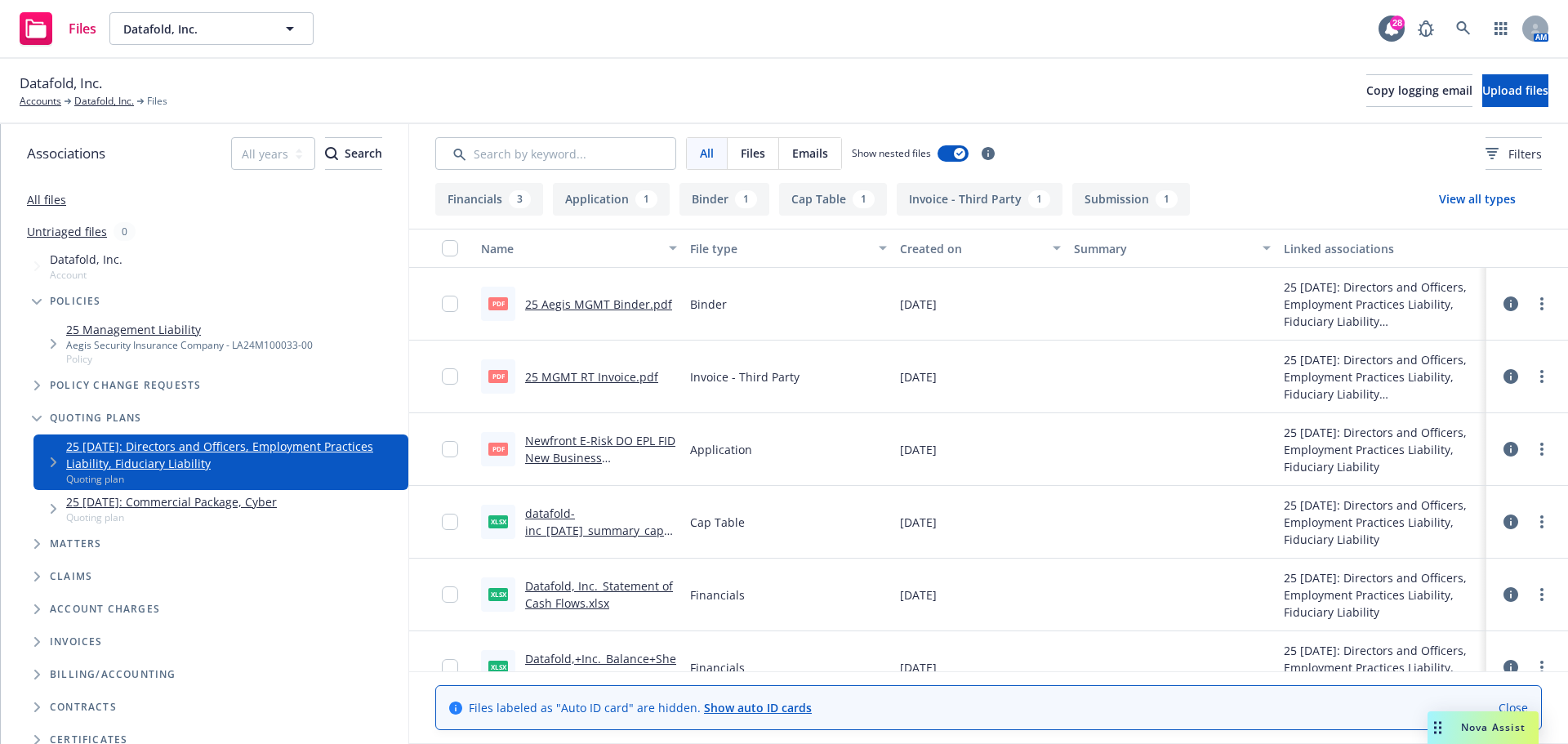
click at [97, 328] on link "25 Management Liability" at bounding box center [189, 329] width 246 height 17
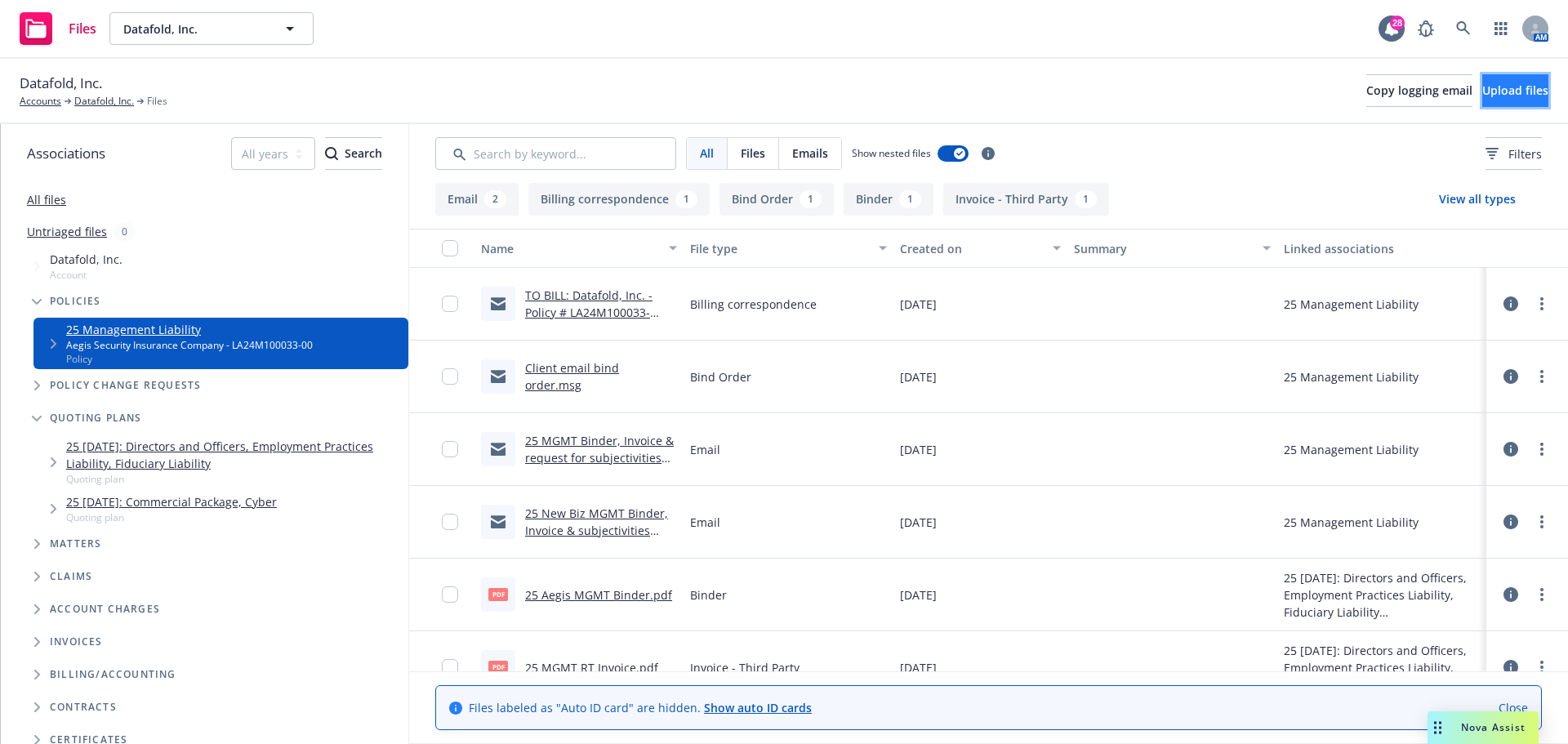
click at [1491, 95] on span "Upload files" at bounding box center [1516, 90] width 66 height 16
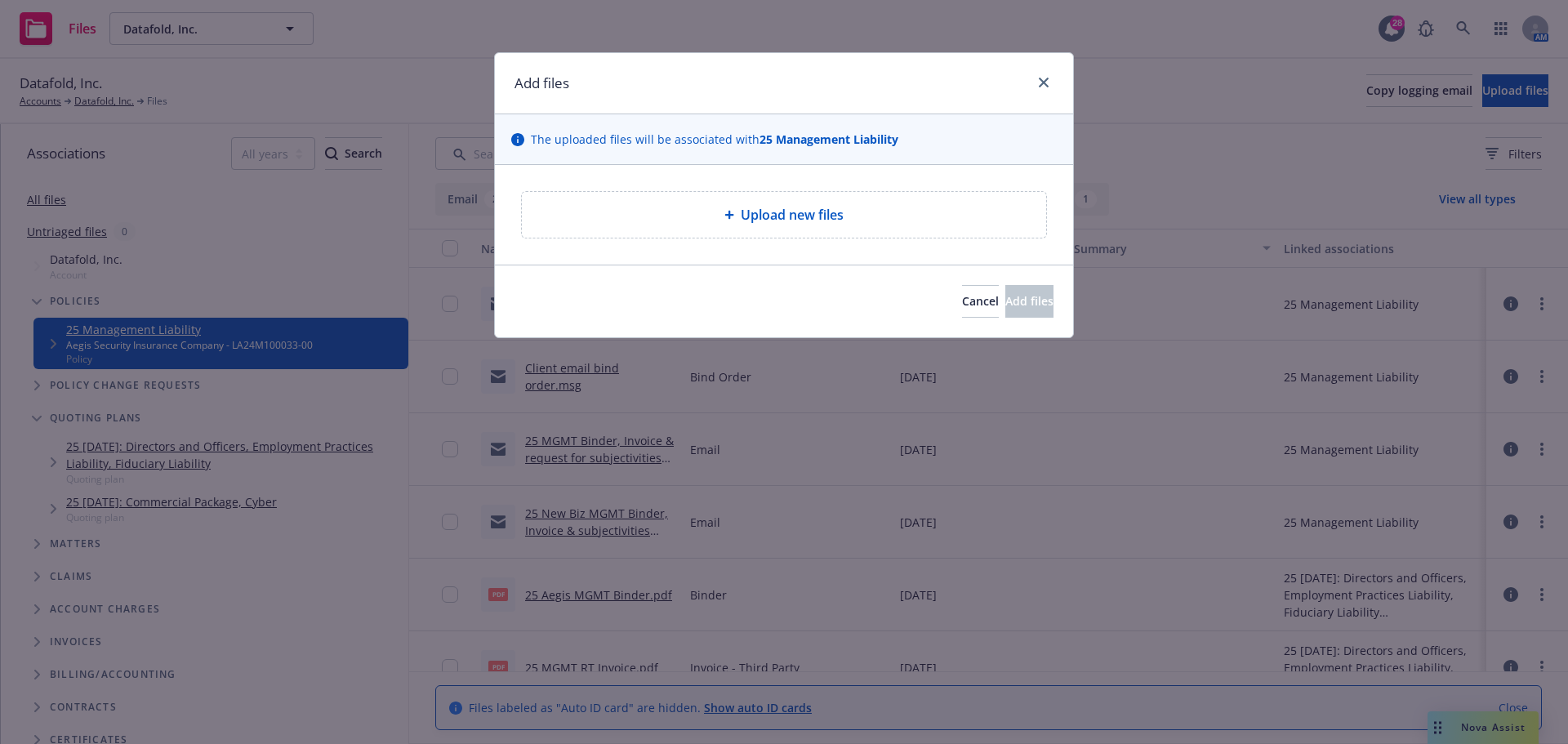
type textarea "x"
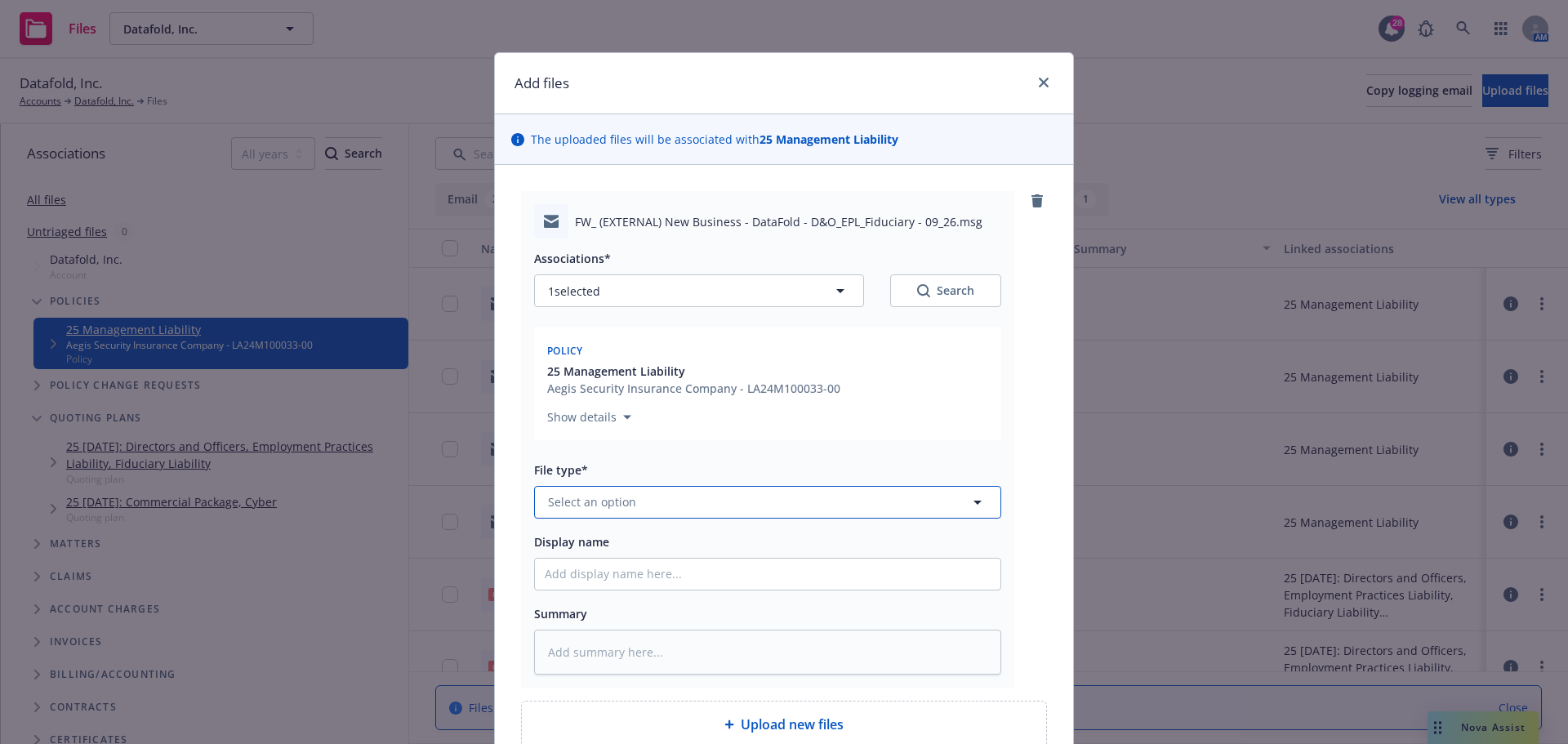
drag, startPoint x: 595, startPoint y: 499, endPoint x: 616, endPoint y: 509, distance: 23.3
click at [595, 500] on span "Select an option" at bounding box center [592, 502] width 88 height 17
type input "quote"
click at [608, 441] on div "Quote received" at bounding box center [767, 457] width 466 height 43
click at [579, 570] on input "Display name" at bounding box center [767, 574] width 466 height 31
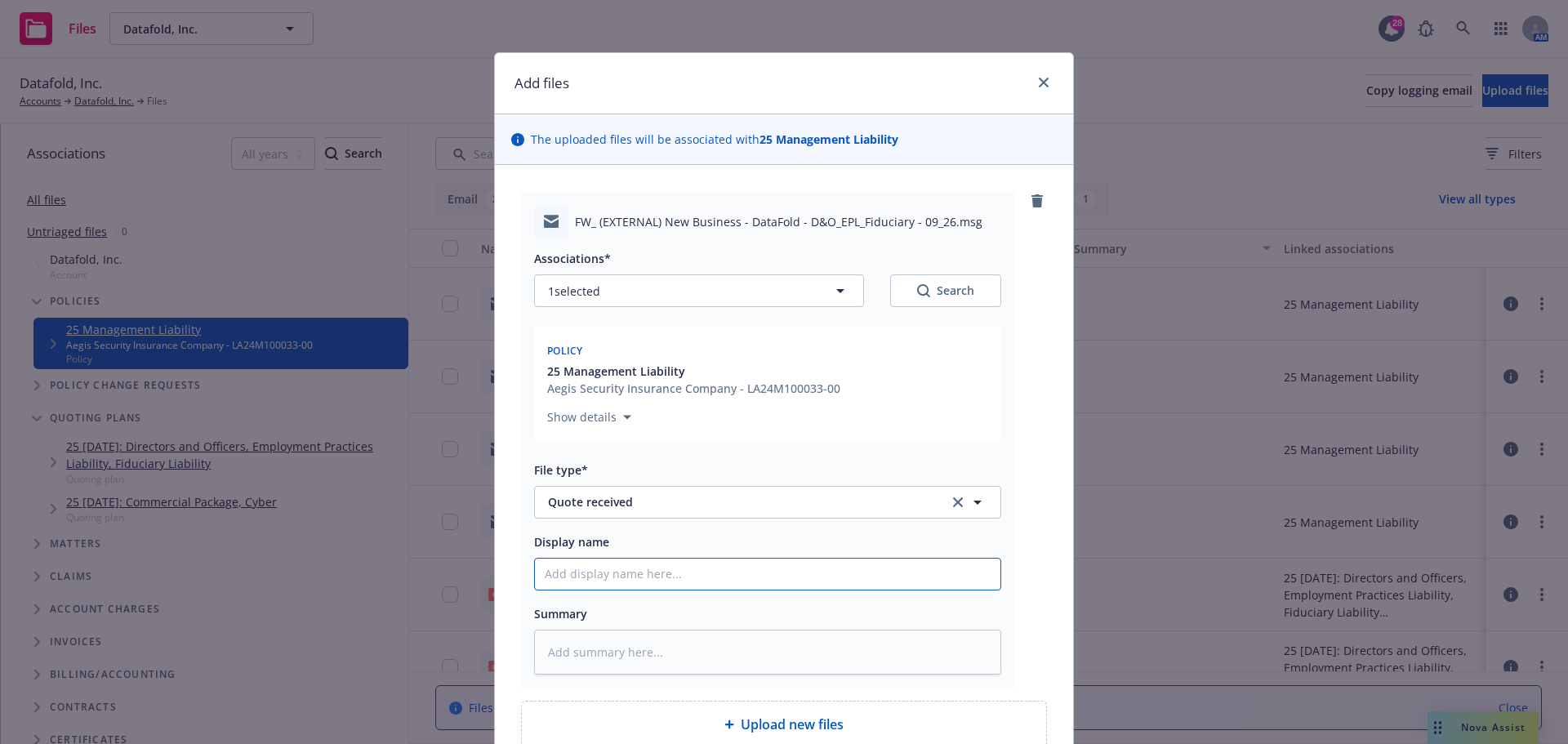
paste input "New Business - DataFold - D&O/EPL/Fiduciary - 09/26"
type textarea "x"
type input "New Business - DataFold - D&O/EPL/Fiduciary - 09/26"
drag, startPoint x: 539, startPoint y: 574, endPoint x: 555, endPoint y: 585, distance: 19.4
click at [539, 575] on input "New Business - DataFold - D&O/EPL/Fiduciary - 09/26" at bounding box center [767, 574] width 466 height 31
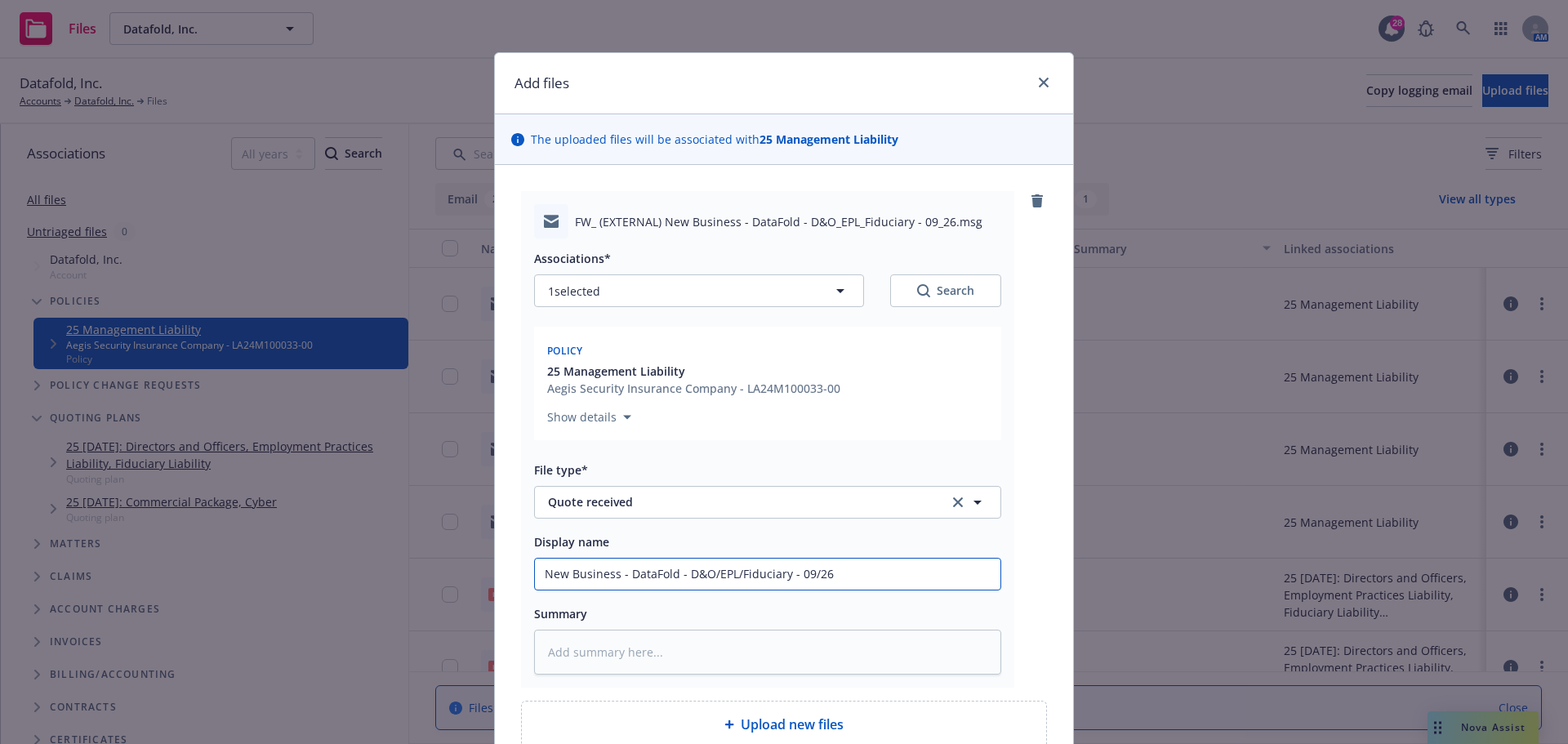
type textarea "x"
type input "QNew Business - DataFold - D&O/EPL/Fiduciary - 09/26"
type textarea "x"
type input "QuNew Business - DataFold - D&O/EPL/Fiduciary - 09/26"
type textarea "x"
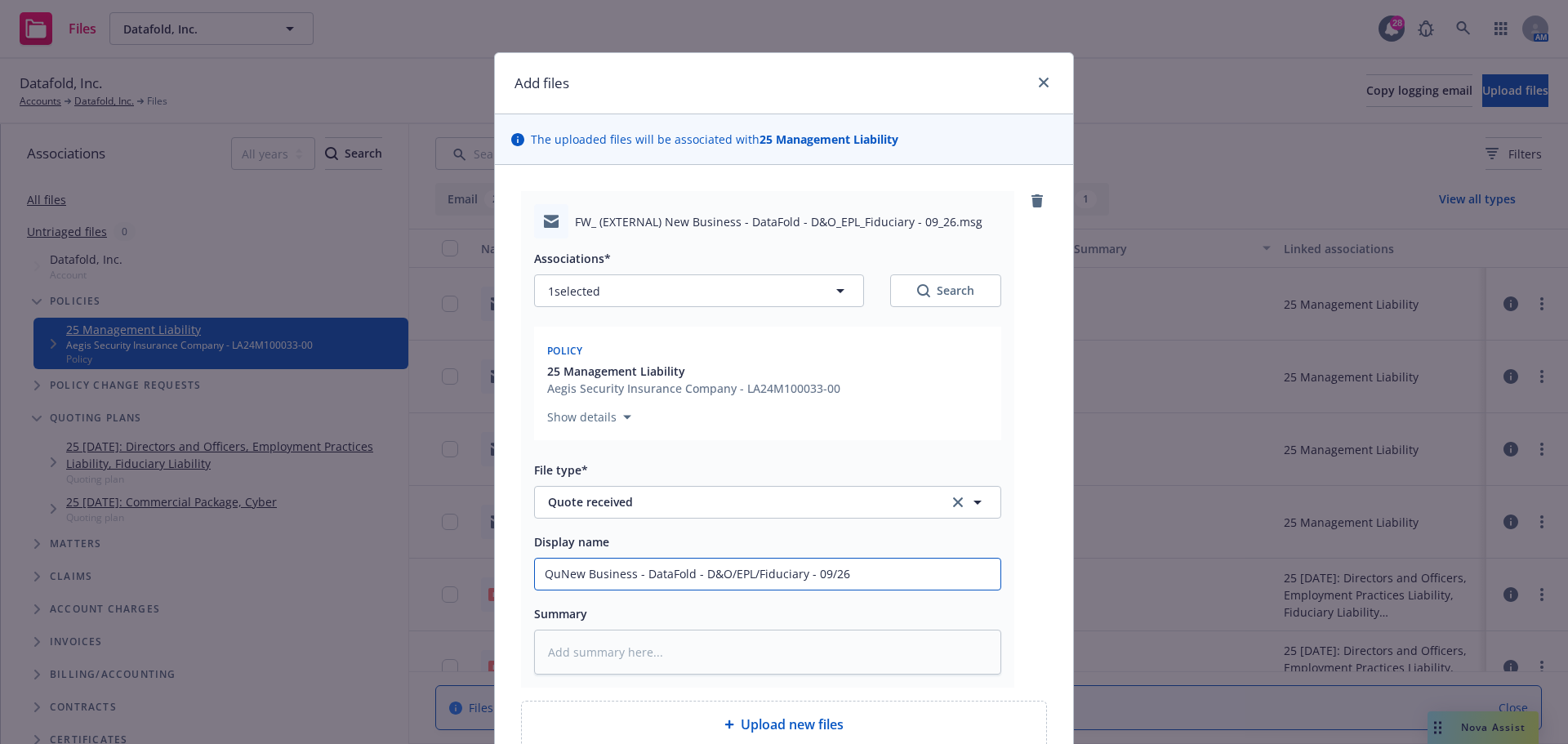
type input "QuoNew Business - DataFold - D&O/EPL/Fiduciary - 09/26"
type textarea "x"
type input "QuotNew Business - DataFold - D&O/EPL/Fiduciary - 09/26"
type textarea "x"
type input "QuoteNew Business - DataFold - D&O/EPL/Fiduciary - 09/26"
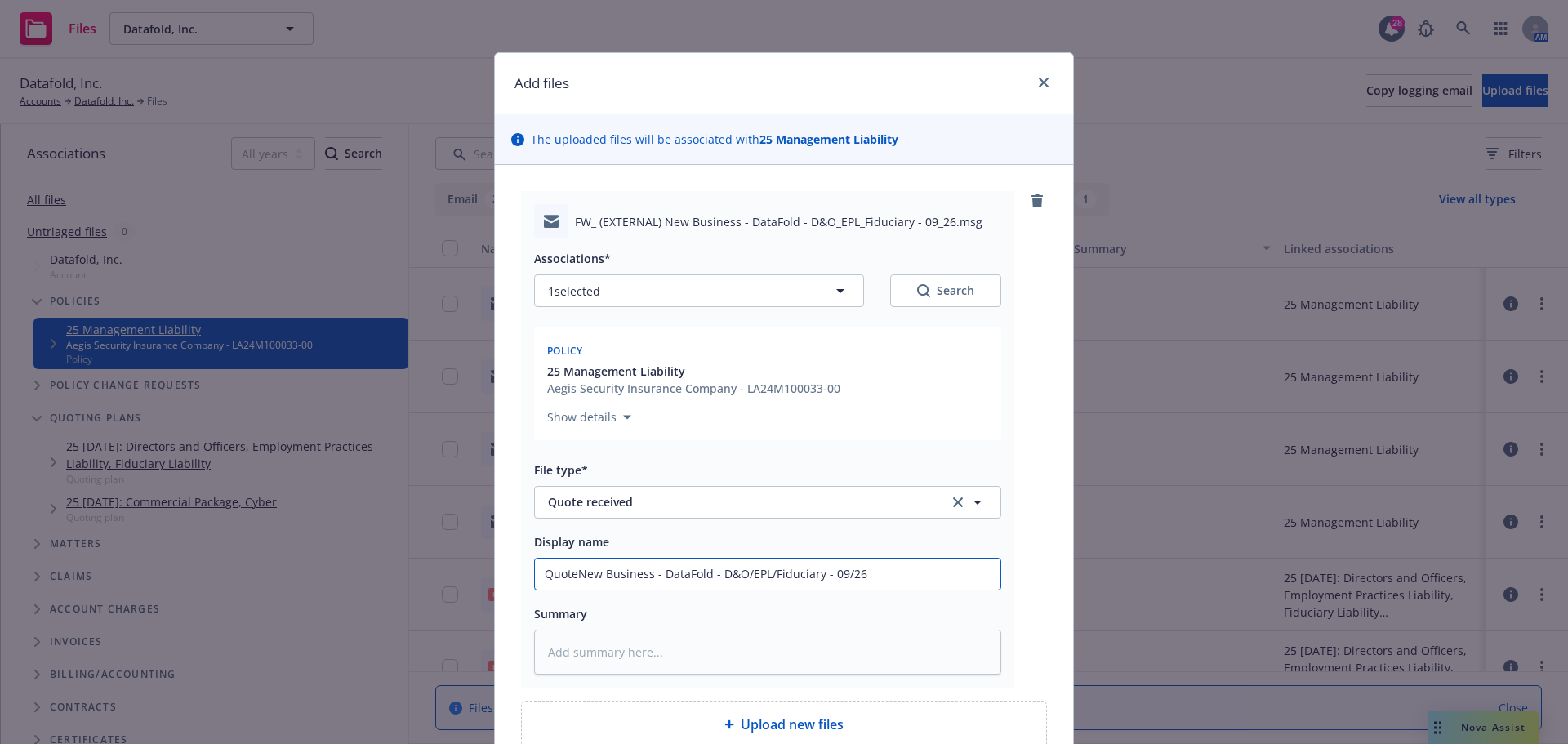
type textarea "x"
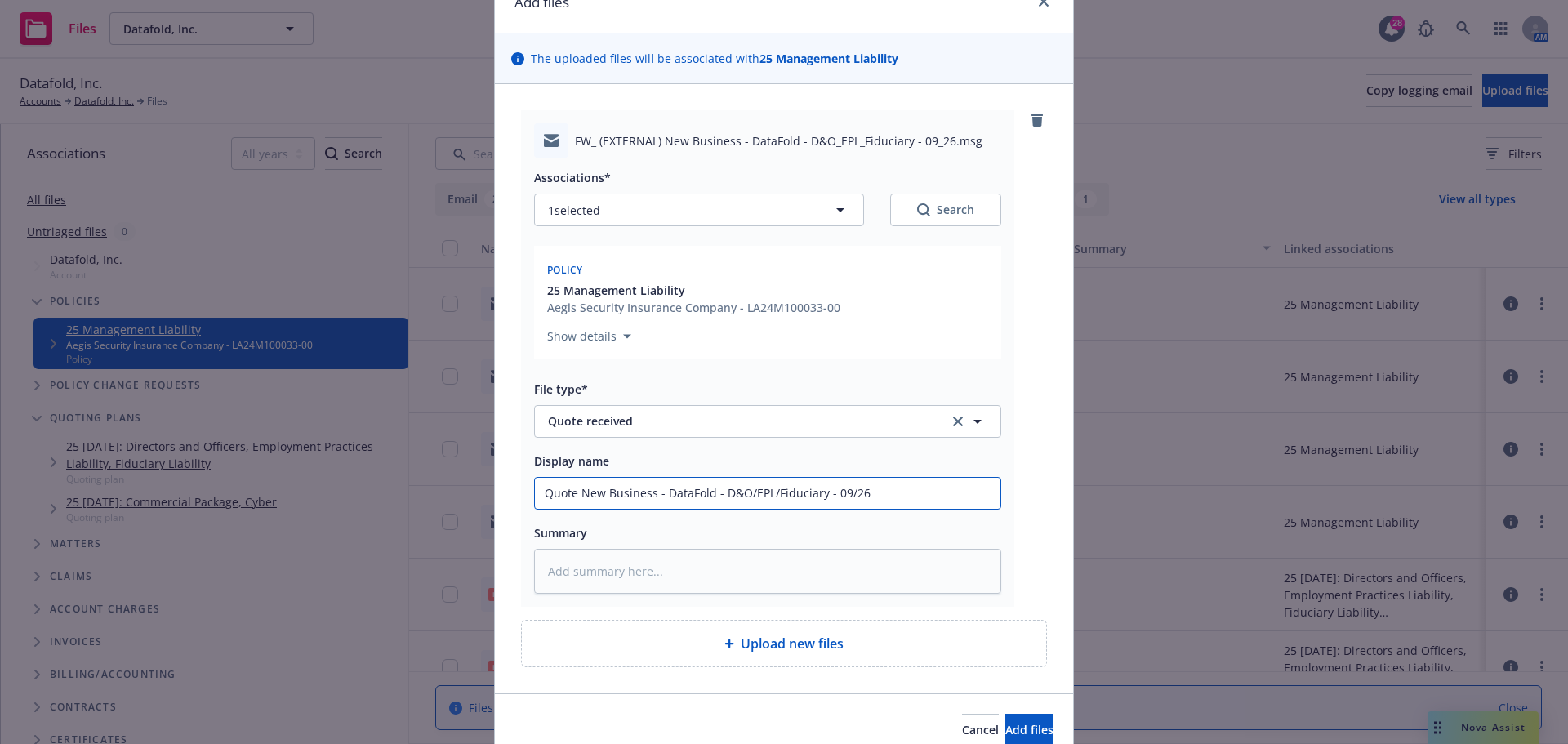
scroll to position [156, 0]
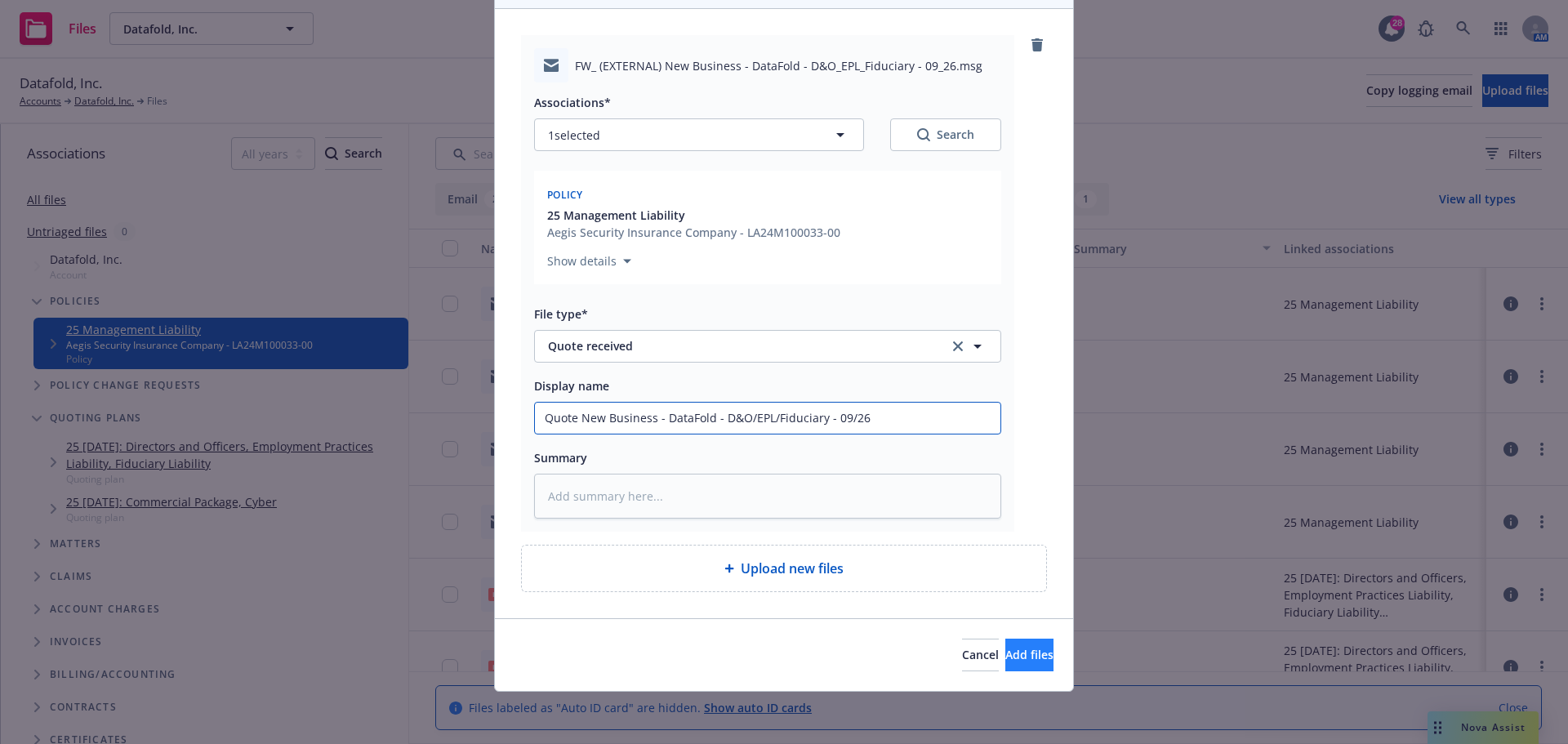
type input "Quote New Business - DataFold - D&O/EPL/Fiduciary - 09/26"
drag, startPoint x: 983, startPoint y: 659, endPoint x: 952, endPoint y: 742, distance: 88.6
click at [1005, 661] on span "Add files" at bounding box center [1029, 654] width 48 height 16
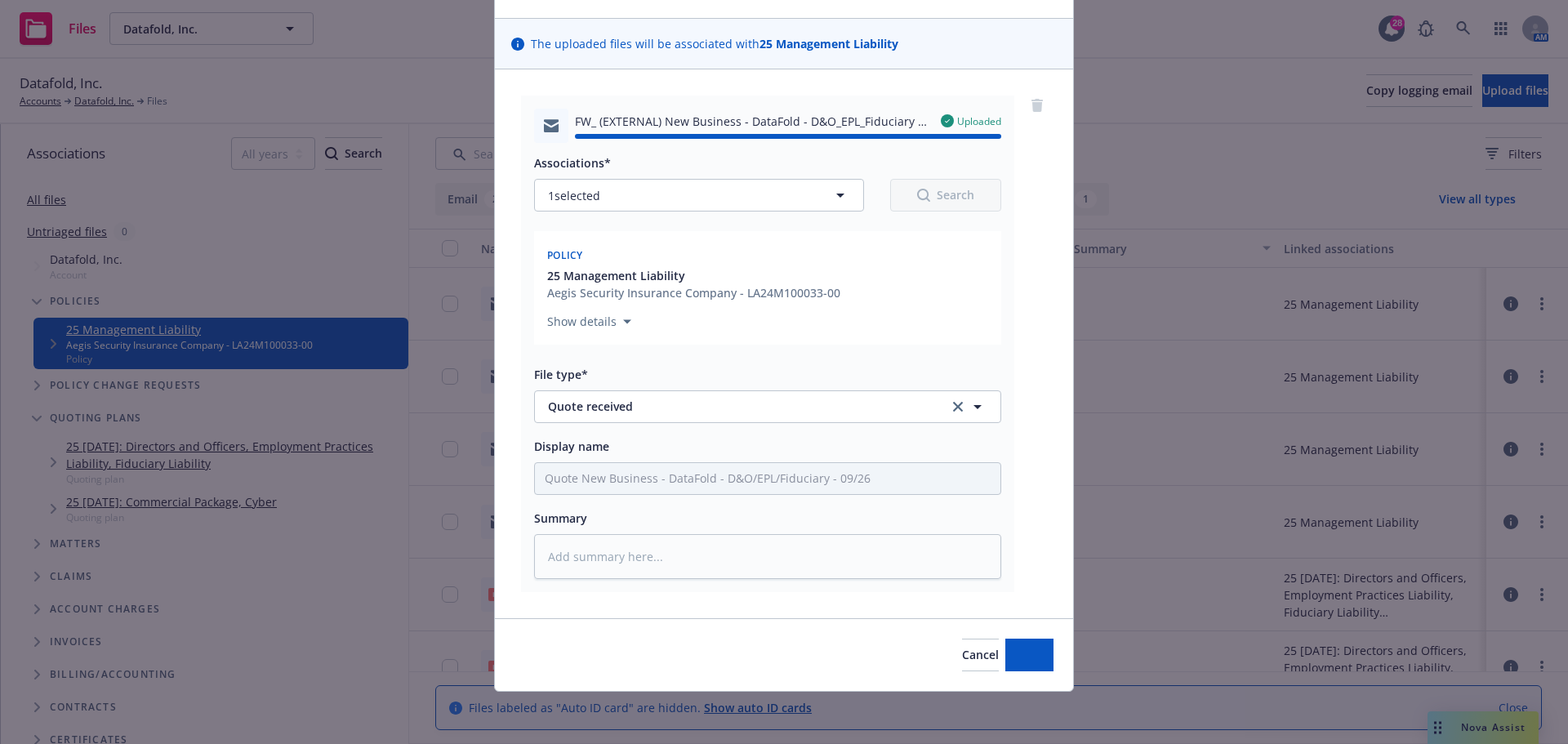
type textarea "x"
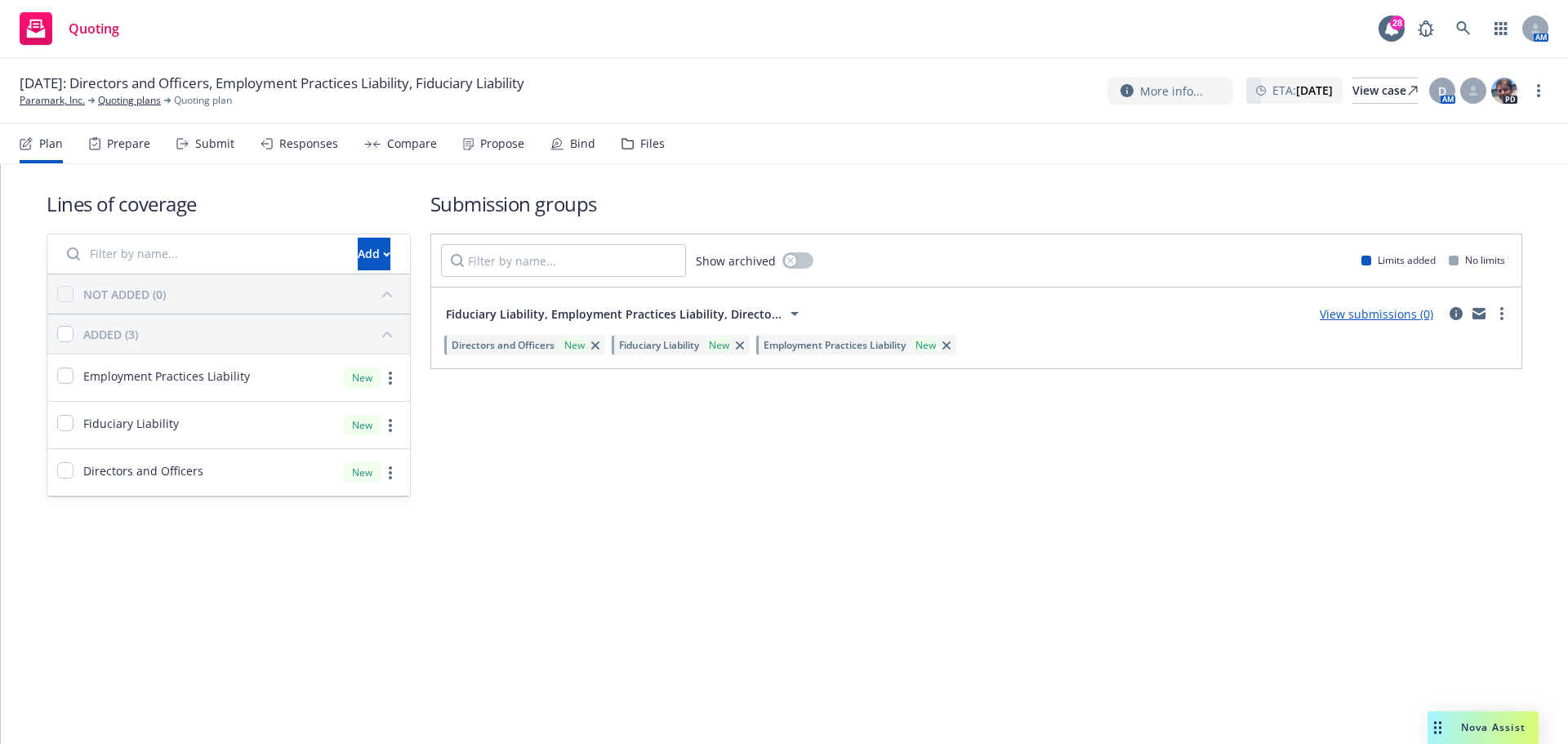
click at [632, 140] on div "Files" at bounding box center [643, 143] width 43 height 39
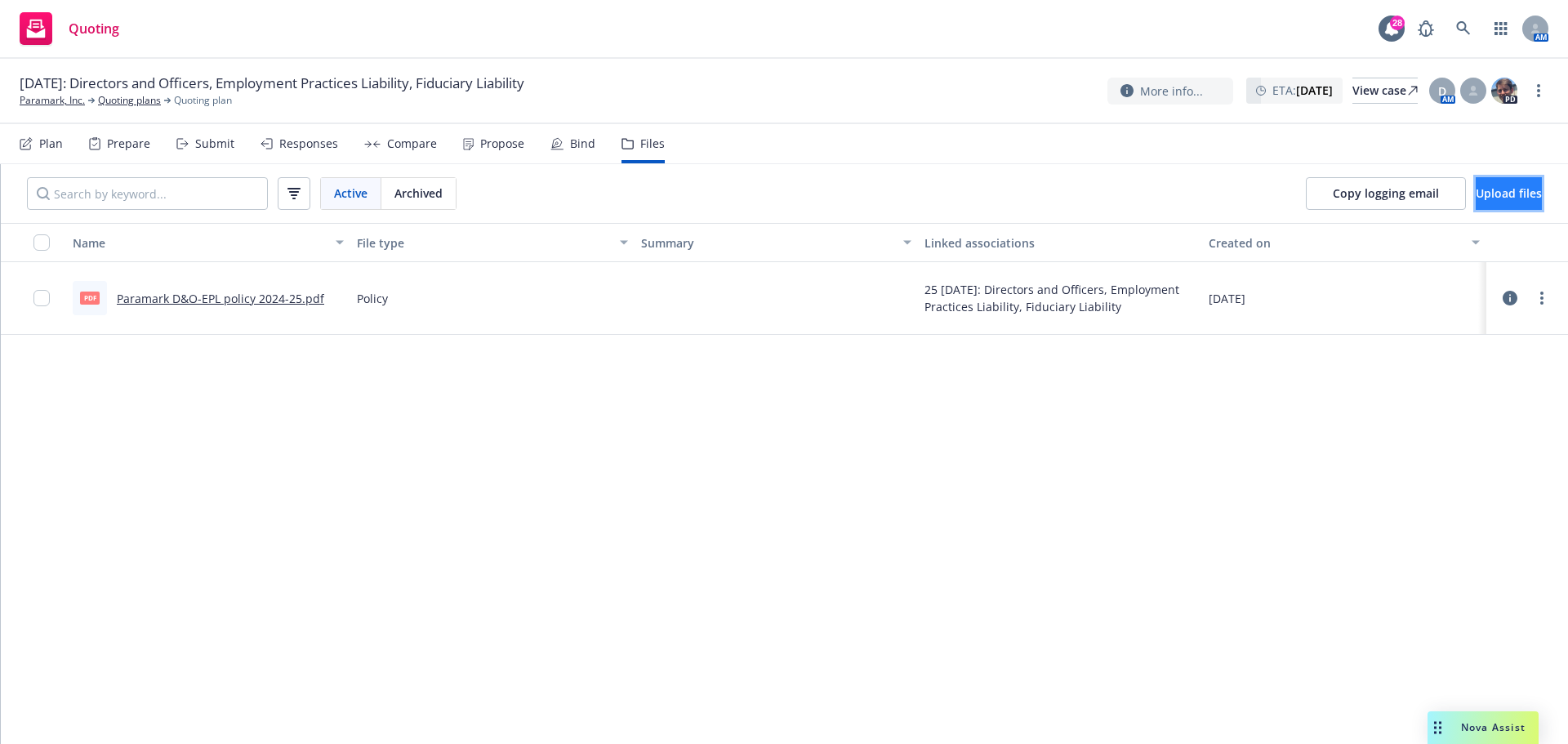
click at [1482, 194] on span "Upload files" at bounding box center [1508, 193] width 66 height 16
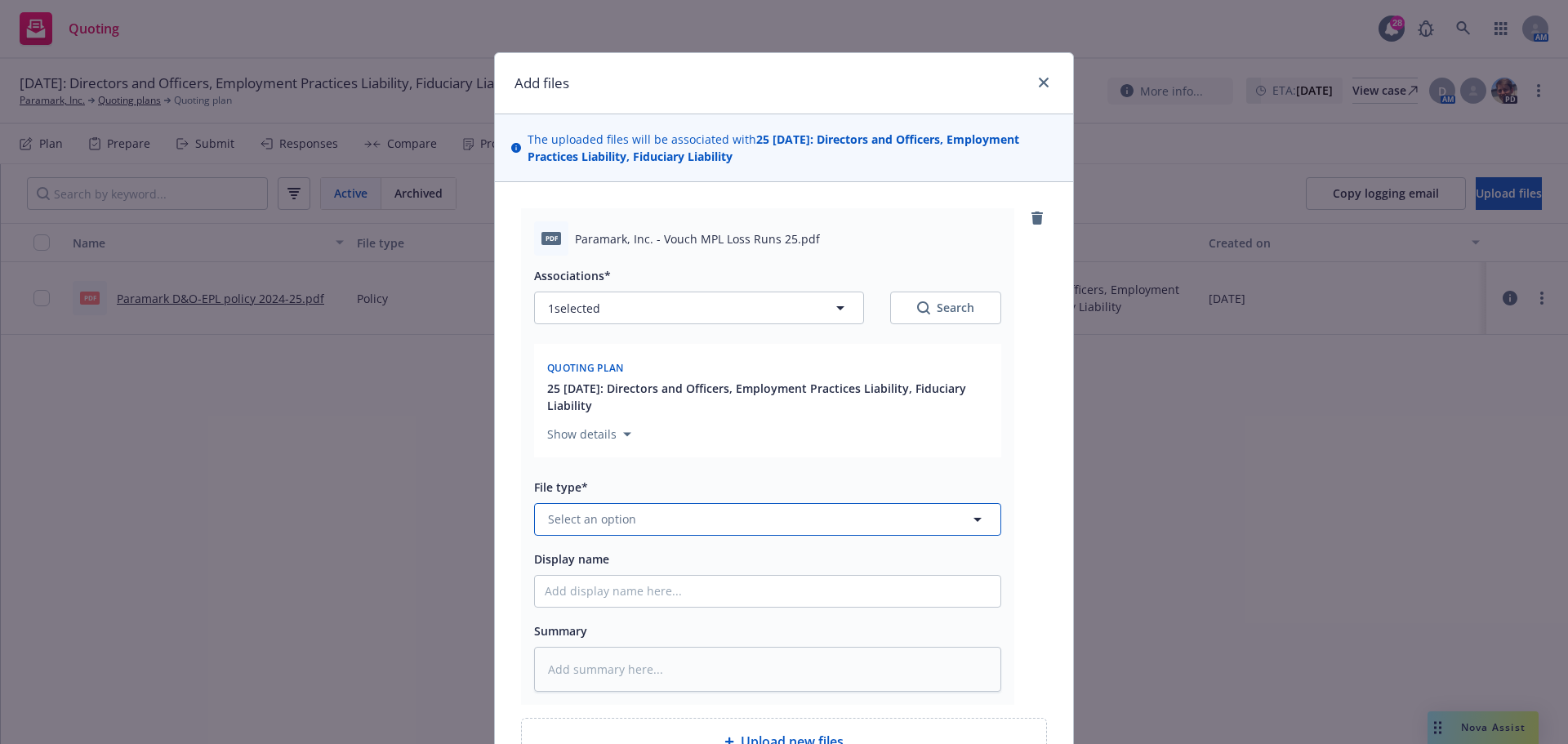
click at [607, 519] on span "Select an option" at bounding box center [592, 519] width 88 height 17
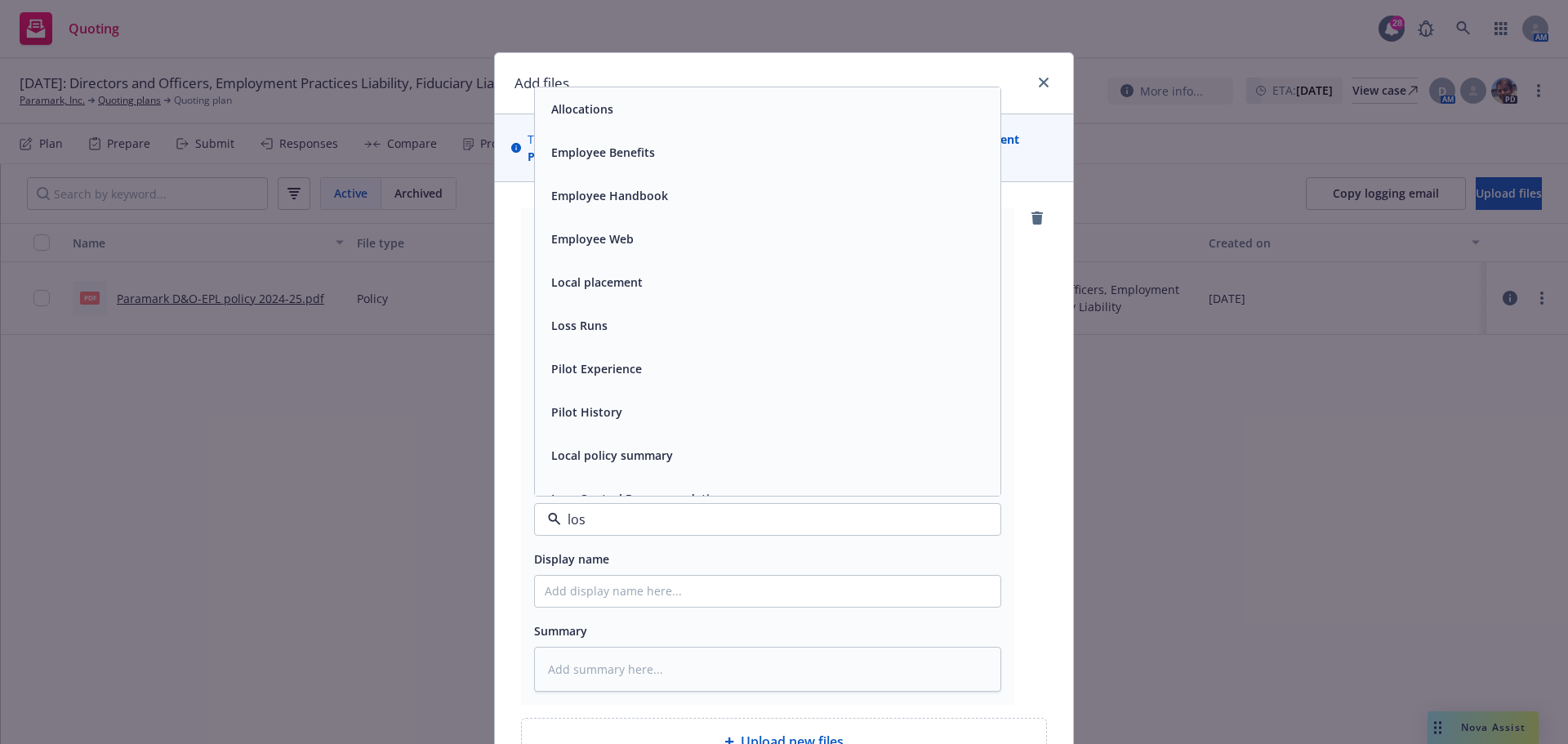
type input "loss"
click at [565, 121] on div "Loss Runs" at bounding box center [767, 108] width 466 height 43
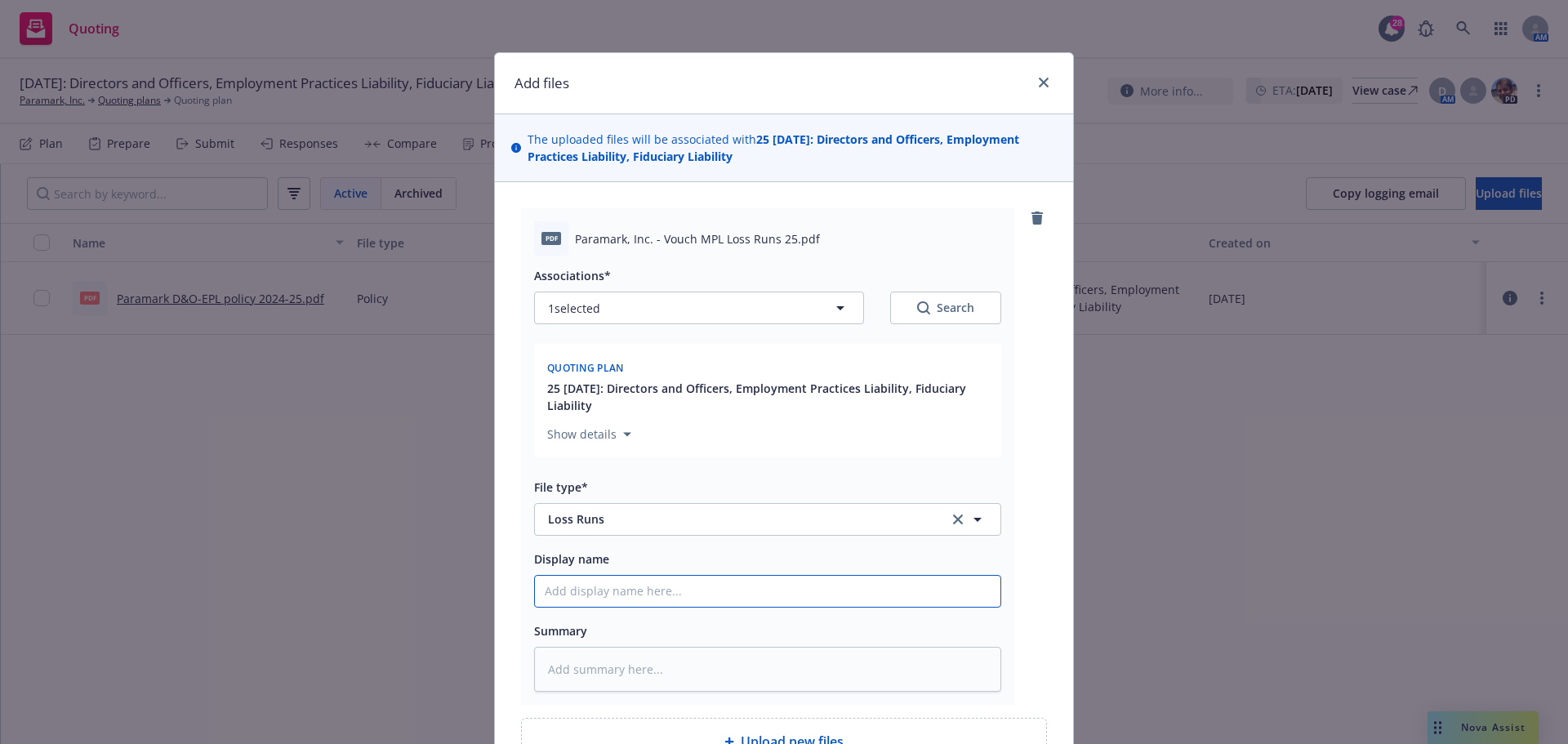
click at [589, 590] on input "Display name" at bounding box center [767, 592] width 466 height 31
type textarea "x"
type input "2"
type textarea "x"
type input "24"
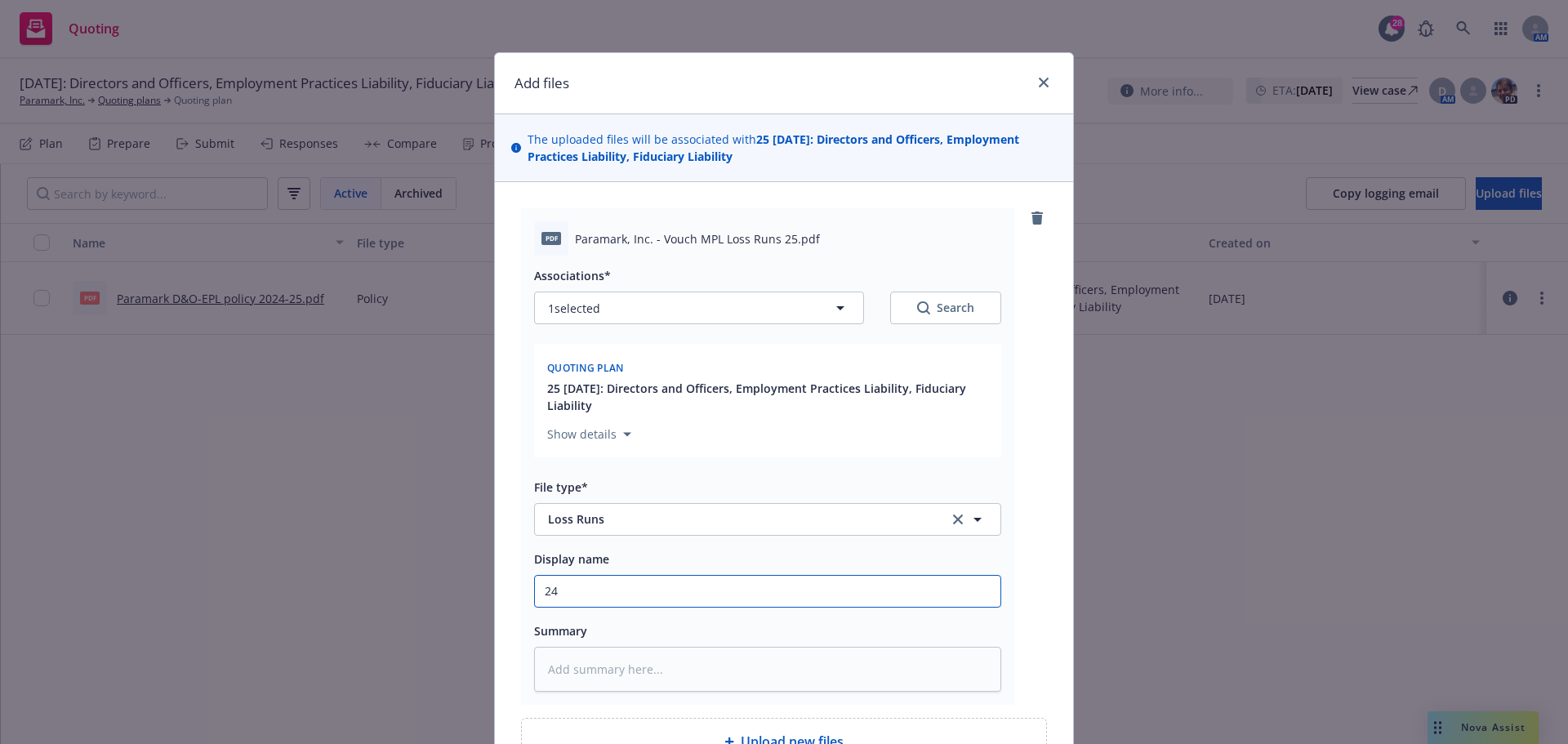
type textarea "x"
type input "24-"
type textarea "x"
type input "24-2"
type textarea "x"
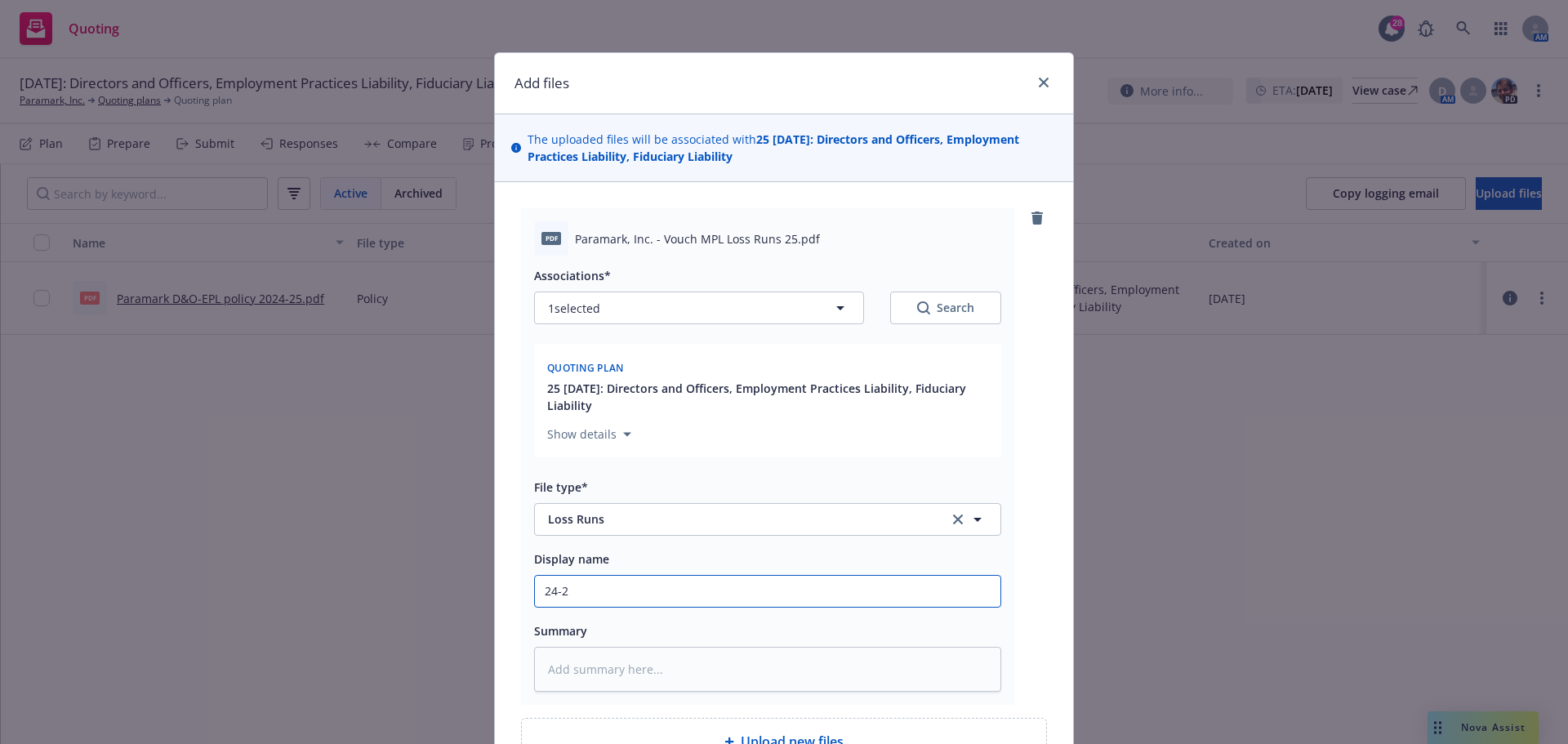
type input "24-25"
type textarea "x"
type input "24-25"
type textarea "x"
type input "24-25 V"
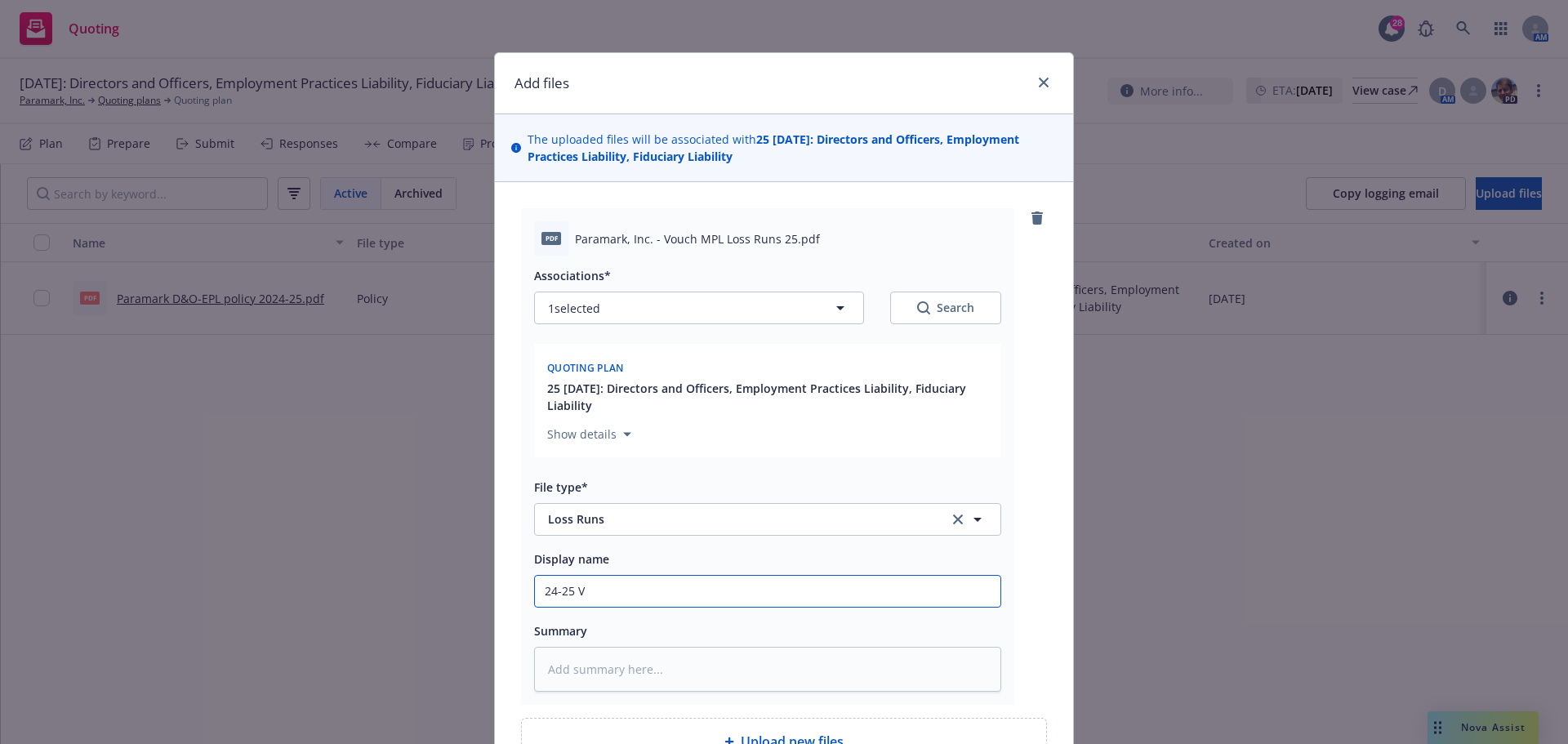
type textarea "x"
type input "24-25 Vo"
type textarea "x"
type input "24-25 Vou"
type textarea "x"
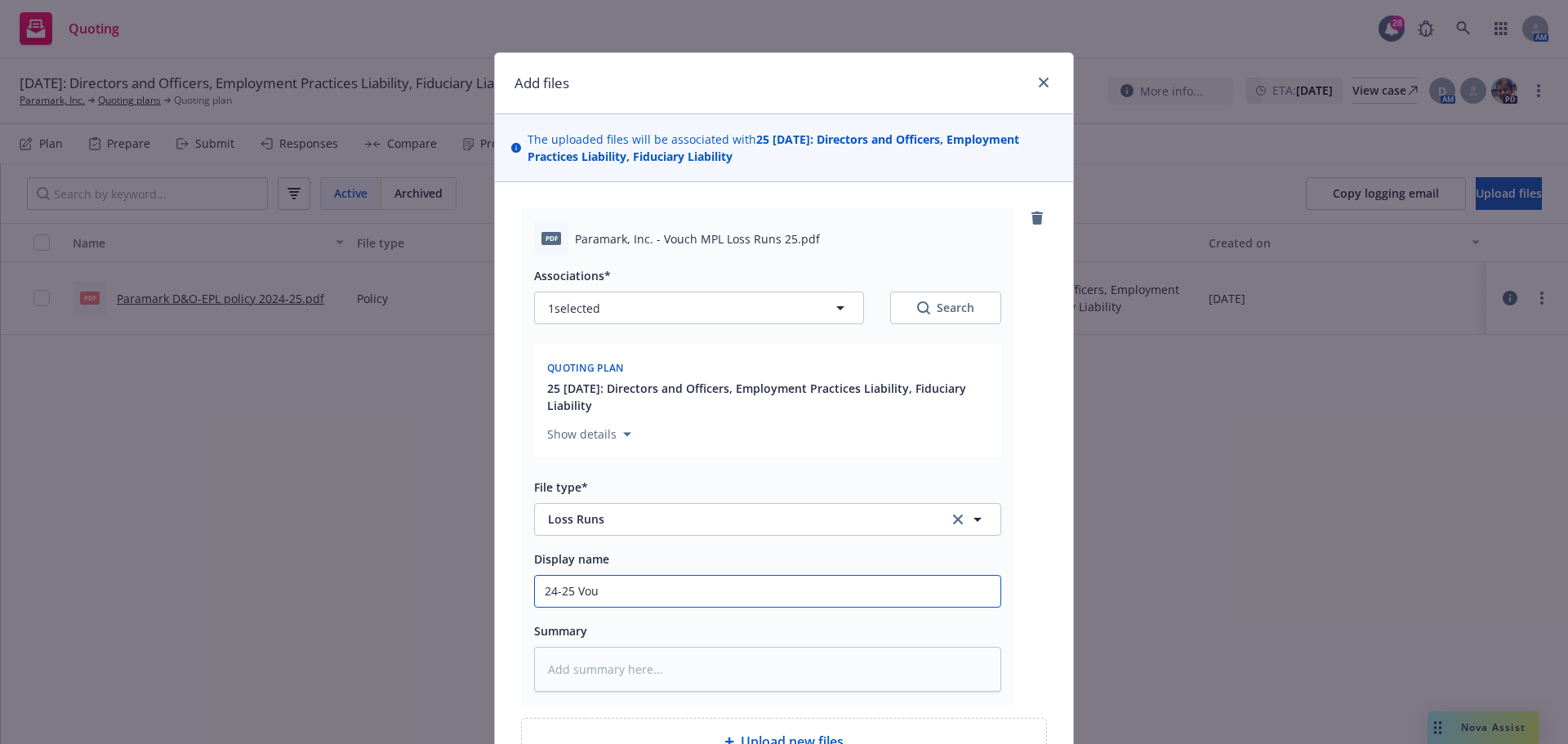
type input "24-25 Vouc"
type textarea "x"
type input "24-25 Vouch"
type textarea "x"
type input "24-25 Vouch"
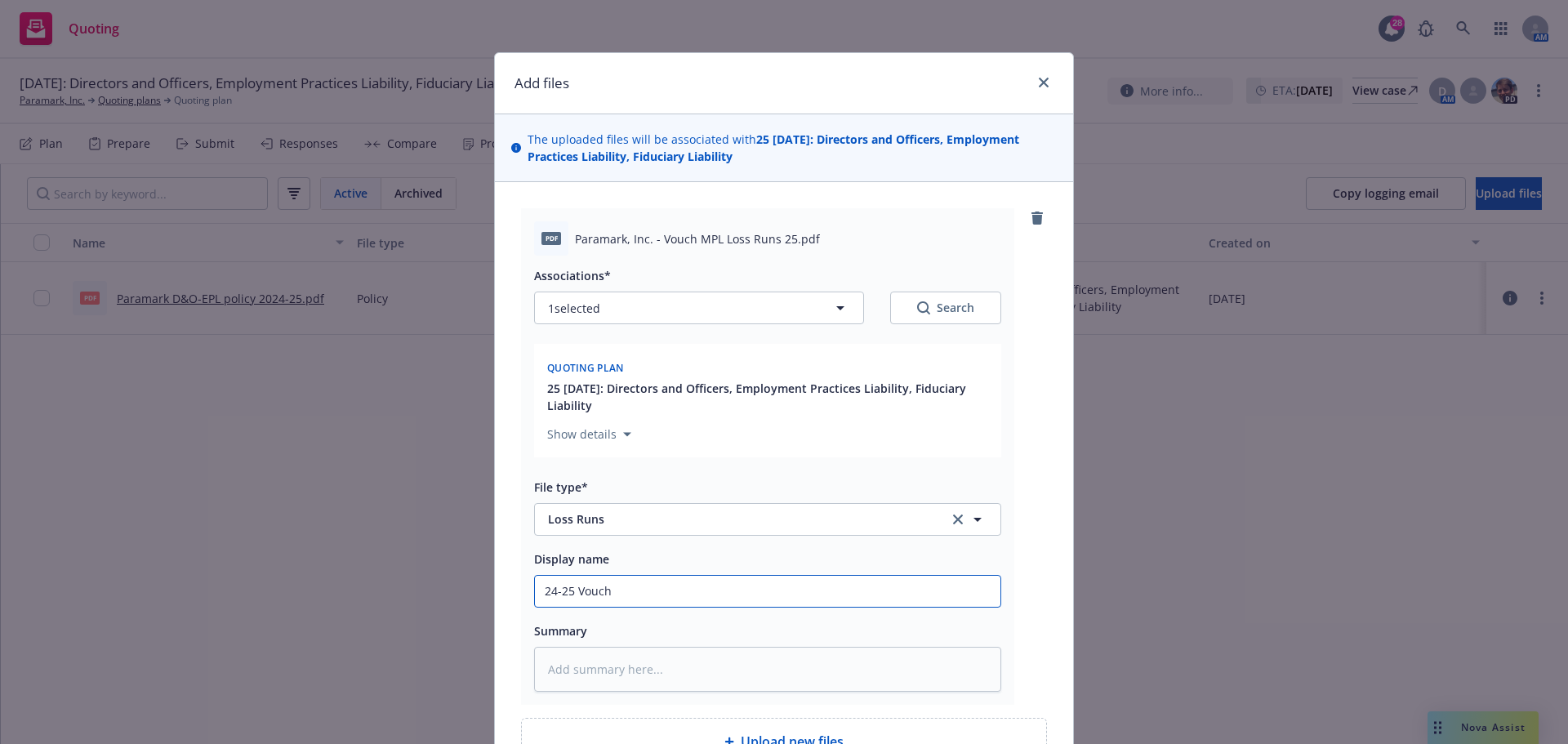
type textarea "x"
type input "24-25 Vouch M"
type textarea "x"
type input "24-25 Vouch MP"
type textarea "x"
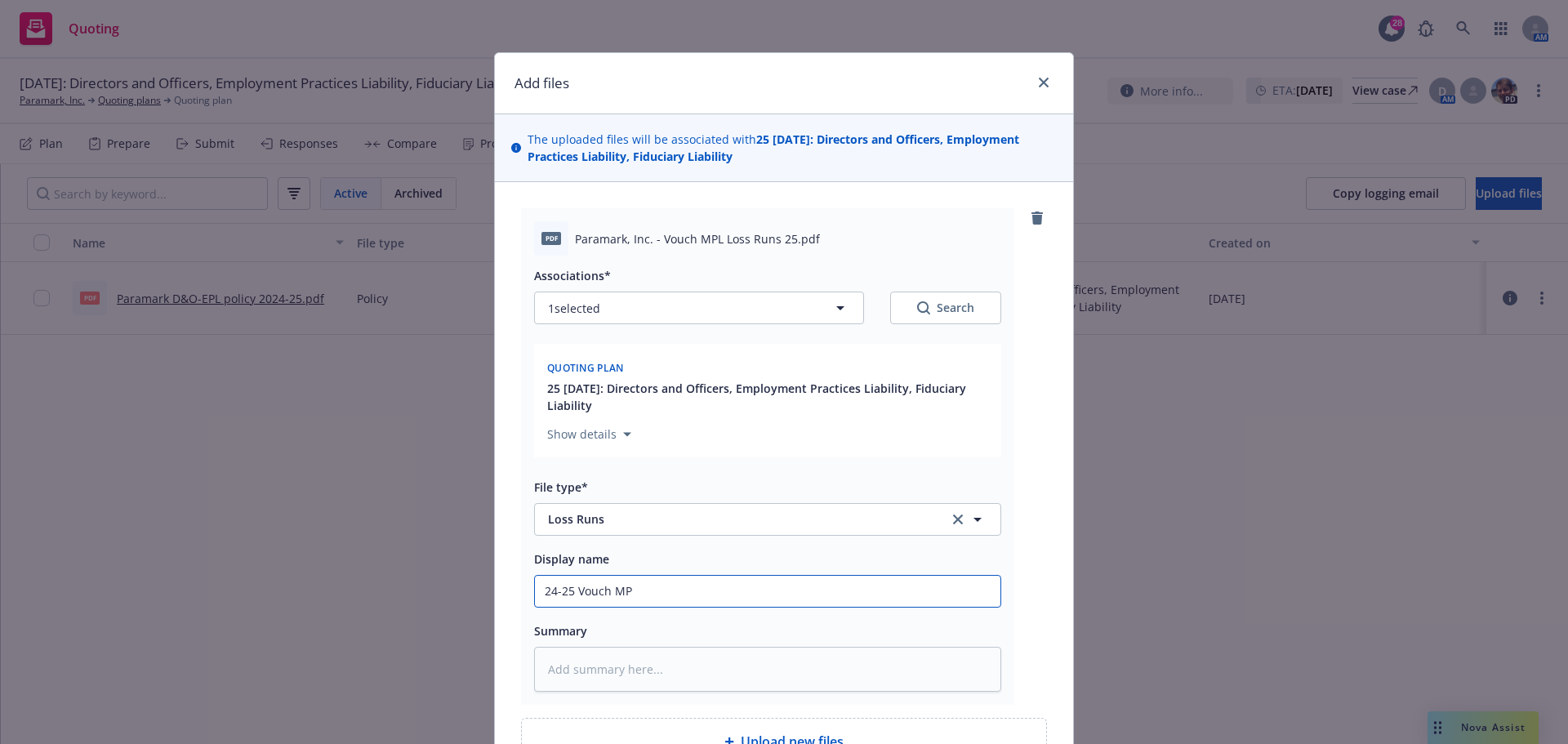
type input "24-25 Vouch MPL"
type textarea "x"
type input "24-25 Vouch MPL"
type textarea "x"
type input "24-25 Vouch MPL l"
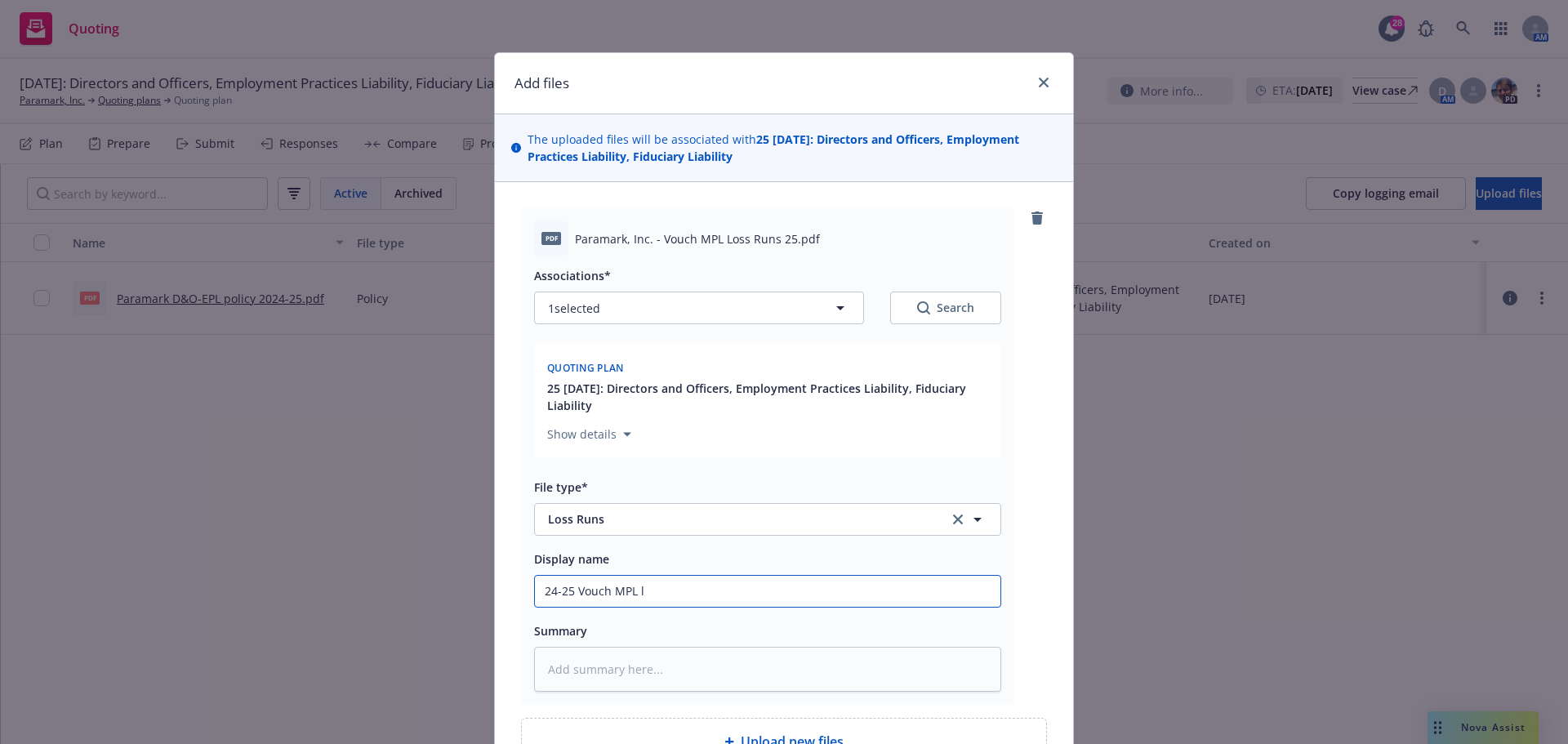
type textarea "x"
type input "24-25 Vouch MPL lo"
type textarea "x"
type input "24-25 Vouch MPL los"
type textarea "x"
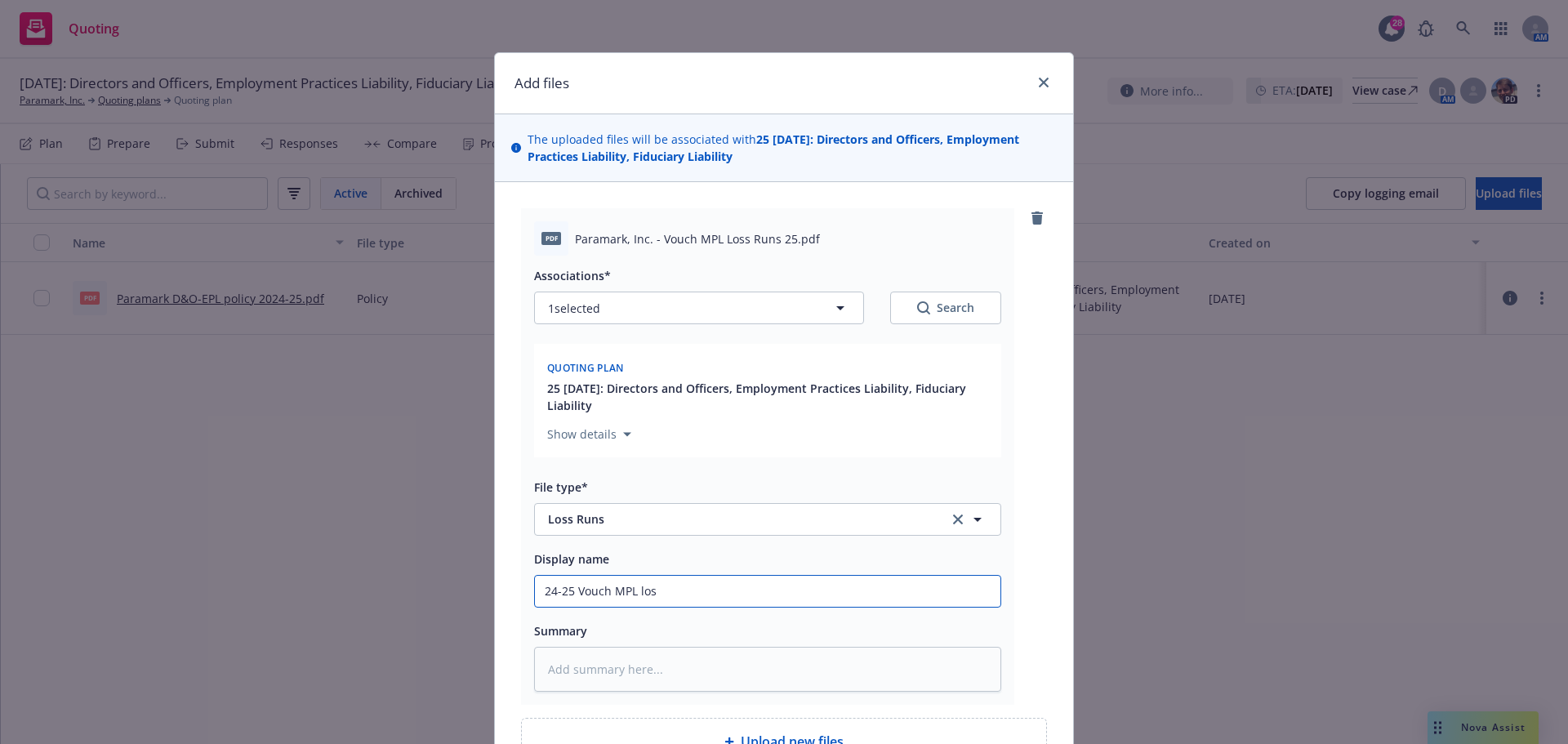
type input "24-25 Vouch MPL loss"
type textarea "x"
type input "24-25 Vouch MPL loss"
type textarea "x"
type input "24-25 Vouch MPL loss r"
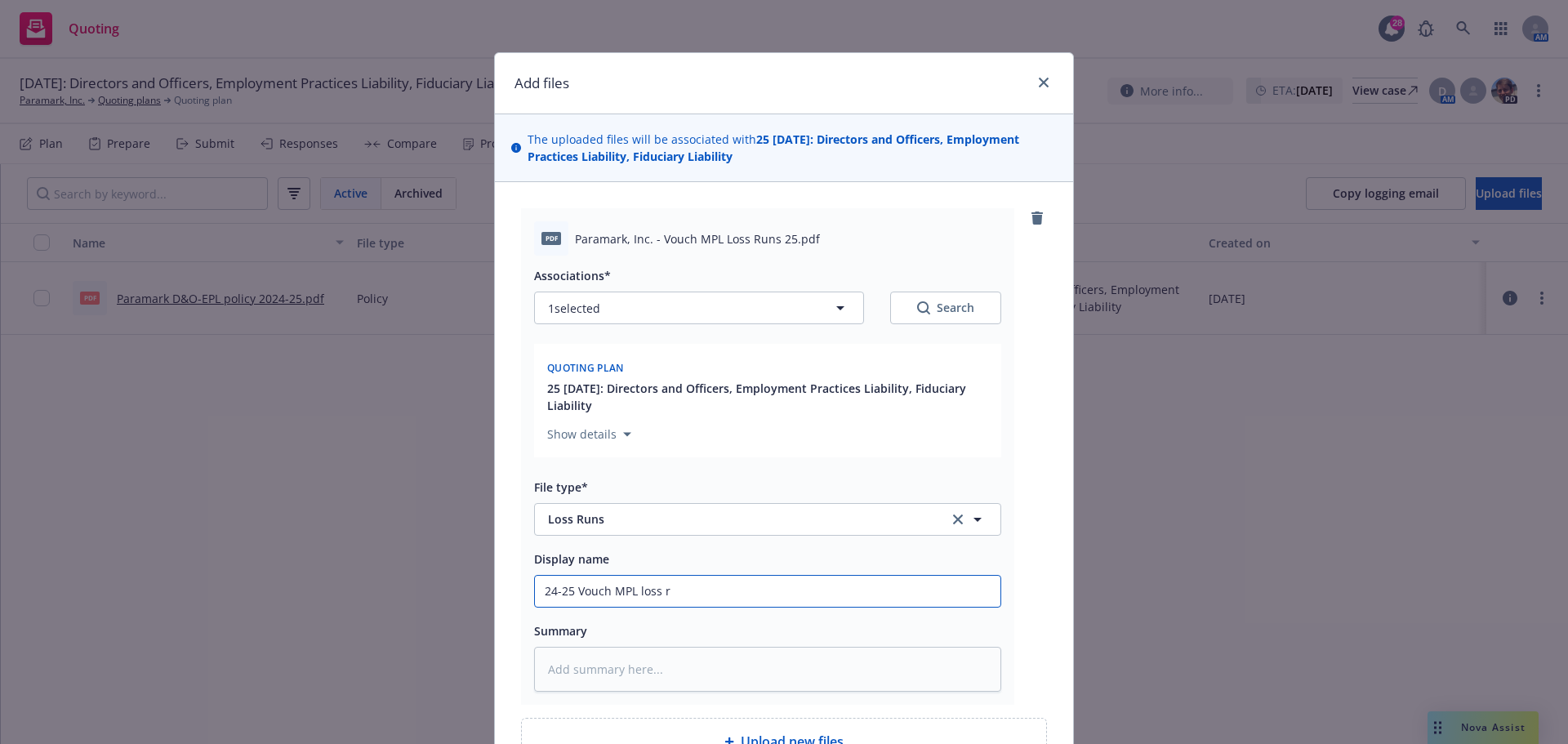
type textarea "x"
type input "24-25 Vouch MPL loss ru"
type textarea "x"
type input "24-25 Vouch MPL loss run"
type textarea "x"
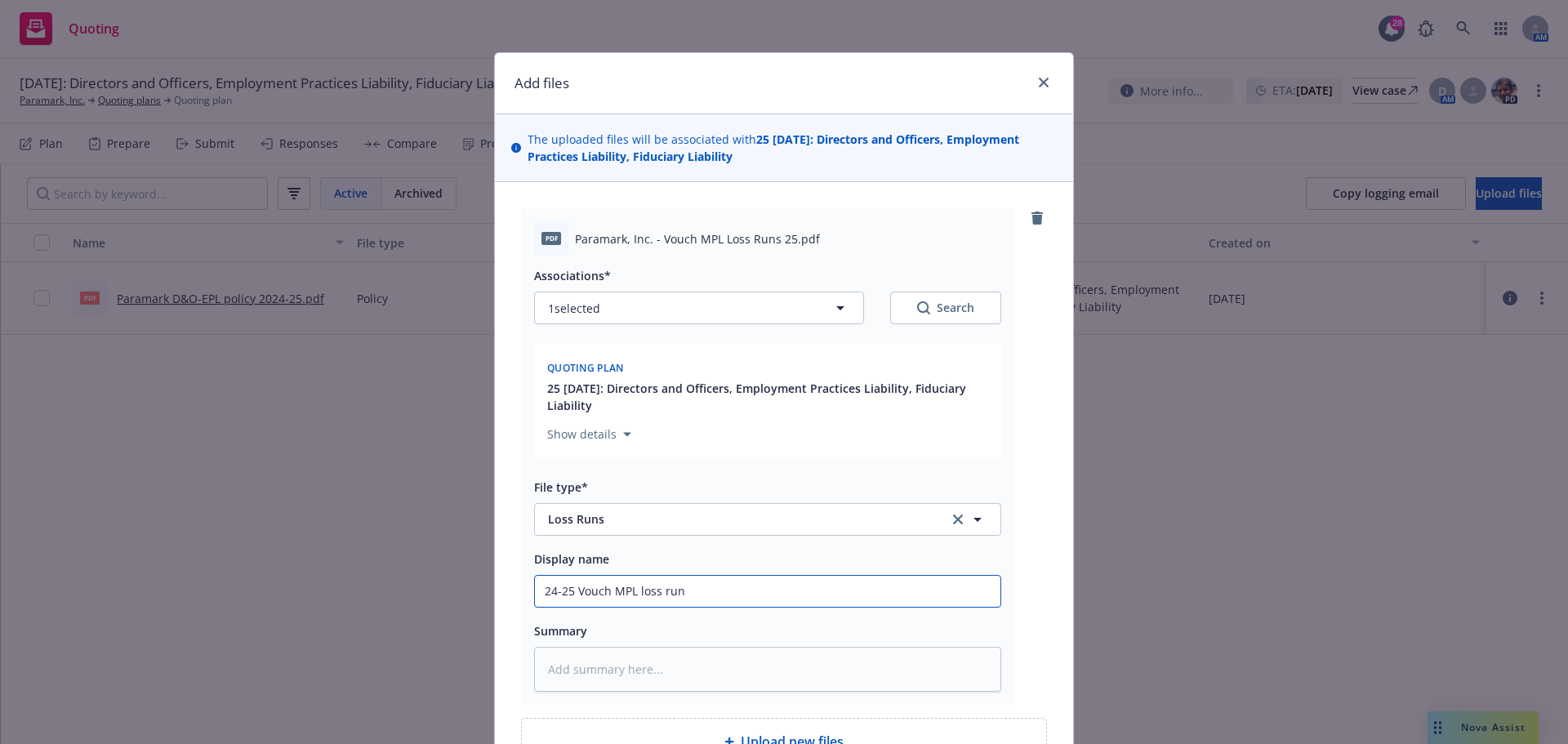
type input "24-25 Vouch MPL loss runs"
type textarea "x"
type input "24-25 Vouch MPL loss runs"
type textarea "x"
type input "24-25 Vouch MPL loss runs a"
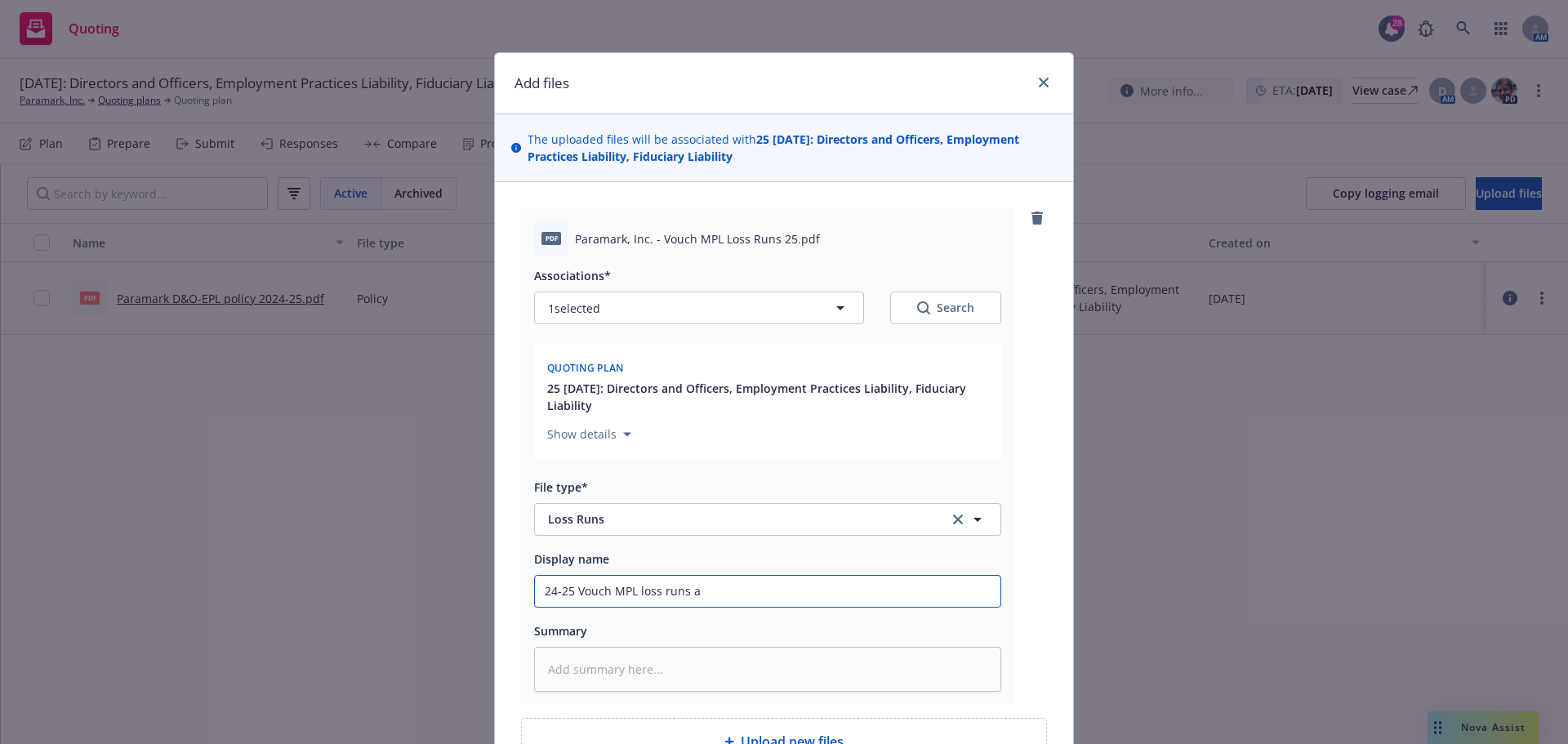
type textarea "x"
type input "24-25 Vouch MPL loss runs as"
type textarea "x"
type input "24-25 Vouch MPL loss runs as"
type textarea "x"
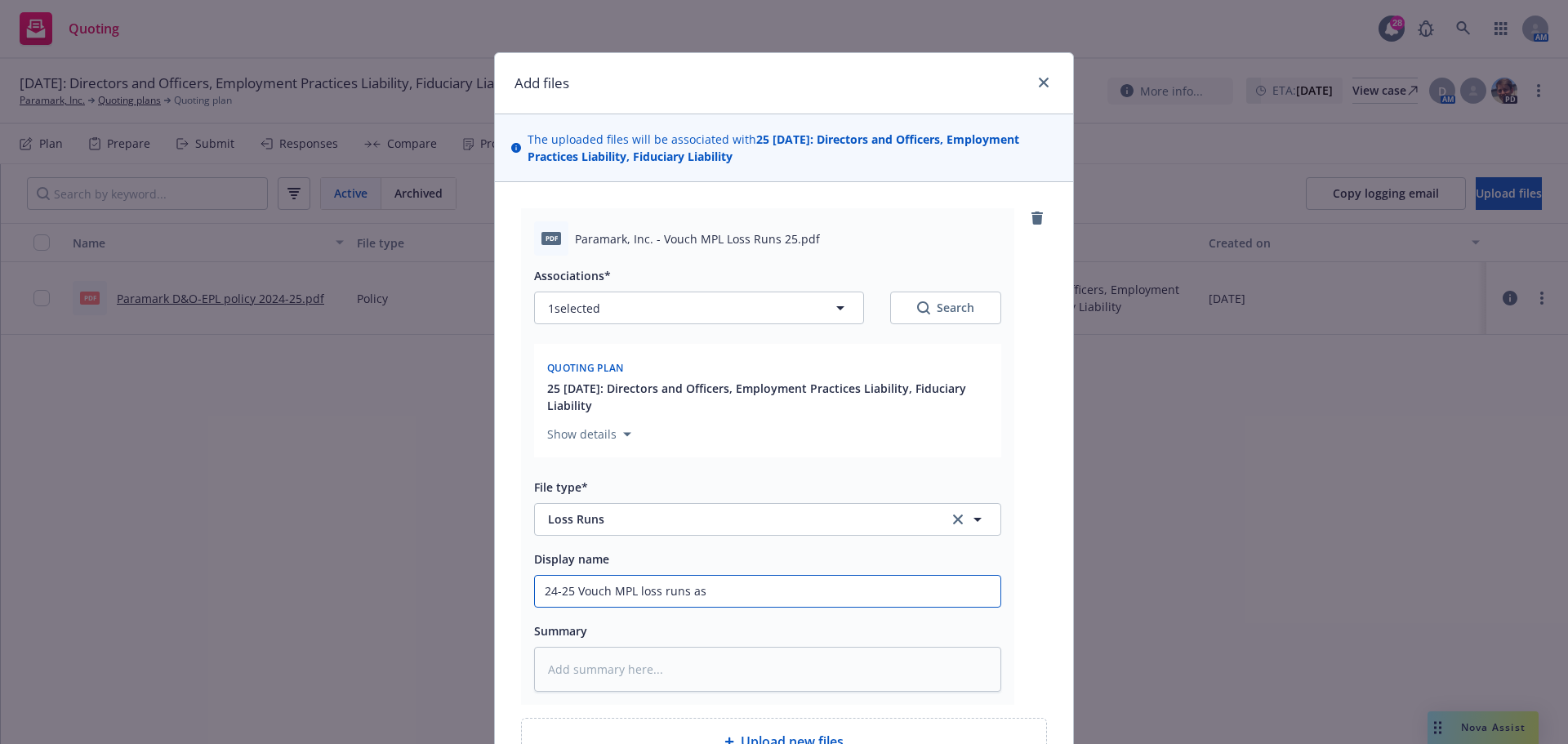
type input "24-25 Vouch MPL loss runs as o"
type textarea "x"
type input "24-25 Vouch MPL loss runs as of"
type textarea "x"
type input "24-25 Vouch MPL loss runs as of"
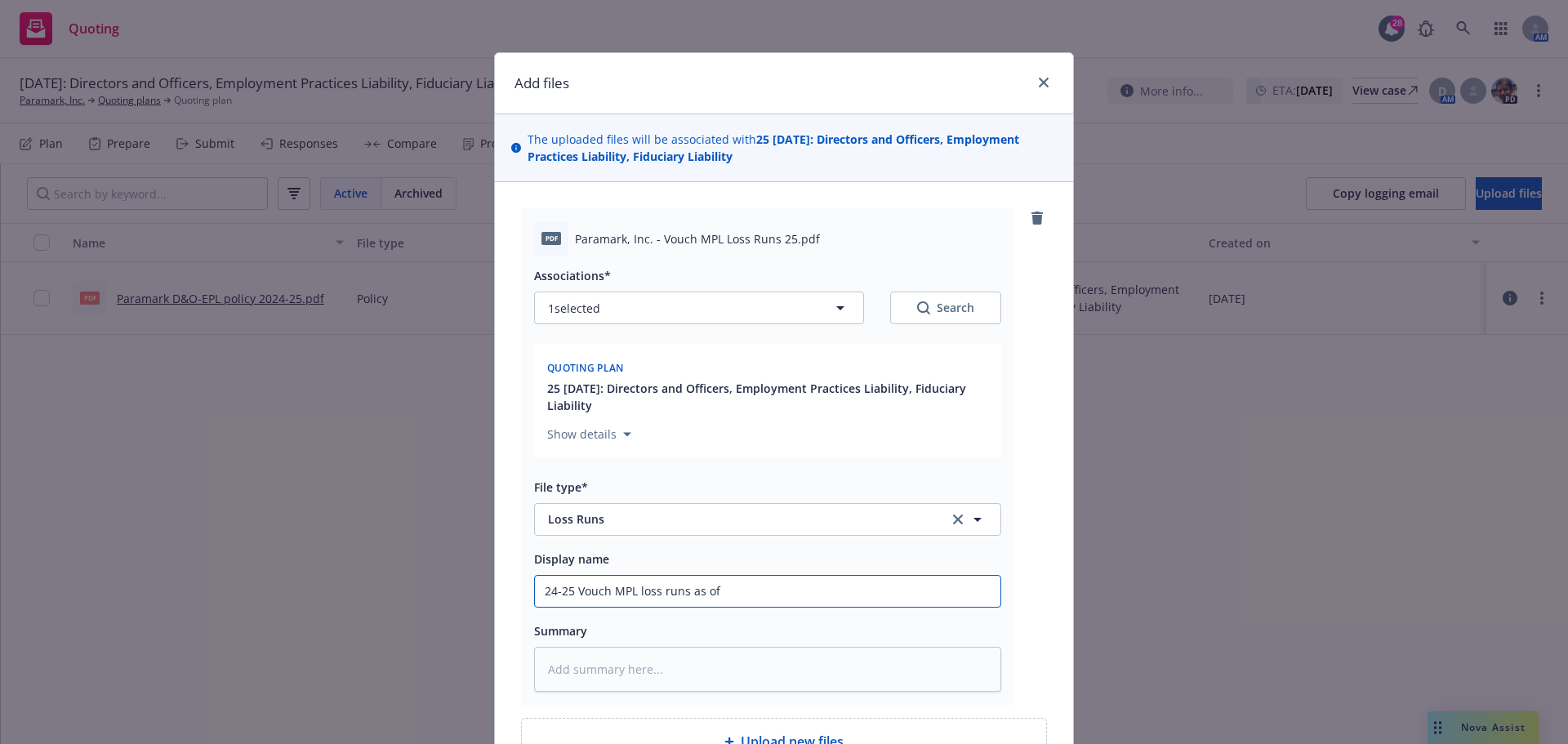
type textarea "x"
type input "24-25 Vouch MPL loss runs as of 1"
type textarea "x"
type input "24-25 Vouch MPL loss runs as of 10"
type textarea "x"
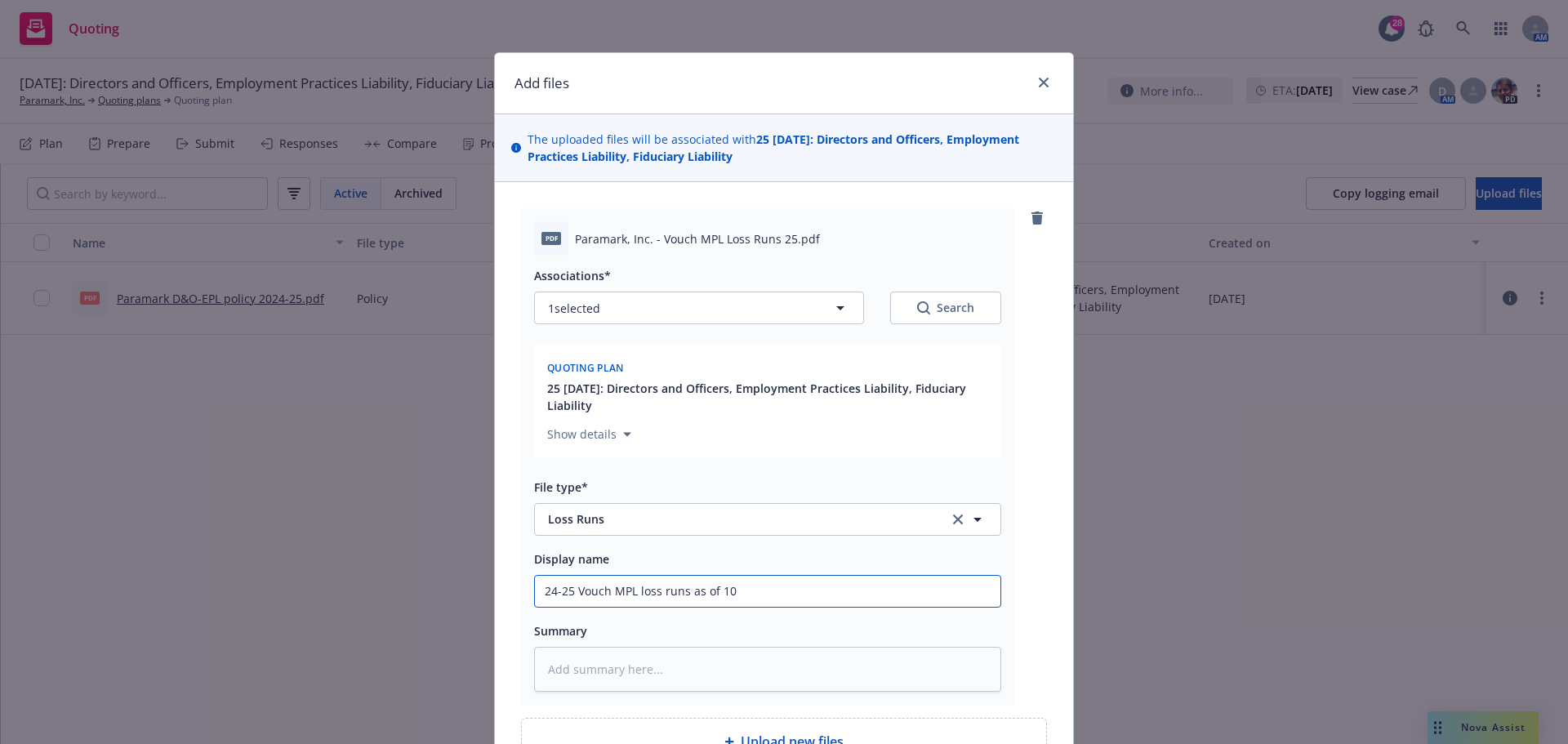
type input "24-25 Vouch MPL loss runs as of 10/"
type textarea "x"
type input "24-25 Vouch MPL loss runs as of 10/1"
type textarea "x"
type input "24-25 Vouch MPL loss runs as of 10/15"
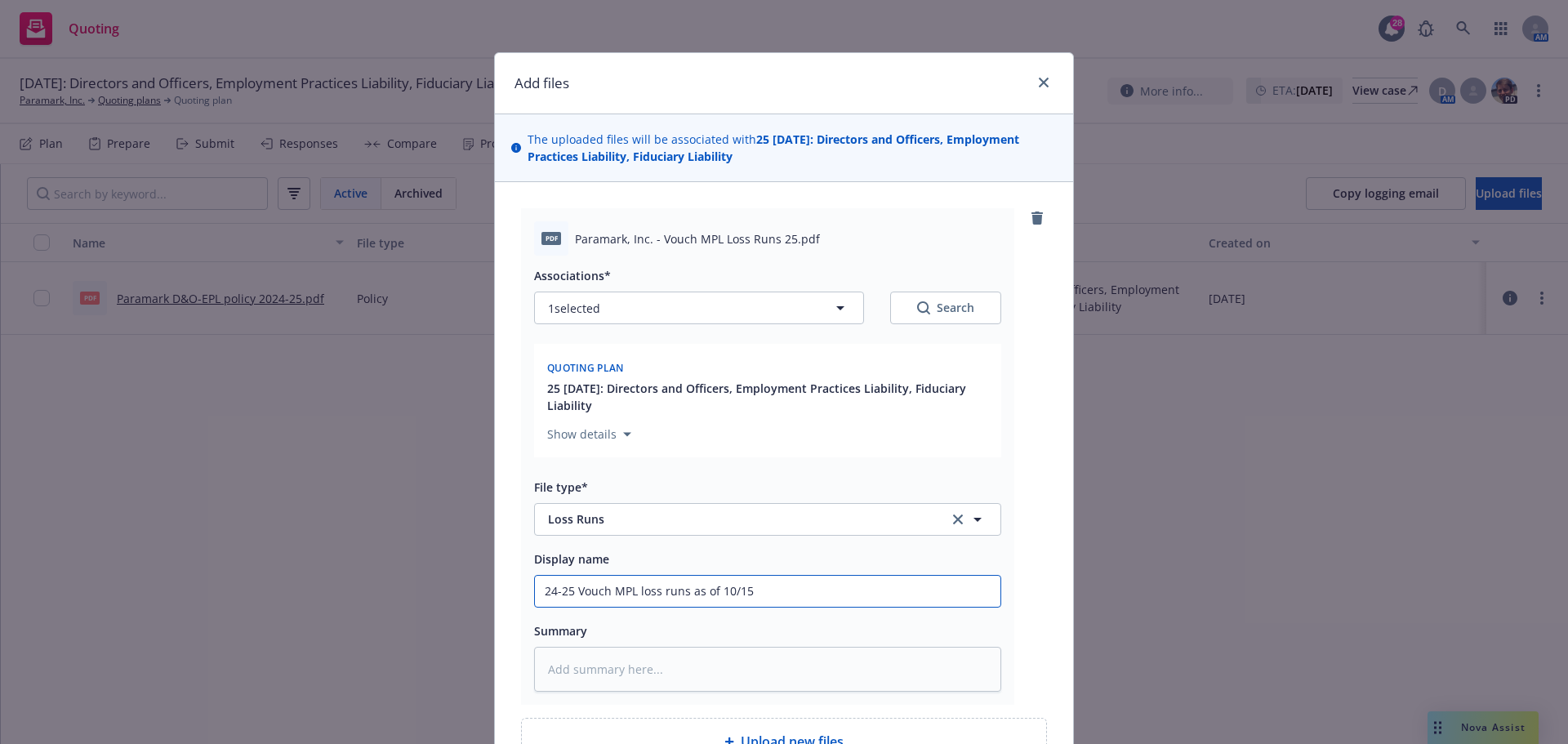
type textarea "x"
type input "24-25 Vouch MPL loss runs as of 10/15/"
type textarea "x"
type input "24-25 Vouch MPL loss runs as of 10/15/2"
type textarea "x"
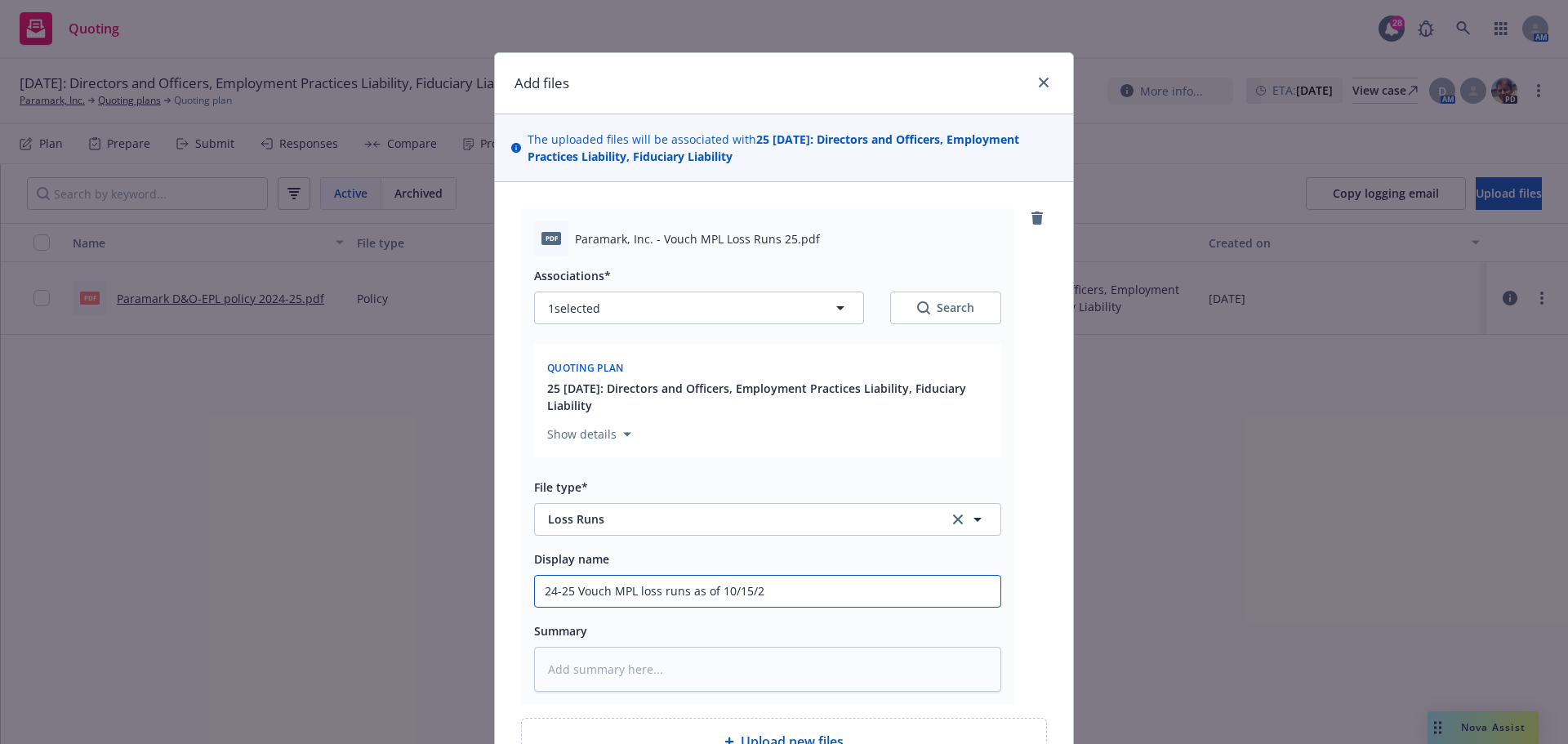
type input "24-25 Vouch MPL loss runs as of 10/15/20"
type textarea "x"
type input "24-25 Vouch MPL loss runs as of 10/15/202"
type textarea "x"
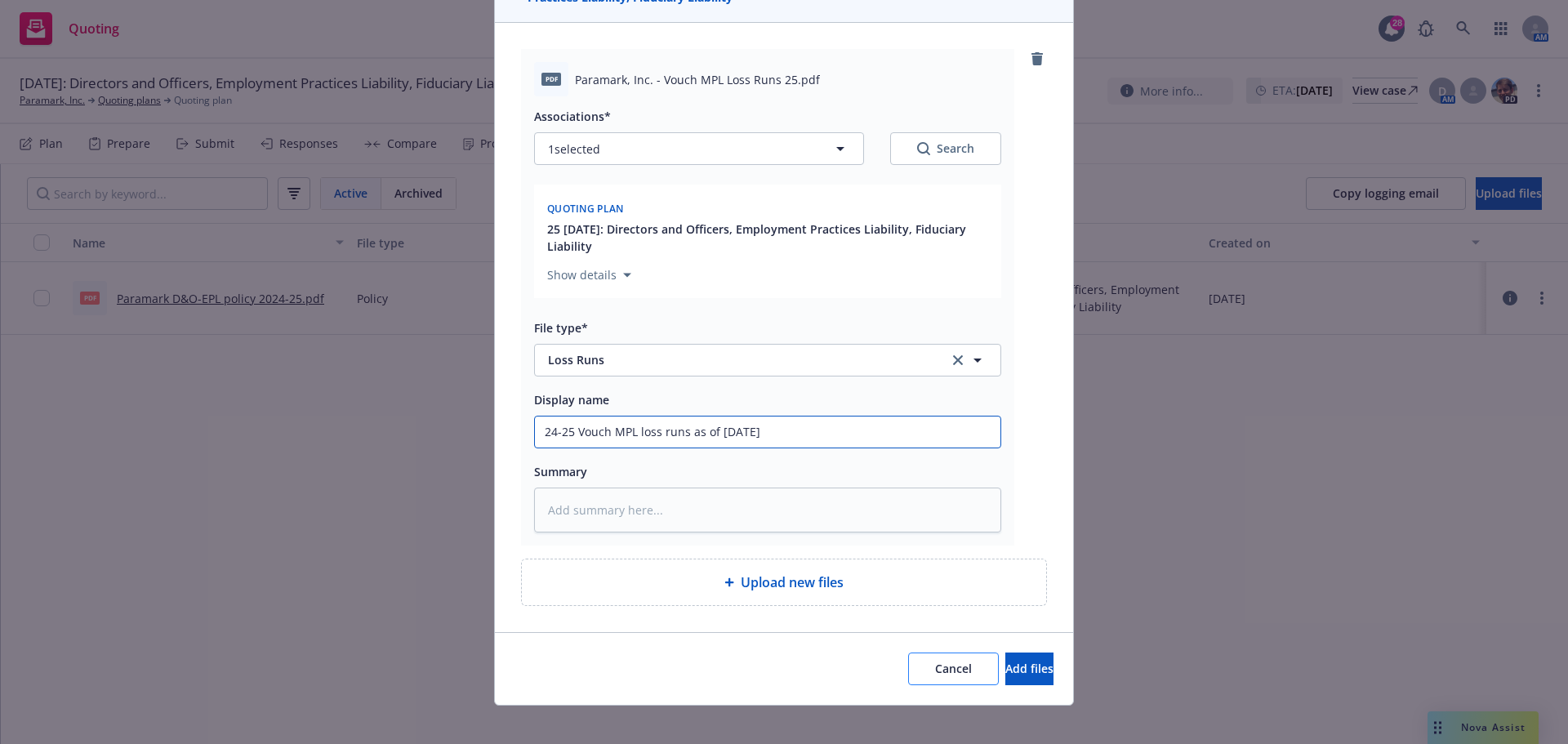
scroll to position [173, 0]
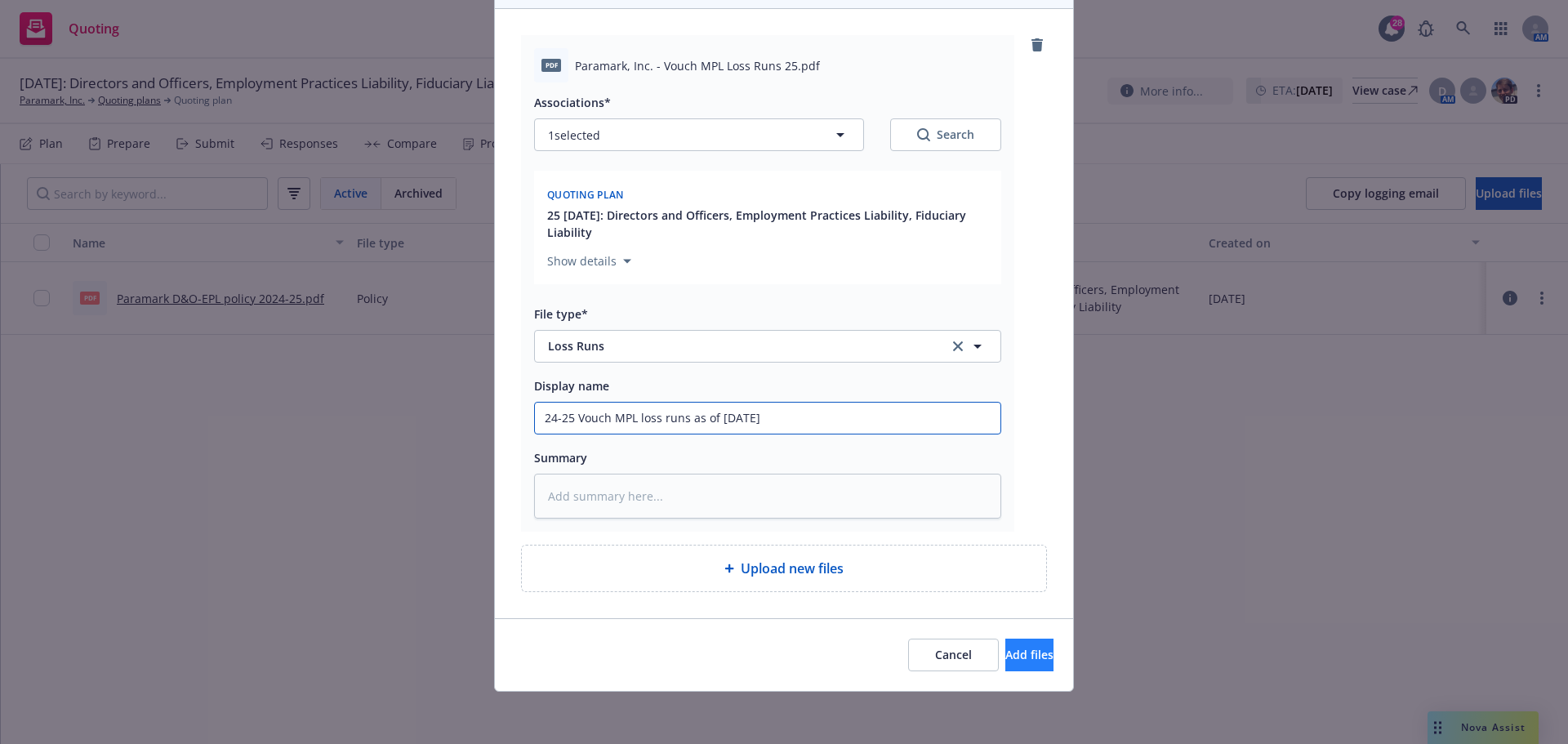
type input "24-25 Vouch MPL loss runs as of 10/15/2025"
click at [1015, 651] on span "Add files" at bounding box center [1029, 654] width 48 height 16
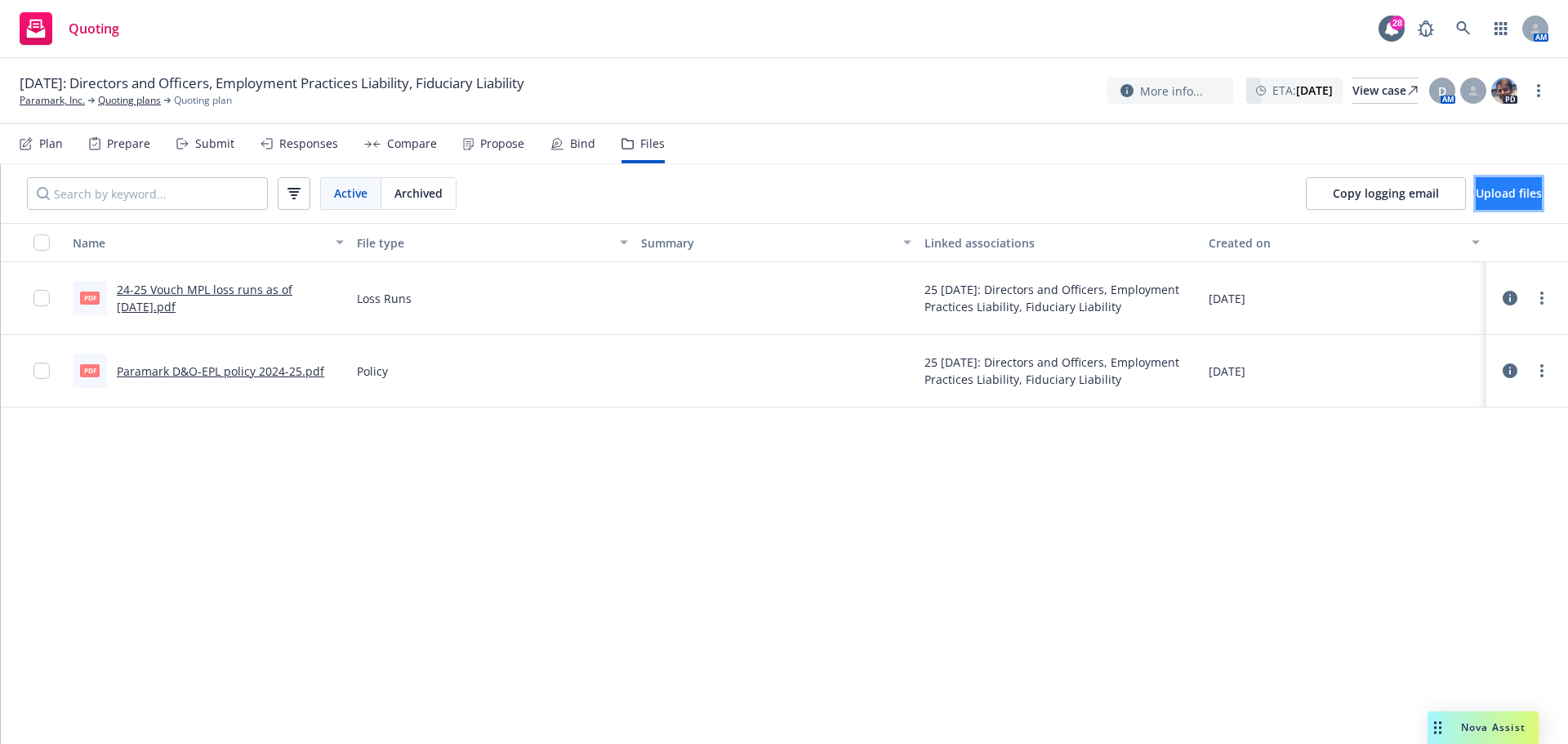
click at [1475, 188] on span "Upload files" at bounding box center [1508, 193] width 66 height 16
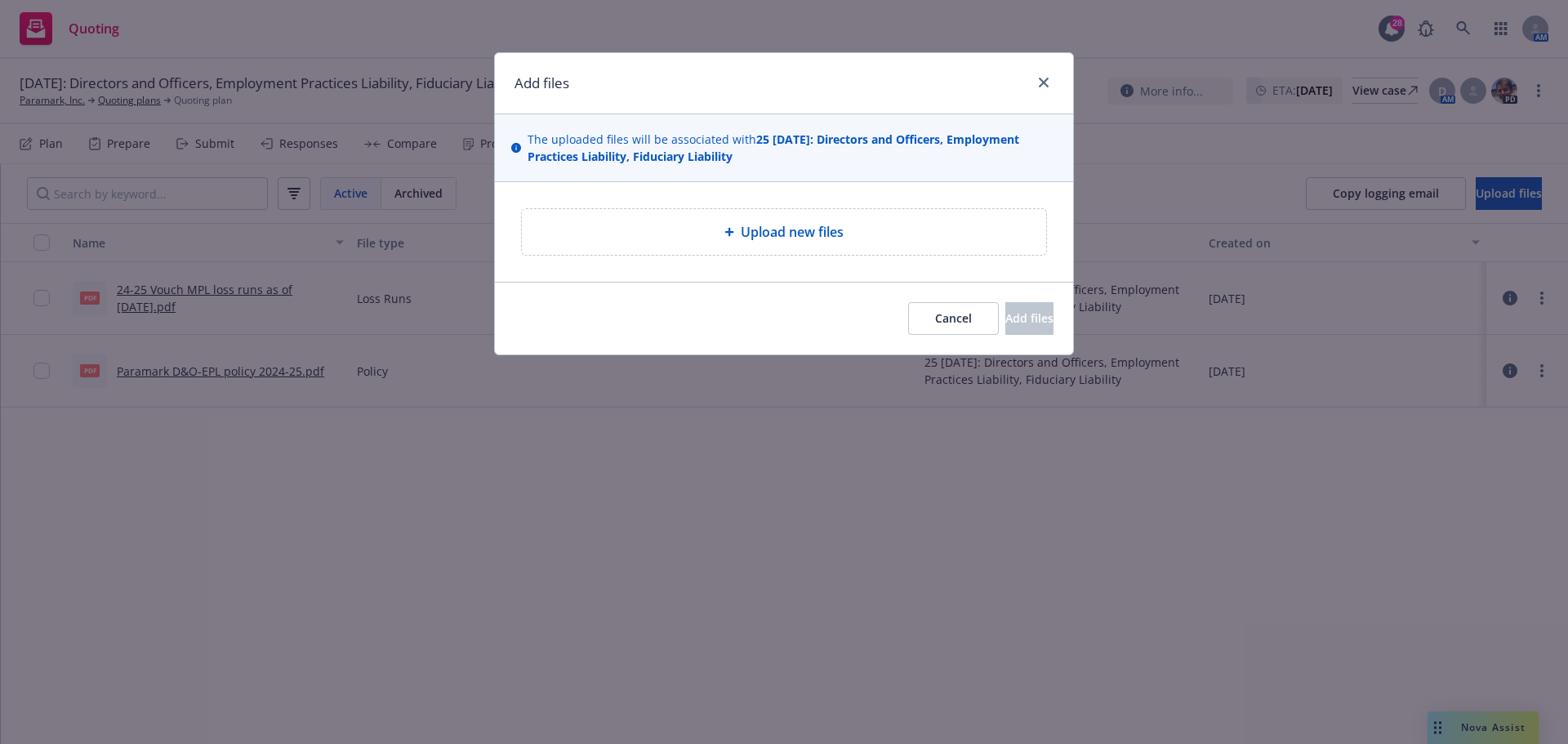
type textarea "x"
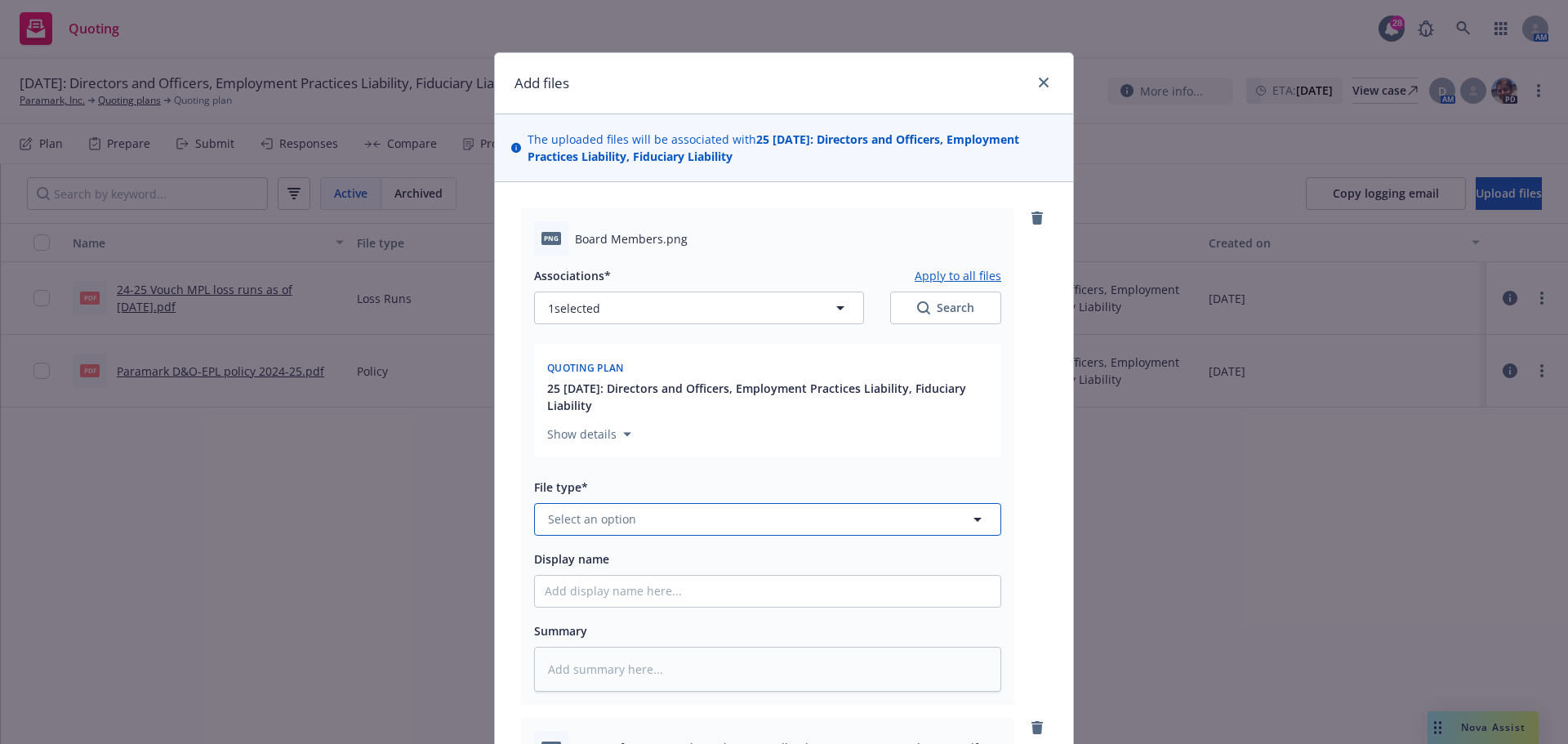
click at [576, 515] on span "Select an option" at bounding box center [592, 519] width 88 height 17
drag, startPoint x: 624, startPoint y: 517, endPoint x: 534, endPoint y: 524, distance: 90.3
click at [537, 524] on div "board" at bounding box center [767, 520] width 468 height 33
type input "other"
click at [606, 467] on div "Other" at bounding box center [767, 474] width 446 height 24
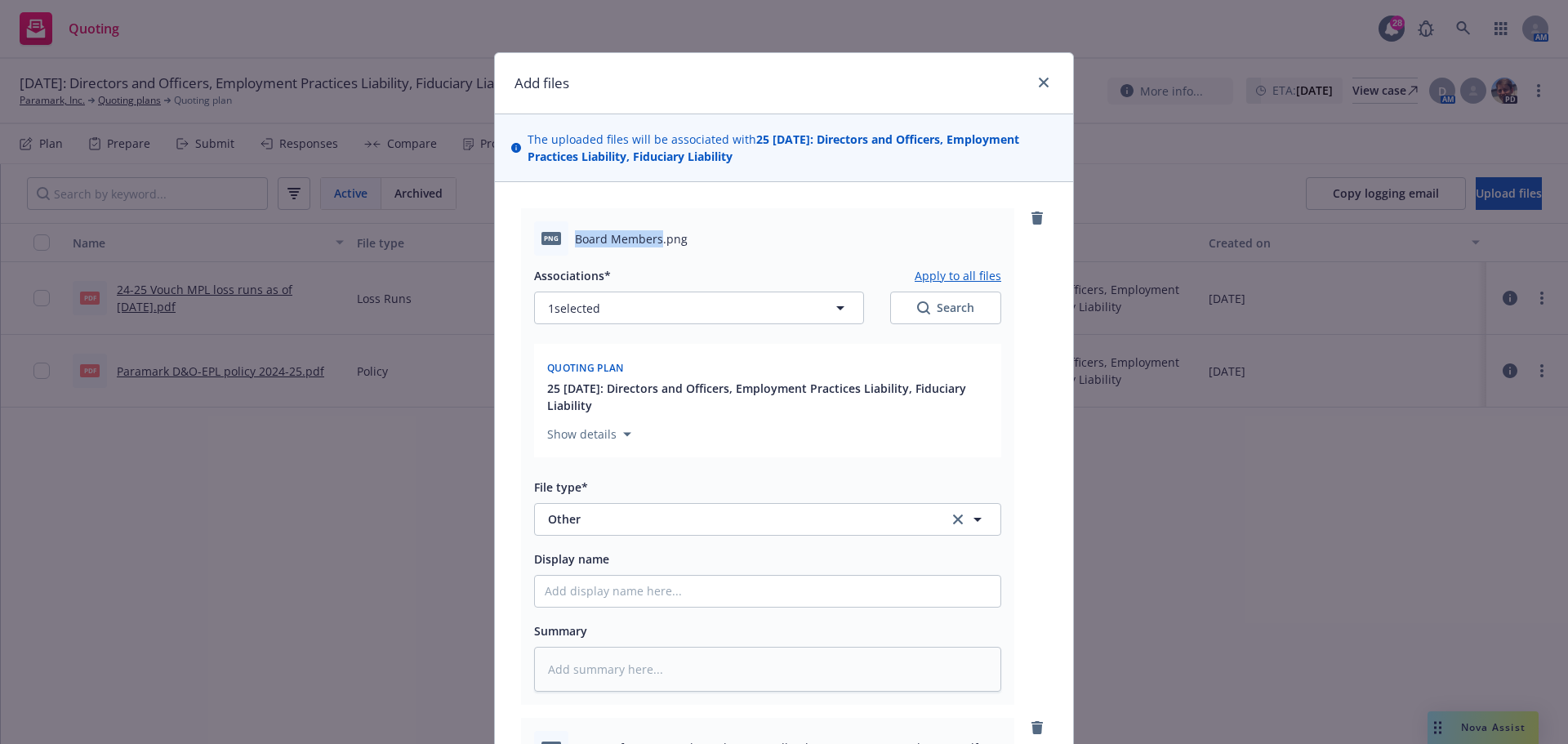
drag, startPoint x: 570, startPoint y: 239, endPoint x: 653, endPoint y: 237, distance: 83.0
click at [653, 237] on span "Board Members.png" at bounding box center [631, 239] width 113 height 17
copy span "Board Members"
click at [578, 591] on input "Display name" at bounding box center [767, 592] width 466 height 31
paste input "Board Members"
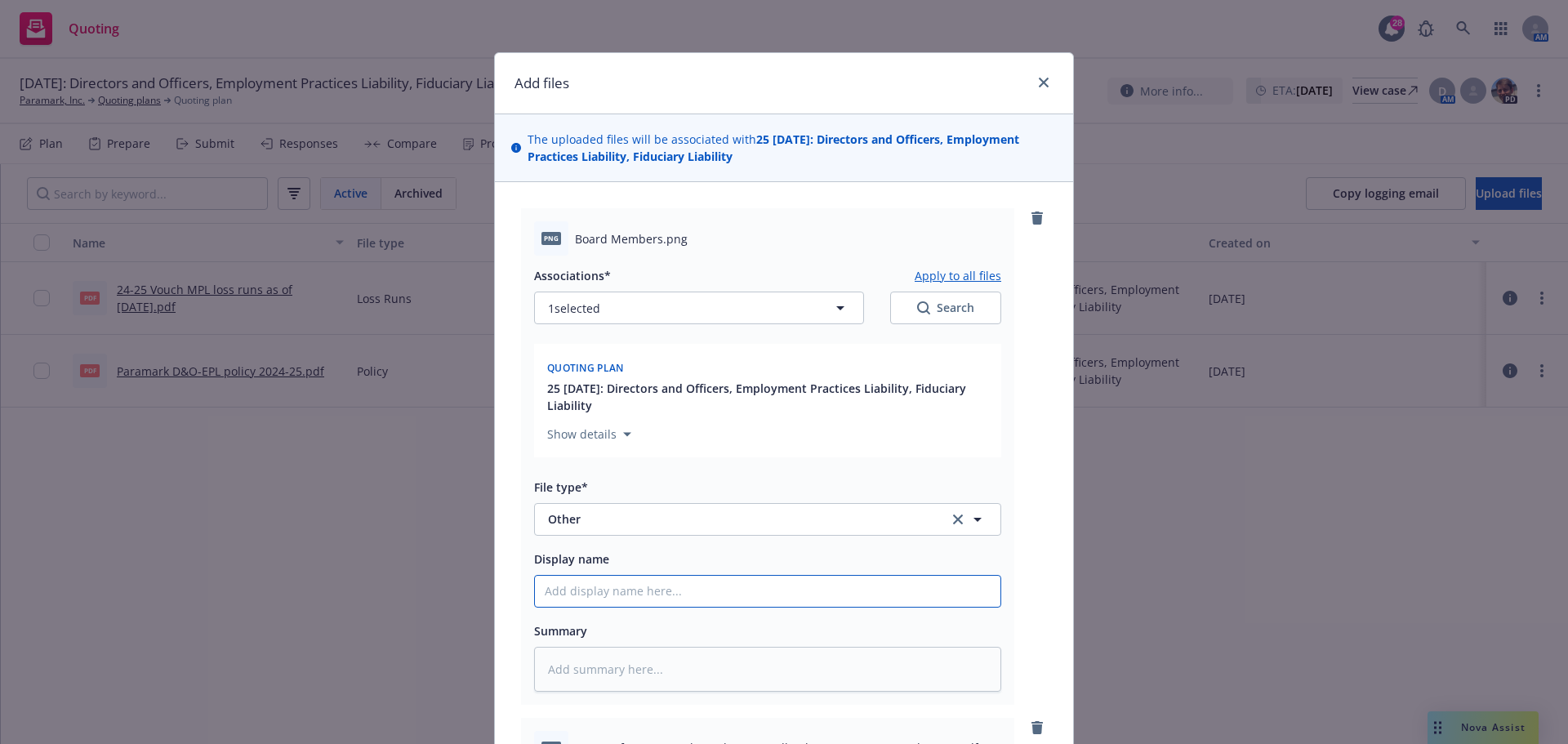
type textarea "x"
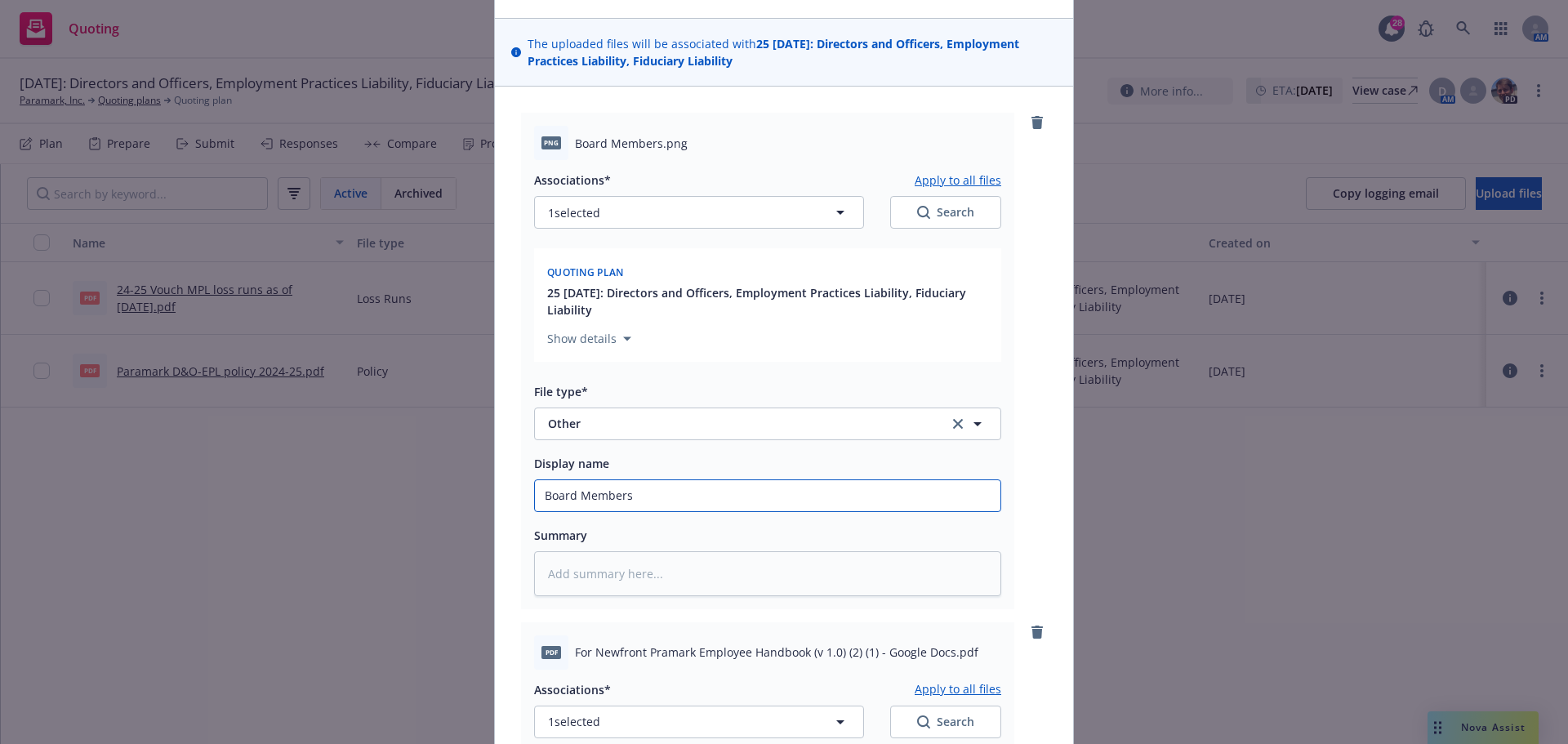
scroll to position [327, 0]
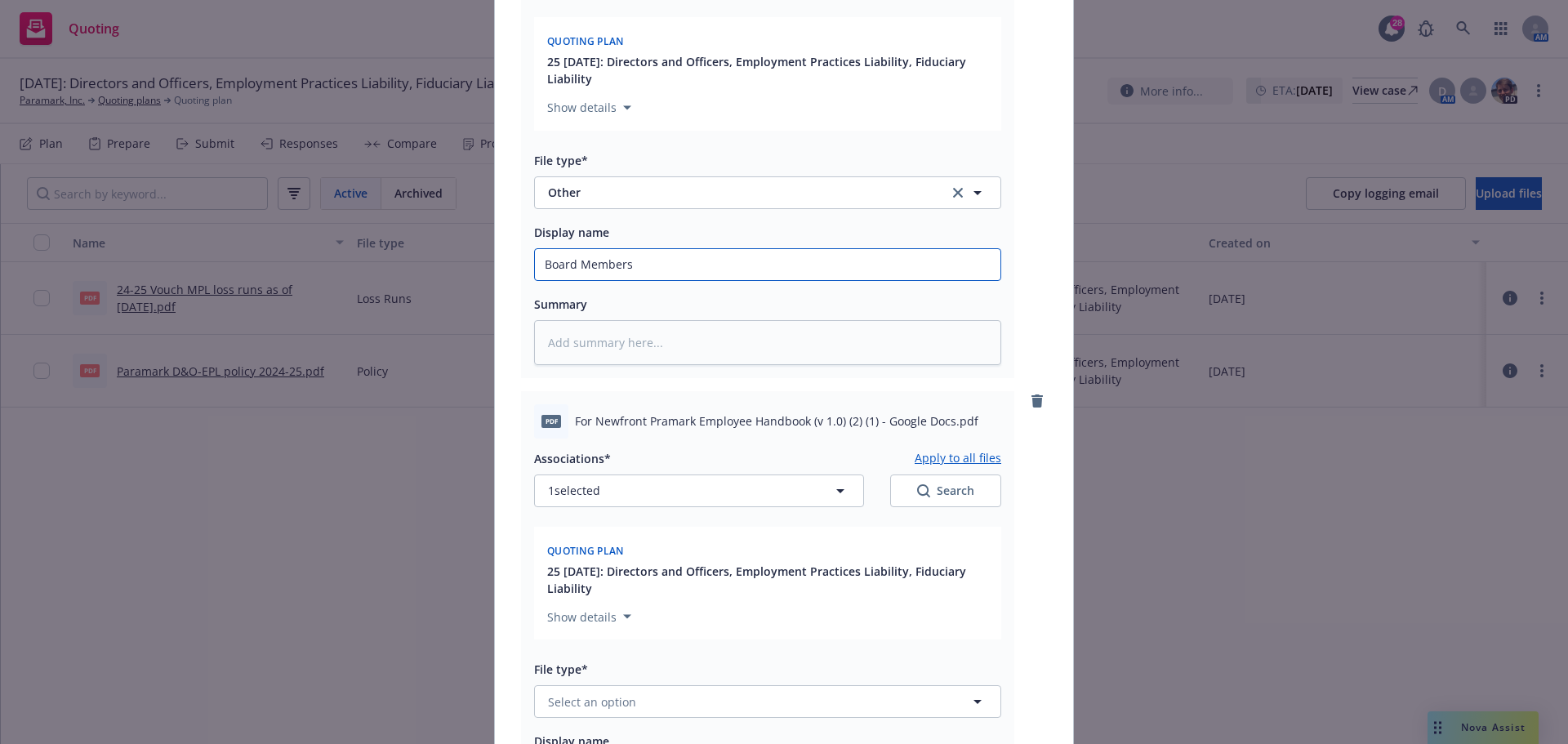
type input "Board Members"
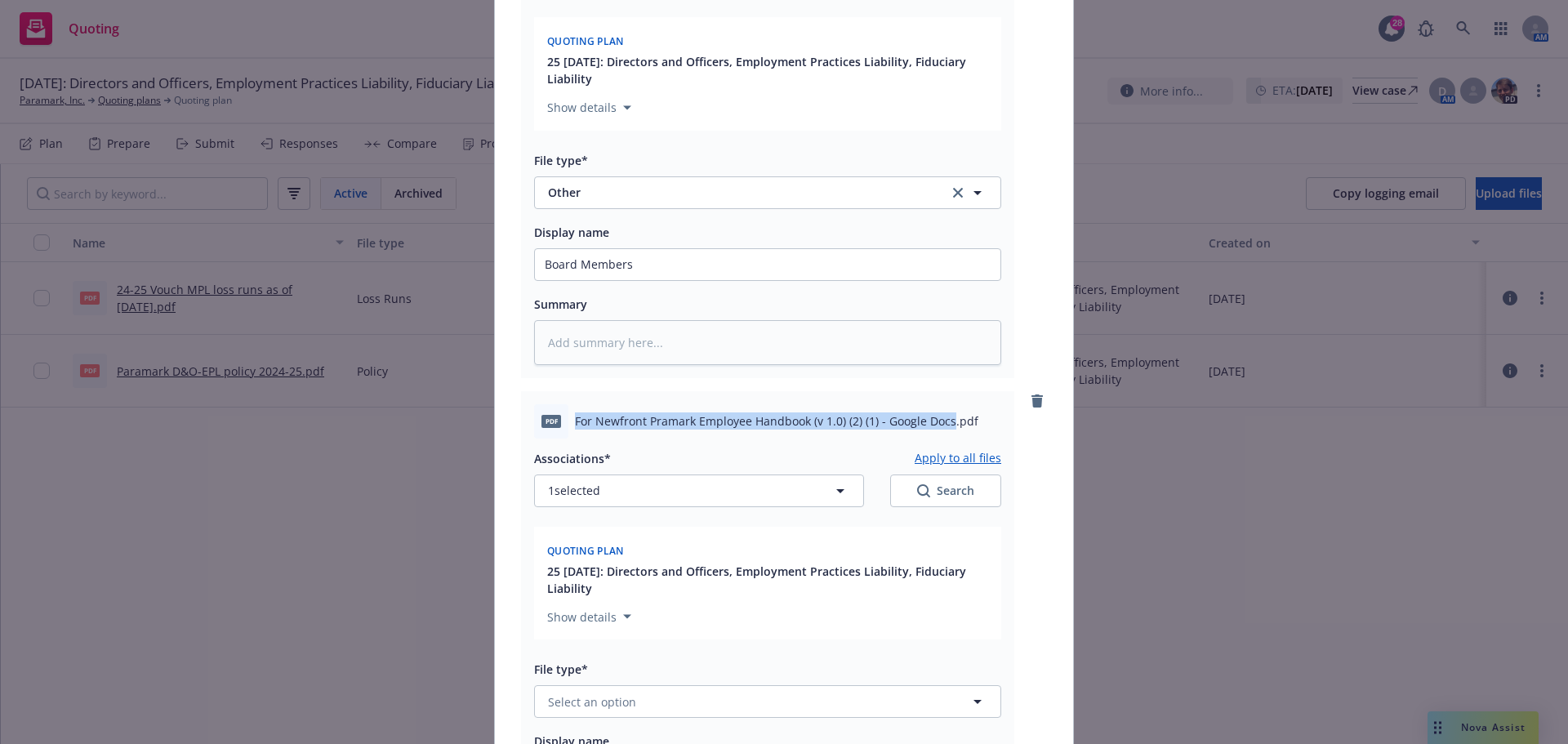
drag, startPoint x: 569, startPoint y: 419, endPoint x: 944, endPoint y: 418, distance: 375.0
click at [944, 418] on span "For Newfront Pramark Employee Handbook (v 1.0) (2) (1) - Google Docs.pdf" at bounding box center [776, 421] width 403 height 17
copy span "For Newfront Pramark Employee Handbook (v 1.0) (2) (1) - Google Docs"
click at [573, 709] on span "Select an option" at bounding box center [592, 702] width 88 height 17
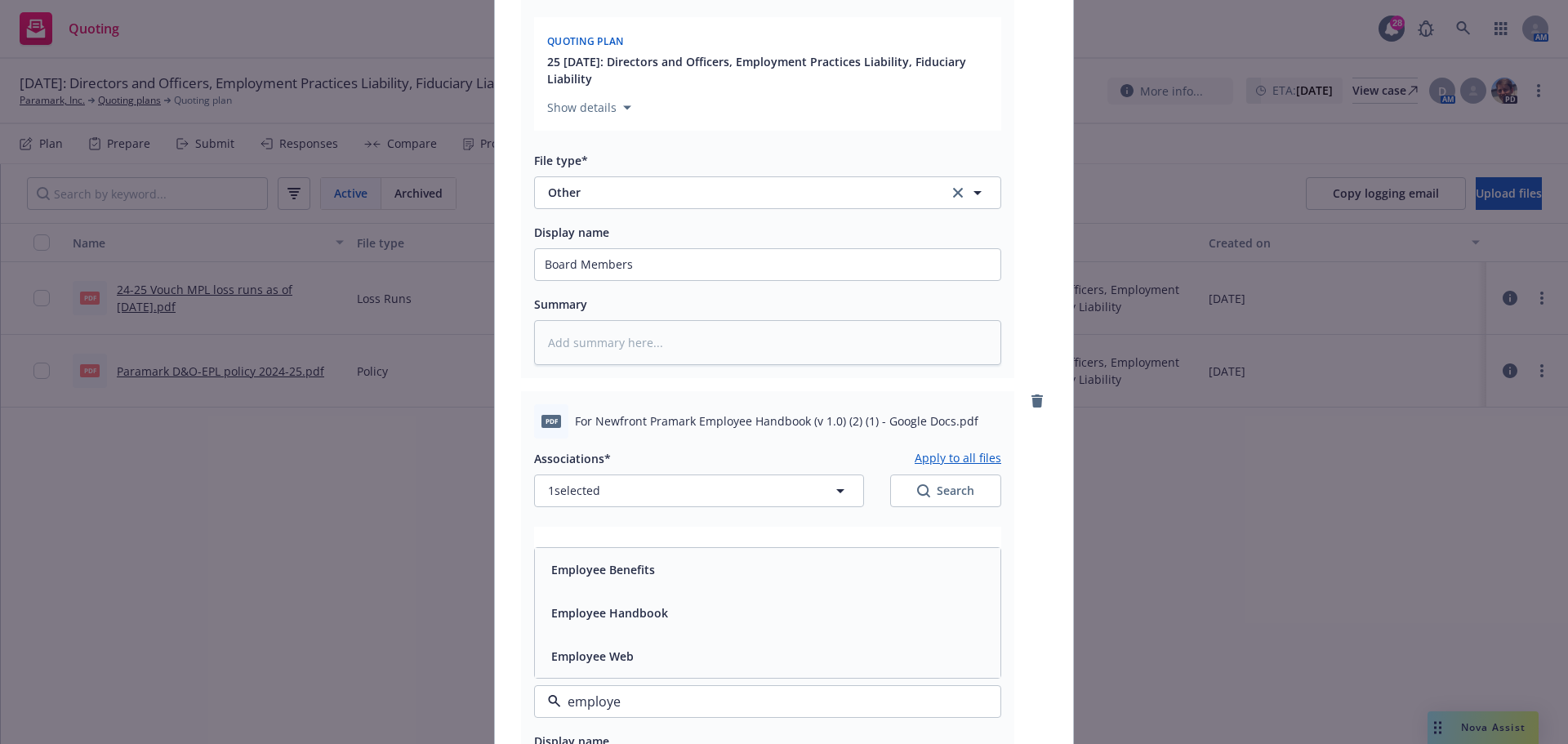
type input "employee"
click at [609, 614] on span "Employee Handbook" at bounding box center [609, 613] width 117 height 17
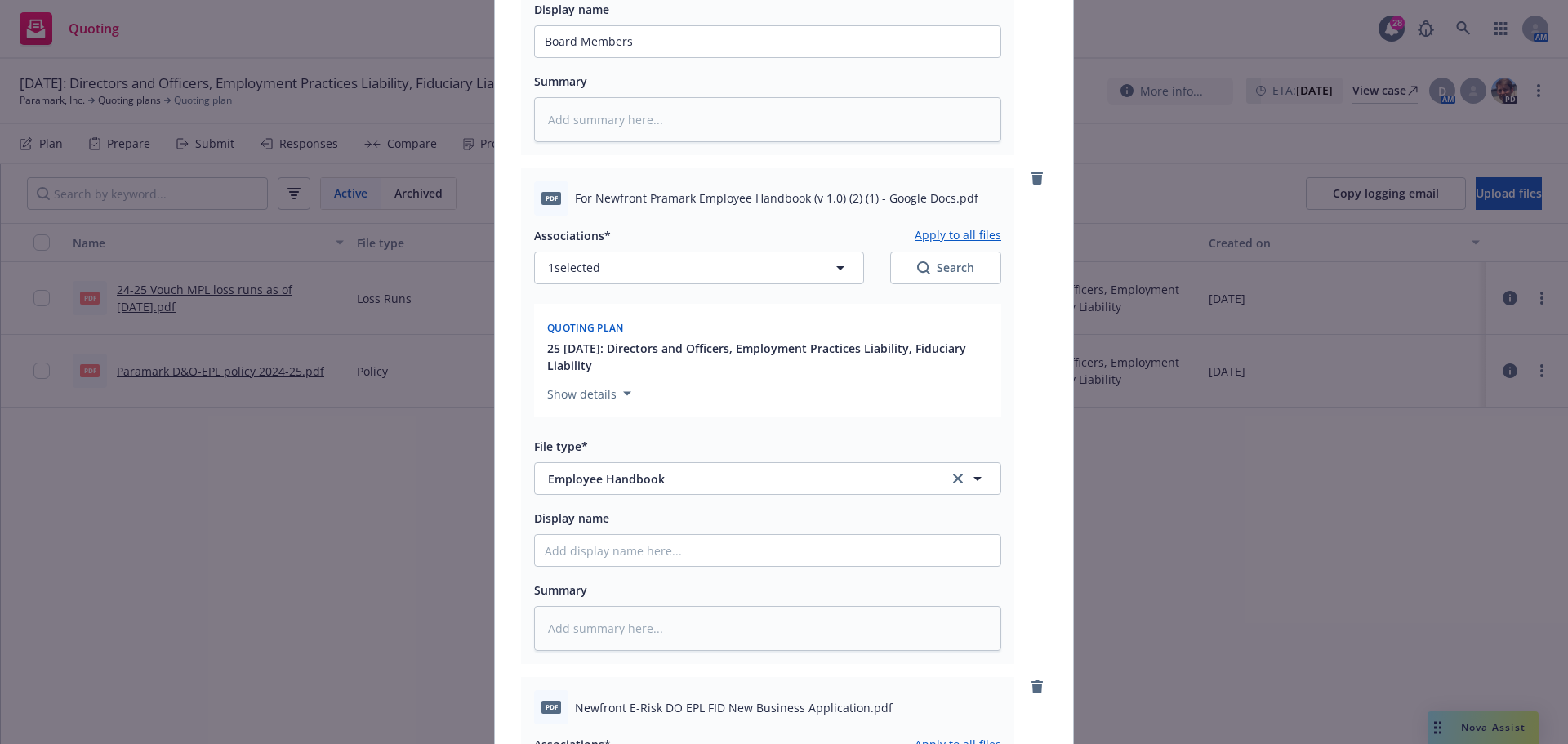
scroll to position [735, 0]
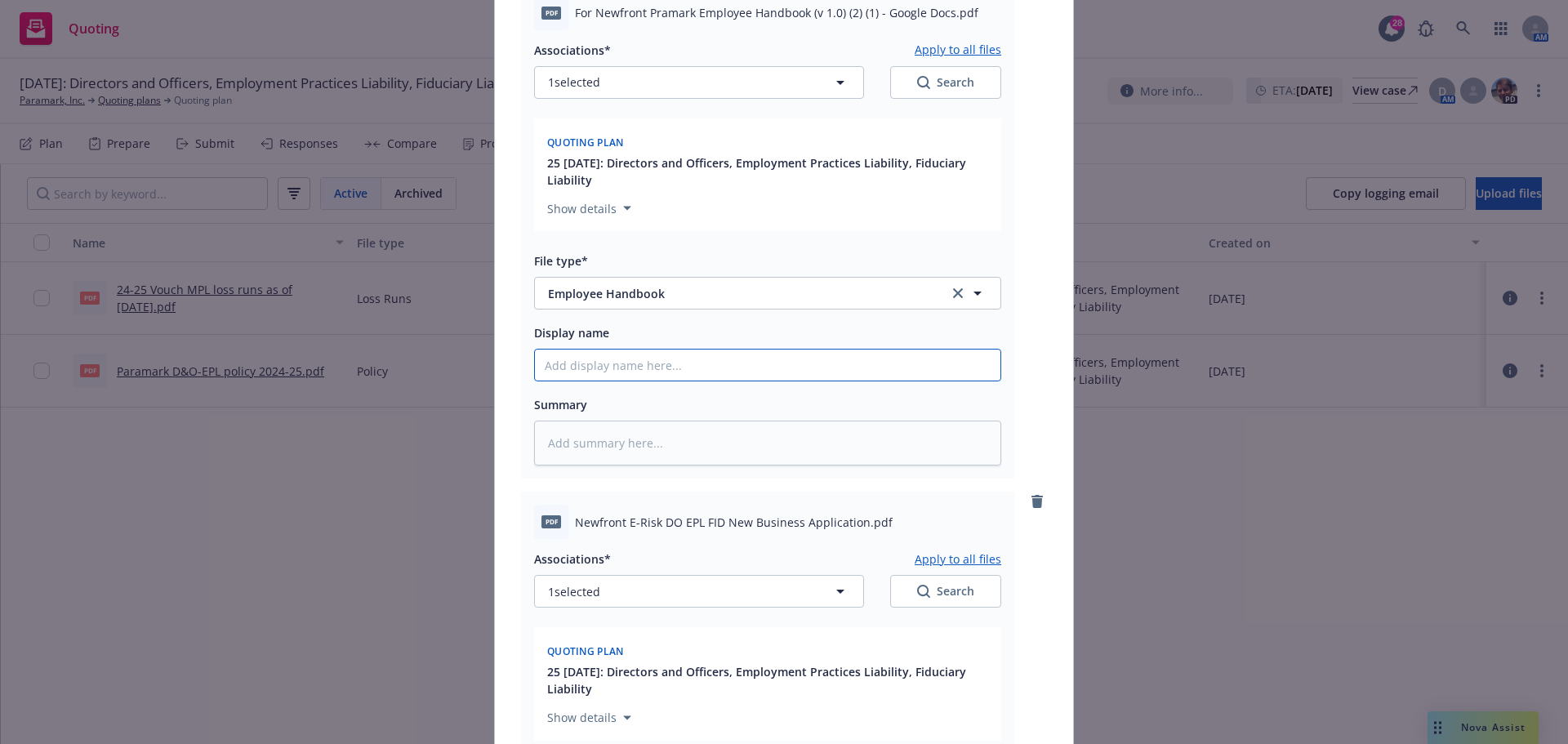
click at [587, 362] on input "Display name" at bounding box center [767, 366] width 466 height 31
paste input "For Newfront Pramark Employee Handbook (v 1.0) (2) (1) - Google Docs"
type textarea "x"
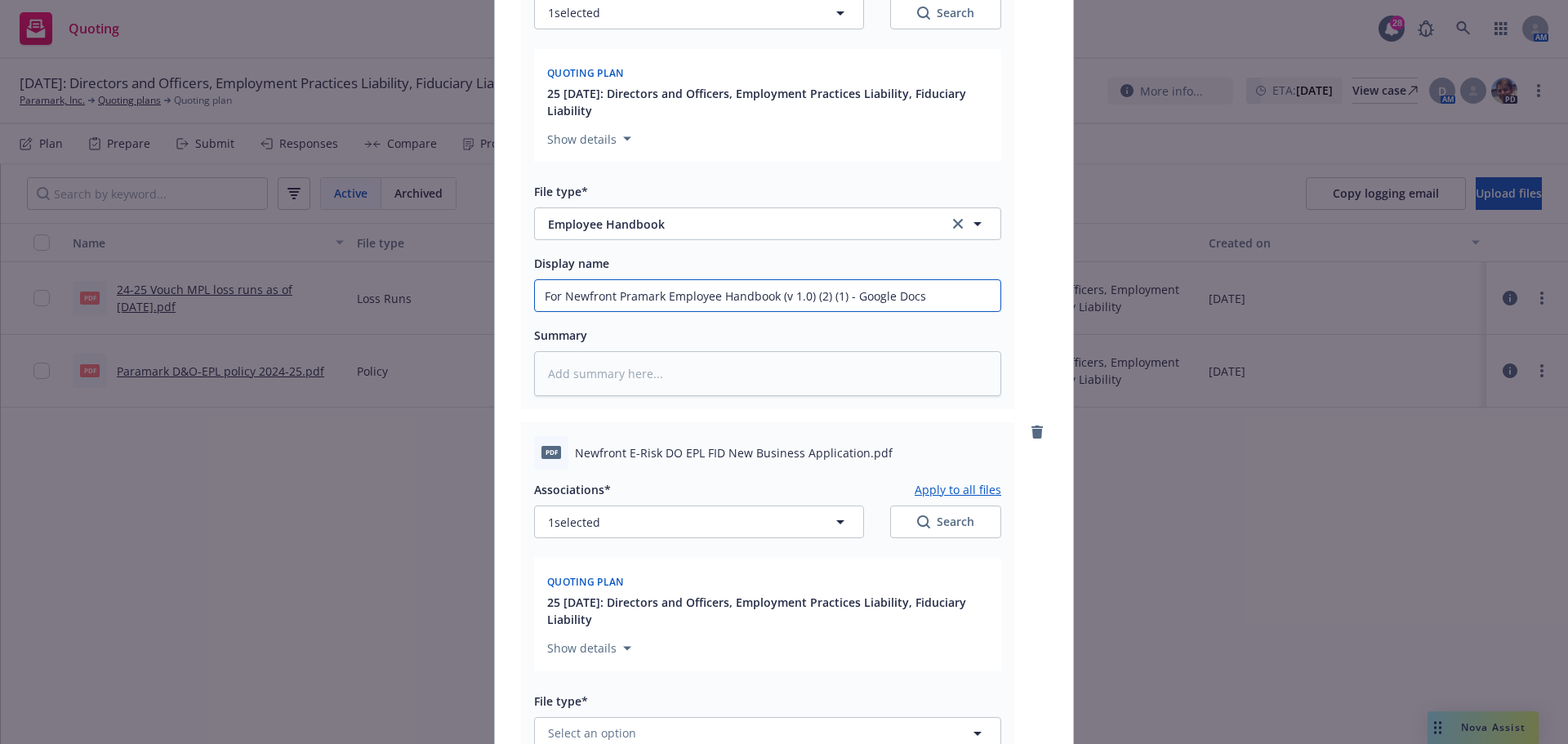
scroll to position [898, 0]
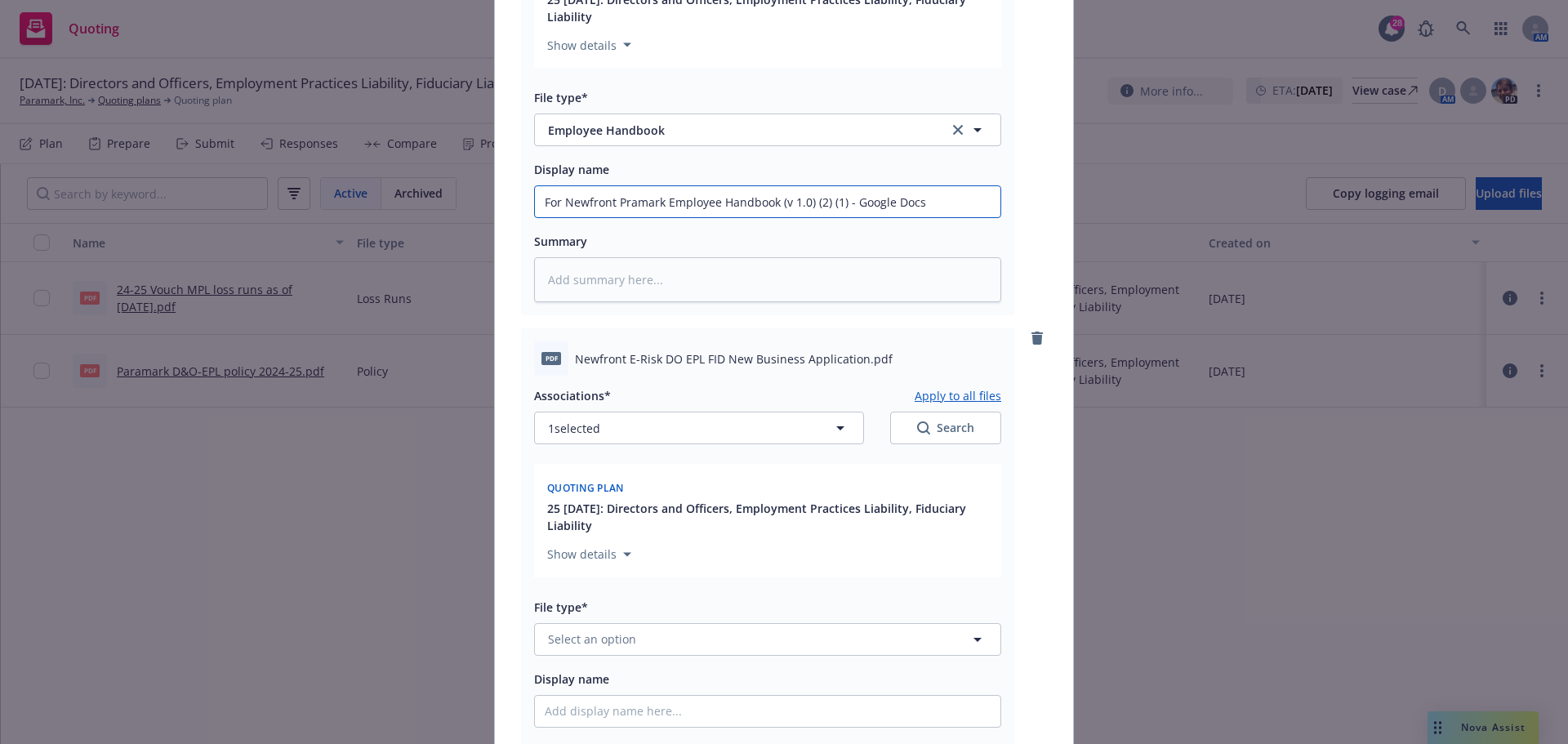
type input "For Newfront Pramark Employee Handbook (v 1.0) (2) (1) - Google Docs"
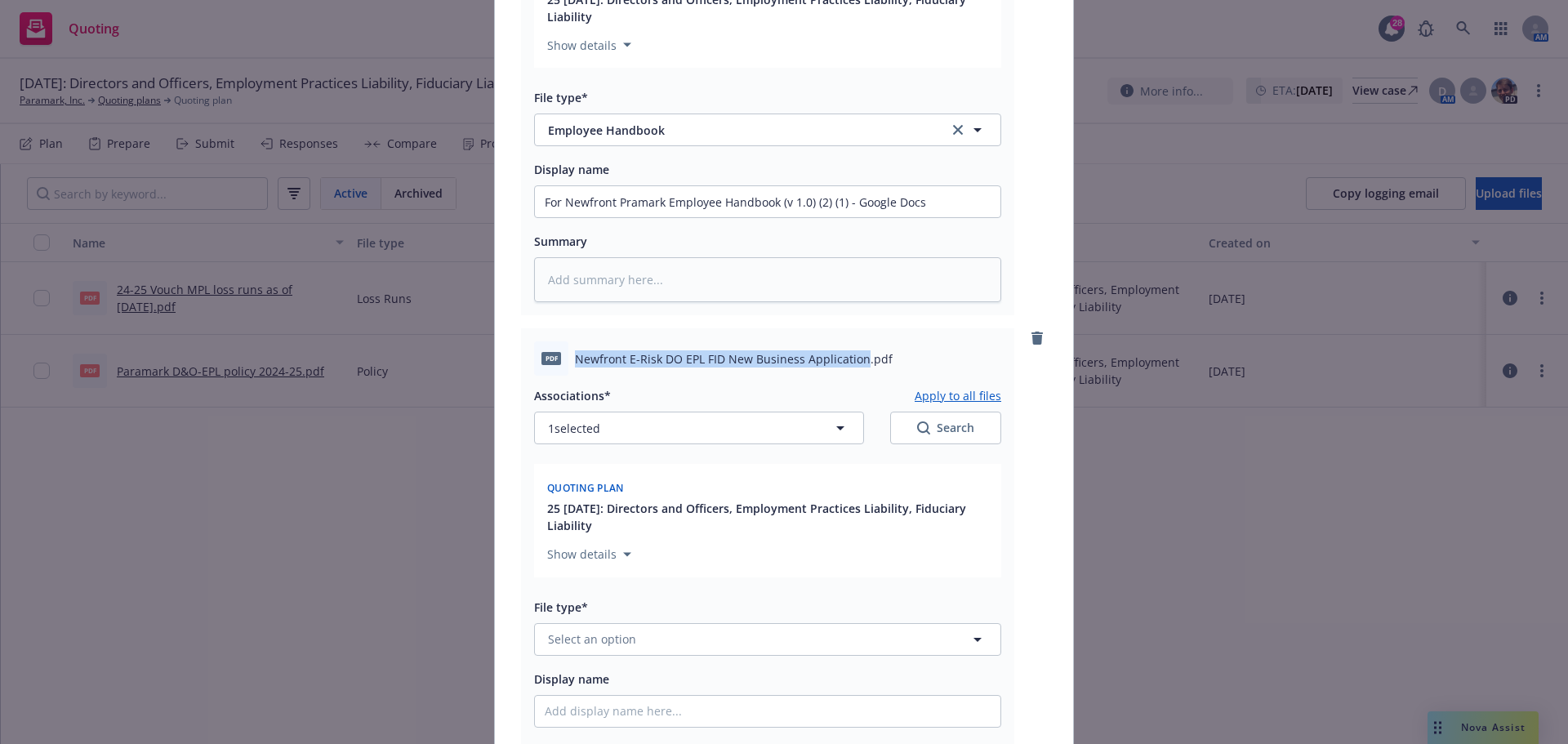
drag, startPoint x: 570, startPoint y: 359, endPoint x: 854, endPoint y: 345, distance: 284.3
click at [854, 345] on div "pdf Newfront E-Risk DO EPL FID New Business Application.pdf" at bounding box center [767, 358] width 468 height 34
copy span "Newfront E-Risk DO EPL FID New Business Application"
click at [561, 640] on span "Select an option" at bounding box center [592, 638] width 88 height 17
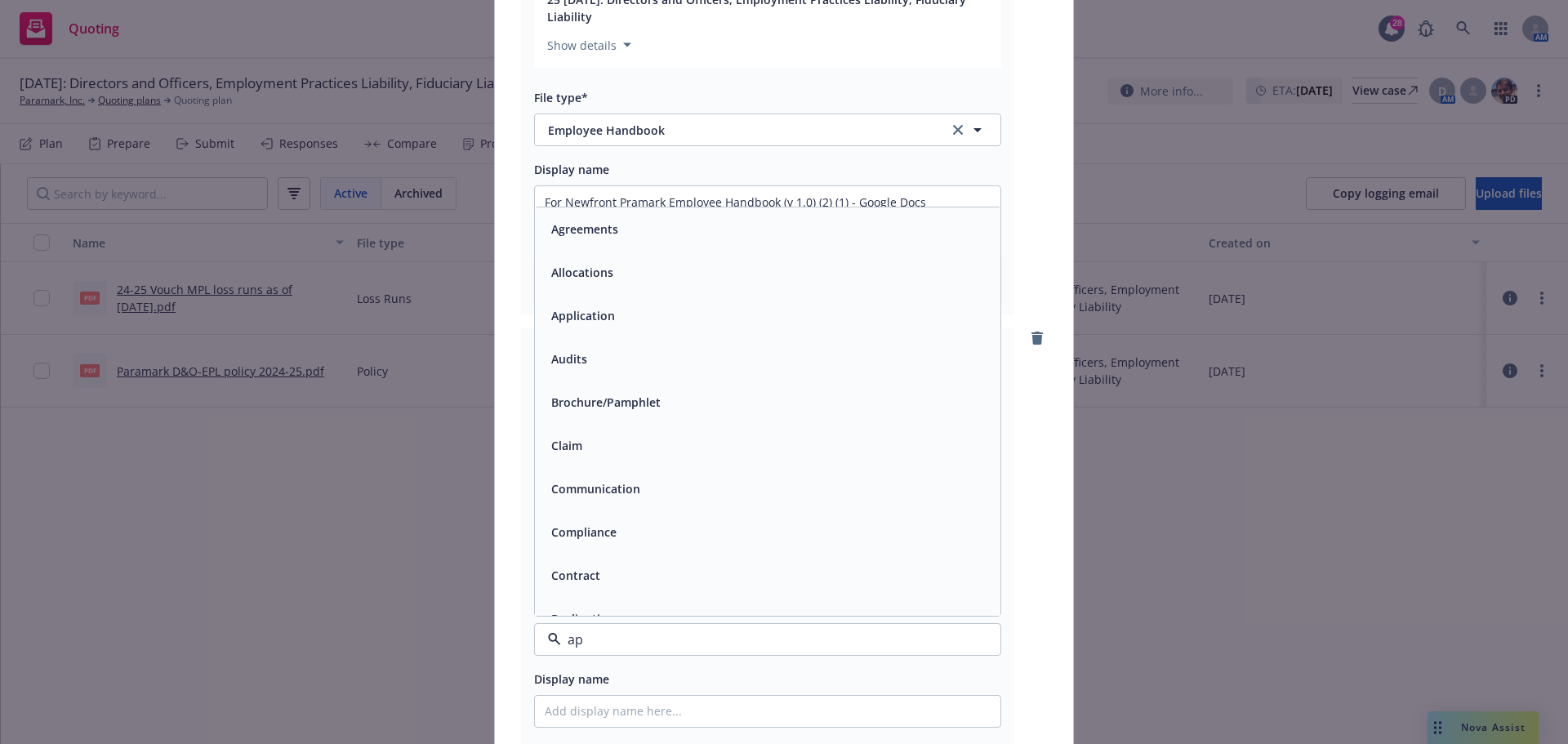
type input "app"
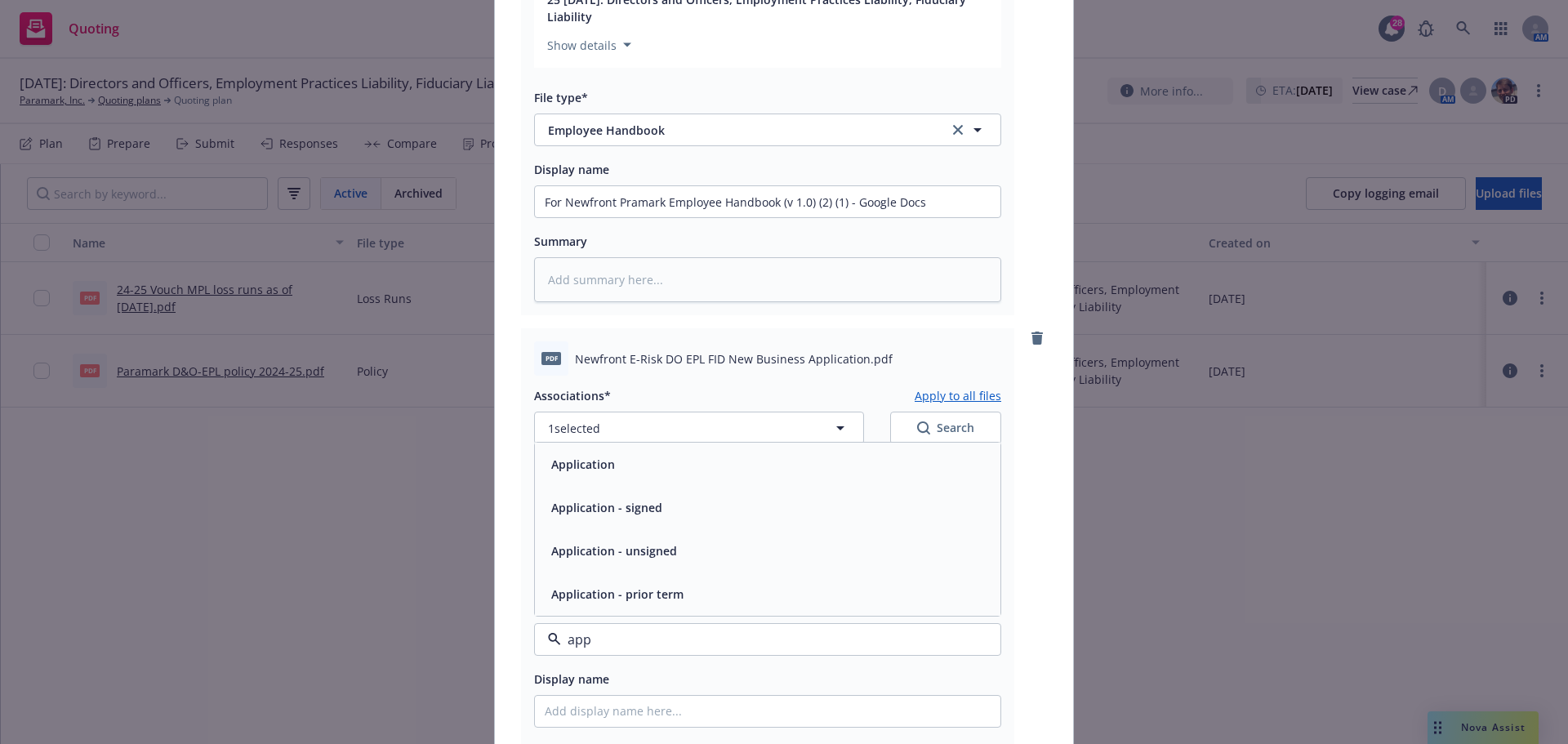
click at [677, 473] on div "Application" at bounding box center [767, 465] width 446 height 24
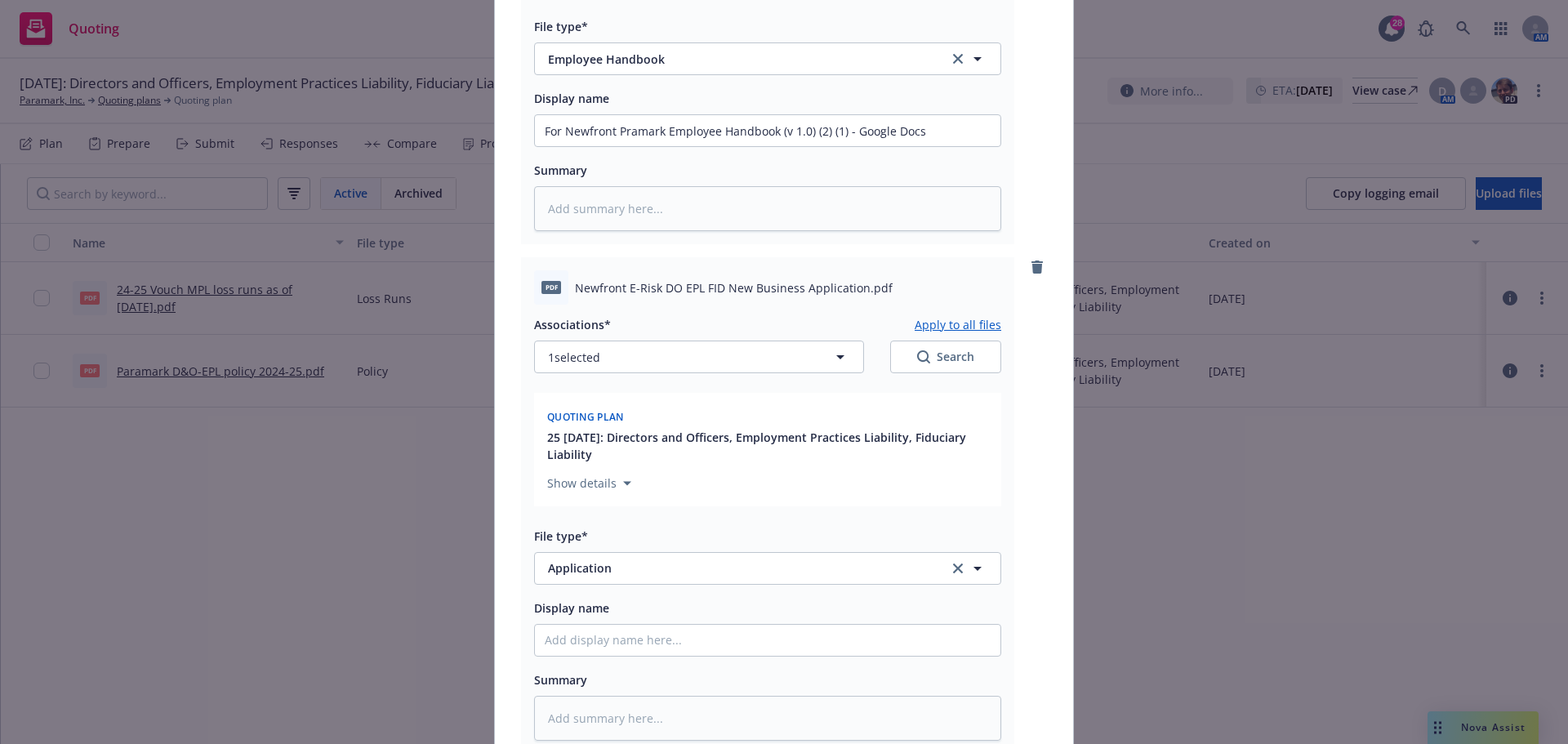
scroll to position [1062, 0]
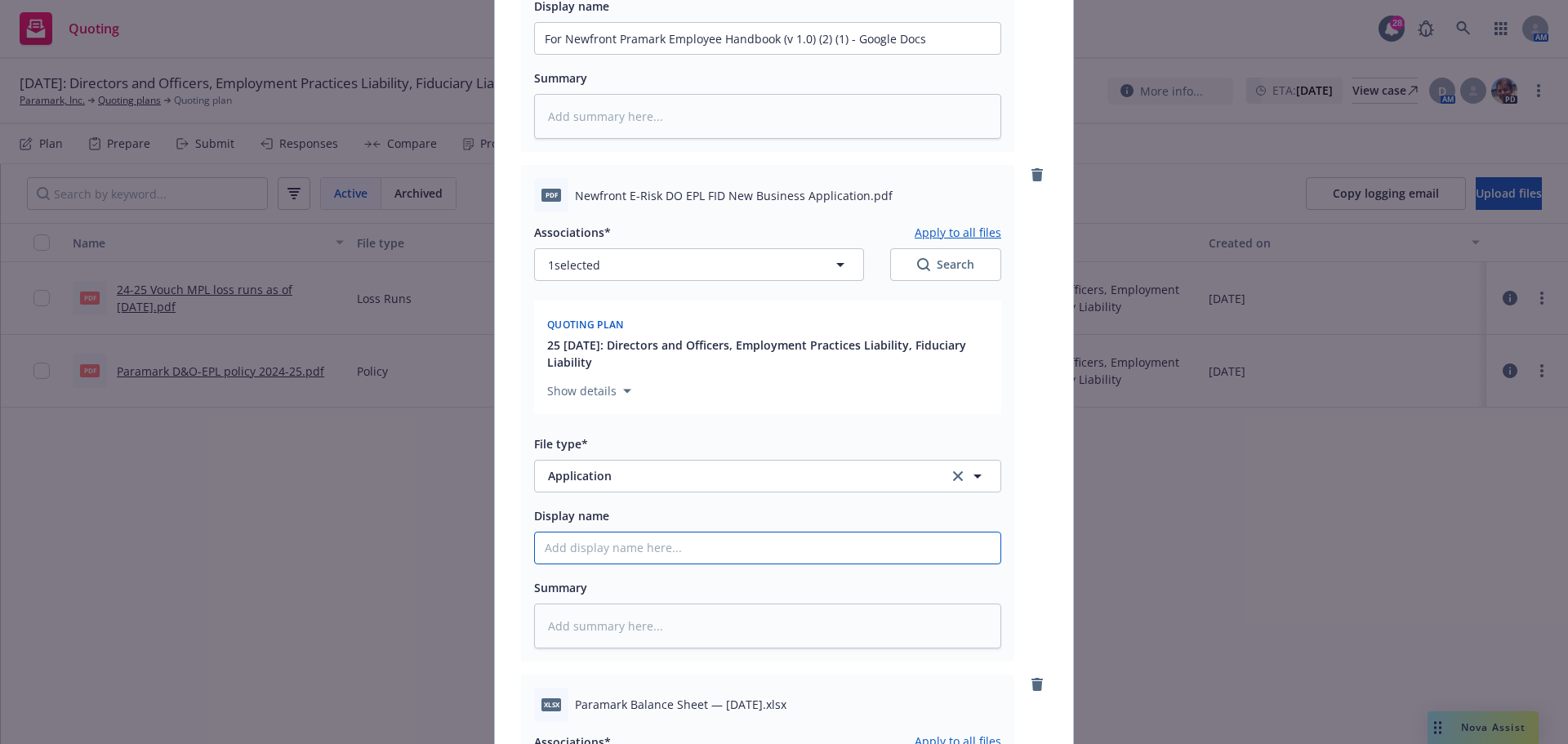
click at [619, 545] on input "Display name" at bounding box center [767, 548] width 466 height 31
paste input "Newfront E-Risk DO EPL FID New Business Application"
type textarea "x"
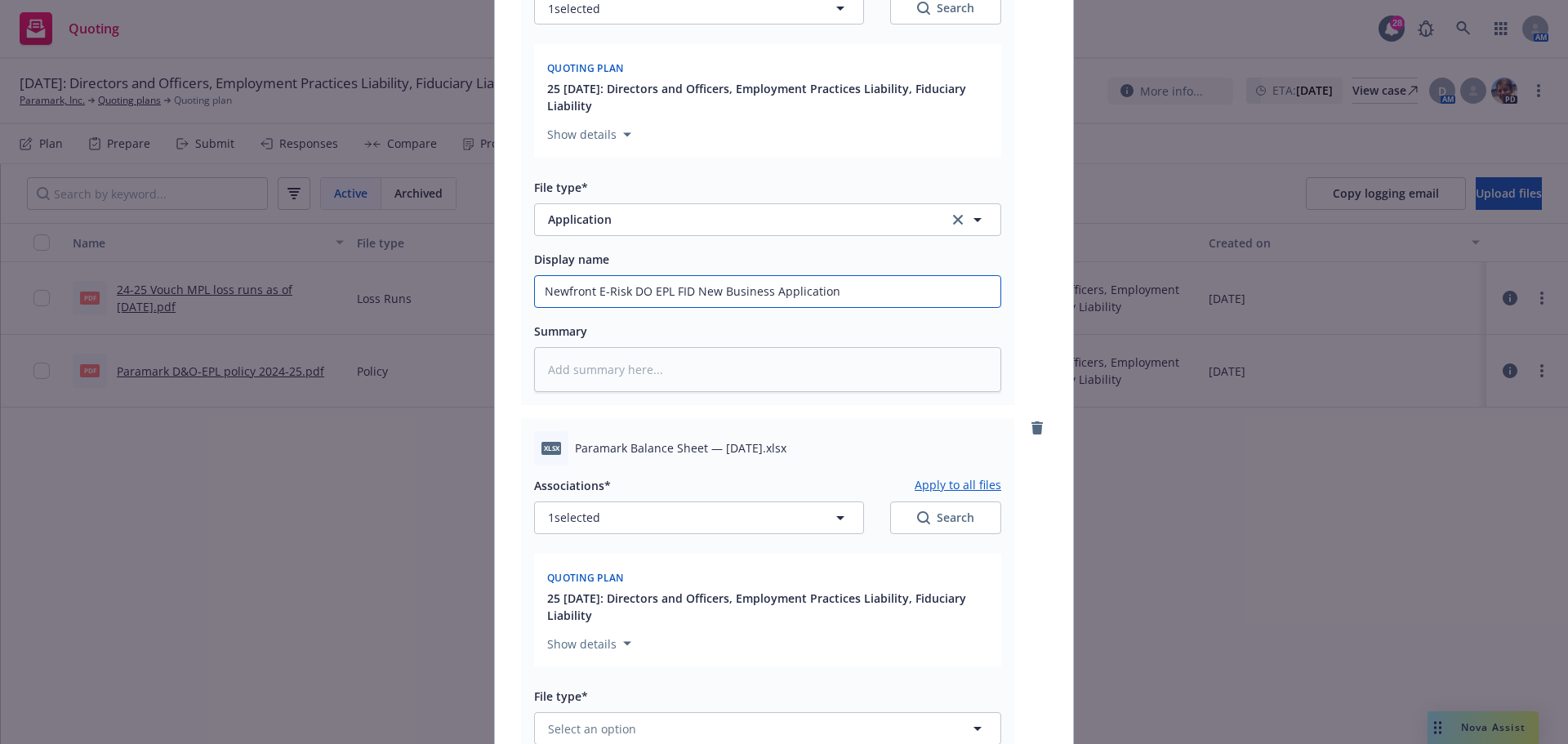
scroll to position [1388, 0]
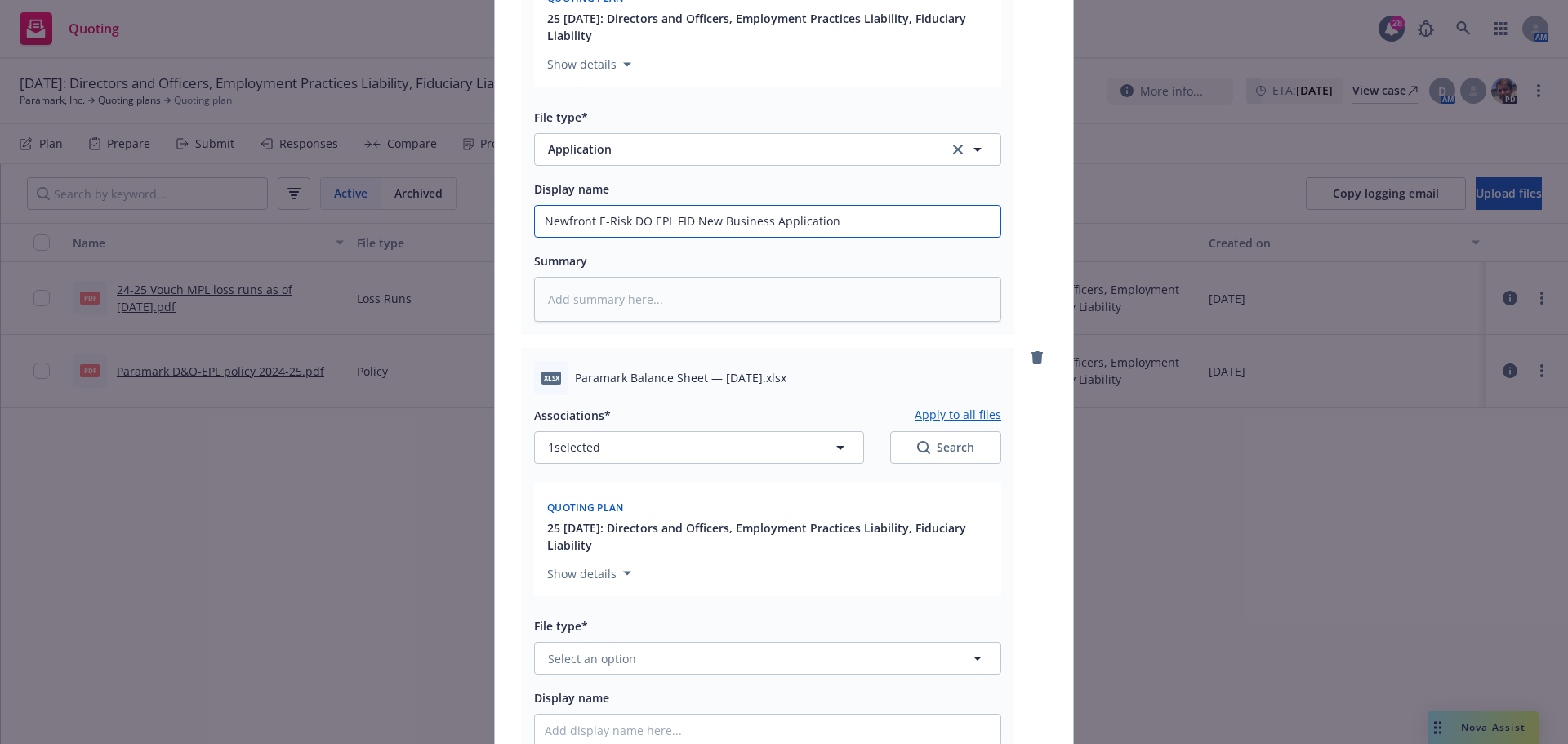
type input "Newfront E-Risk DO EPL FID New Business Application"
drag, startPoint x: 570, startPoint y: 377, endPoint x: 774, endPoint y: 376, distance: 204.0
click at [774, 376] on span "Paramark Balance Sheet — 2025-10-10.xlsx" at bounding box center [681, 378] width 211 height 17
copy span "Paramark Balance Sheet — 2025-10-10"
click at [585, 659] on span "Select an option" at bounding box center [592, 659] width 88 height 17
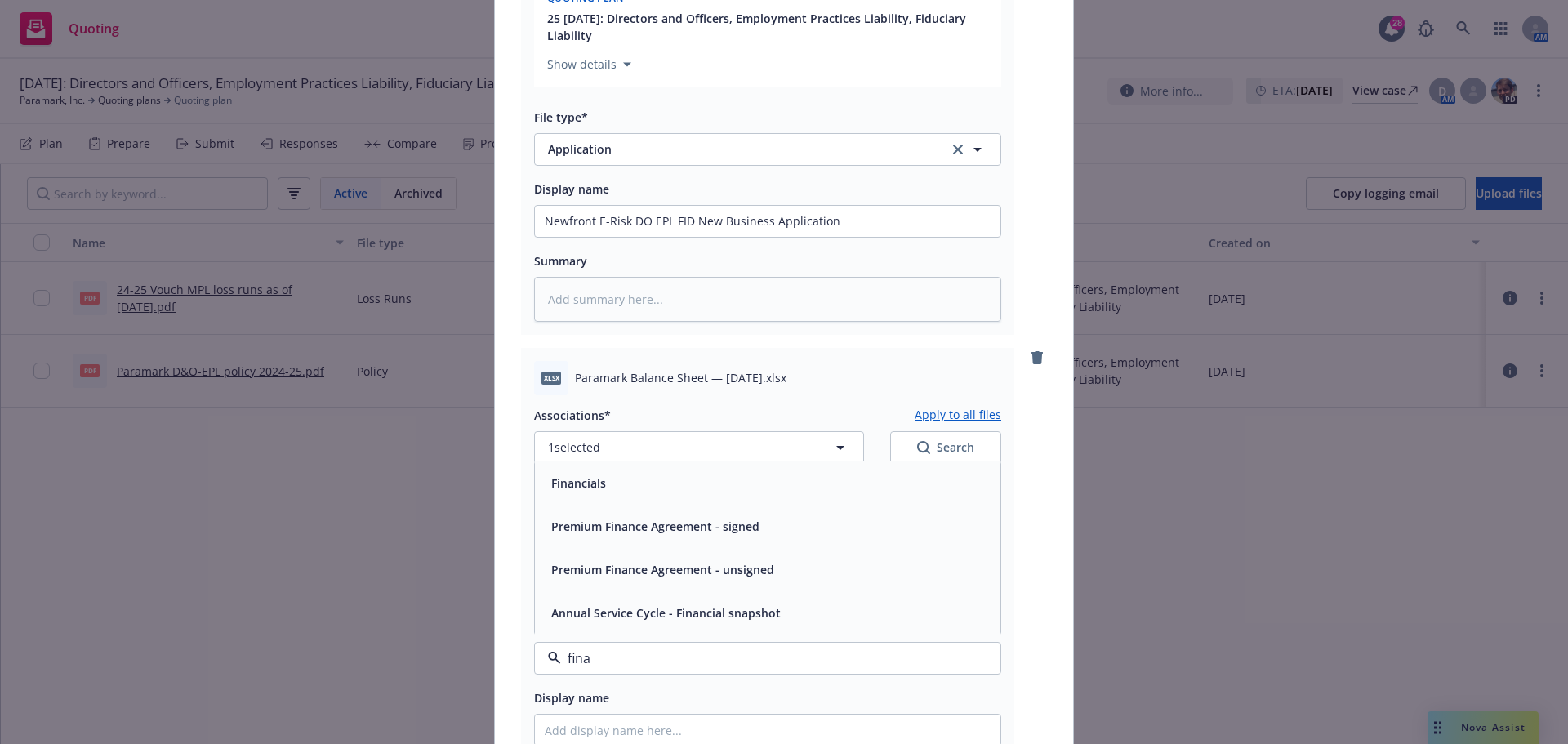
type input "finan"
click at [594, 480] on span "Financials" at bounding box center [579, 483] width 55 height 17
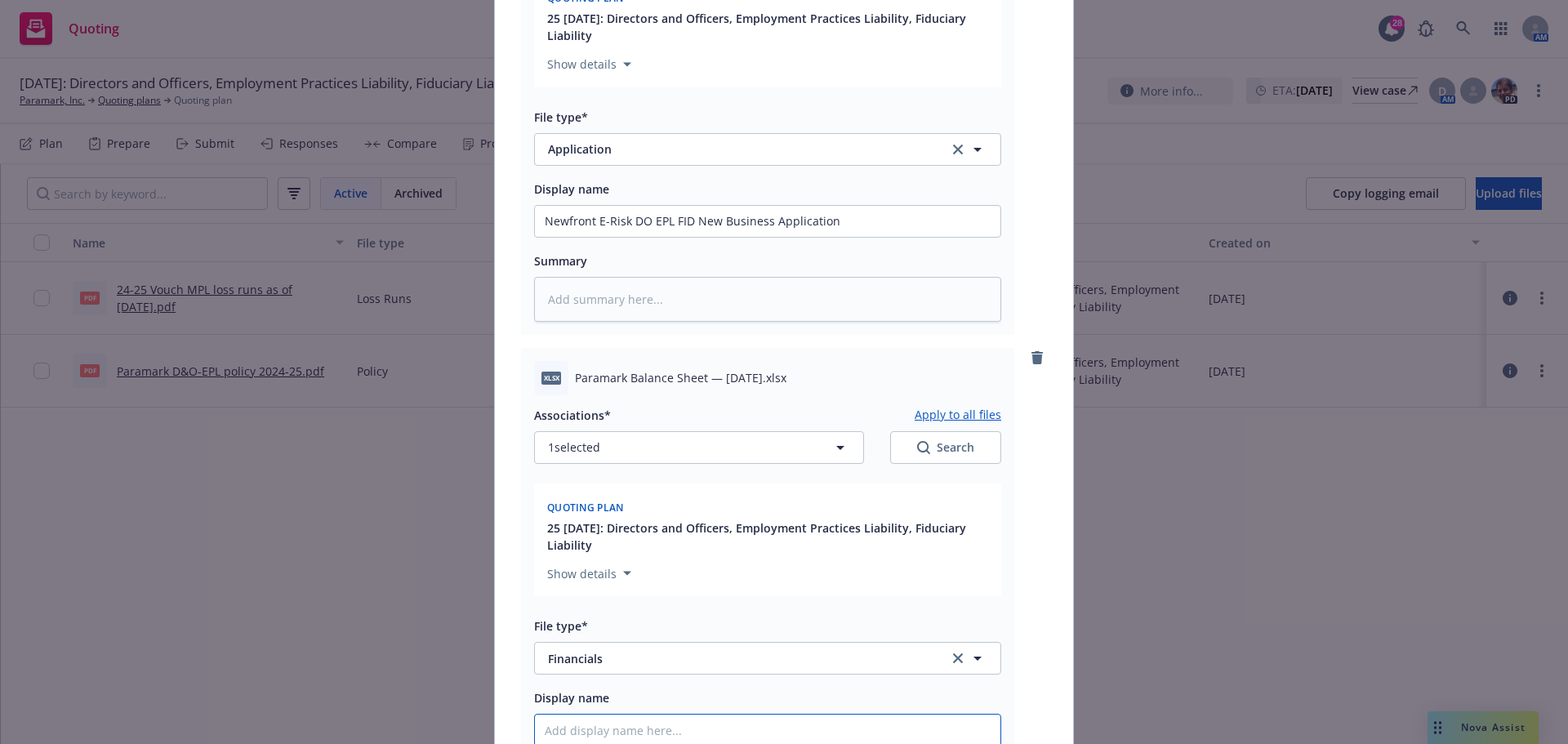
click at [604, 734] on input "Display name" at bounding box center [767, 730] width 466 height 31
paste input "Paramark Balance Sheet — 2025-10-10"
type textarea "x"
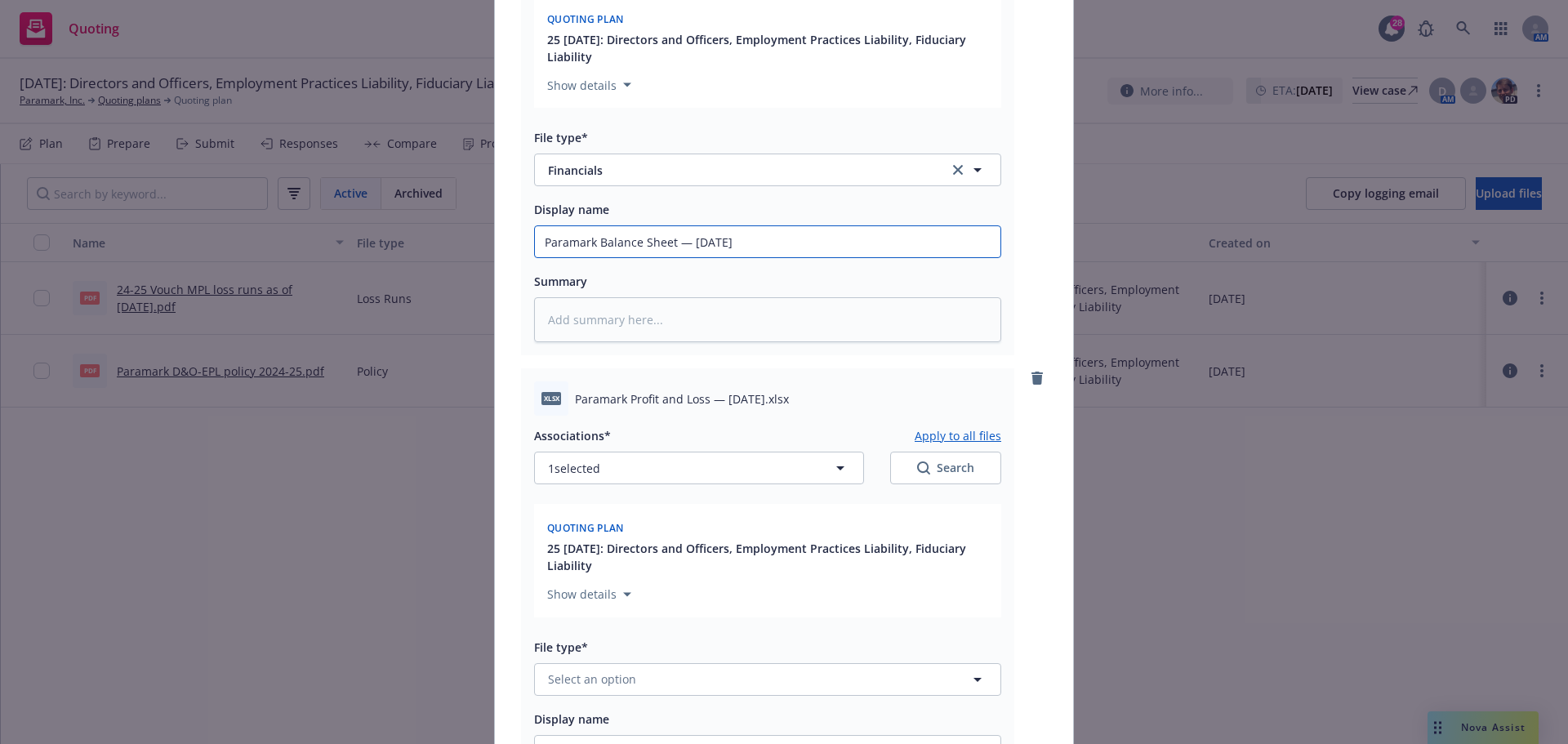
scroll to position [1878, 0]
type input "Paramark Balance Sheet — 2025-10-10"
drag, startPoint x: 570, startPoint y: 400, endPoint x: 778, endPoint y: 398, distance: 208.0
click at [778, 398] on span "Paramark Profit and Loss — 2025-10-10.xlsx" at bounding box center [682, 397] width 214 height 17
copy span "Paramark Profit and Loss — 2025-10-10"
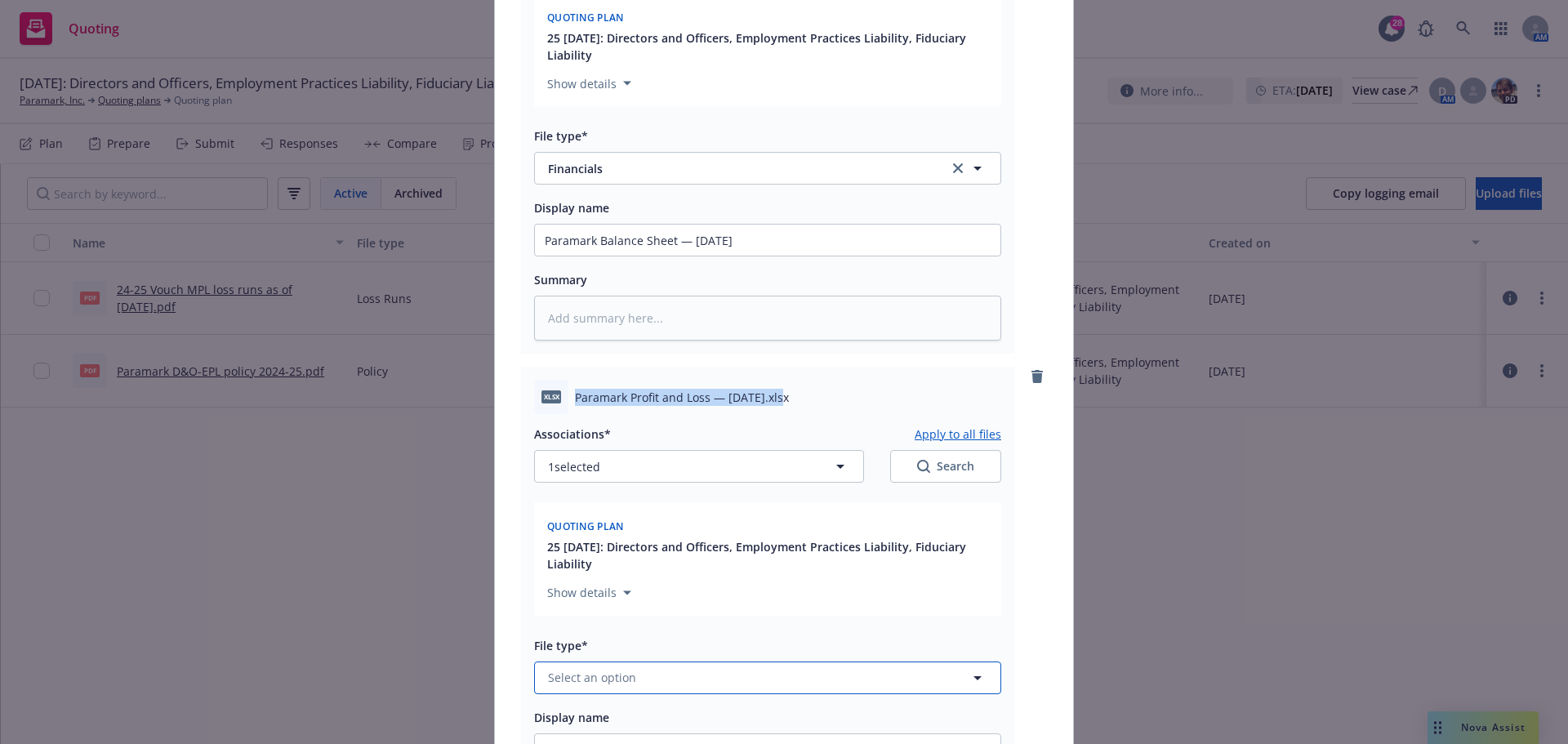
click at [580, 676] on span "Select an option" at bounding box center [592, 677] width 88 height 17
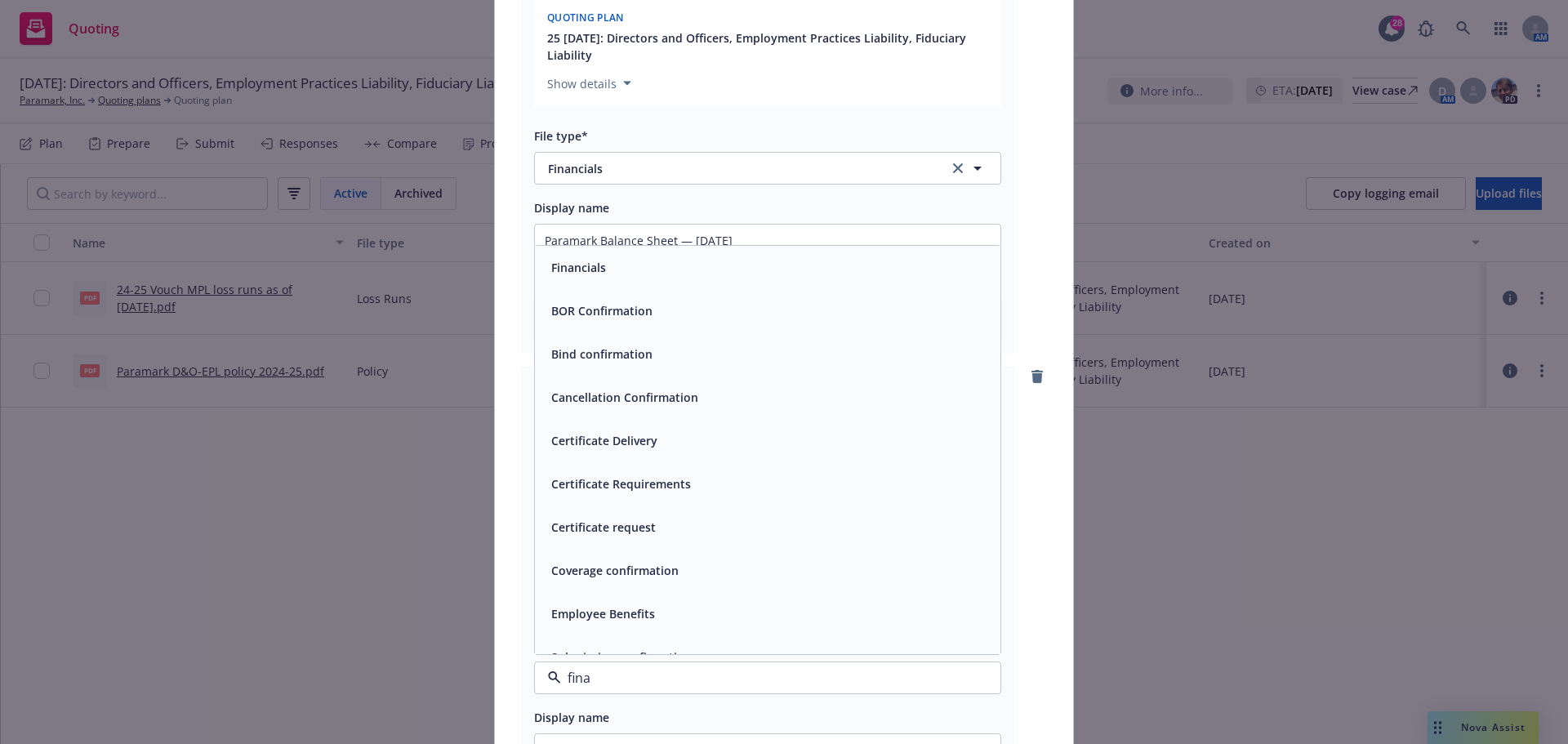
type input "finan"
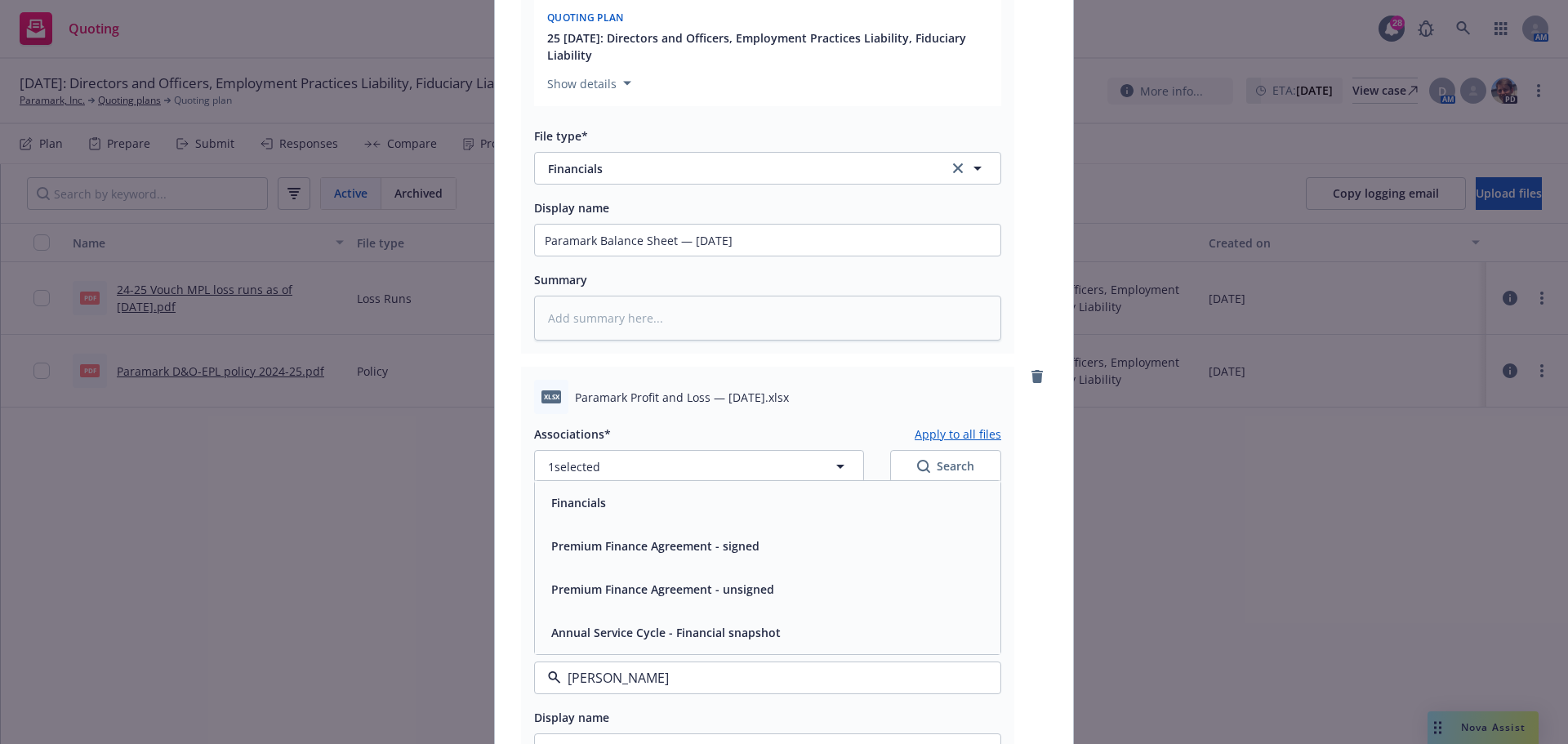
click at [605, 512] on div "Financials" at bounding box center [767, 502] width 446 height 24
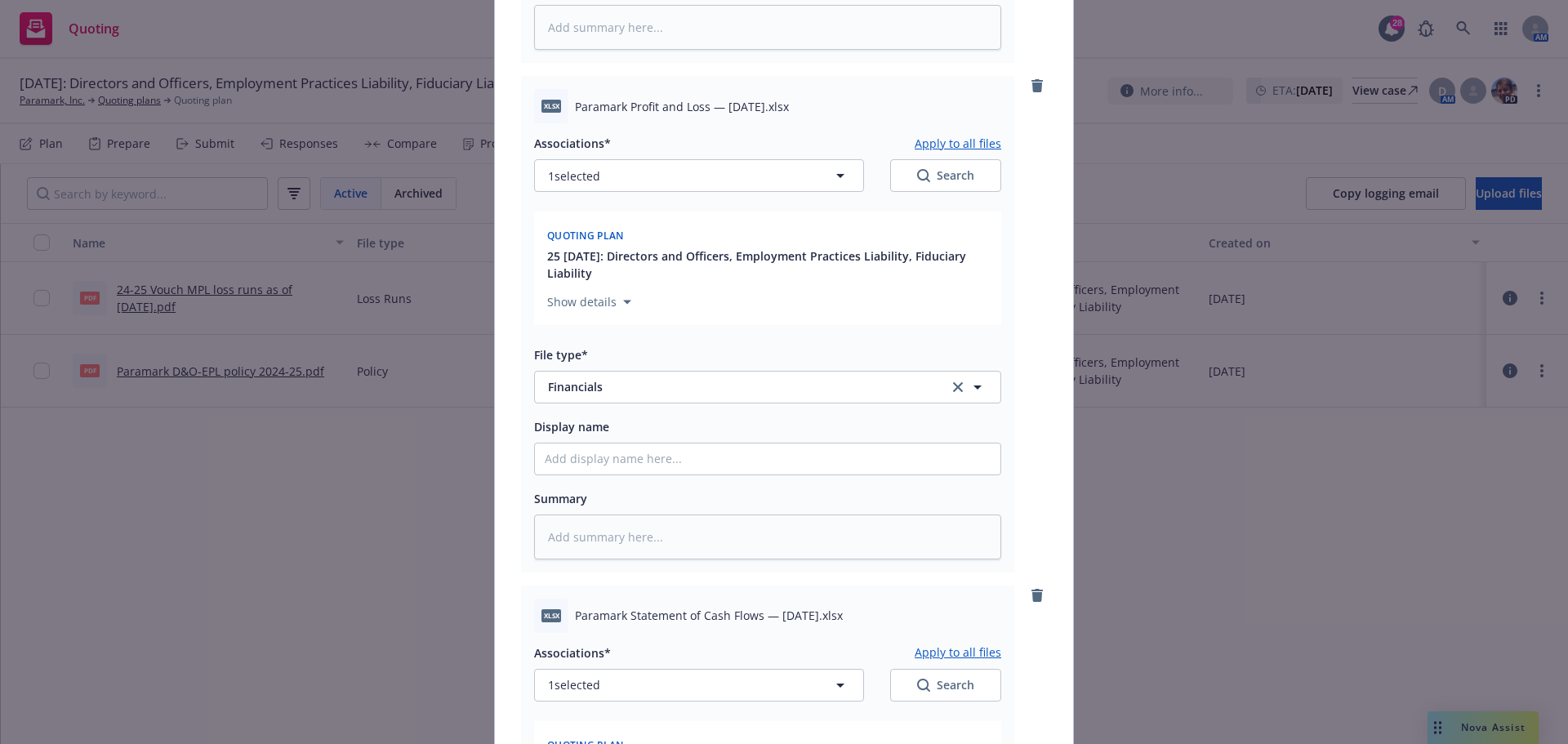
scroll to position [2204, 0]
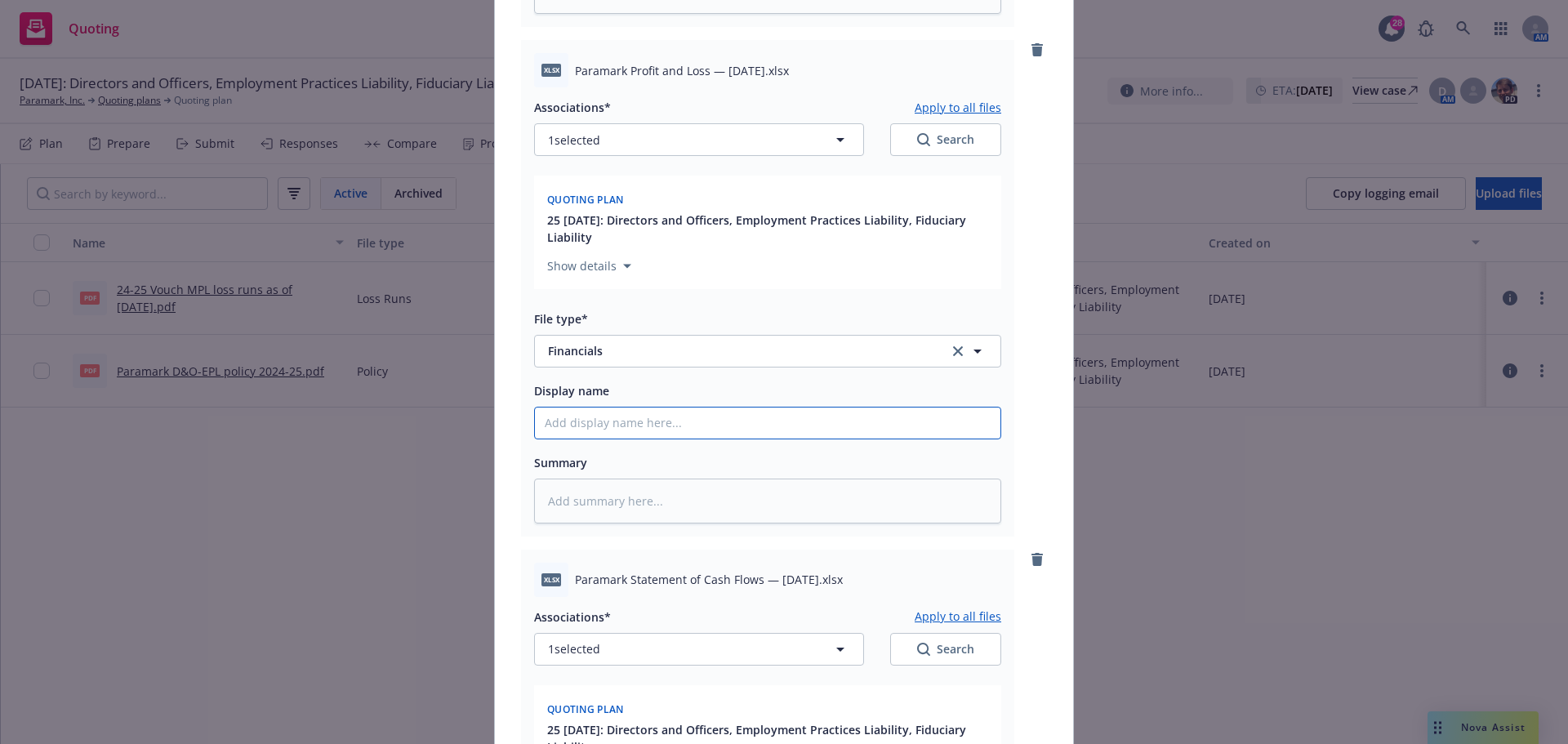
click at [558, 423] on input "Display name" at bounding box center [767, 423] width 466 height 31
paste input "Paramark Profit and Loss — 2025-10-10"
type textarea "x"
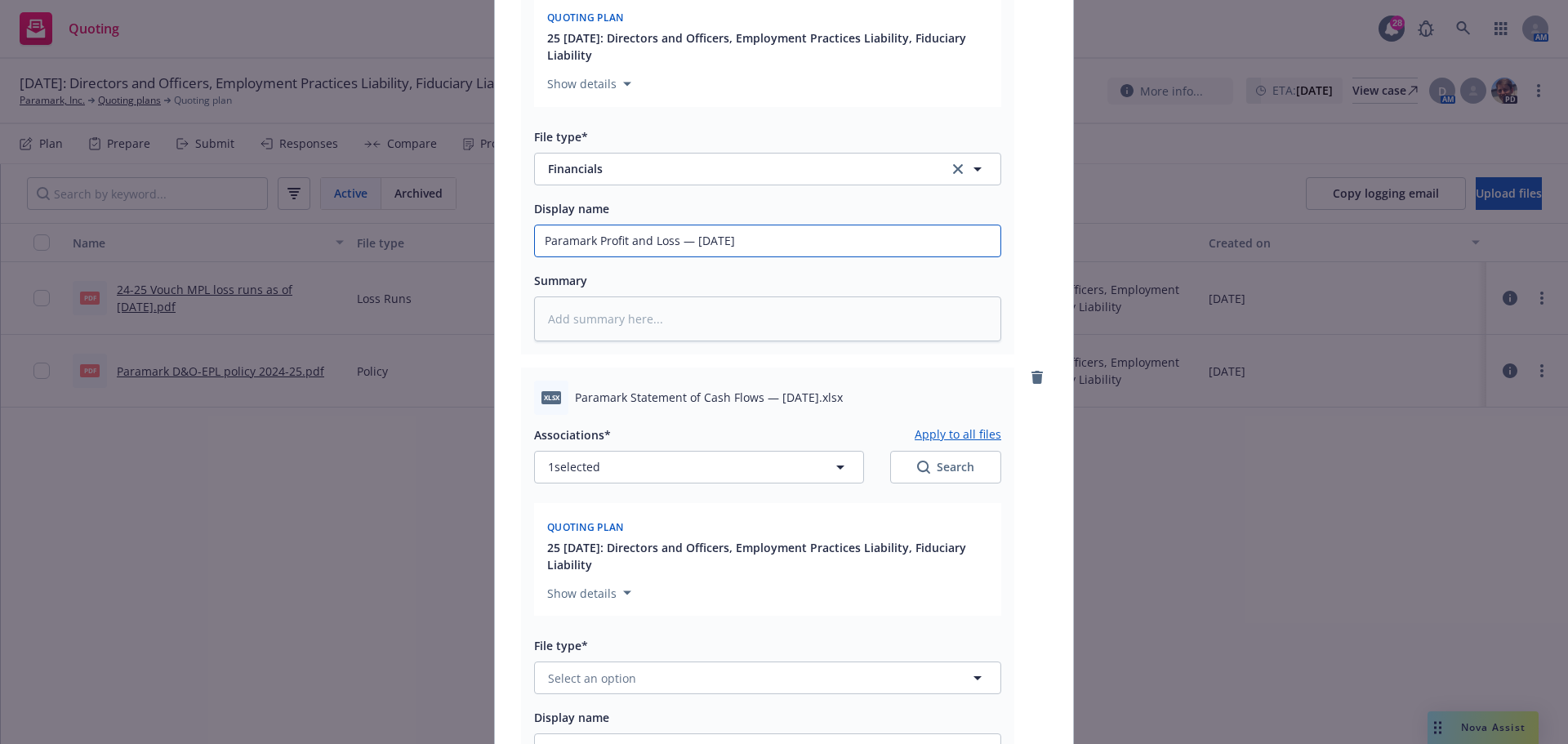
scroll to position [2450, 0]
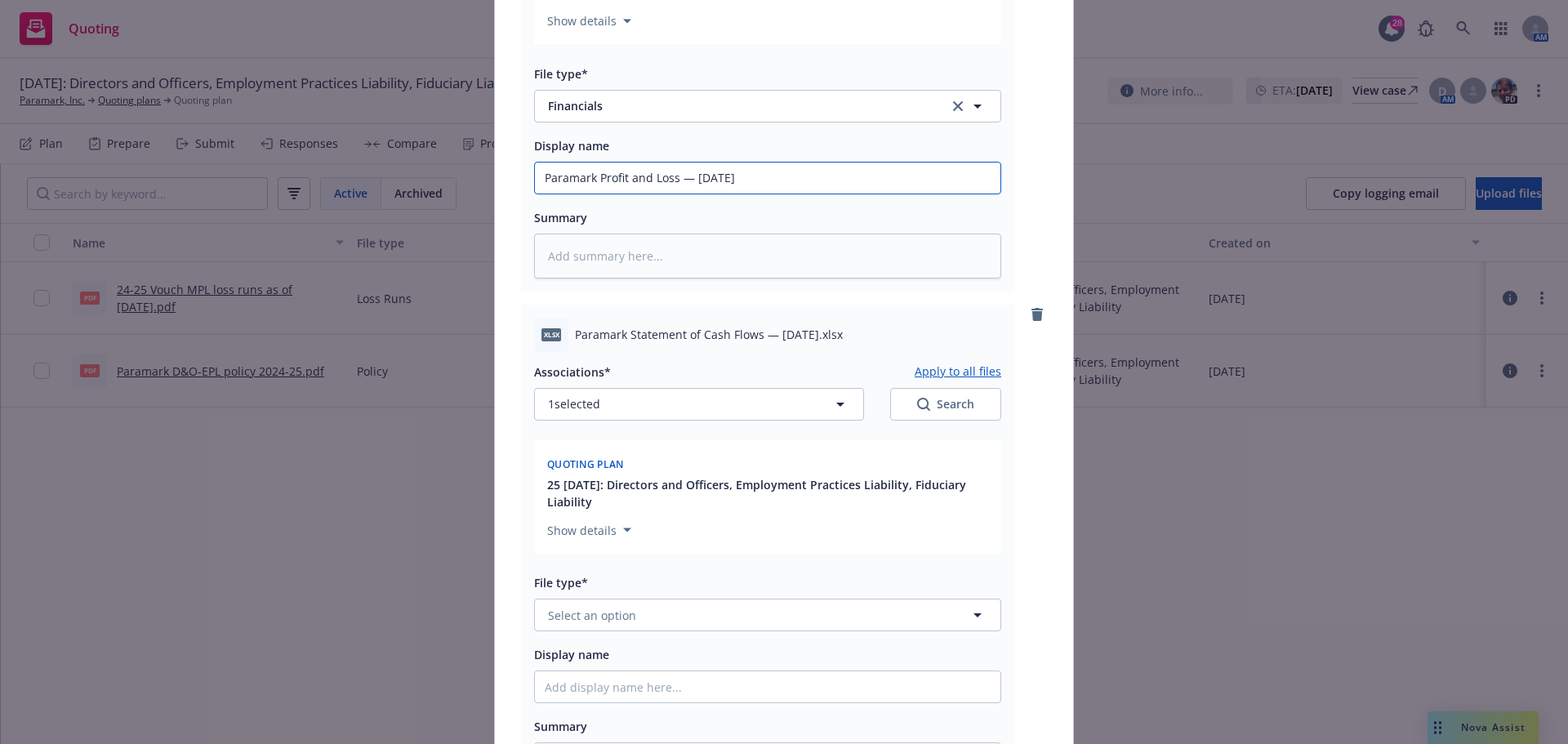
type input "Paramark Profit and Loss — 2025-10-10"
drag, startPoint x: 580, startPoint y: 617, endPoint x: 585, endPoint y: 607, distance: 11.2
click at [580, 612] on span "Select an option" at bounding box center [592, 615] width 88 height 17
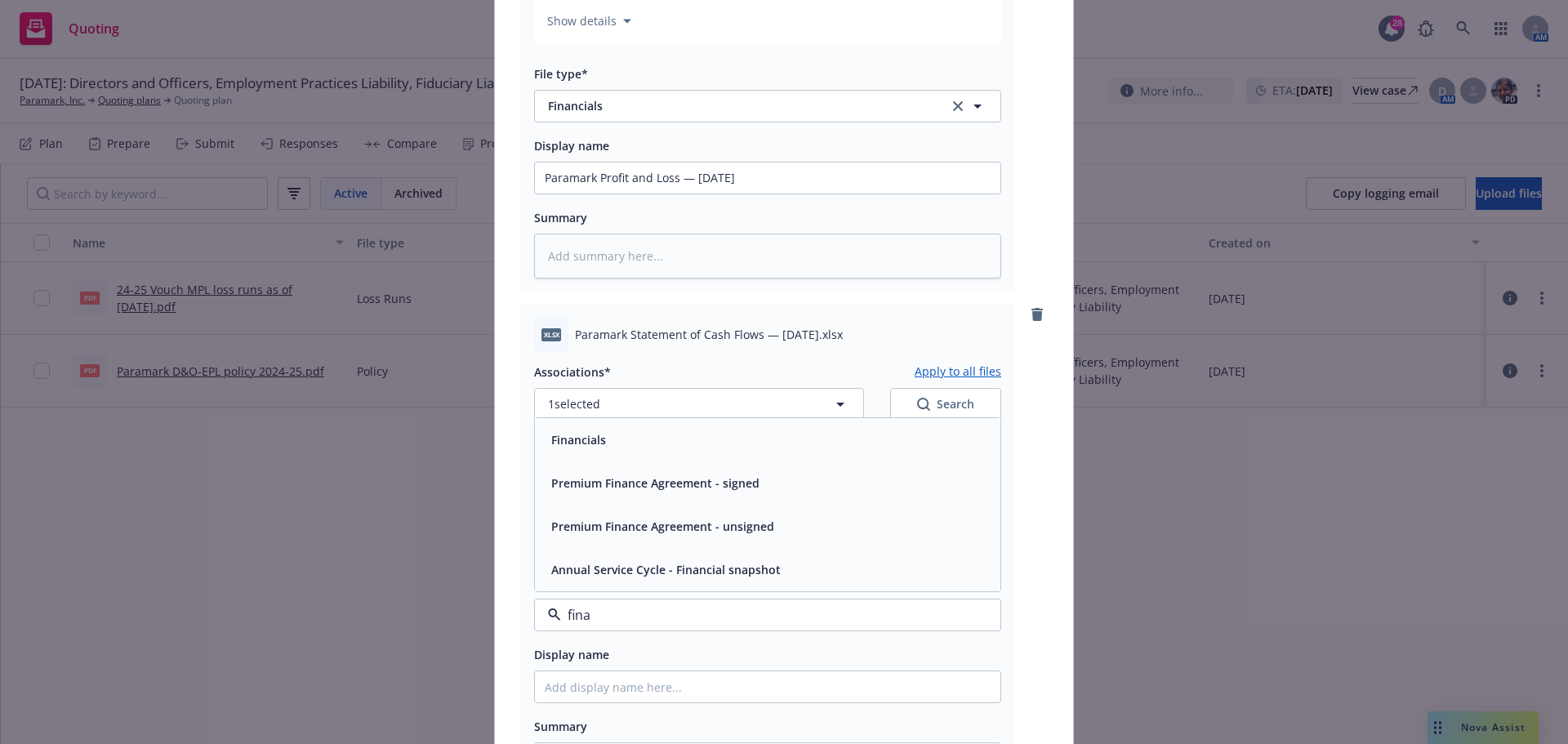
type input "finan"
click at [558, 446] on span "Financials" at bounding box center [579, 439] width 55 height 17
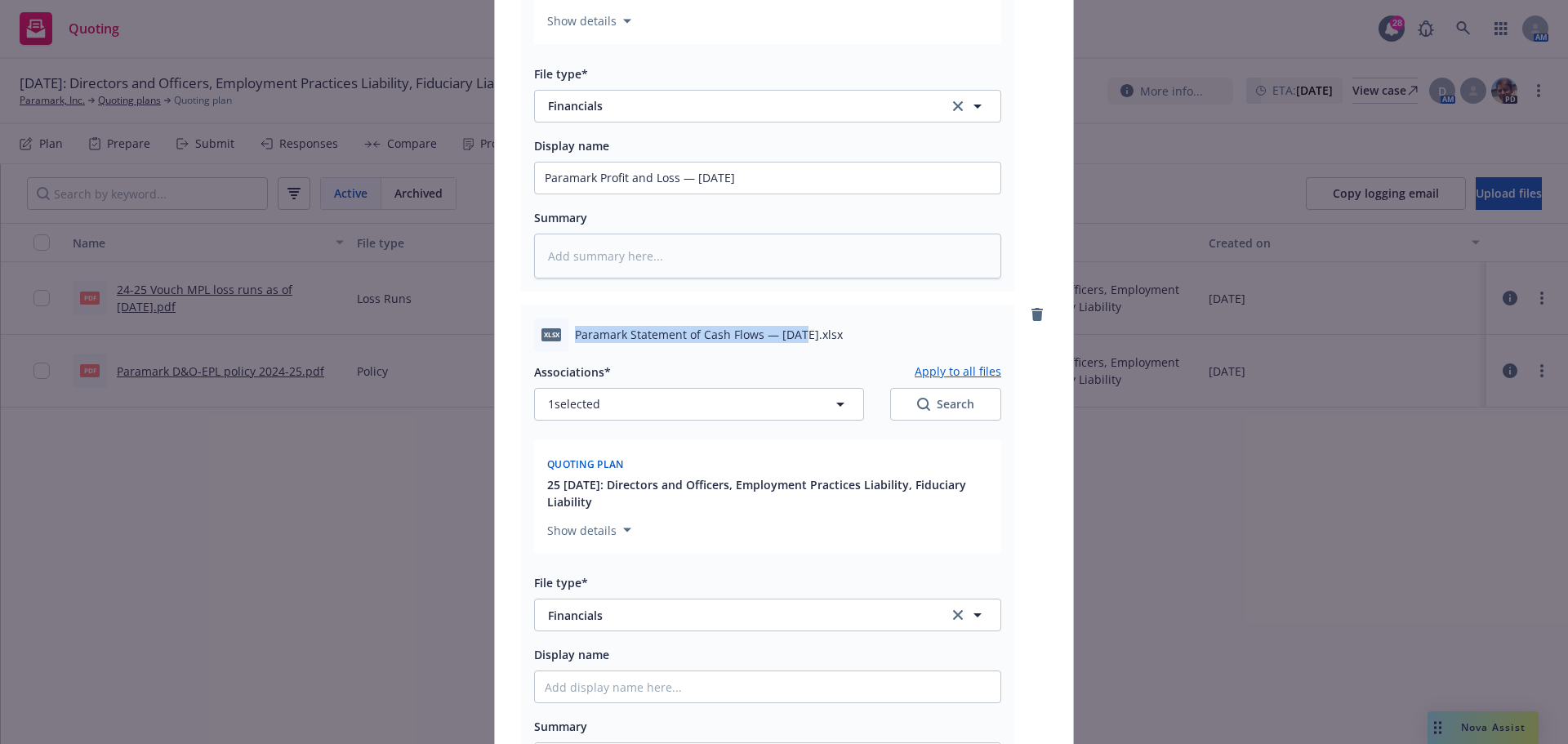
drag, startPoint x: 570, startPoint y: 335, endPoint x: 805, endPoint y: 329, distance: 235.1
click at [801, 329] on span "Paramark Statement of Cash Flows — 2025-10-10.xlsx" at bounding box center [709, 334] width 268 height 17
click at [715, 323] on div "xlsx Paramark Statement of Cash Flows — 2025-10-10.xlsx" at bounding box center [767, 334] width 468 height 34
drag, startPoint x: 572, startPoint y: 333, endPoint x: 754, endPoint y: 327, distance: 182.1
click at [754, 327] on span "Paramark Statement of Cash Flows — 2025-10-10.xlsx" at bounding box center [709, 334] width 268 height 17
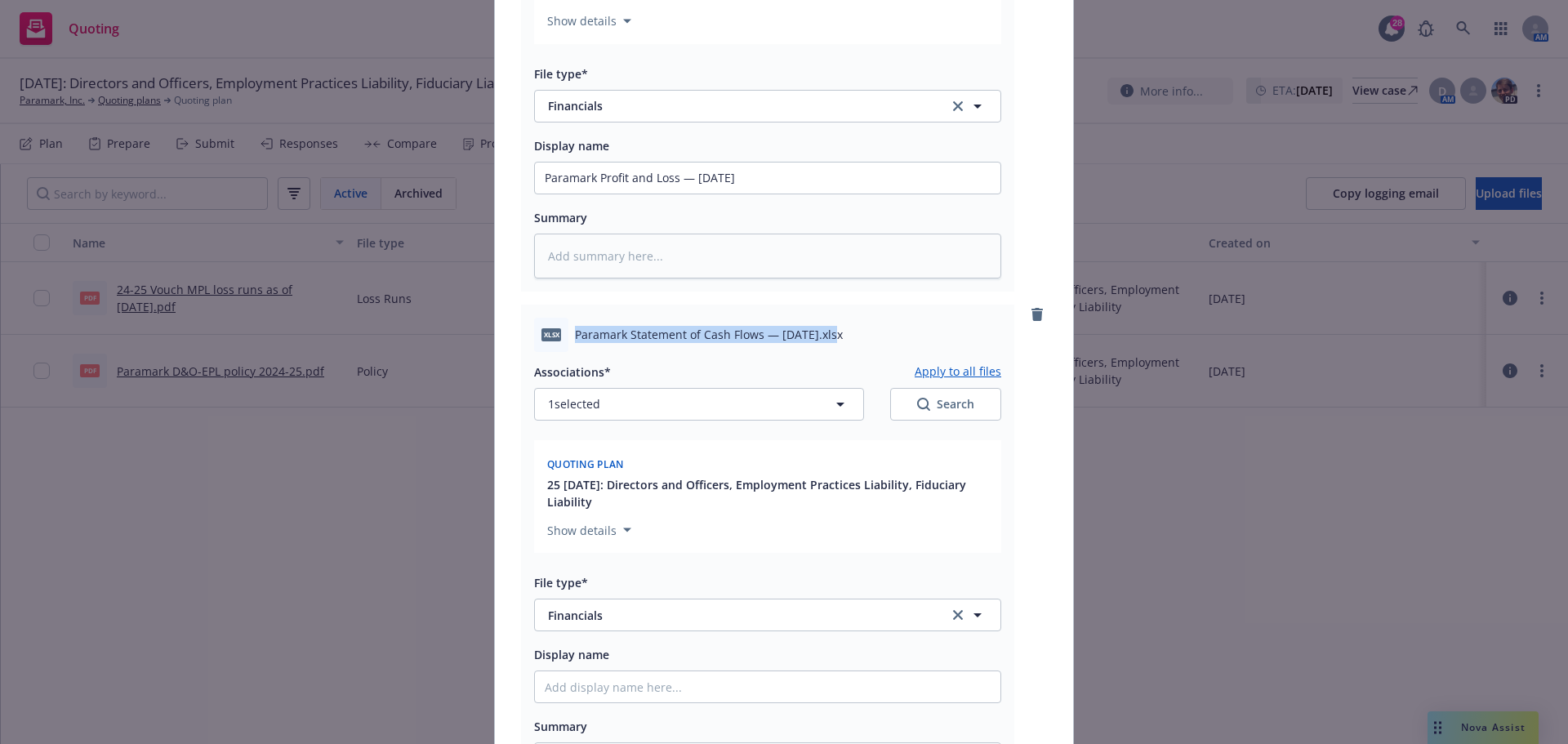
drag, startPoint x: 570, startPoint y: 332, endPoint x: 831, endPoint y: 329, distance: 261.0
click at [831, 329] on span "Paramark Statement of Cash Flows — 2025-10-10.xlsx" at bounding box center [709, 334] width 268 height 17
copy span "Paramark Statement of Cash Flows — 2025-10-10"
click at [592, 692] on input "Display name" at bounding box center [767, 687] width 466 height 31
paste input "Paramark Statement of Cash Flows — 2025-10-10"
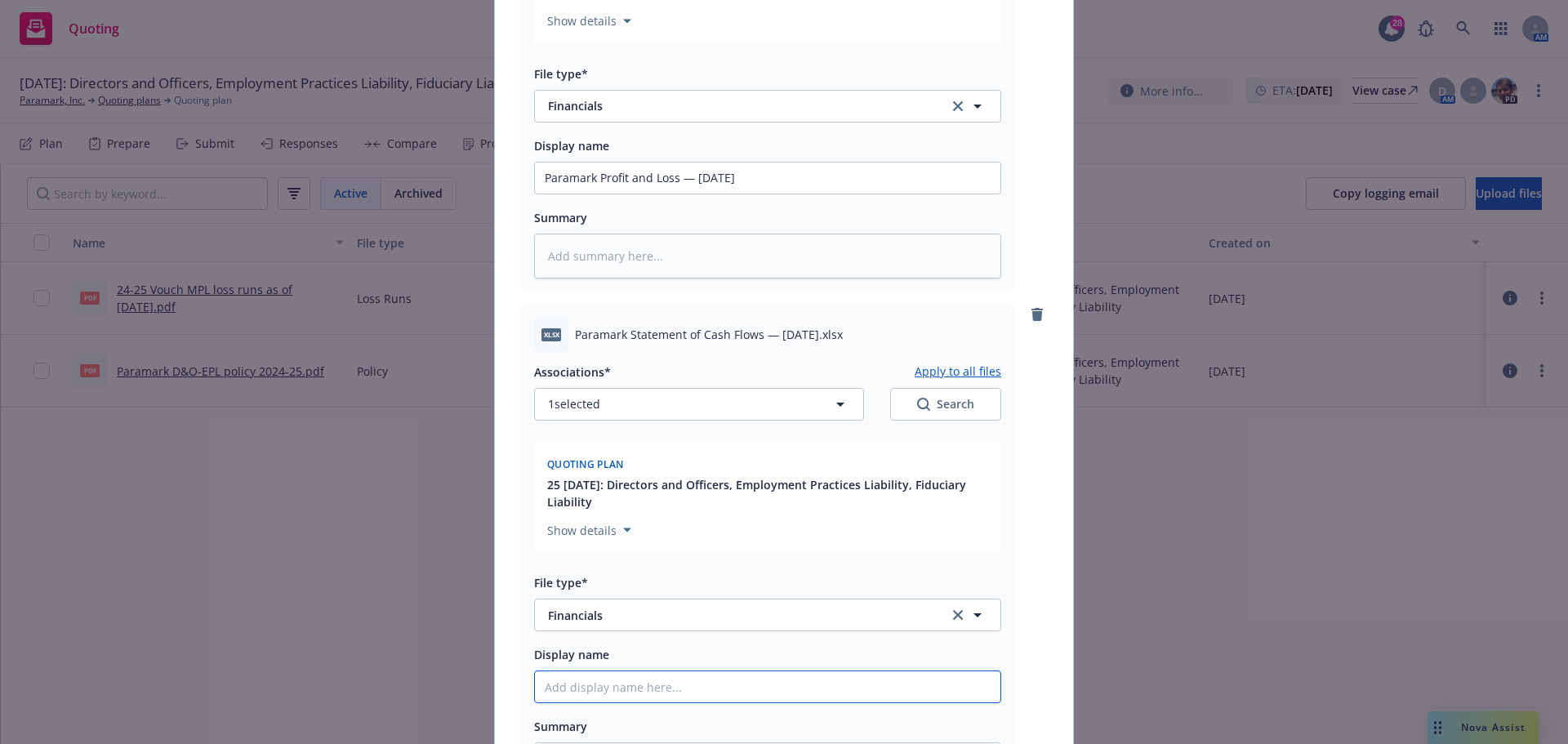
type textarea "x"
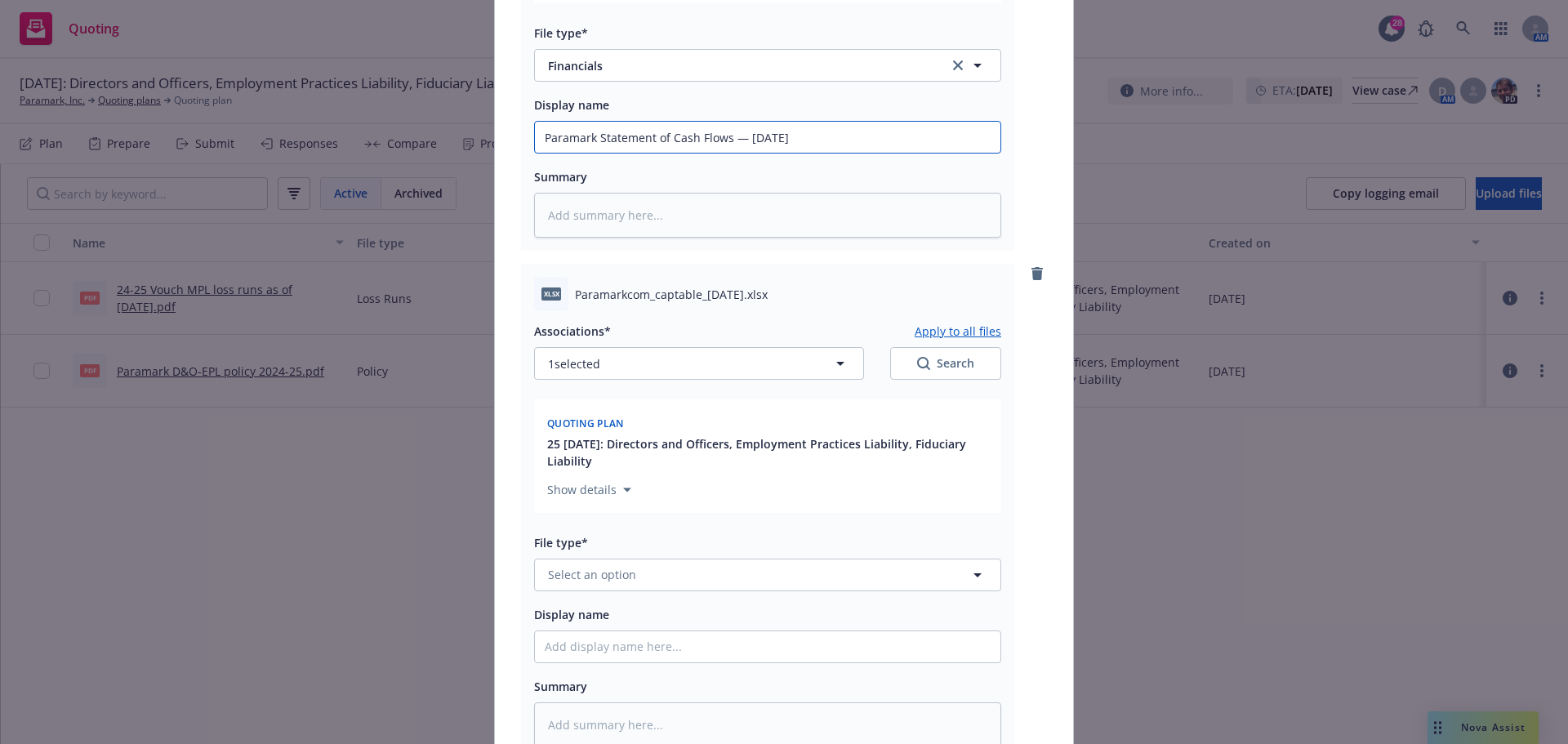
scroll to position [3021, 0]
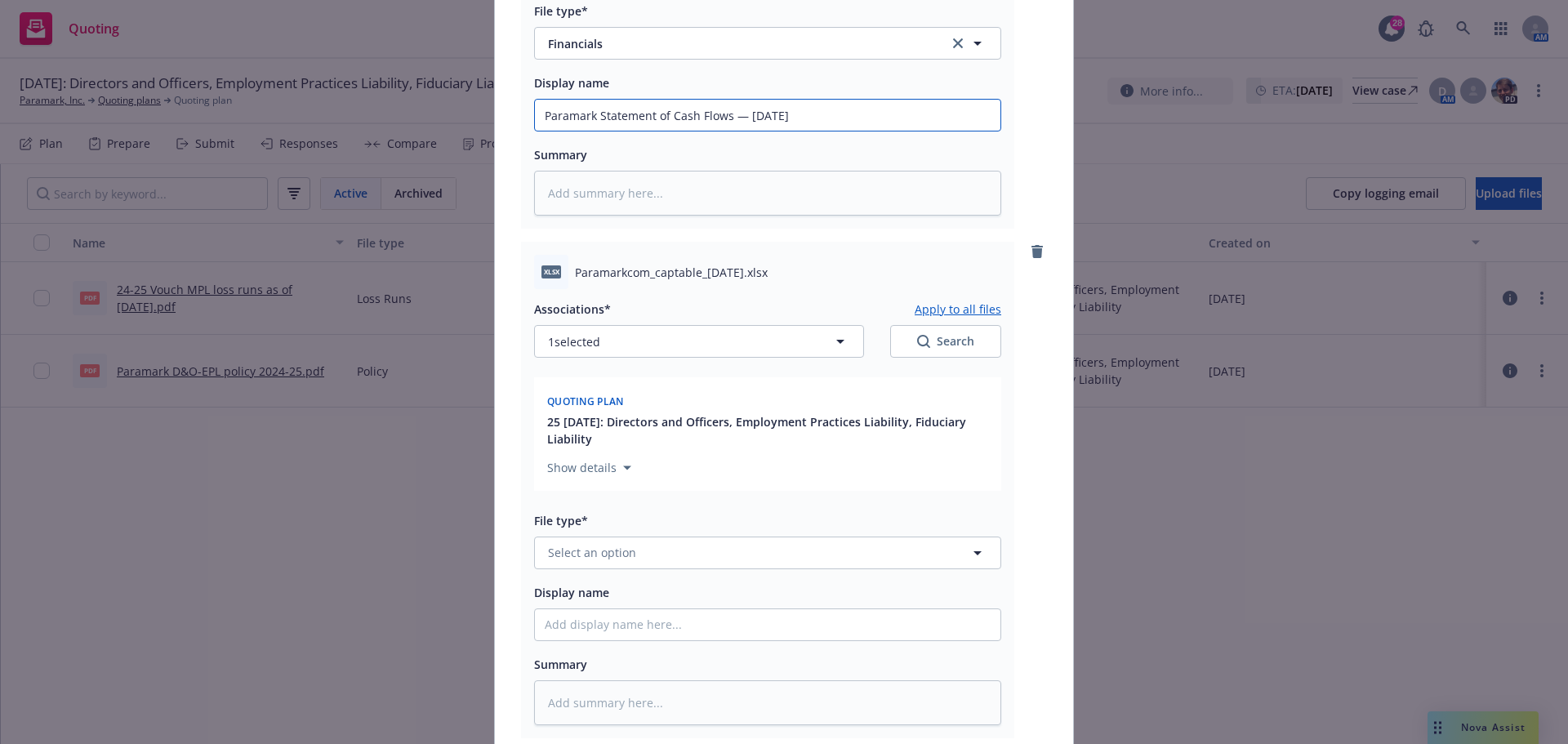
type input "Paramark Statement of Cash Flows — 2025-10-10"
click at [572, 549] on span "Select an option" at bounding box center [592, 552] width 88 height 17
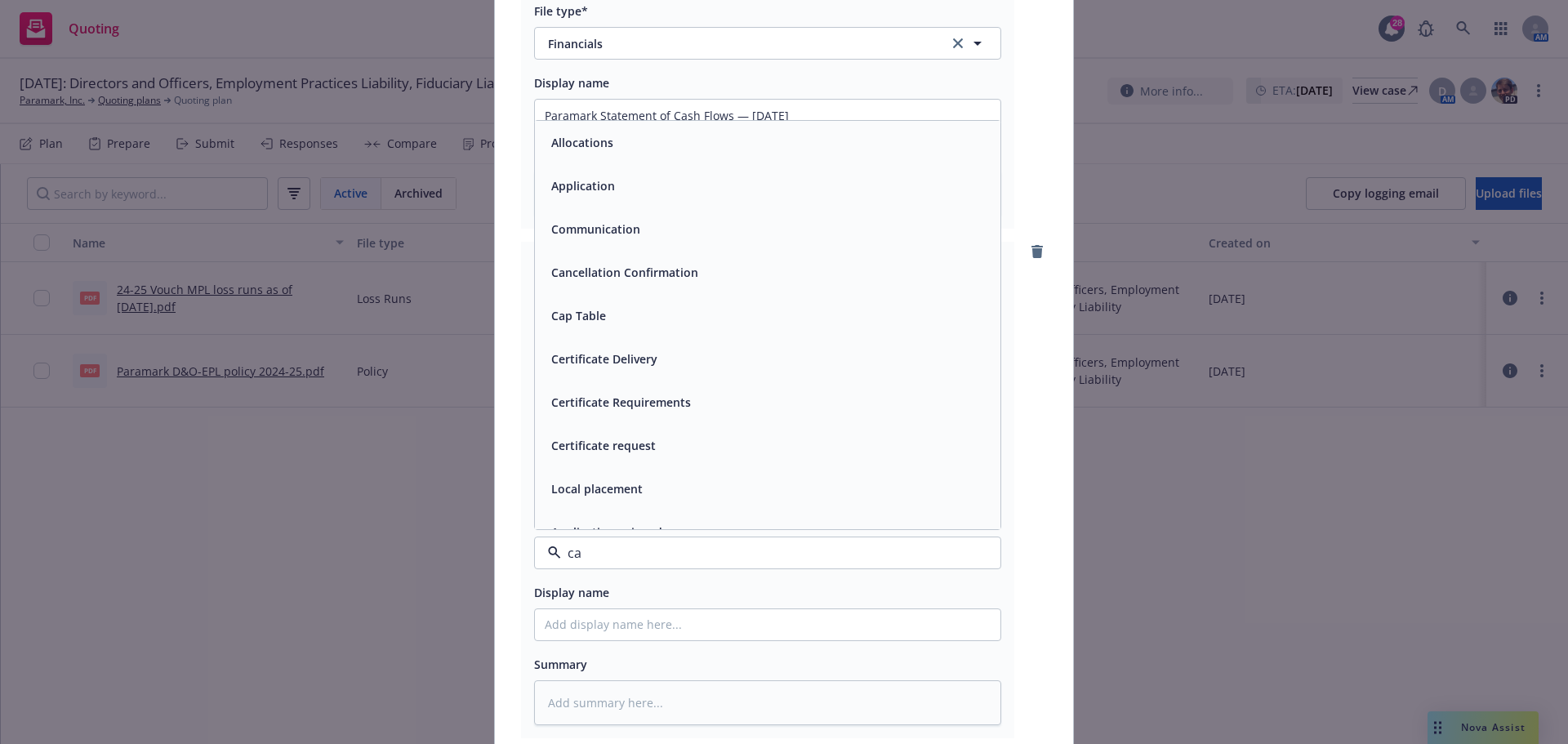
type input "cap"
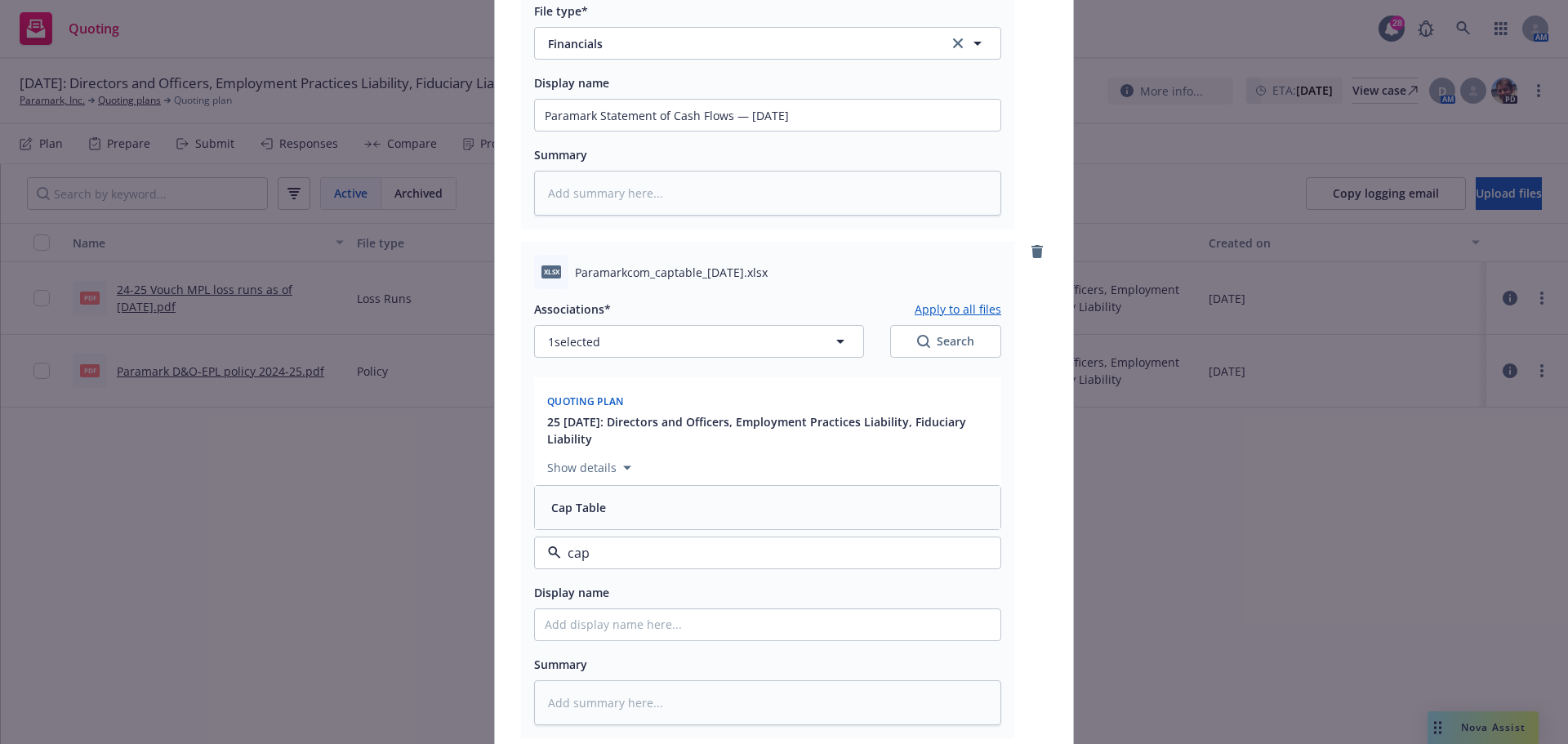
click at [624, 512] on div "Cap Table" at bounding box center [767, 508] width 446 height 24
drag, startPoint x: 571, startPoint y: 270, endPoint x: 756, endPoint y: 279, distance: 185.2
click at [756, 279] on span "Paramarkcom_captable_10-10-2025.xlsx" at bounding box center [671, 272] width 193 height 17
copy span "Paramarkcom_captable_10-10-2025"
click at [576, 628] on input "Display name" at bounding box center [767, 625] width 466 height 31
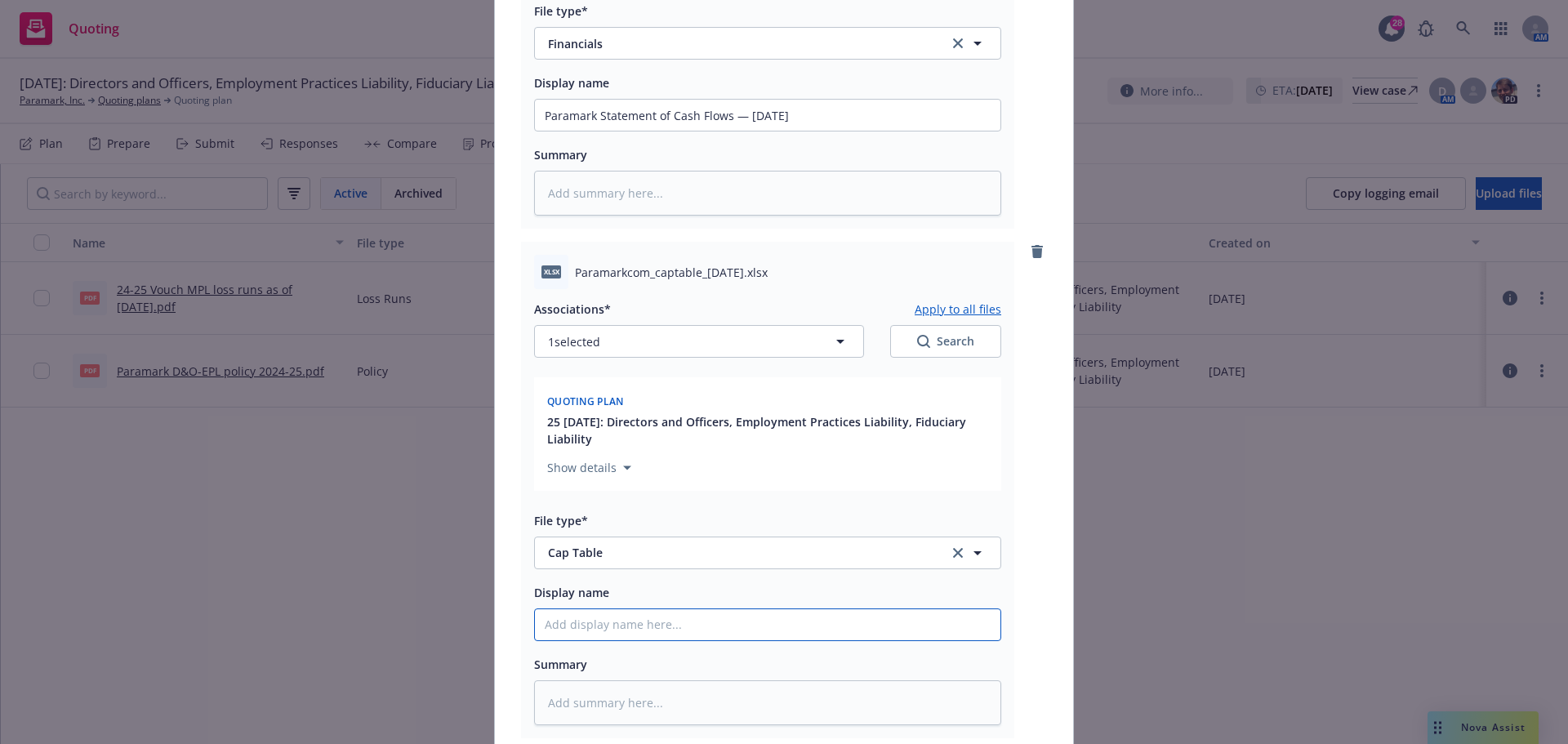
paste input "Paramarkcom_captable_10-10-2025"
type textarea "x"
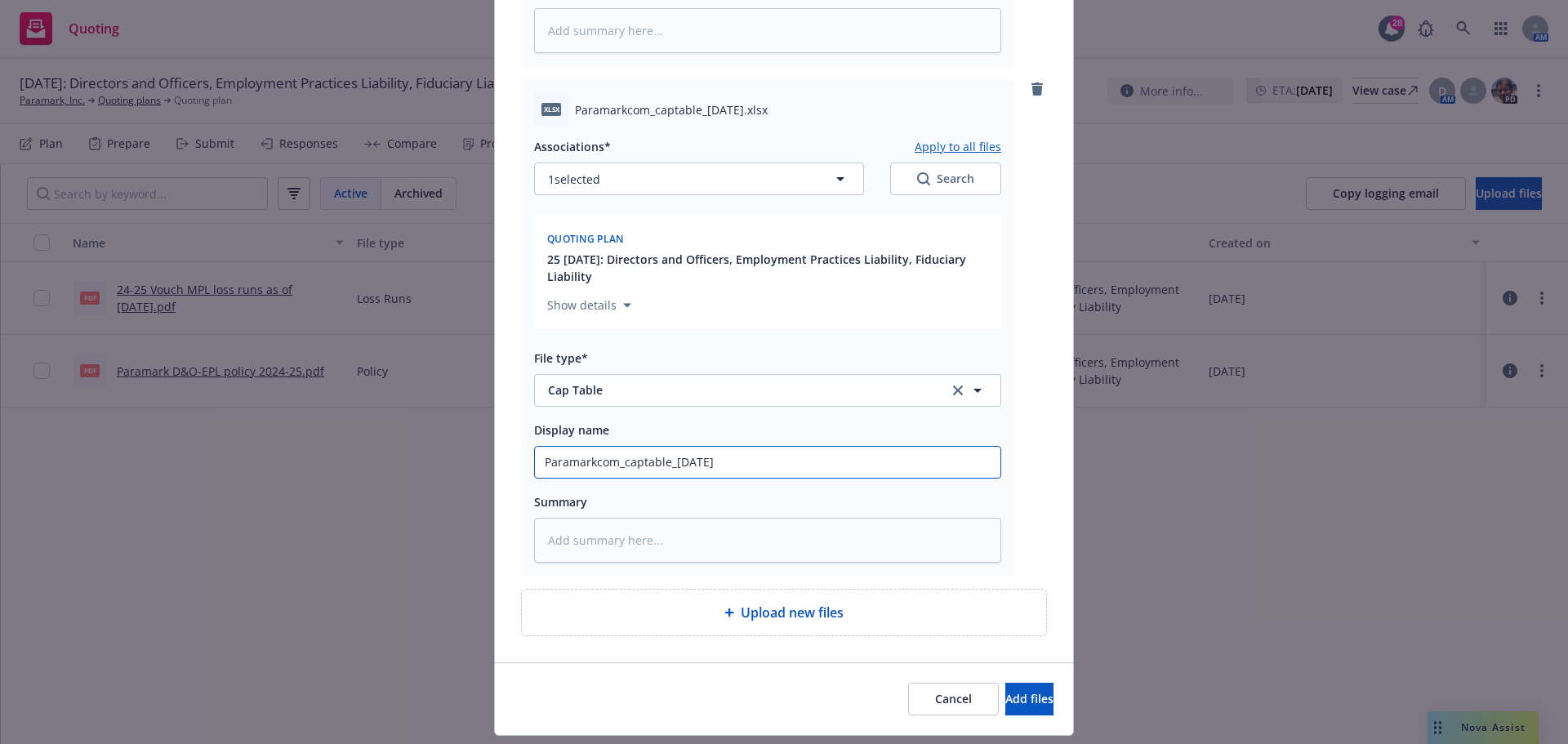
scroll to position [3228, 0]
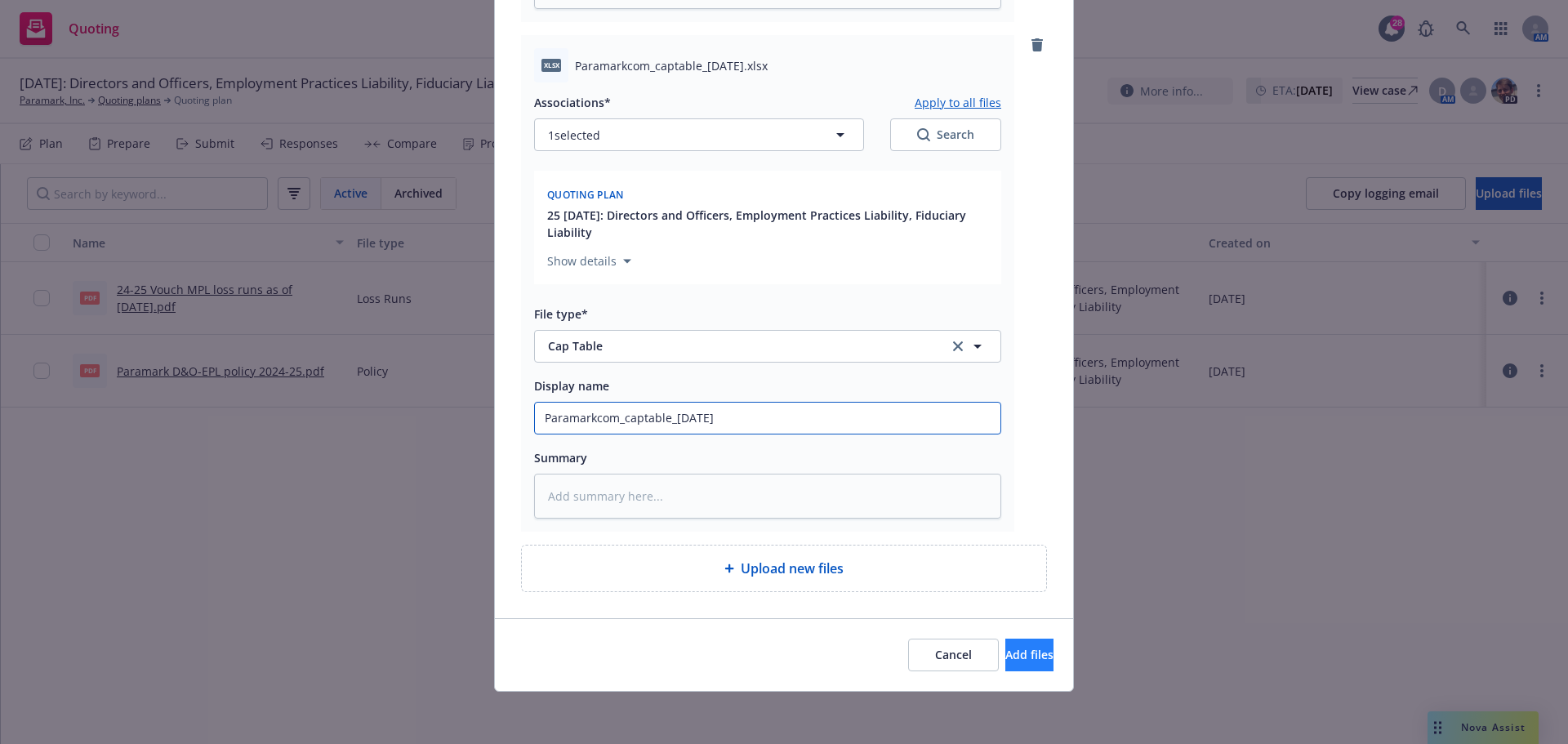
type input "Paramarkcom_captable_10-10-2025"
click at [1005, 654] on span "Add files" at bounding box center [1029, 654] width 48 height 16
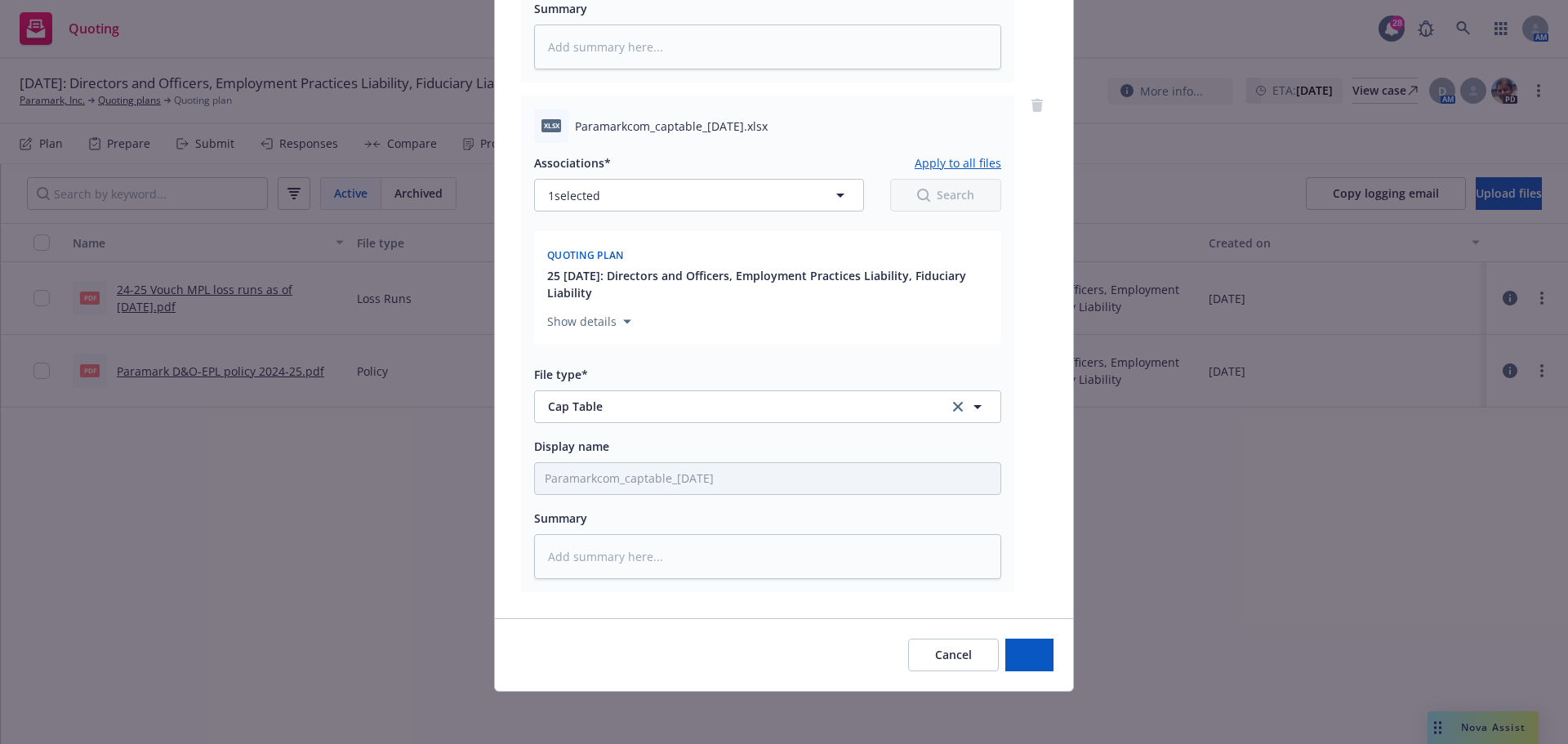
scroll to position [3168, 0]
type textarea "x"
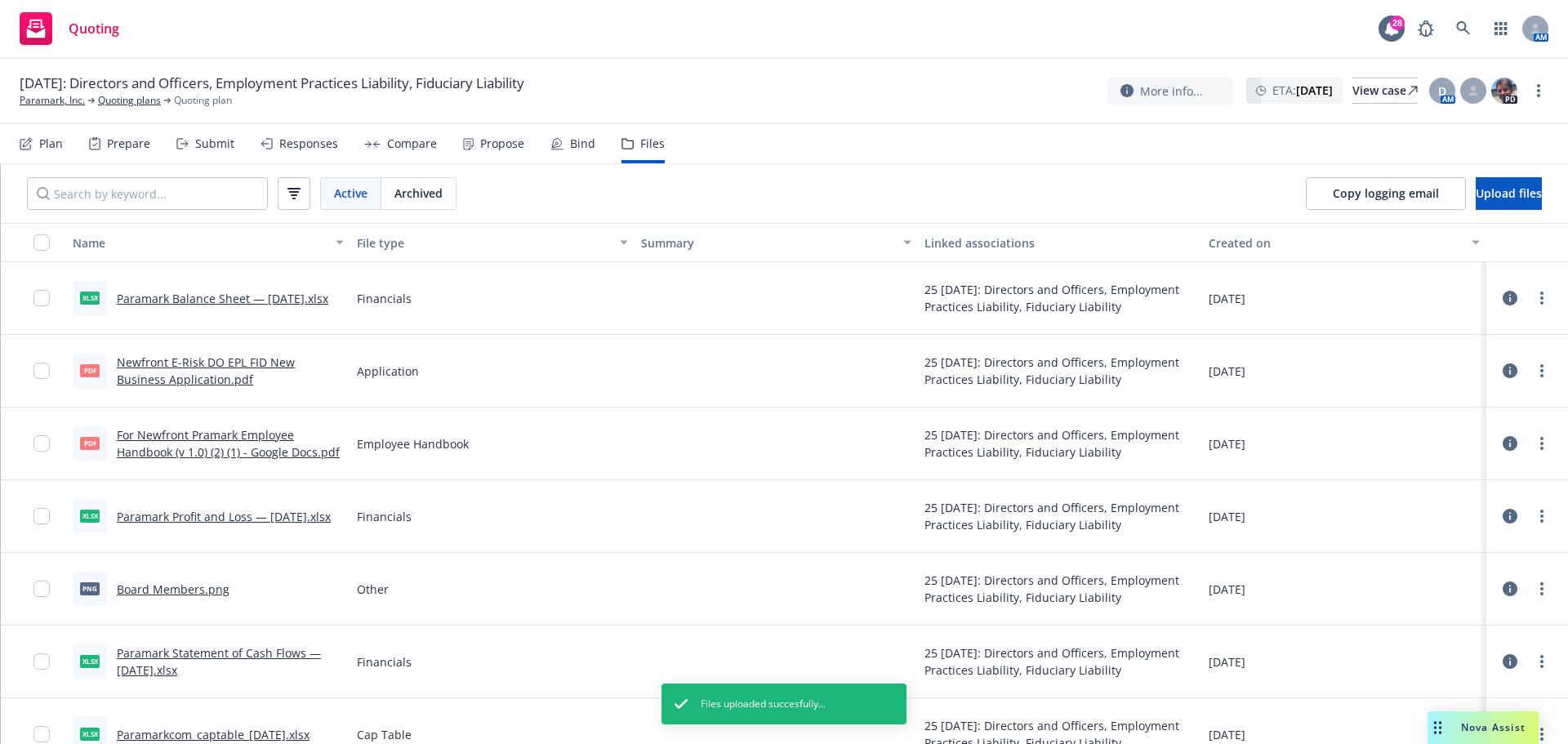
click at [53, 148] on div "Plan" at bounding box center [51, 143] width 24 height 13
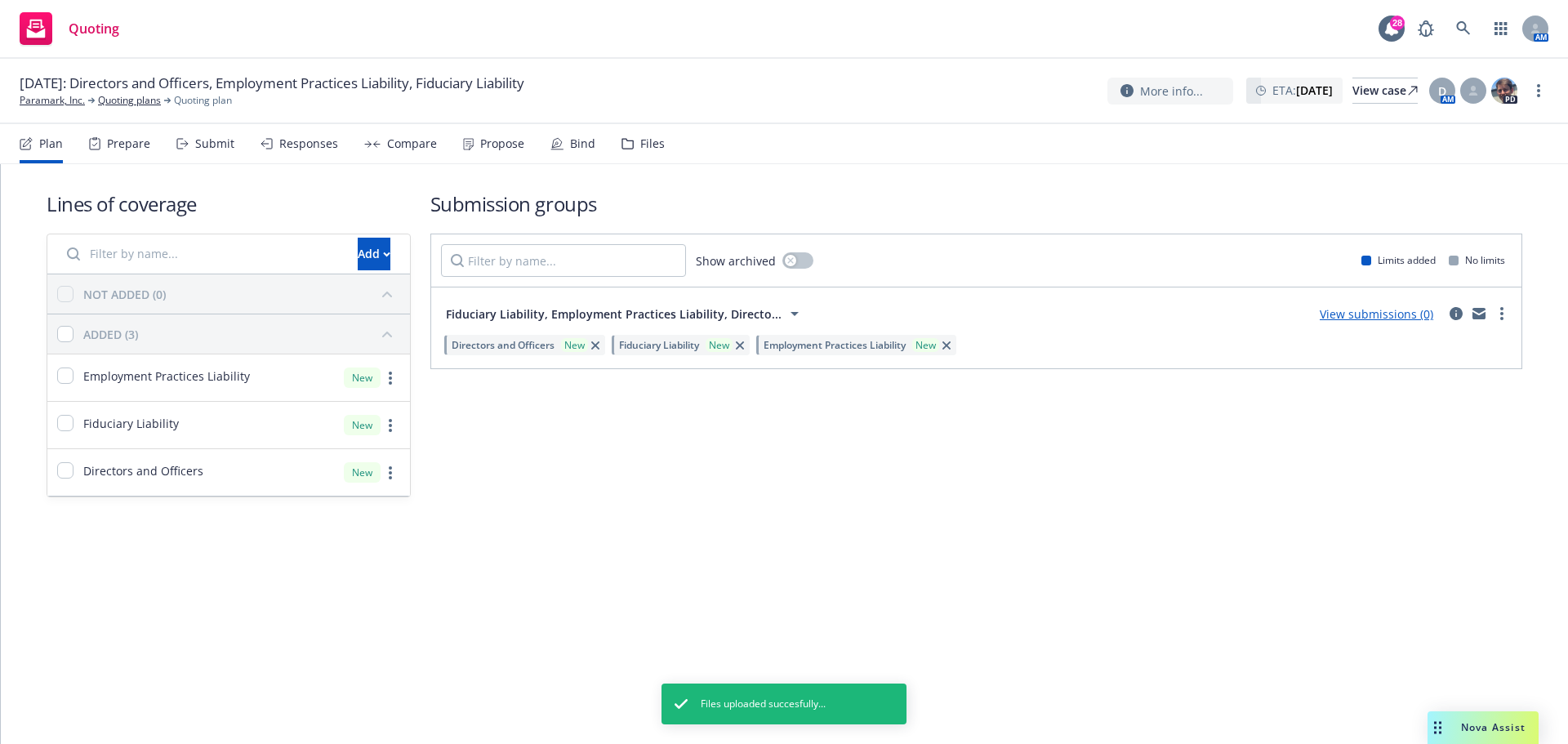
click at [1353, 310] on link "View submissions (0)" at bounding box center [1377, 313] width 114 height 16
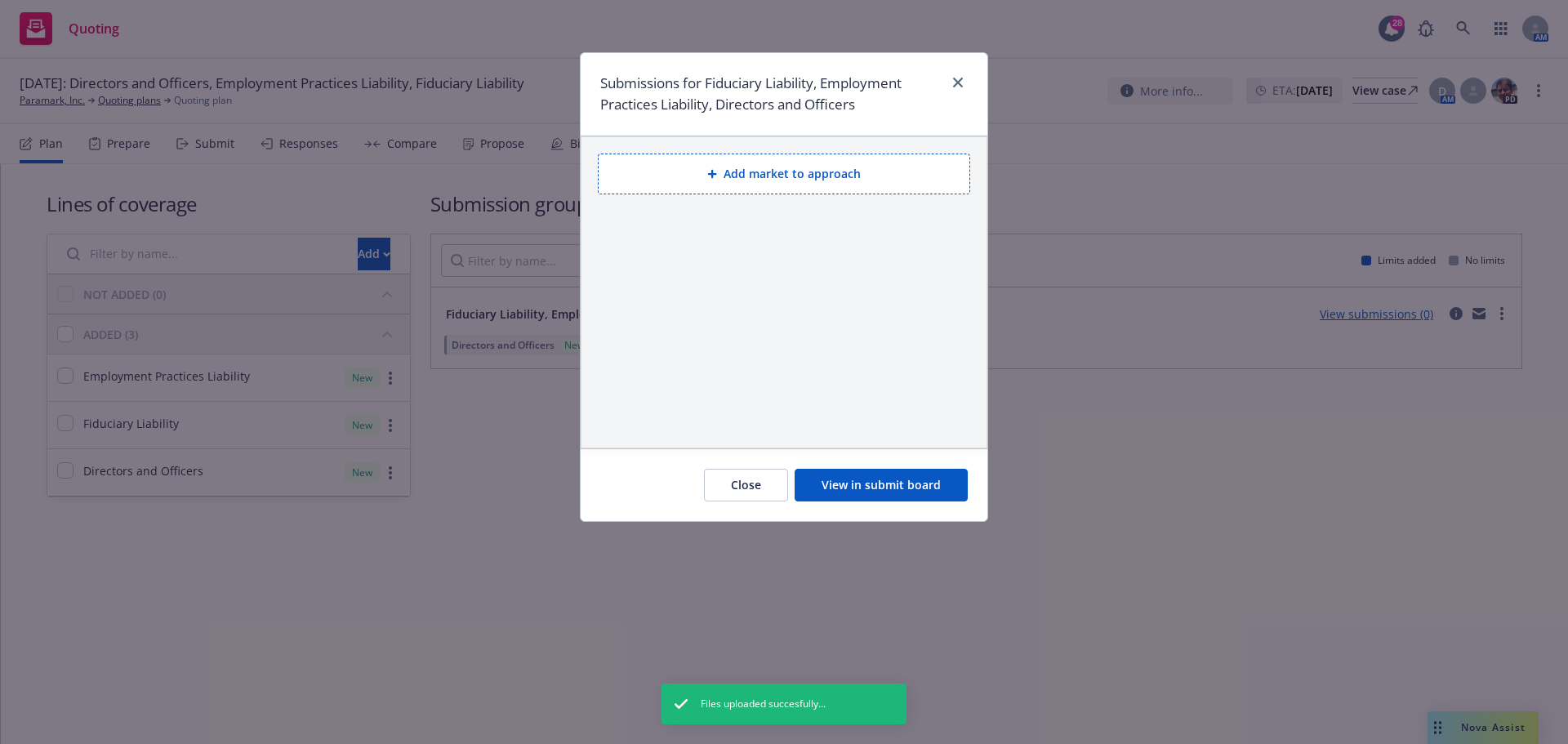
click at [784, 175] on button "Add market to approach" at bounding box center [784, 174] width 372 height 40
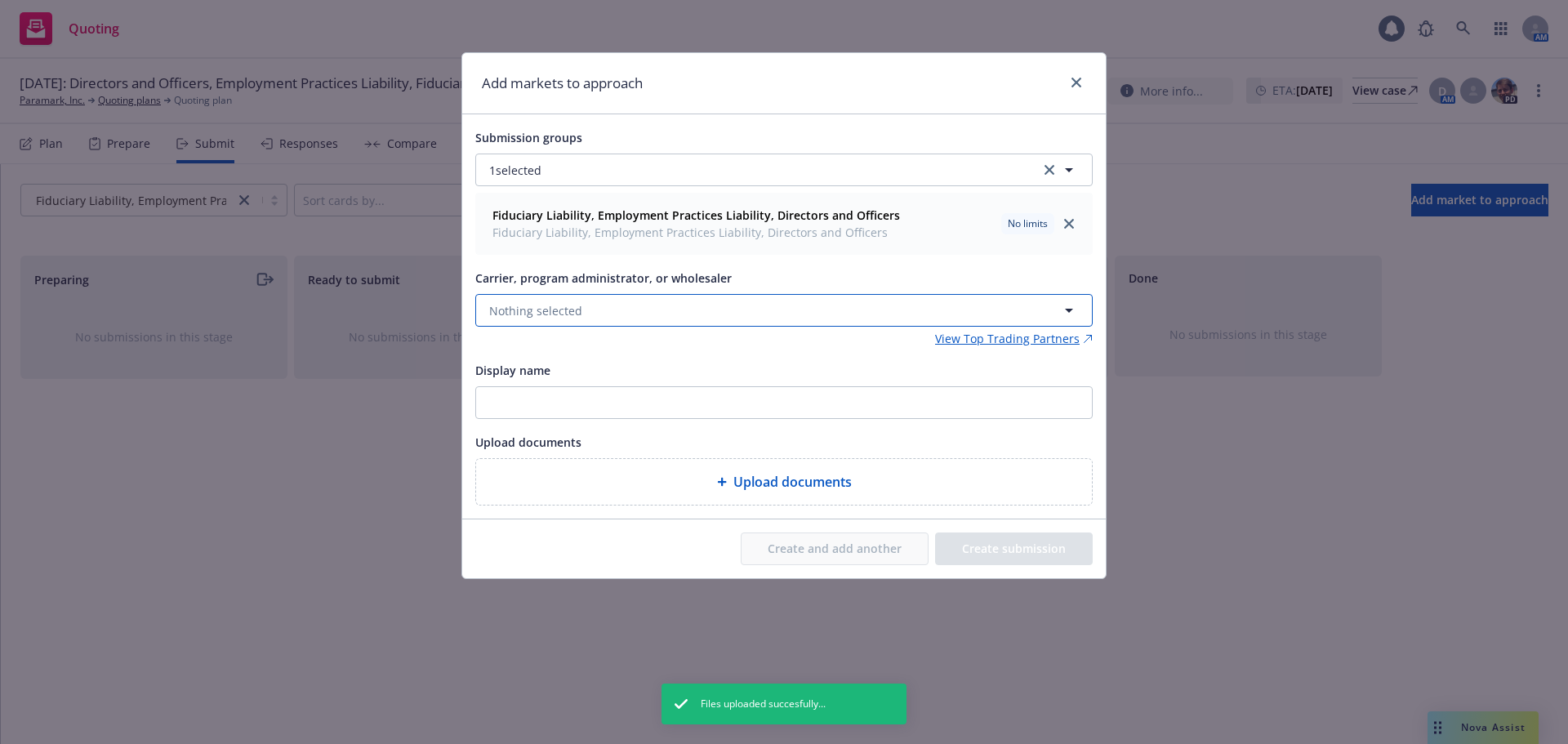
click at [511, 312] on span "Nothing selected" at bounding box center [536, 310] width 93 height 17
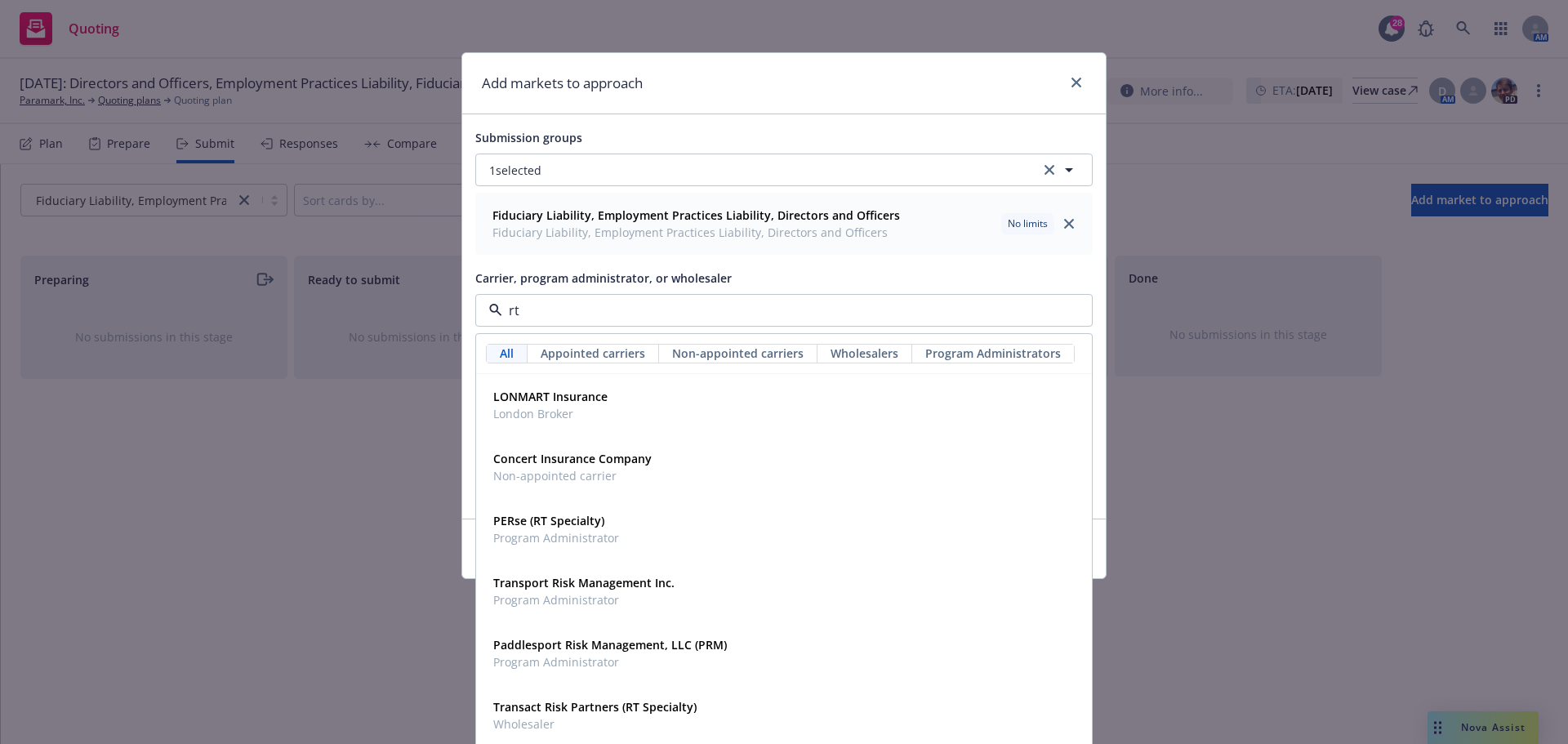
type input "rt s"
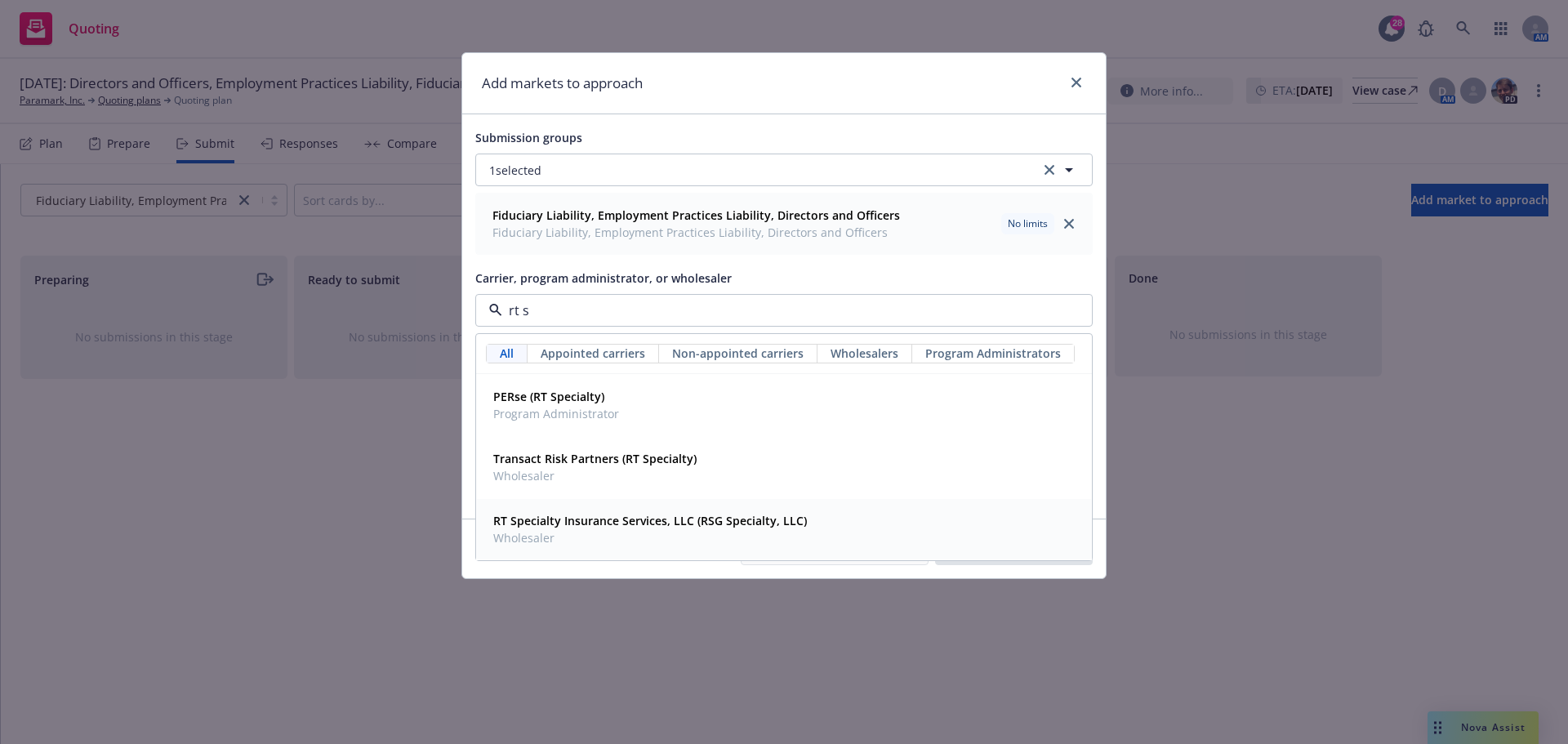
click at [578, 527] on strong "RT Specialty Insurance Services, LLC (RSG Specialty, LLC)" at bounding box center [649, 520] width 313 height 16
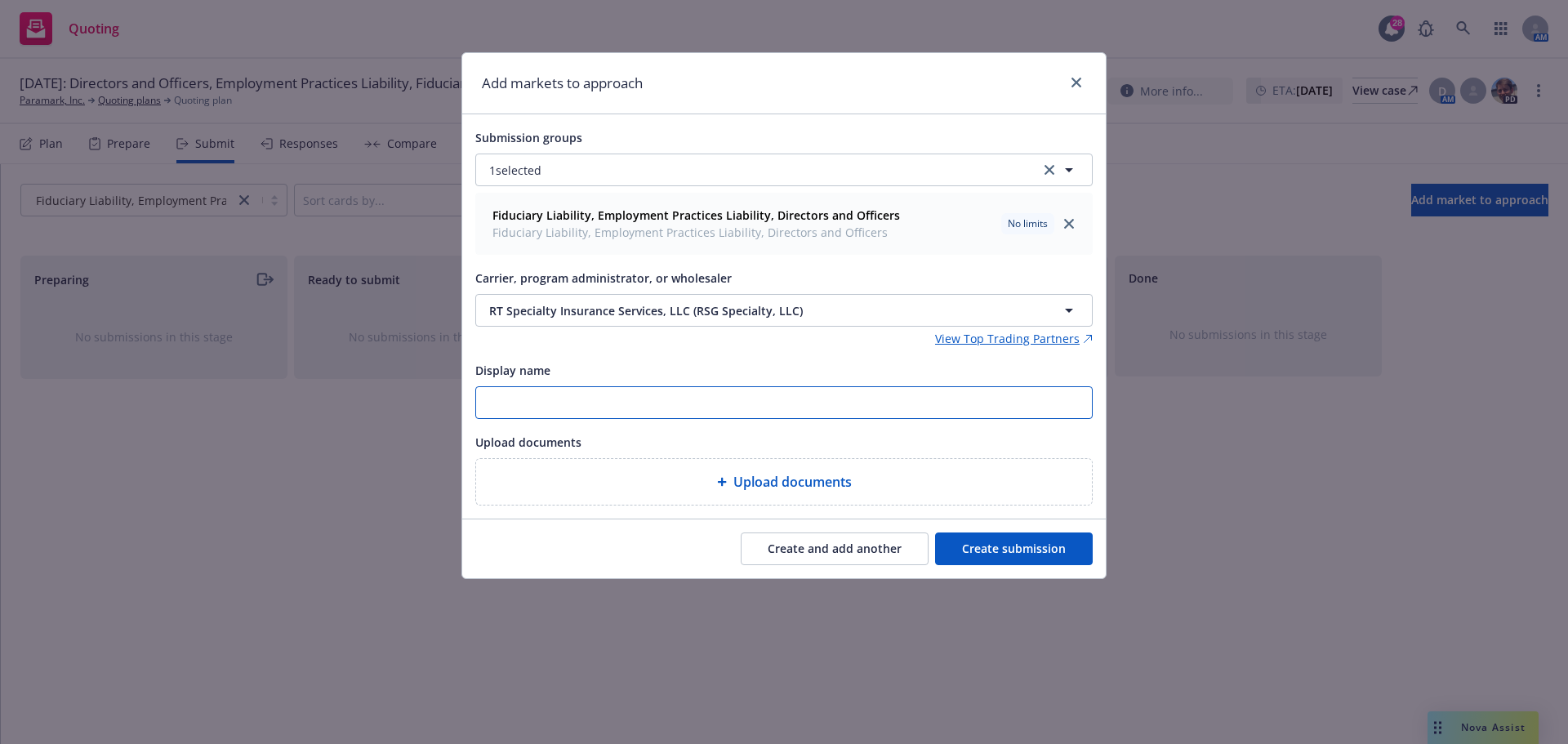
drag, startPoint x: 563, startPoint y: 401, endPoint x: 575, endPoint y: 403, distance: 12.2
click at [563, 401] on input "Display name" at bounding box center [784, 402] width 615 height 31
paste input "Paramark - NEW D&O-EPL submission exp 12-6-2025 (quotes at your earliest opport…"
type input "25-26 RT Paramark - NEW D&O-EPL submission exp 12-6-2025 (quotes at your earlie…"
type textarea "x"
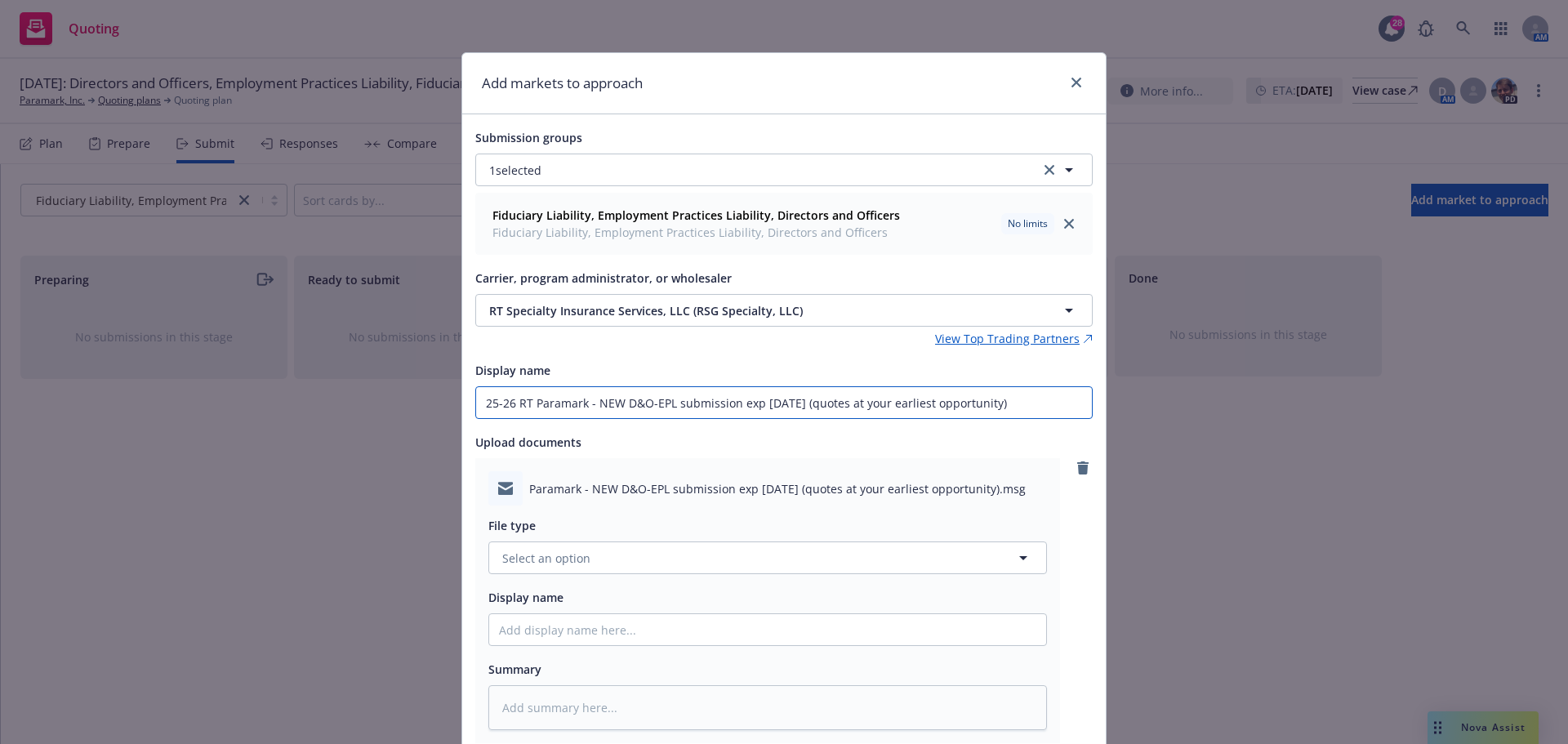
drag, startPoint x: 932, startPoint y: 409, endPoint x: 463, endPoint y: 412, distance: 469.0
click at [463, 412] on div "Submission groups 1 selected Fiduciary Liability, Employment Practices Liabilit…" at bounding box center [784, 463] width 644 height 699
click at [524, 558] on span "Select an option" at bounding box center [547, 558] width 88 height 17
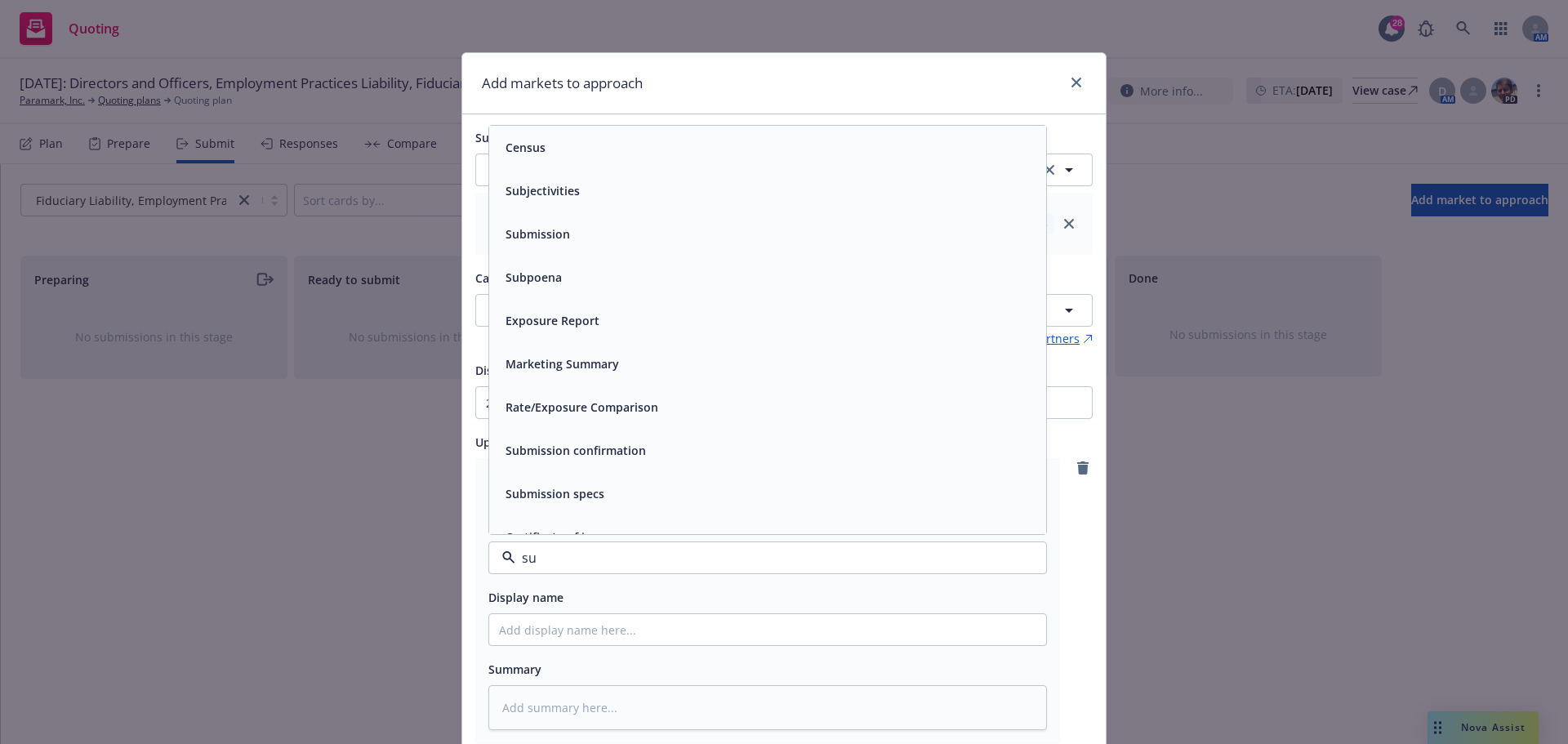
type input "sub"
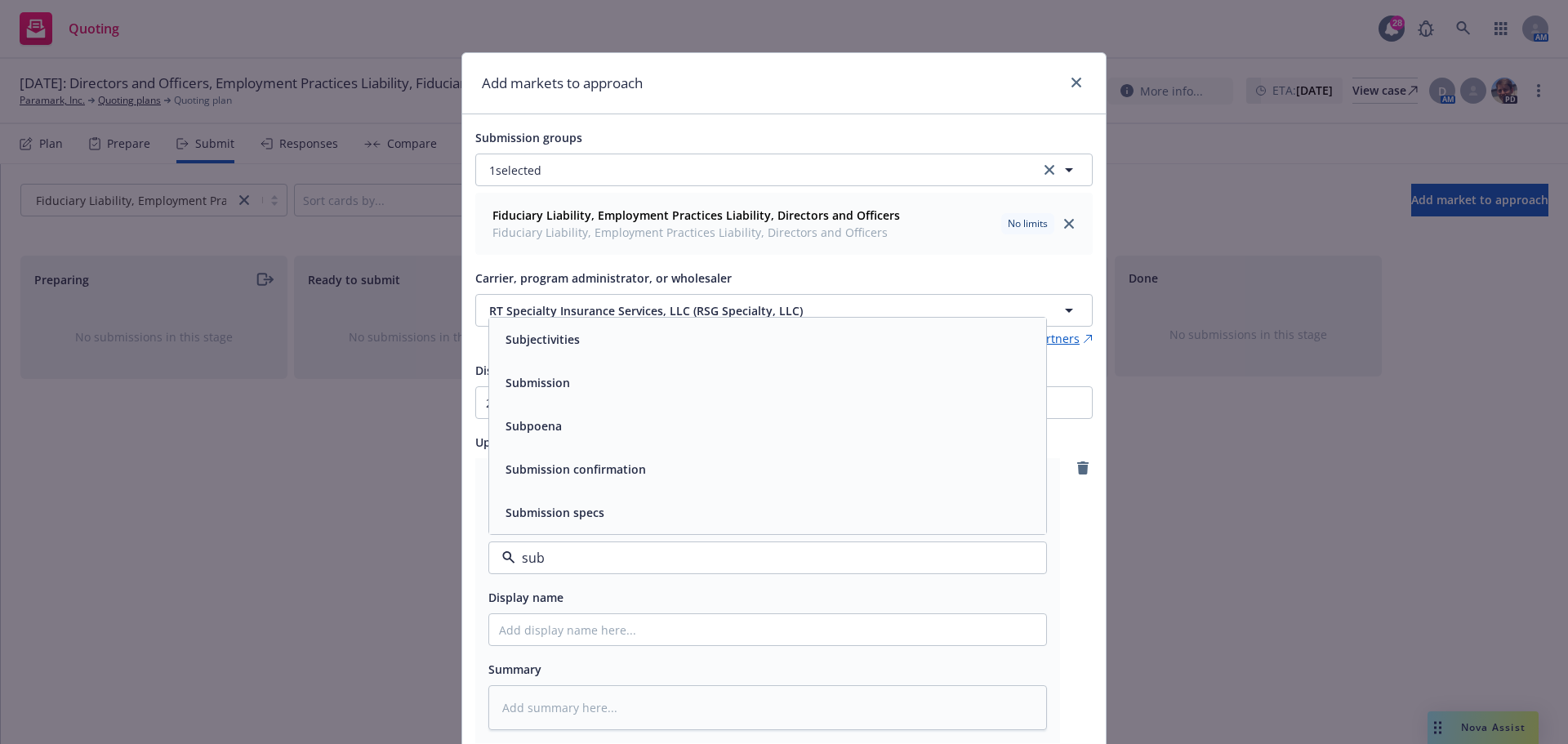
click at [558, 387] on span "Submission" at bounding box center [537, 382] width 64 height 17
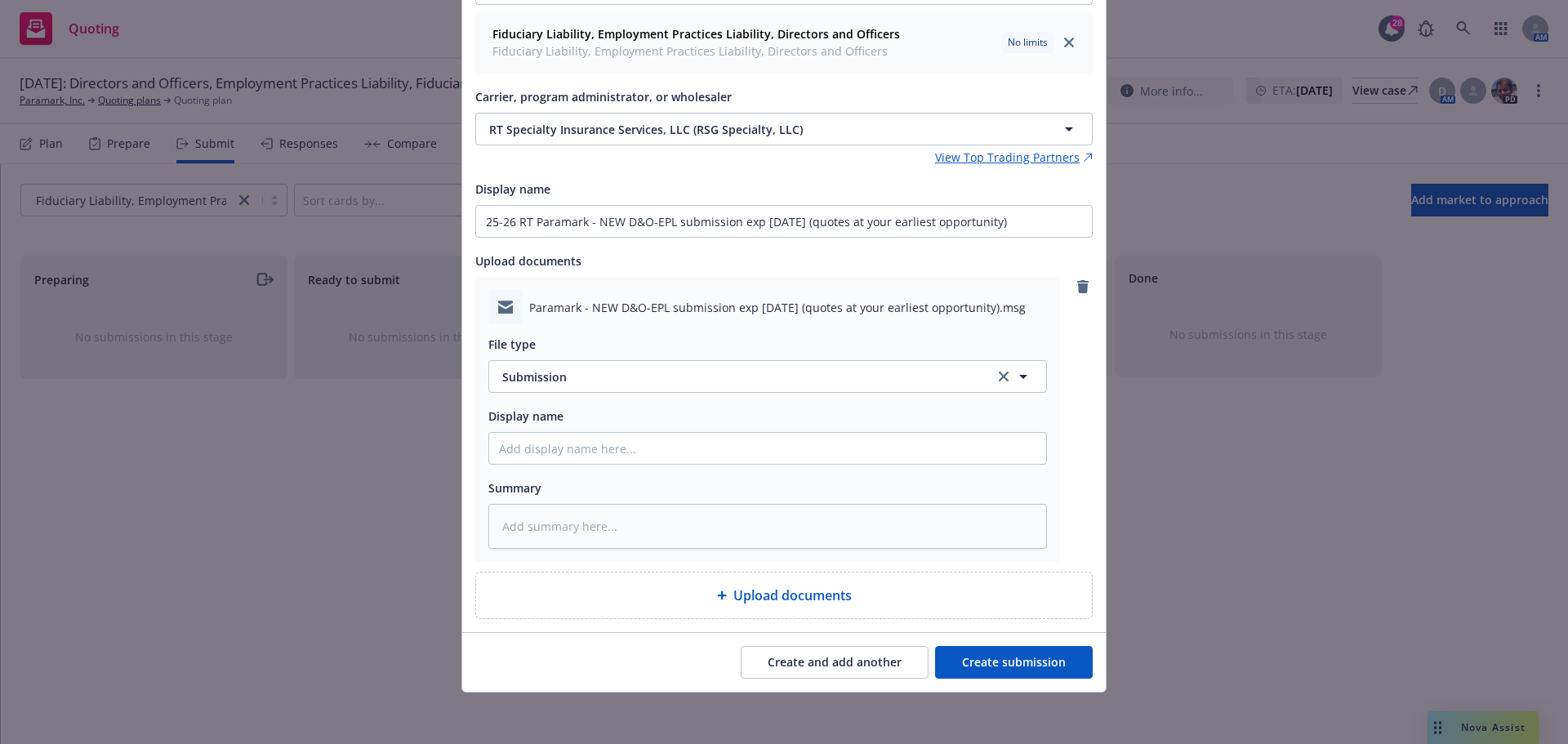
scroll to position [182, 0]
click at [522, 452] on input "Display name" at bounding box center [768, 447] width 557 height 31
paste input "25-26 RT Paramark - NEW D&O-EPL submission exp 12-6-2025 (quotes at your earlie…"
type textarea "x"
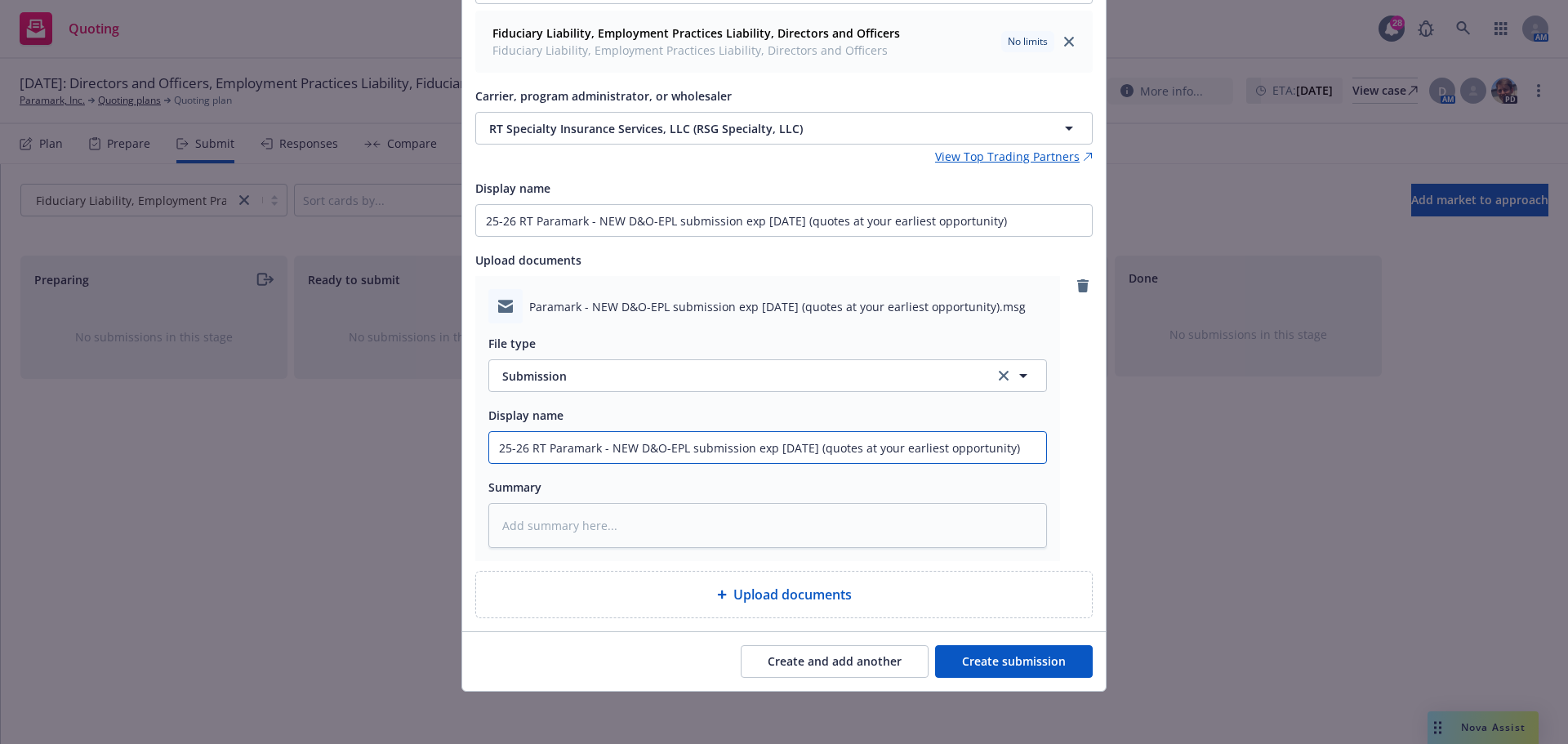
type input "25-26 RT Paramark - NEW D&O-EPL submission exp 12-6-2025 (quotes at your earlie…"
click at [972, 659] on button "Create submission" at bounding box center [1014, 661] width 158 height 33
type textarea "x"
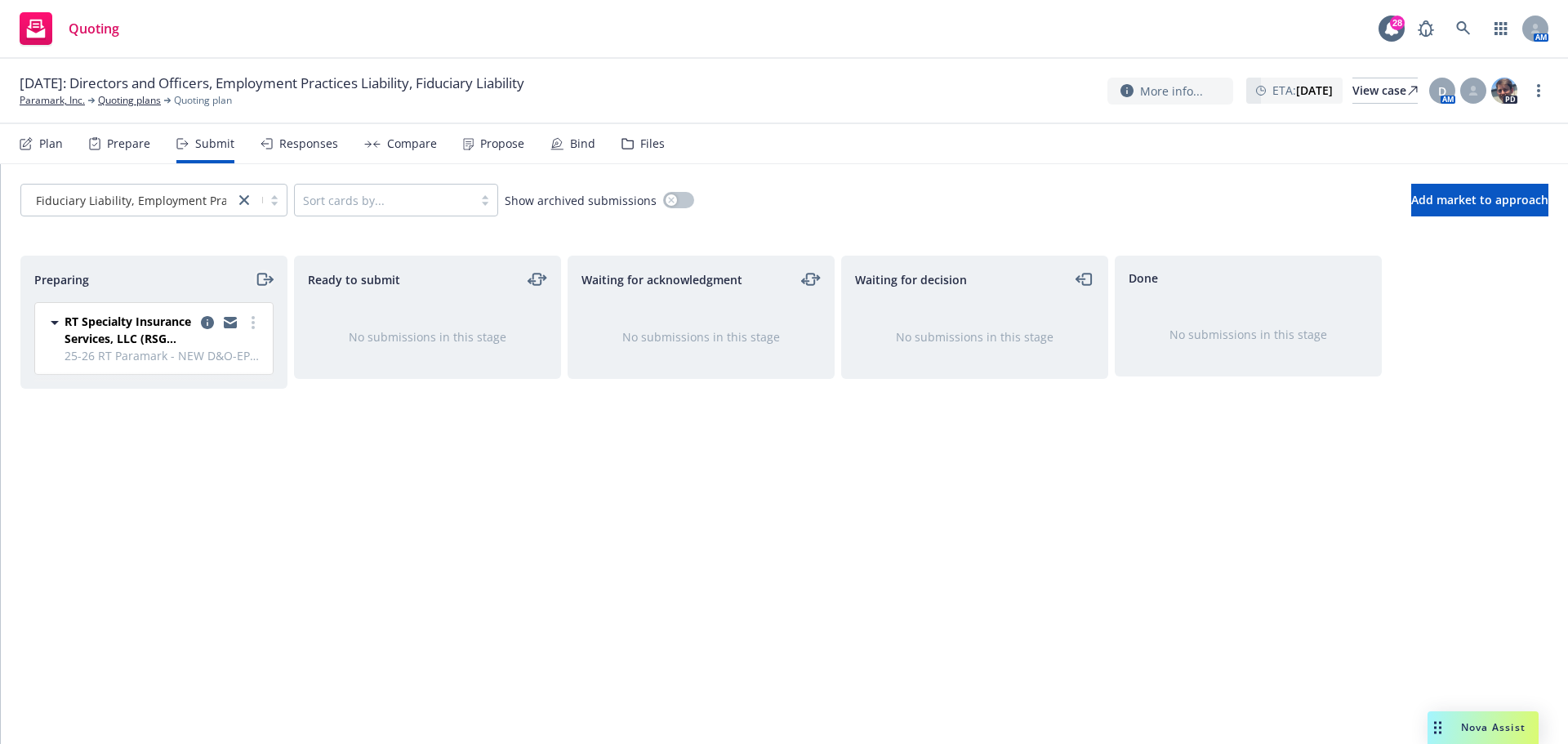
click at [259, 278] on icon "moveRight" at bounding box center [264, 278] width 18 height 19
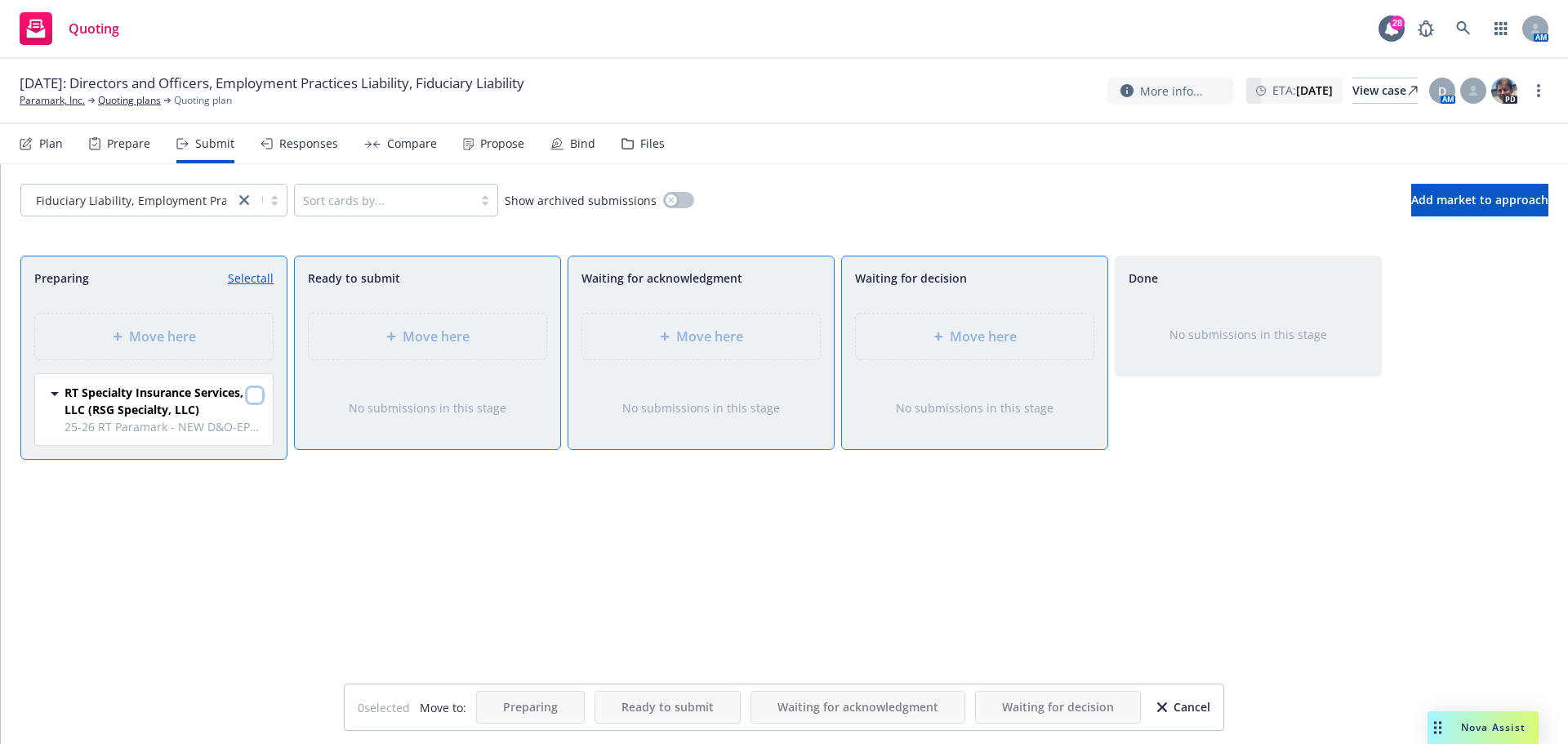
drag, startPoint x: 257, startPoint y: 392, endPoint x: 274, endPoint y: 397, distance: 17.7
click at [260, 394] on input "checkbox" at bounding box center [254, 395] width 17 height 17
checkbox input "true"
drag, startPoint x: 978, startPoint y: 327, endPoint x: 935, endPoint y: 417, distance: 99.7
click at [978, 328] on span "Move here" at bounding box center [983, 336] width 67 height 19
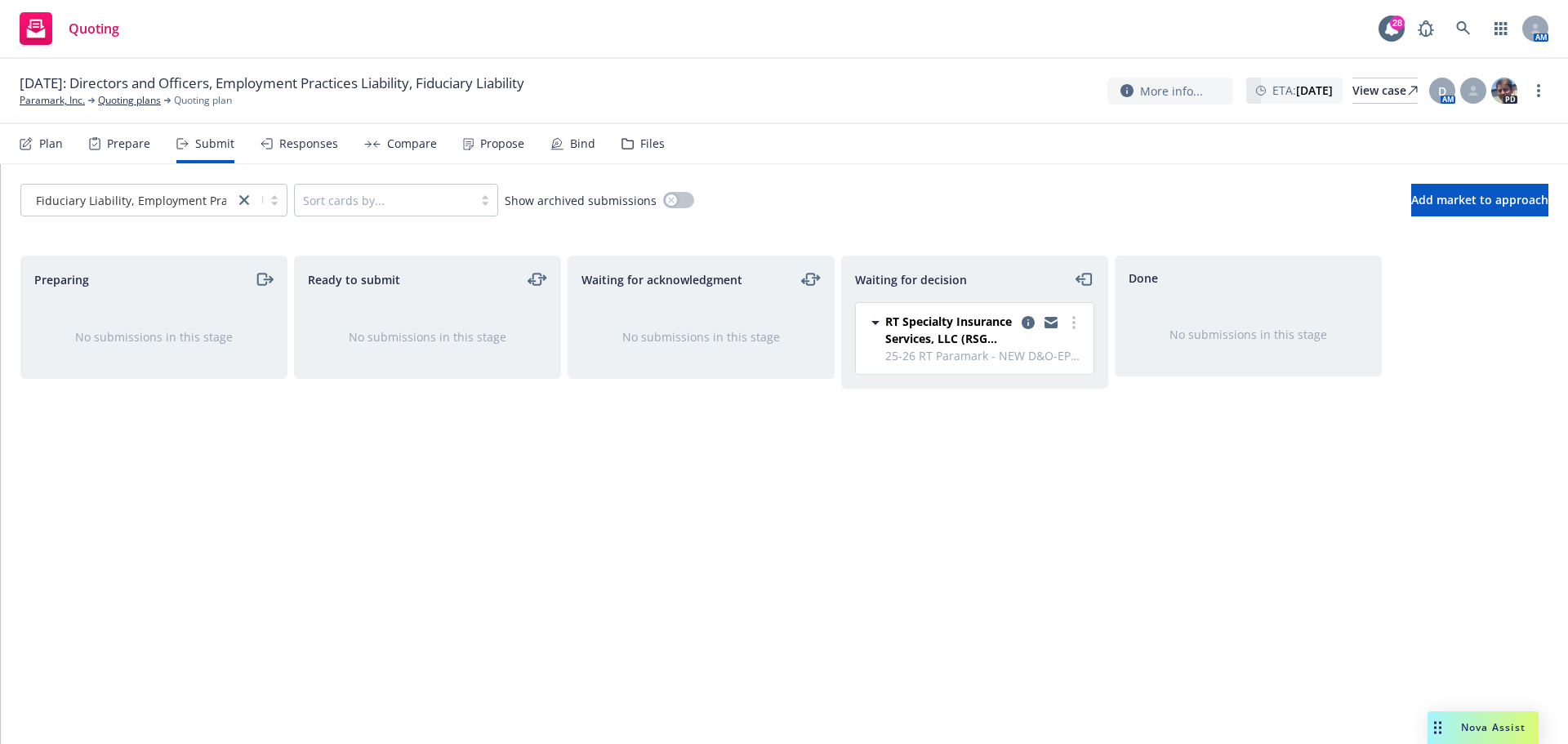
click at [640, 137] on div "Files" at bounding box center [652, 143] width 25 height 13
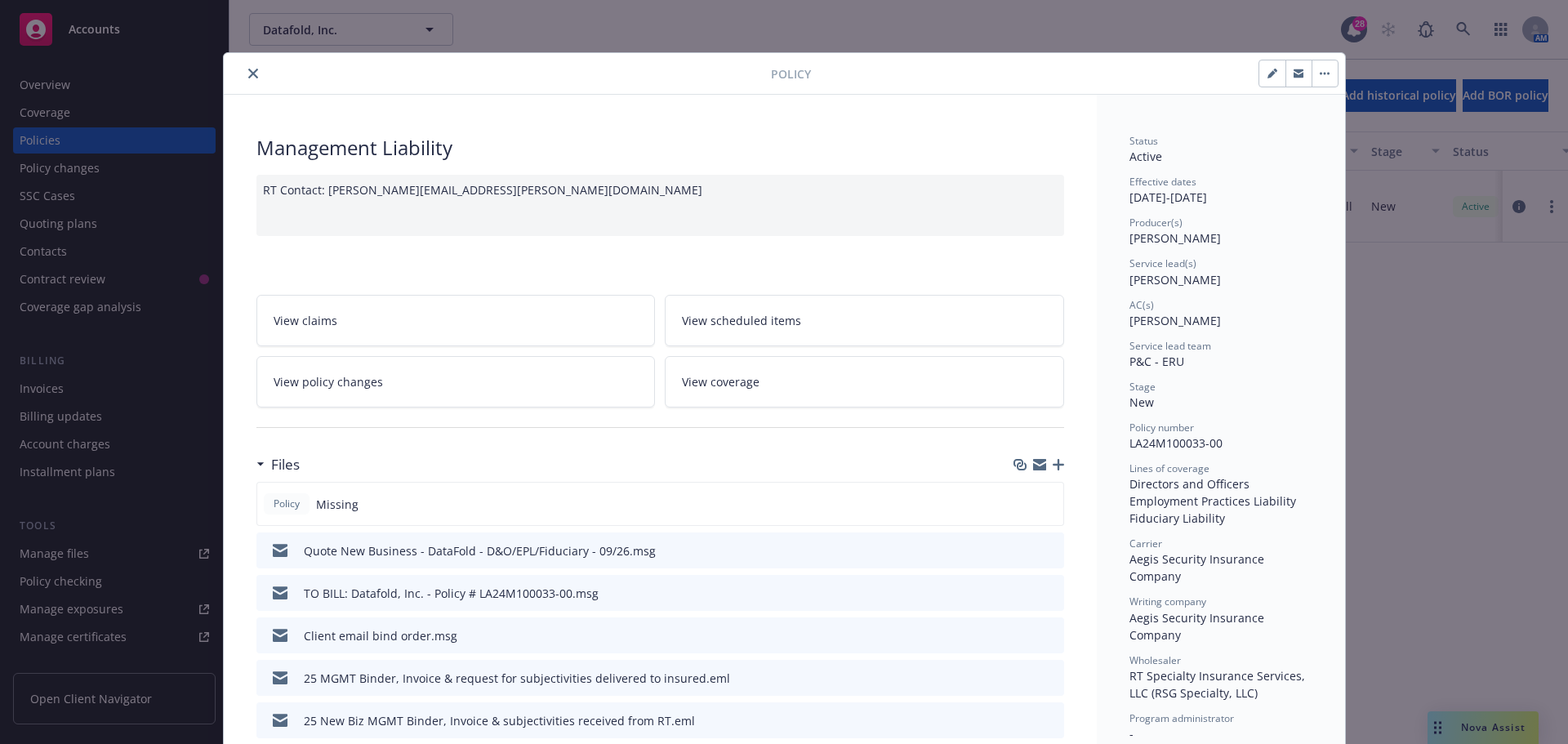
click at [251, 73] on icon "close" at bounding box center [253, 73] width 10 height 10
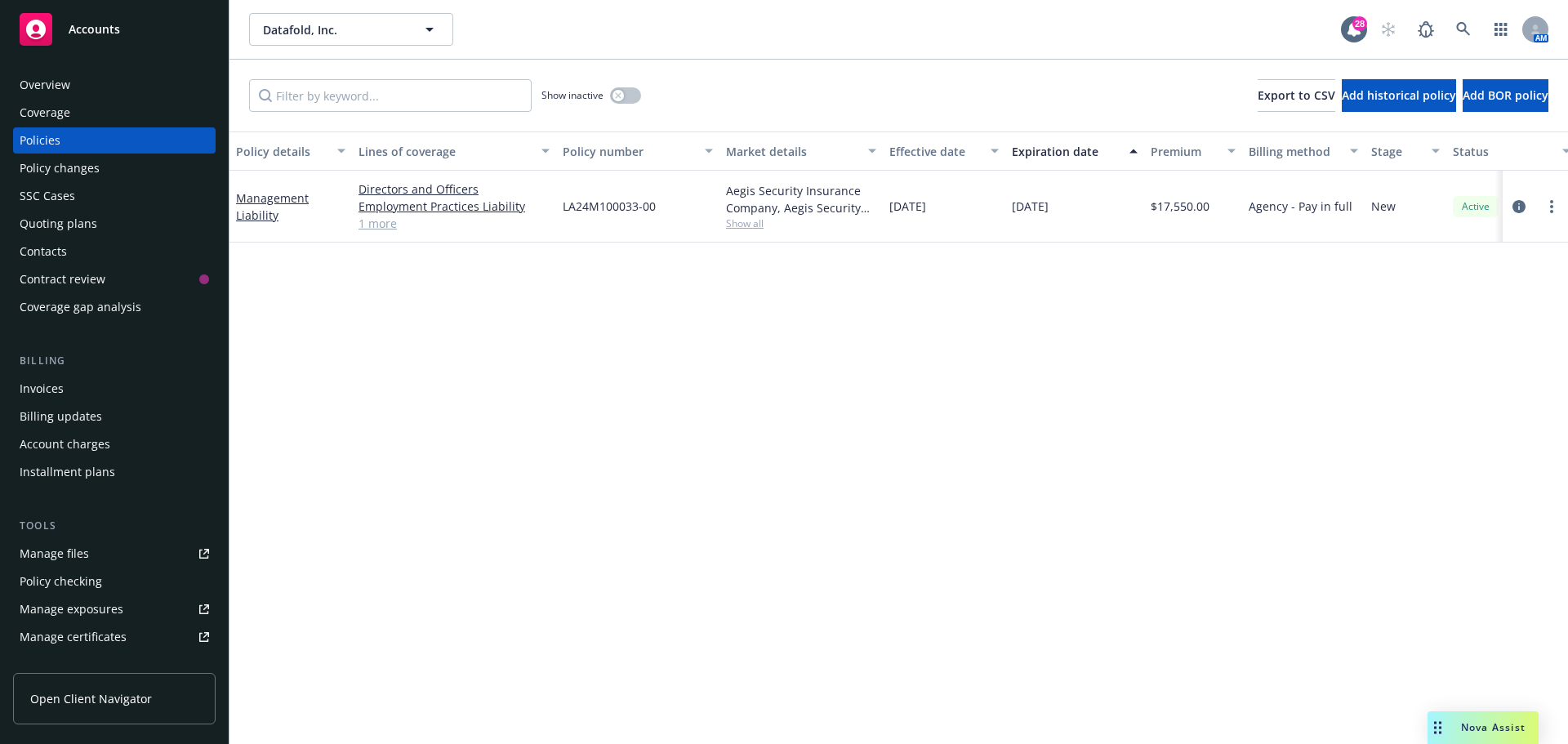
click at [63, 553] on div "Manage files" at bounding box center [54, 554] width 70 height 26
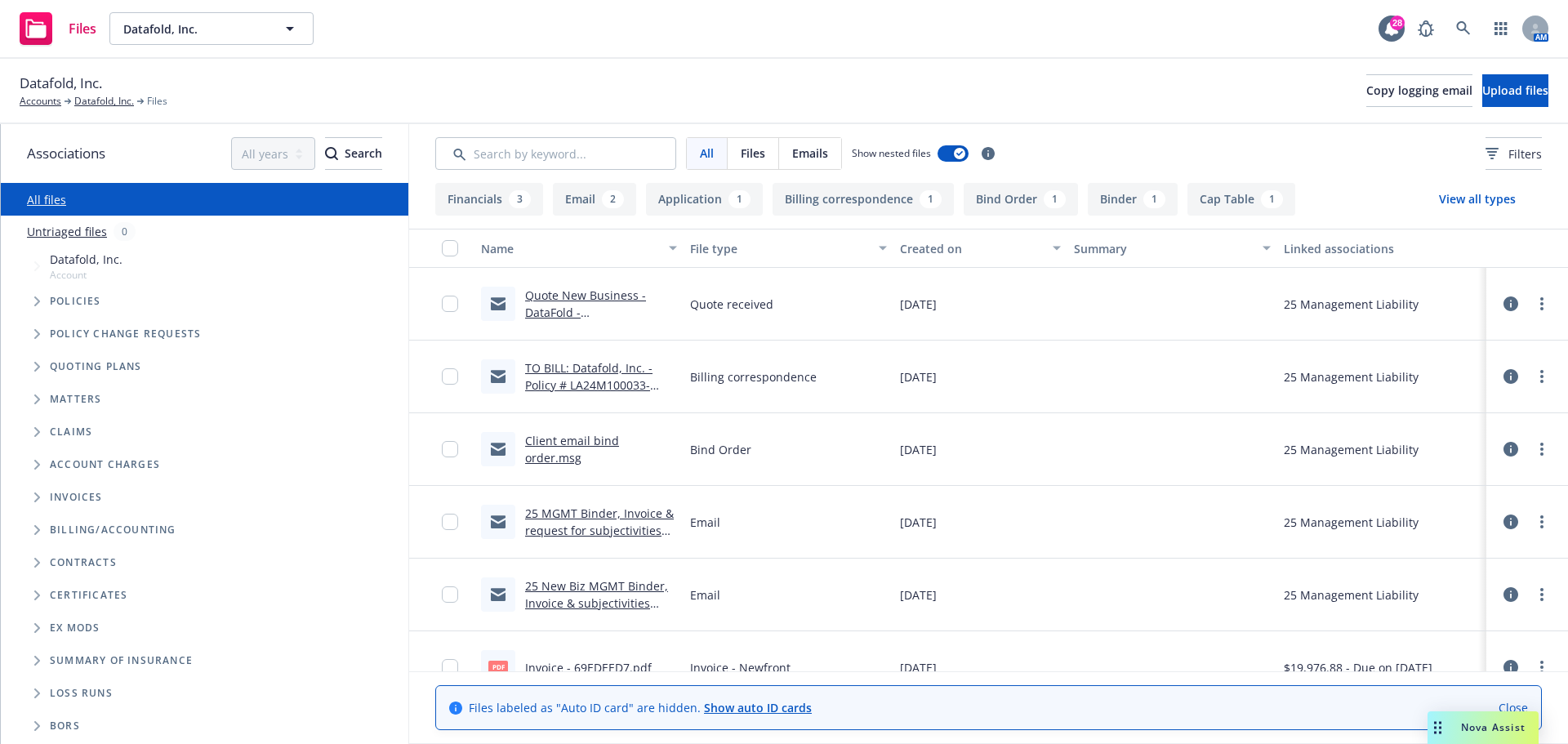
click at [38, 298] on icon "Tree Example" at bounding box center [37, 301] width 6 height 10
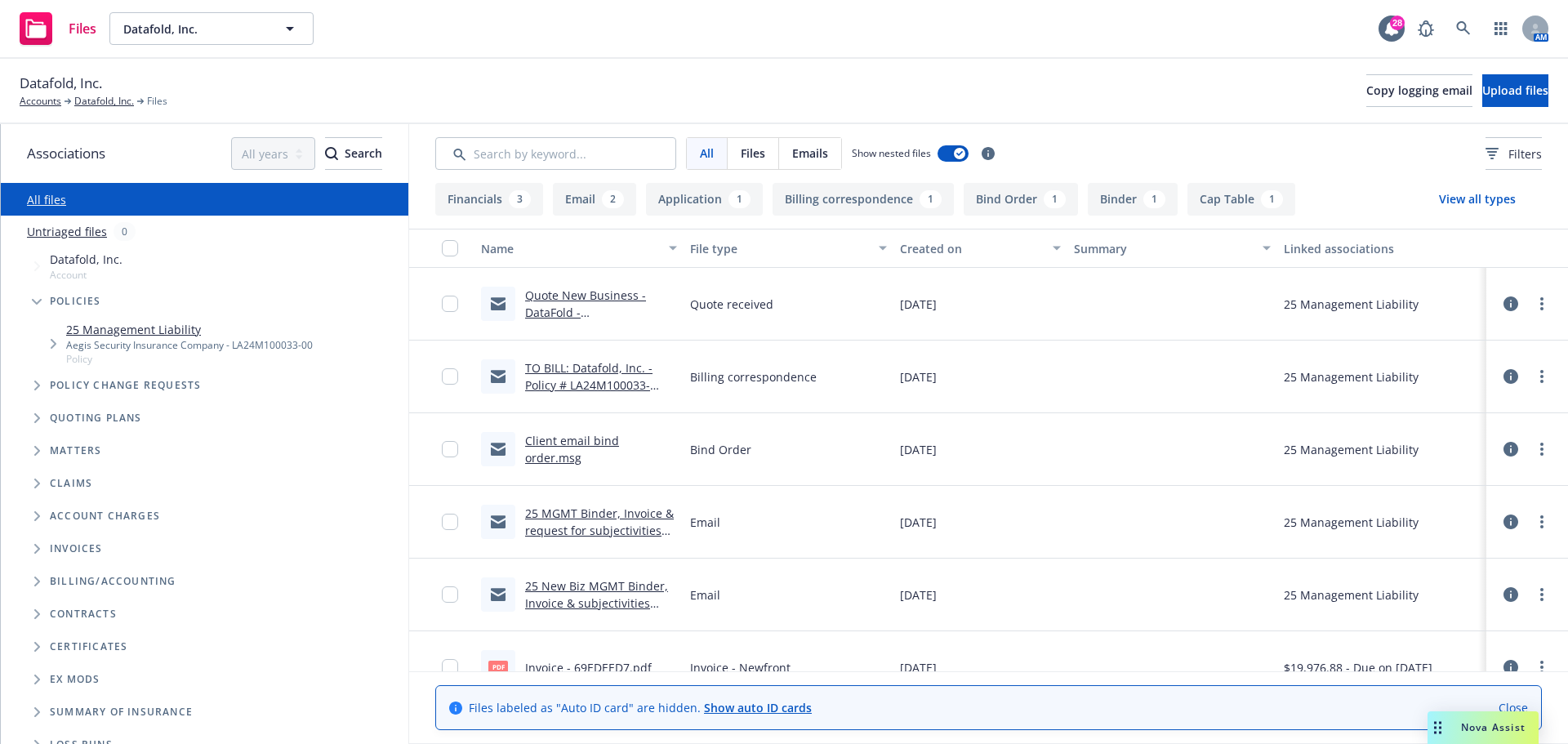
click at [102, 327] on link "25 Management Liability" at bounding box center [189, 329] width 246 height 17
